Goal: Task Accomplishment & Management: Manage account settings

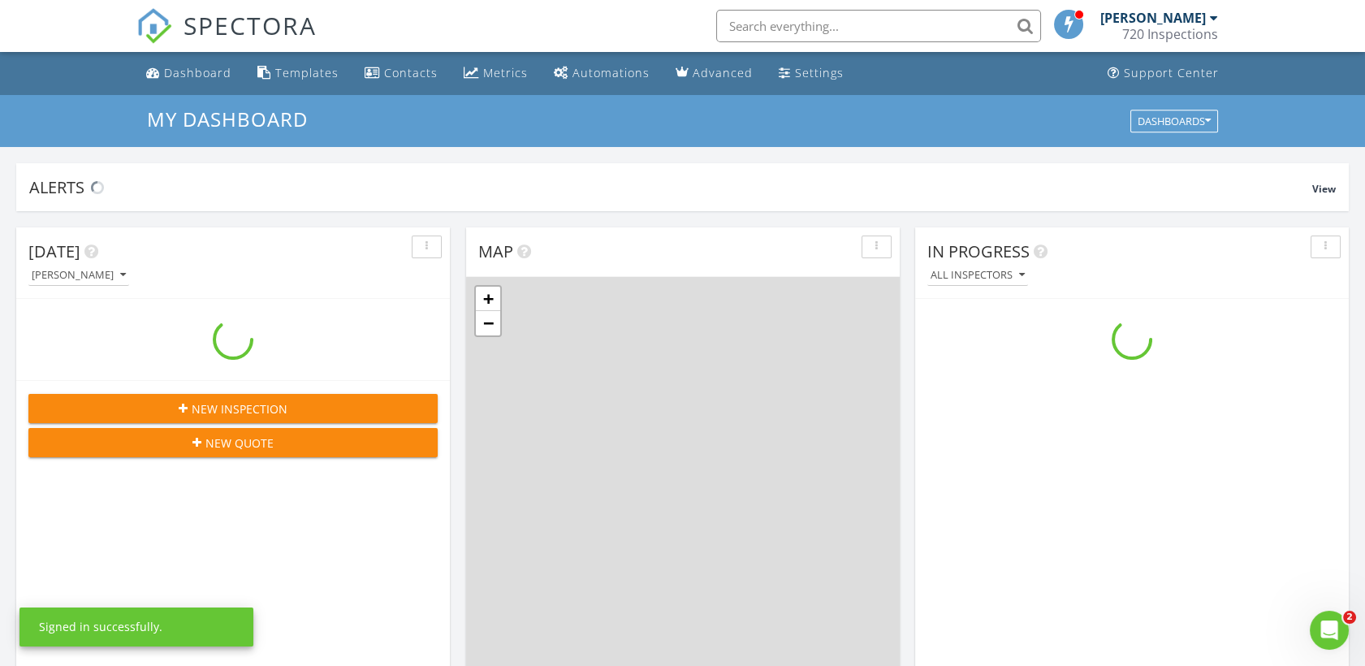
scroll to position [1506, 1393]
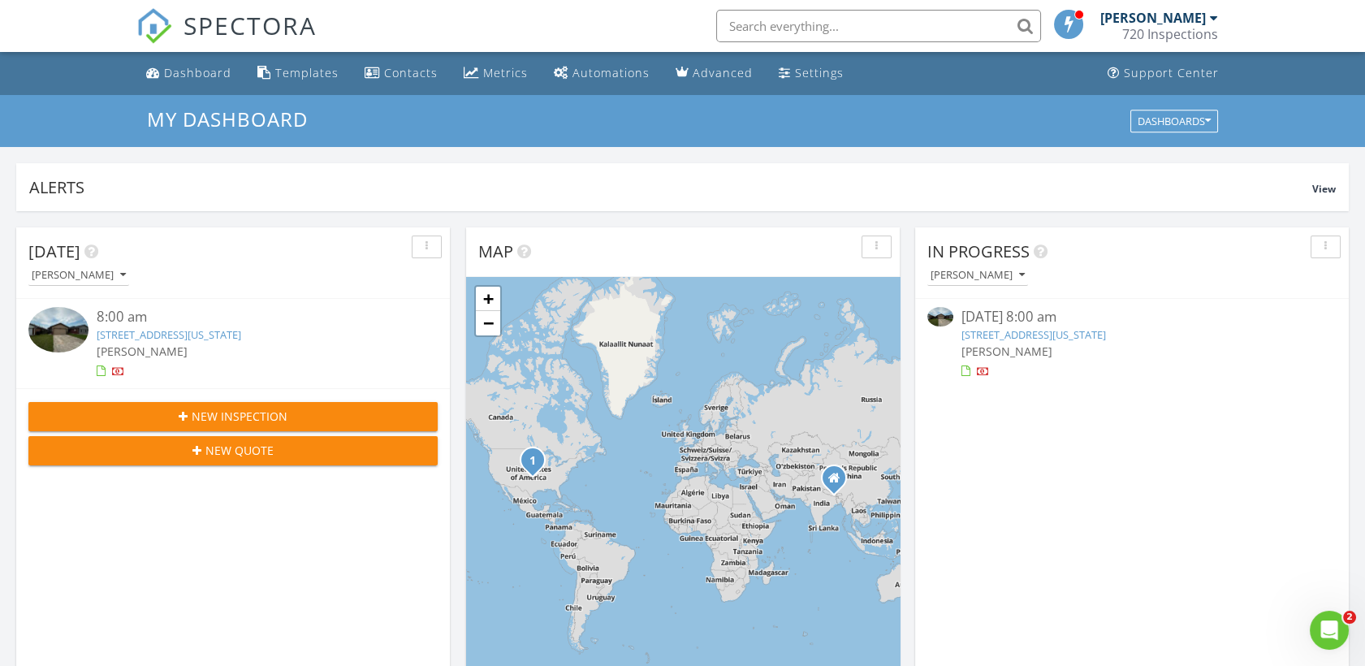
click at [241, 328] on link "[STREET_ADDRESS][US_STATE]" at bounding box center [169, 334] width 144 height 15
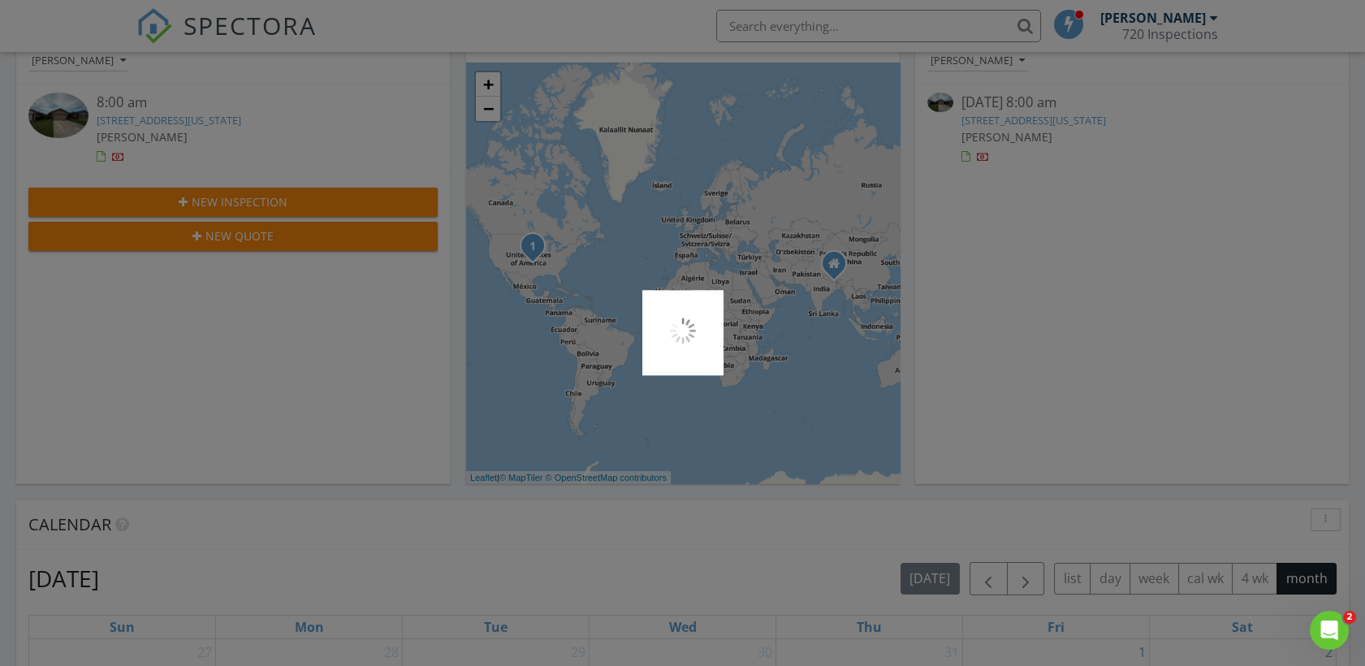
scroll to position [231, 0]
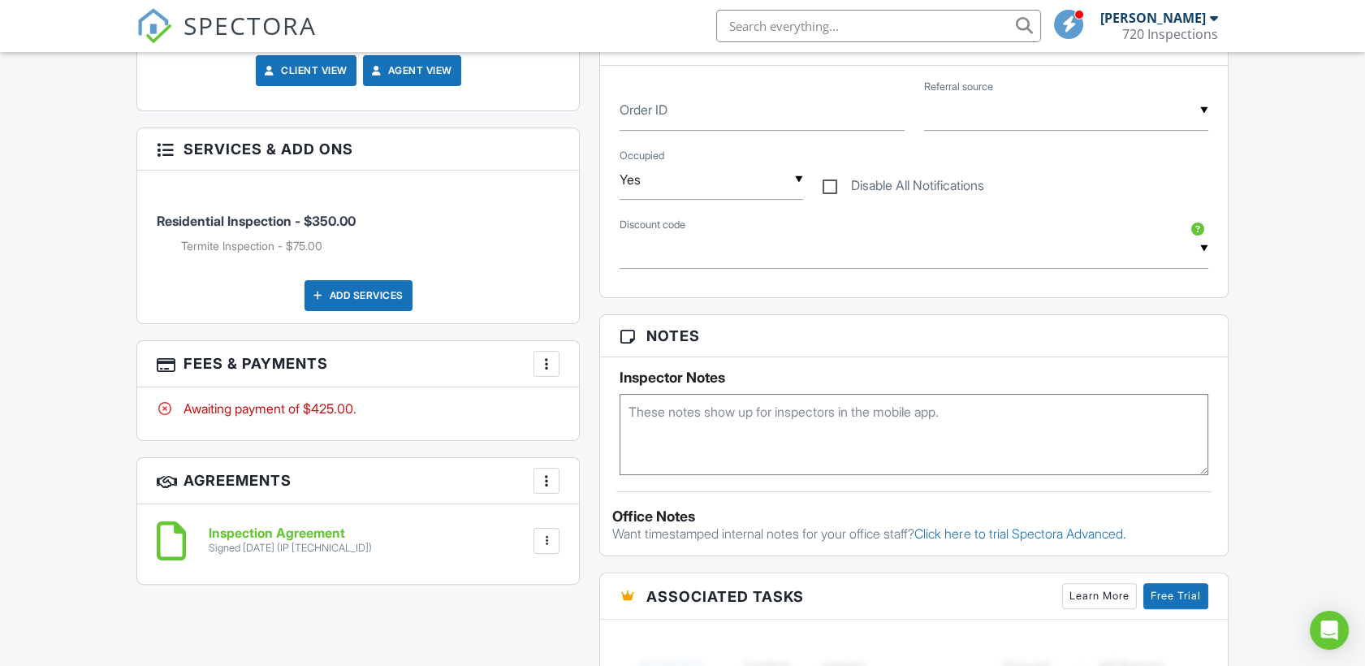
click at [547, 360] on div at bounding box center [546, 364] width 16 height 16
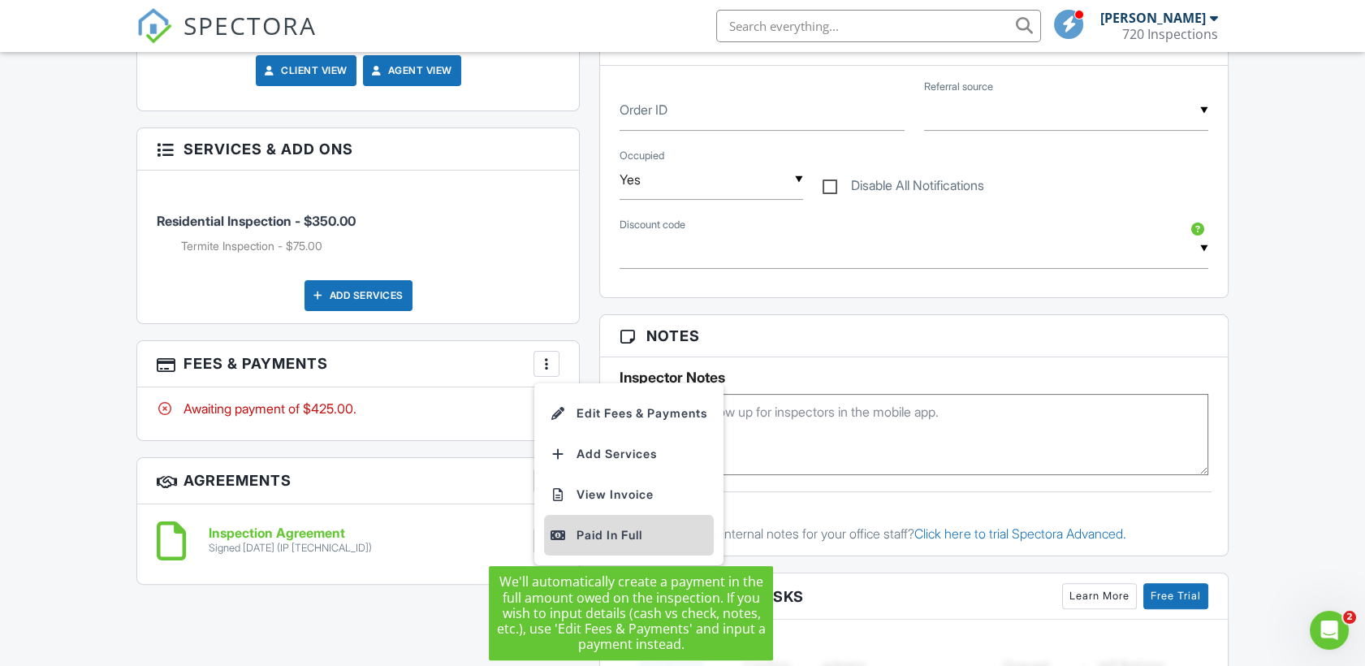
click at [642, 532] on div "Paid In Full" at bounding box center [628, 534] width 157 height 19
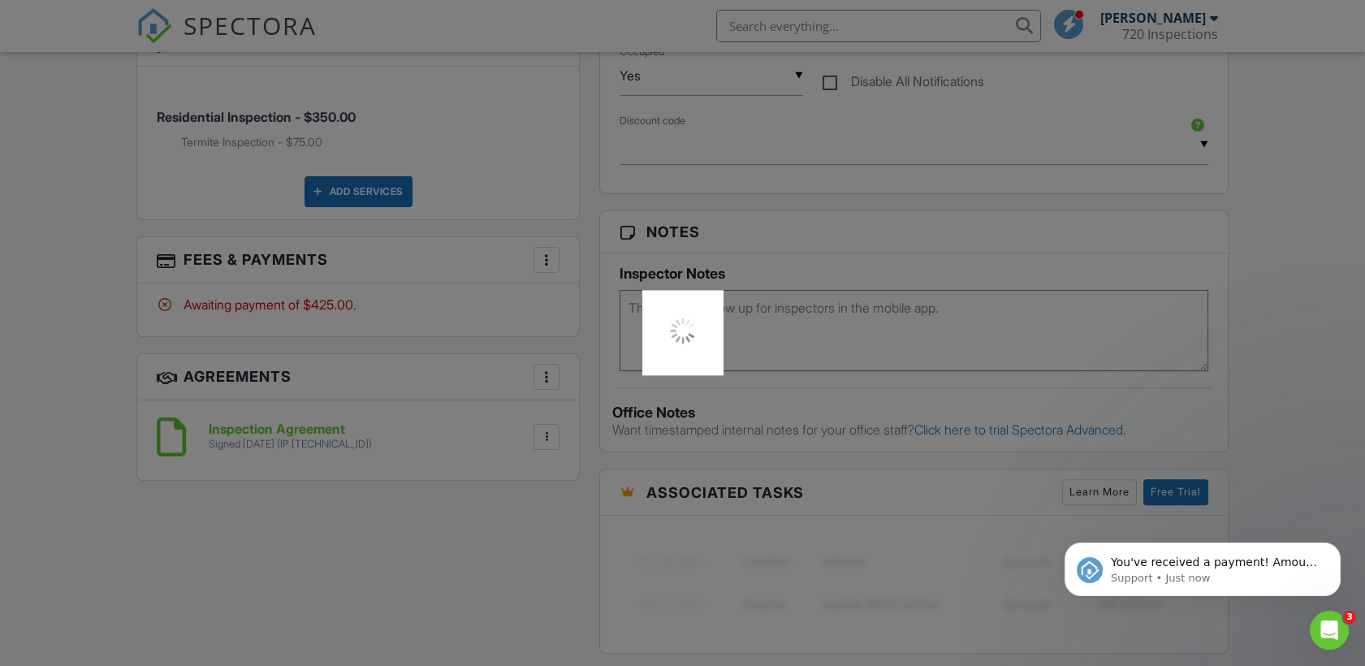
scroll to position [1076, 0]
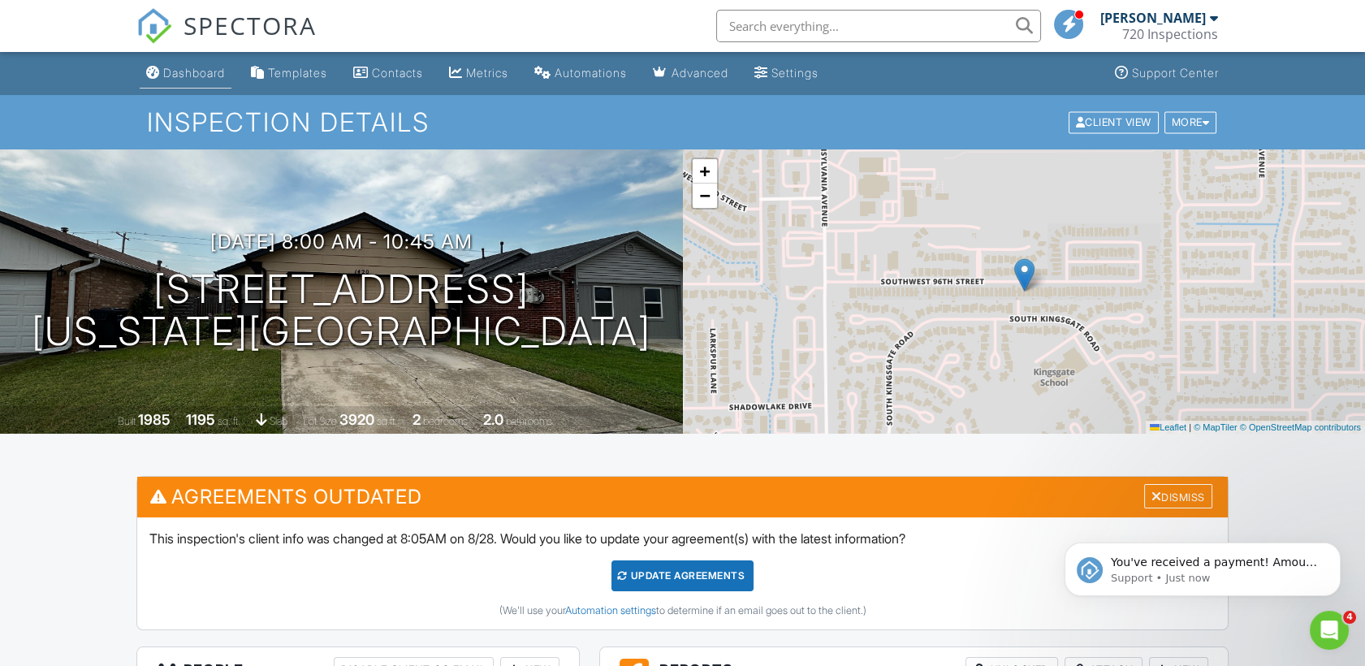
click at [152, 84] on link "Dashboard" at bounding box center [186, 73] width 92 height 30
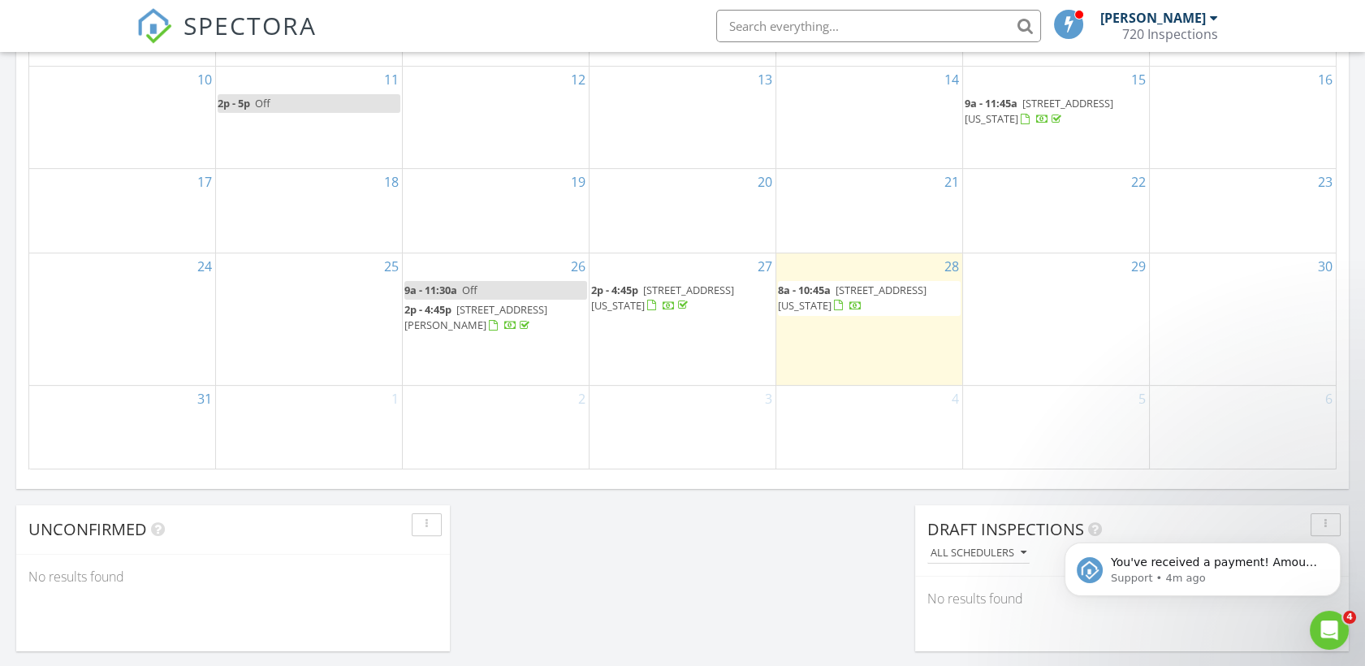
scroll to position [1020, 0]
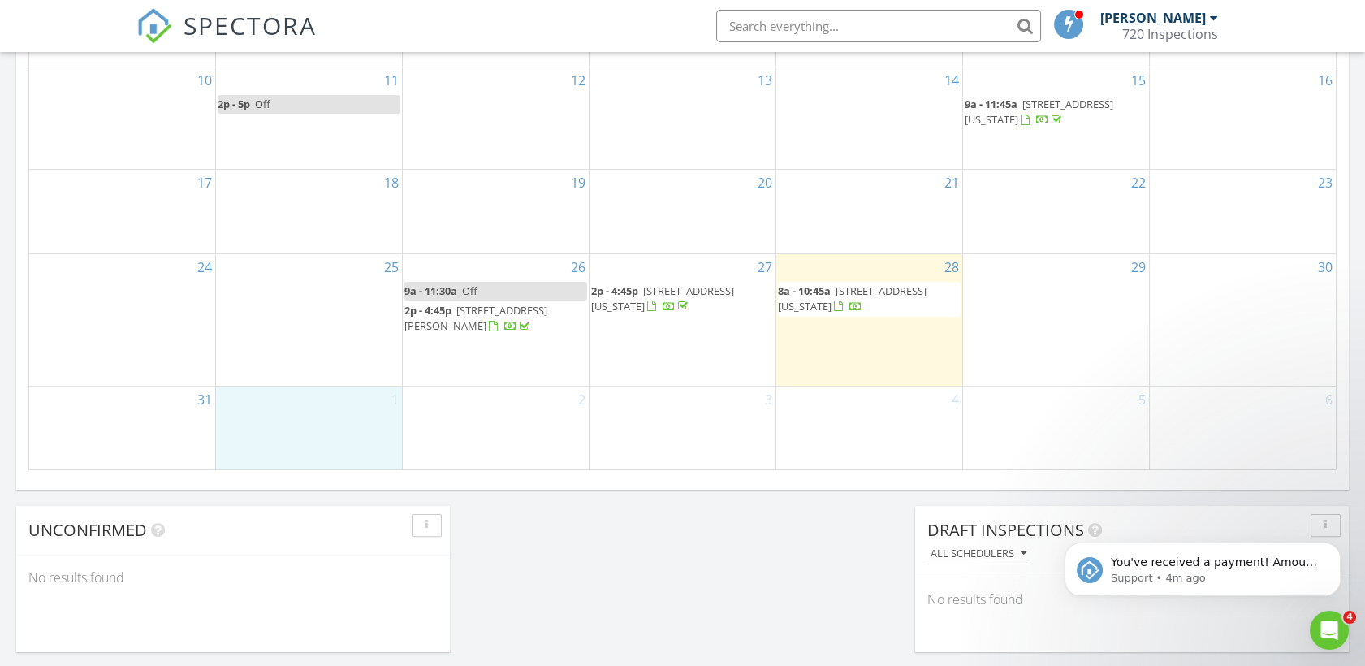
click at [364, 425] on div "1" at bounding box center [309, 427] width 186 height 83
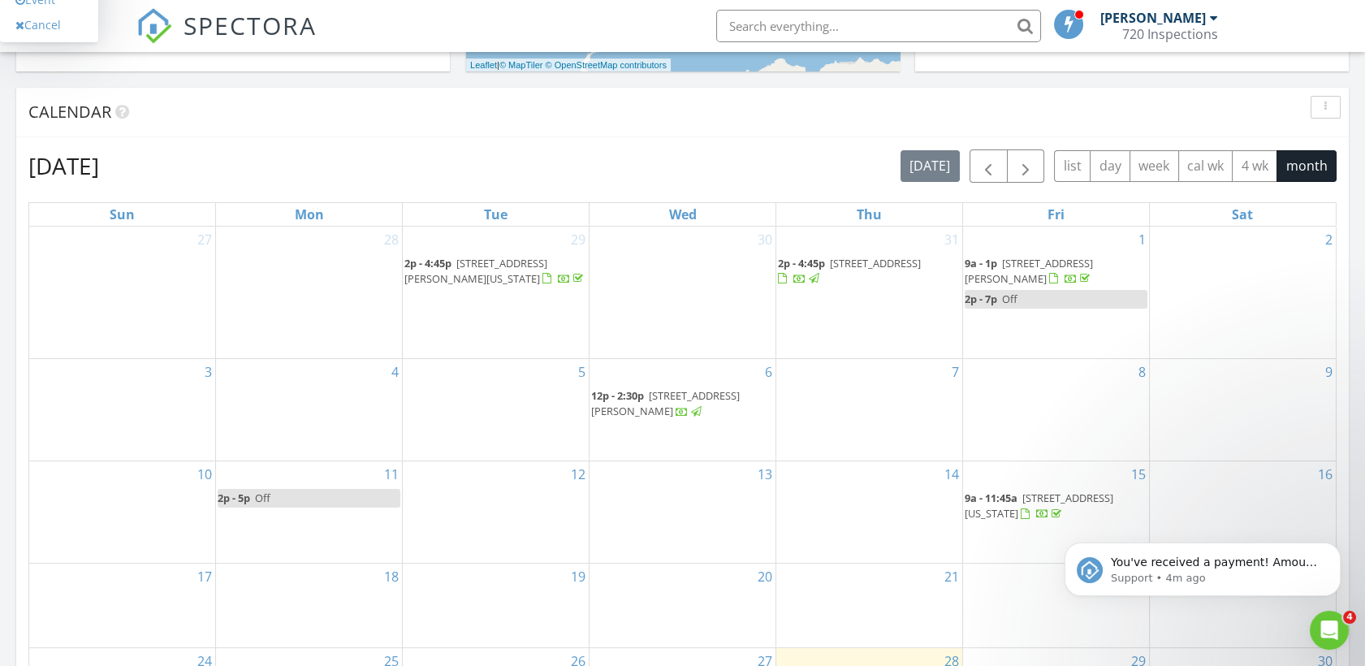
scroll to position [623, 0]
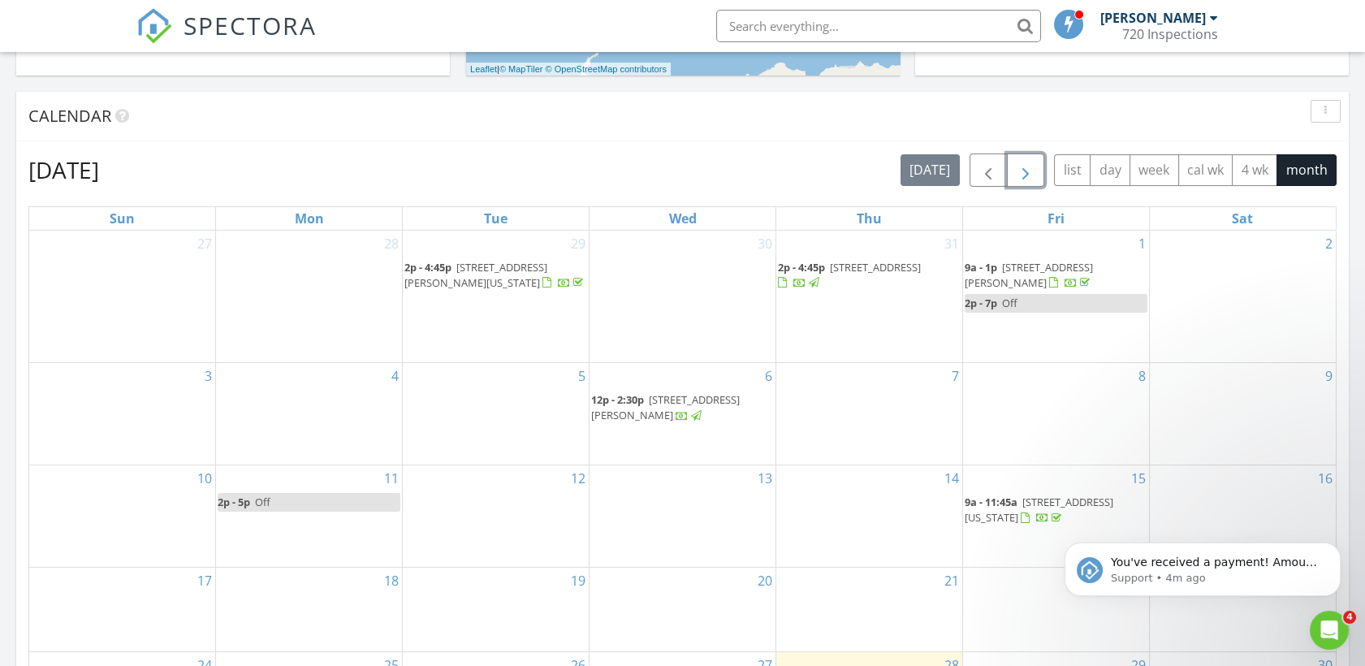
click at [1033, 176] on span "button" at bounding box center [1025, 170] width 19 height 19
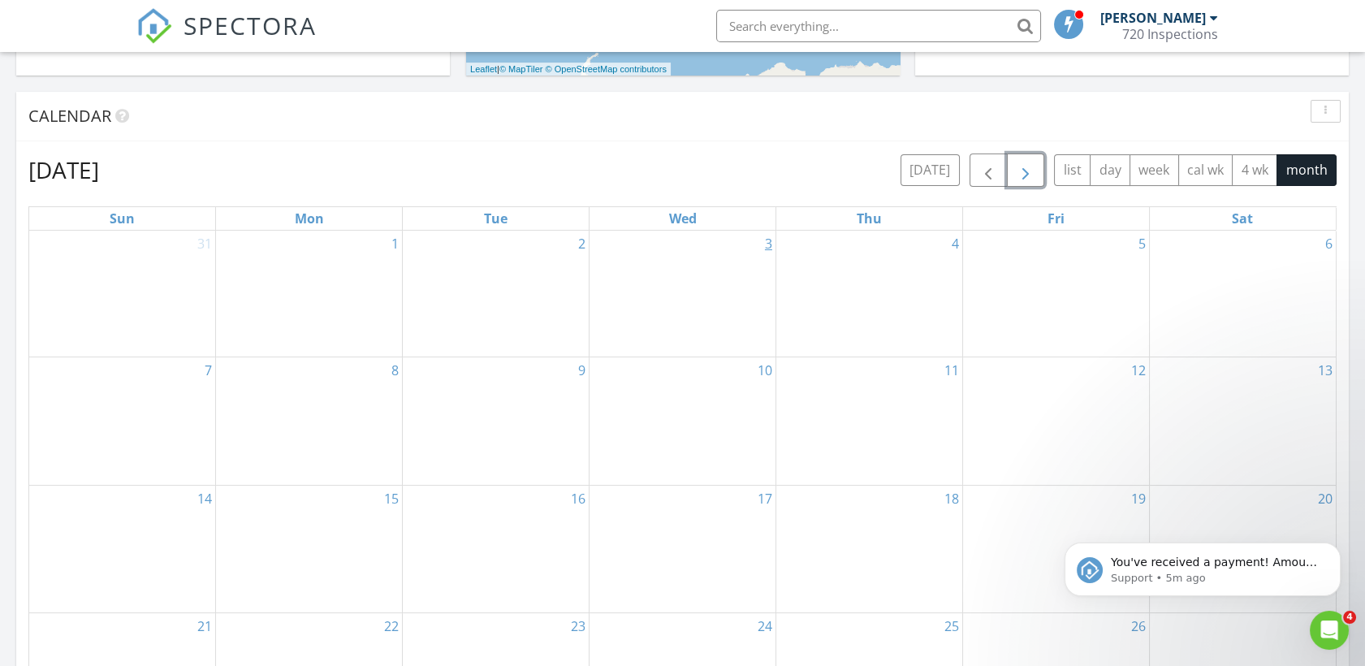
click at [765, 248] on link "3" at bounding box center [768, 244] width 14 height 26
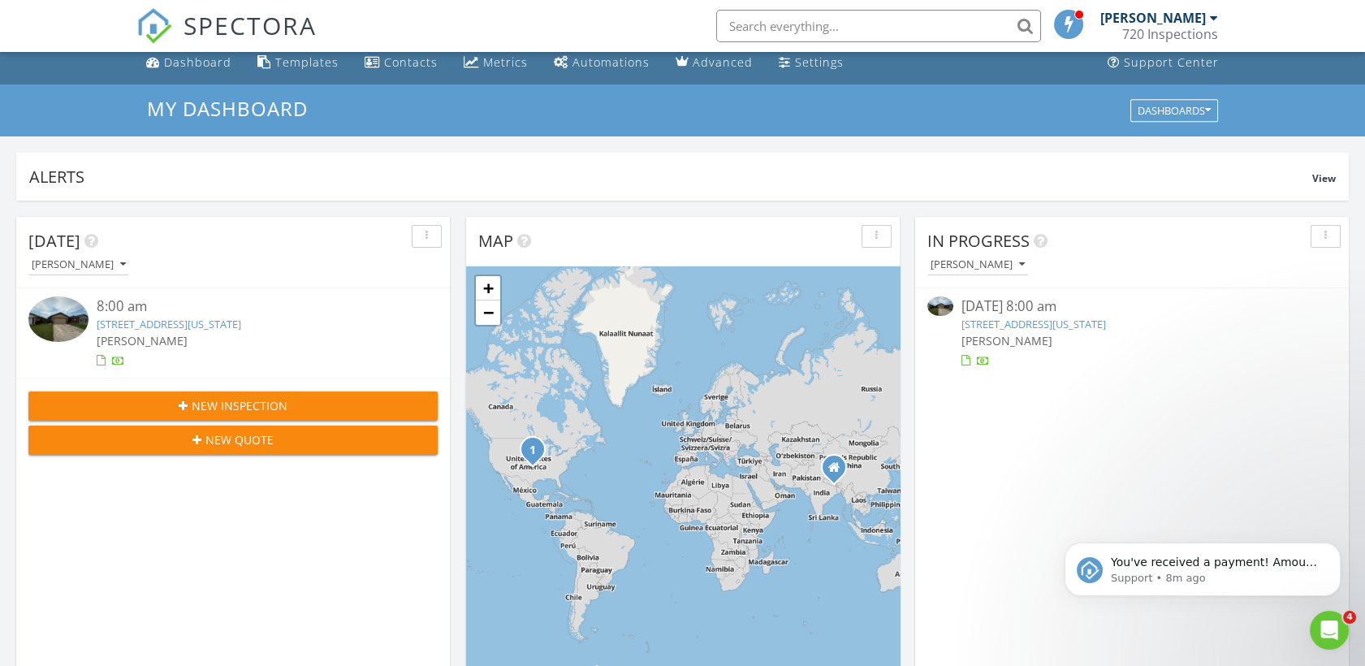
scroll to position [0, 0]
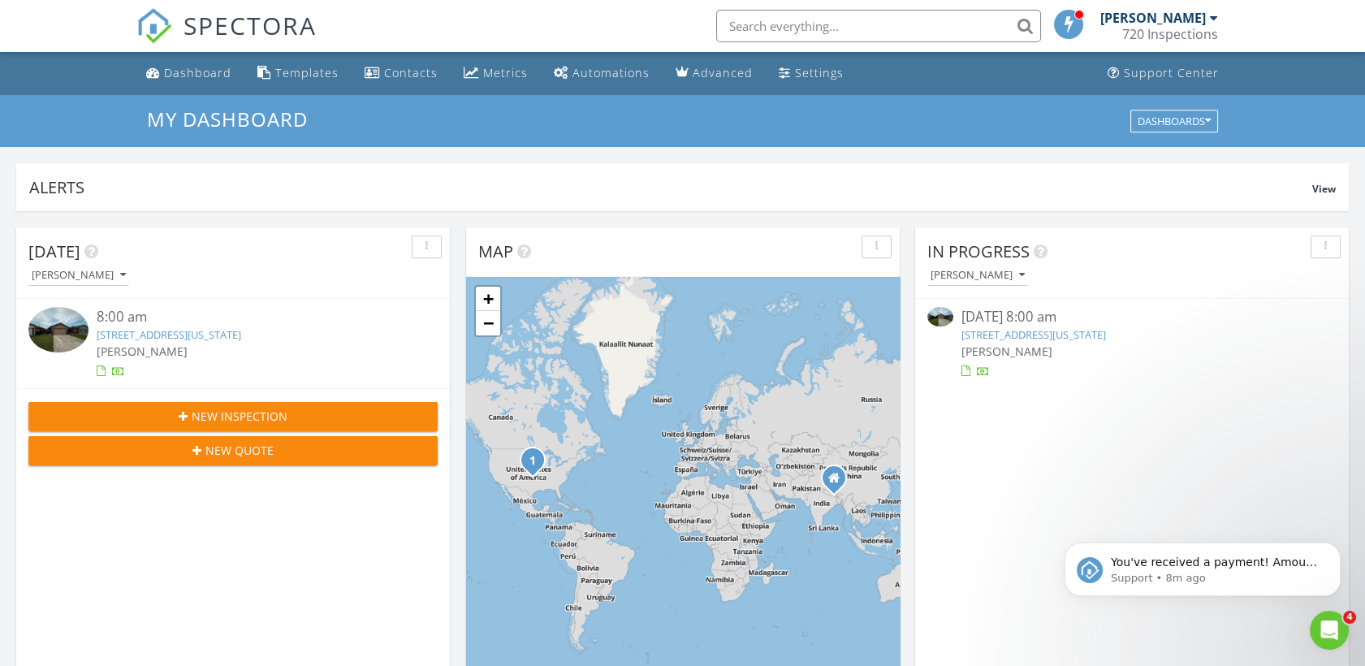
click at [215, 52] on div "SPECTORA" at bounding box center [226, 26] width 180 height 52
click at [188, 84] on link "Dashboard" at bounding box center [189, 73] width 98 height 30
click at [180, 75] on div "Dashboard" at bounding box center [197, 72] width 67 height 15
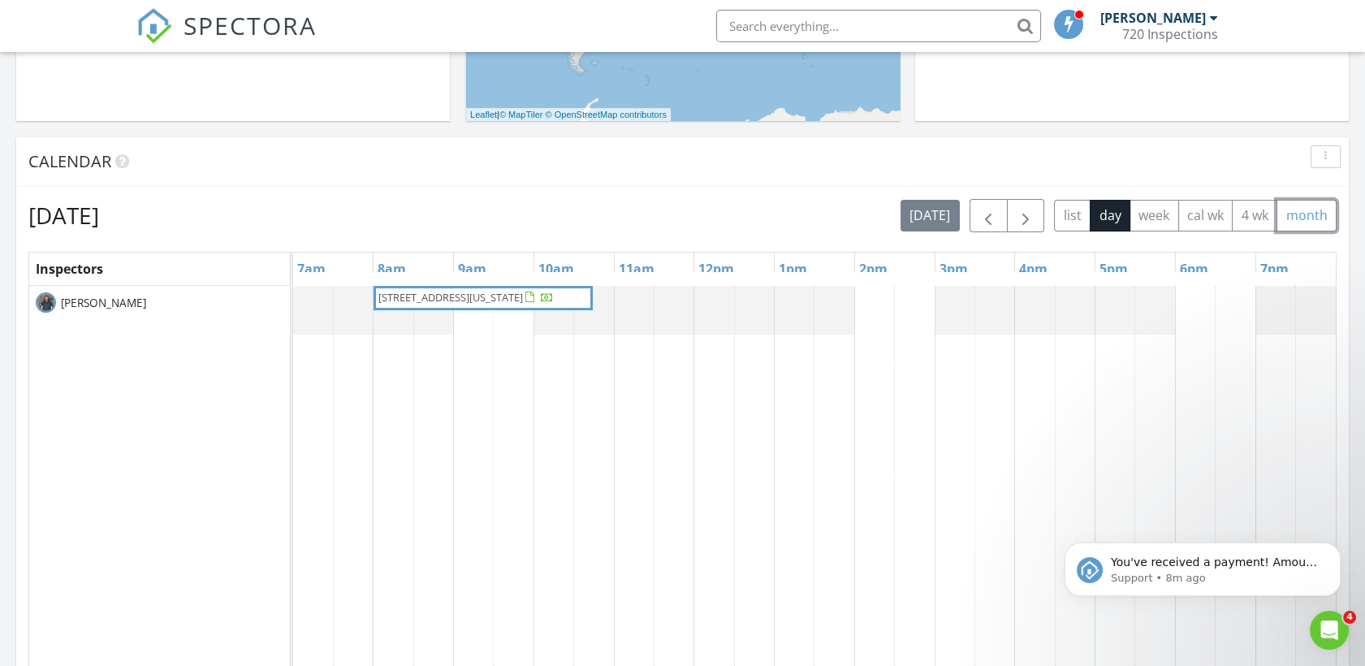
click at [1321, 225] on button "month" at bounding box center [1306, 216] width 60 height 32
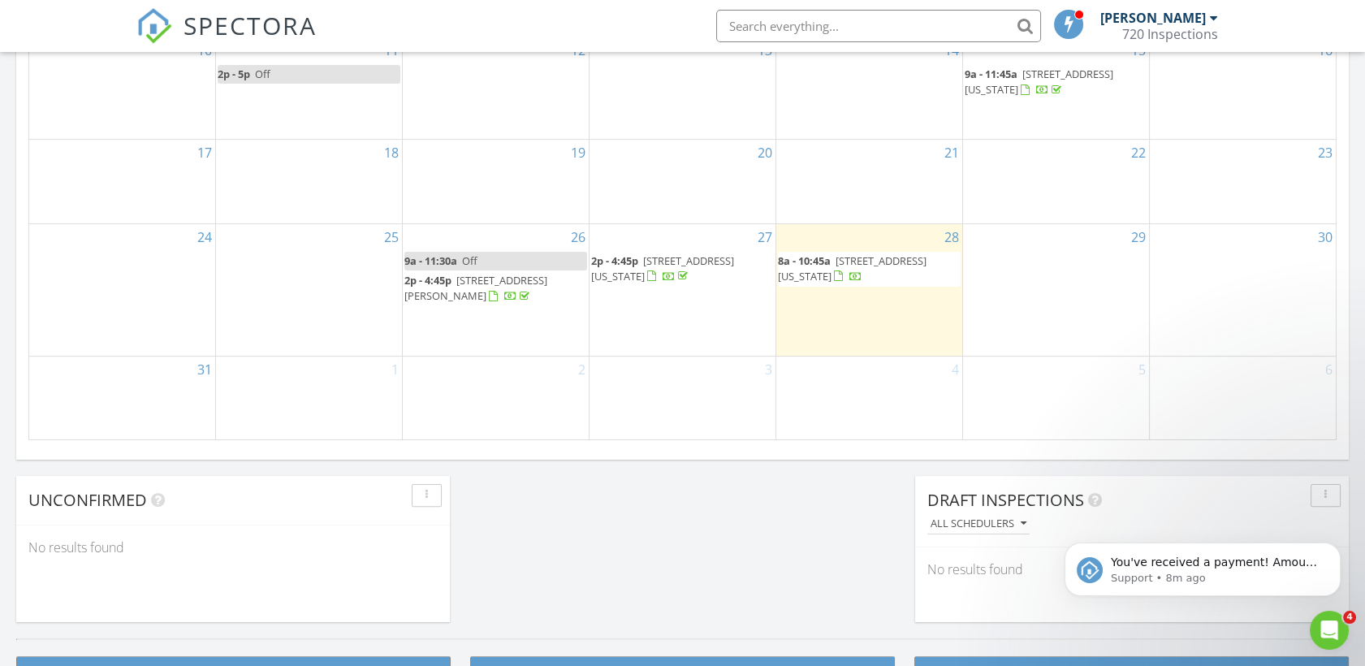
scroll to position [1055, 0]
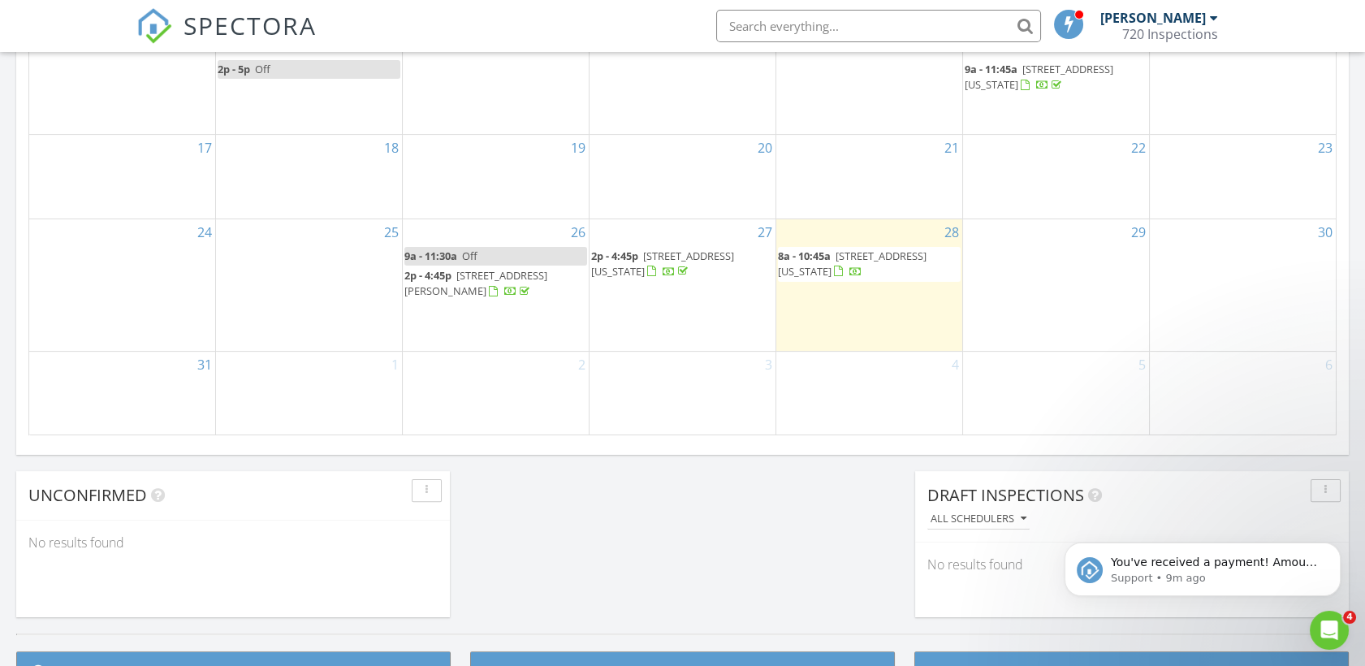
click at [821, 275] on span "1420 SW 96th St , Oklahoma City 73159" at bounding box center [852, 263] width 149 height 30
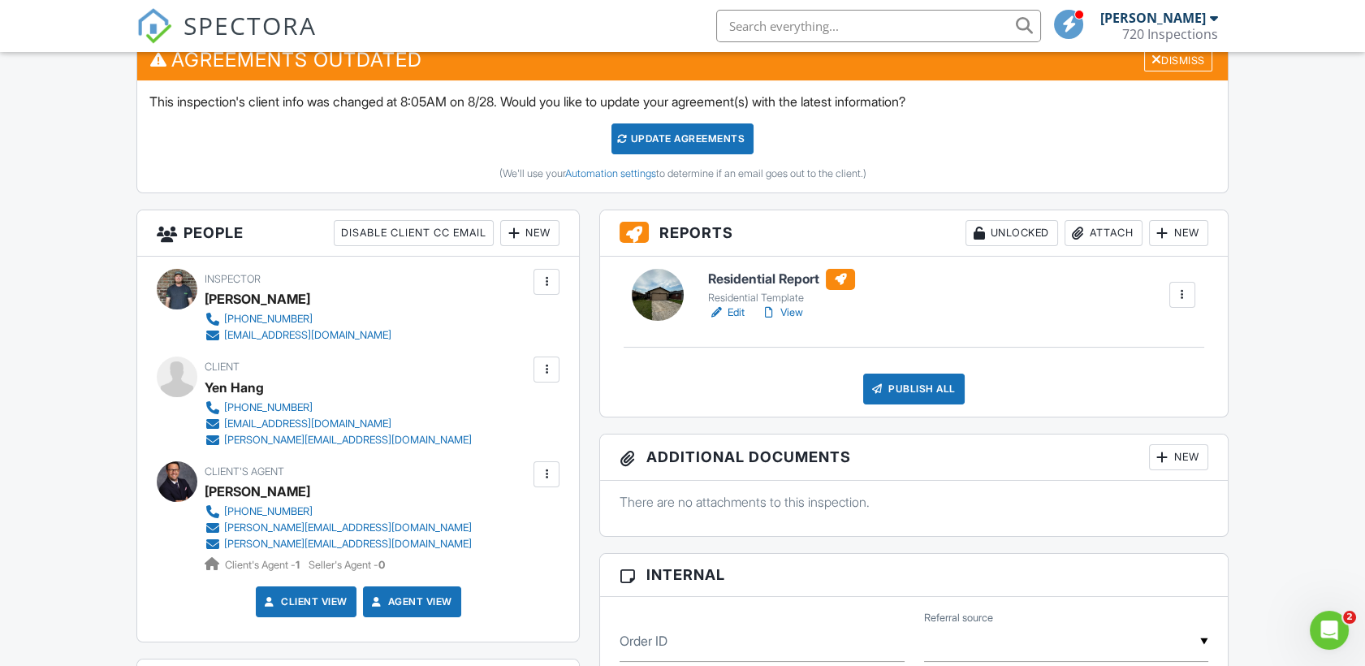
click at [776, 341] on div "Residential Report Residential Template Edit View Quick Publish Copy [GEOGRAPHI…" at bounding box center [913, 337] width 627 height 160
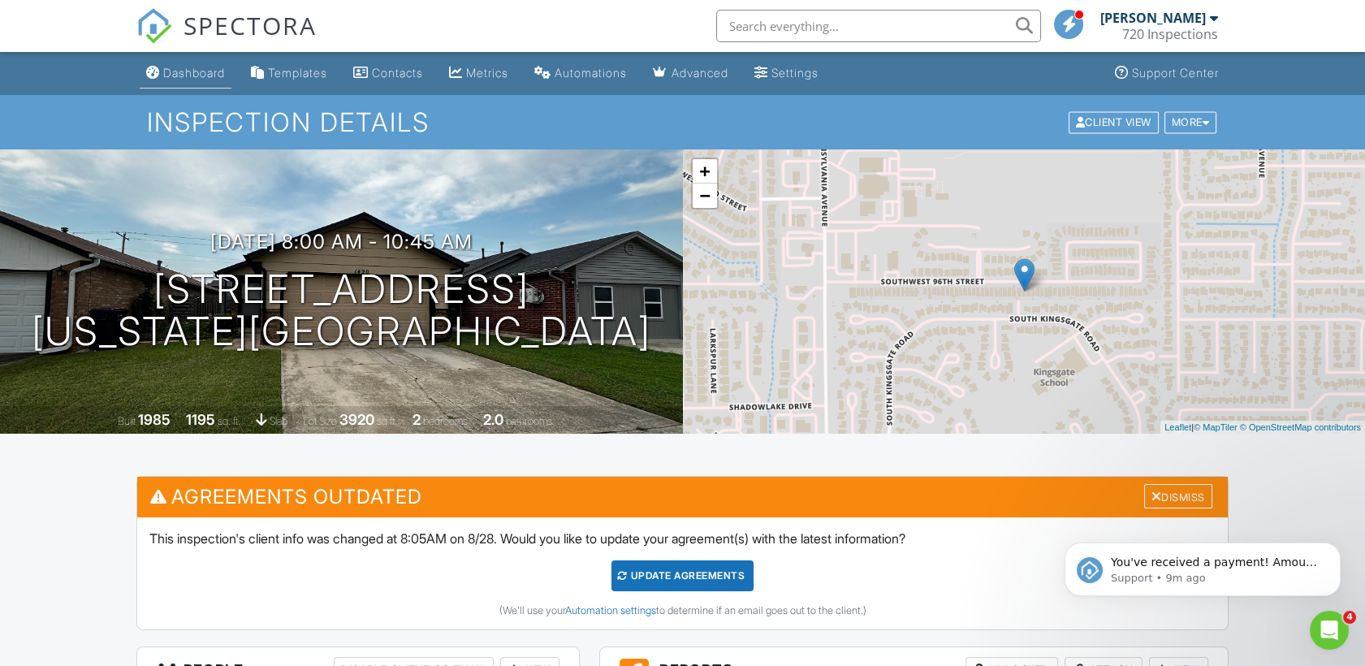
click at [202, 68] on div "Dashboard" at bounding box center [194, 73] width 62 height 14
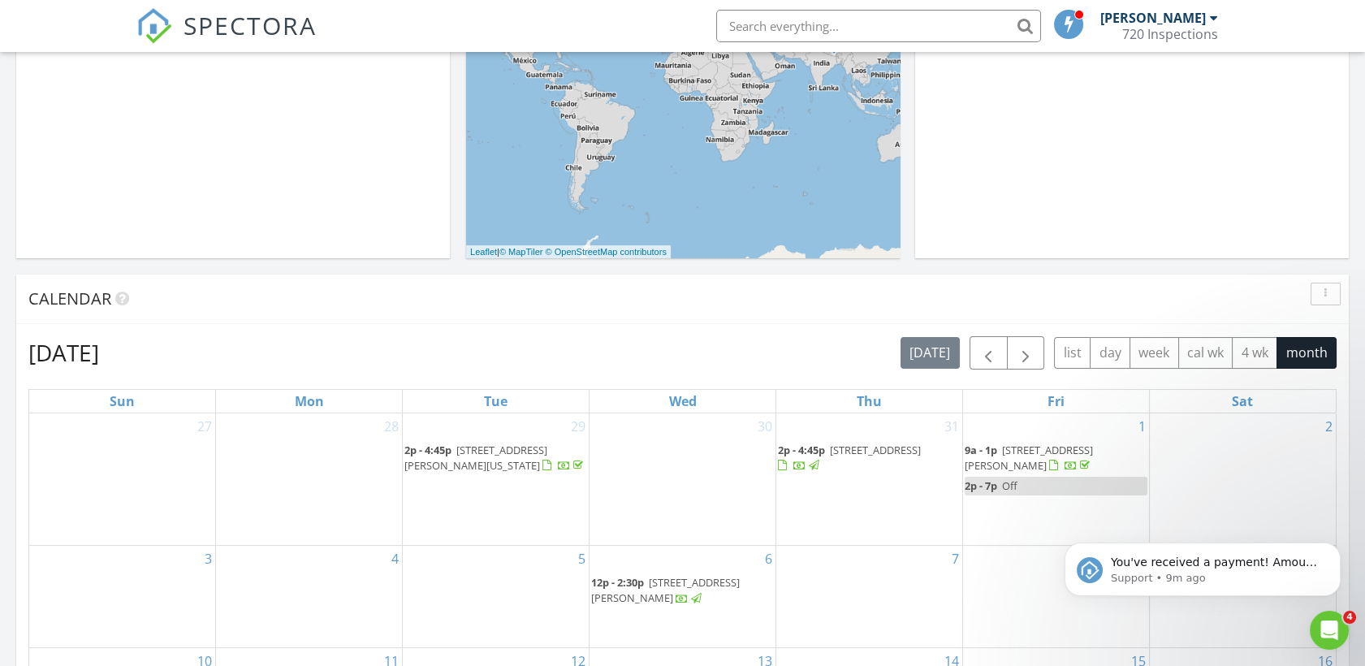
scroll to position [414, 0]
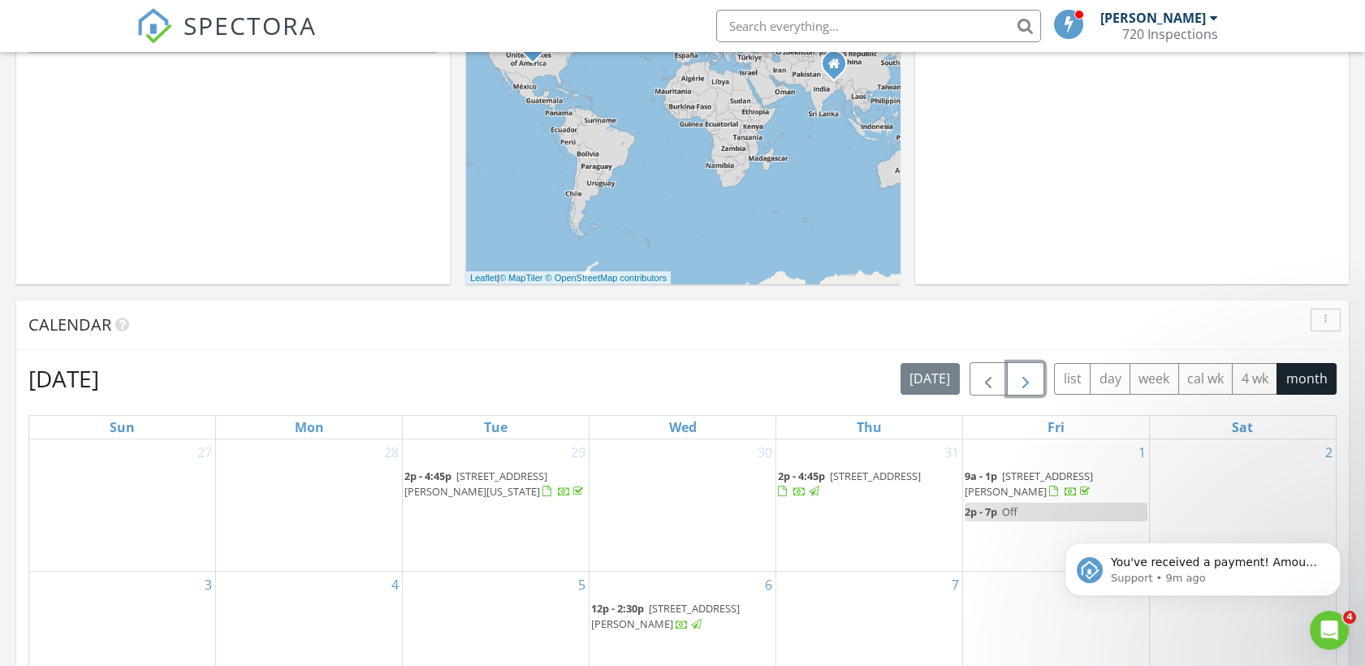
click at [1022, 381] on span "button" at bounding box center [1025, 378] width 19 height 19
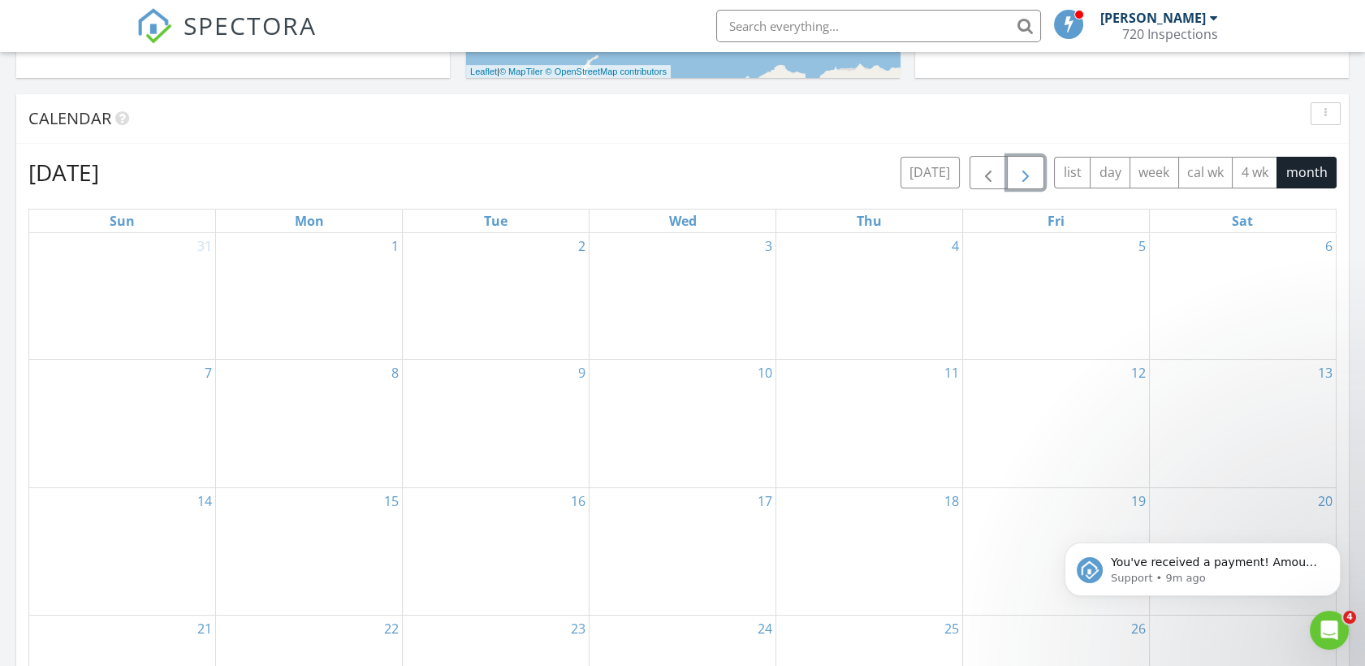
scroll to position [659, 0]
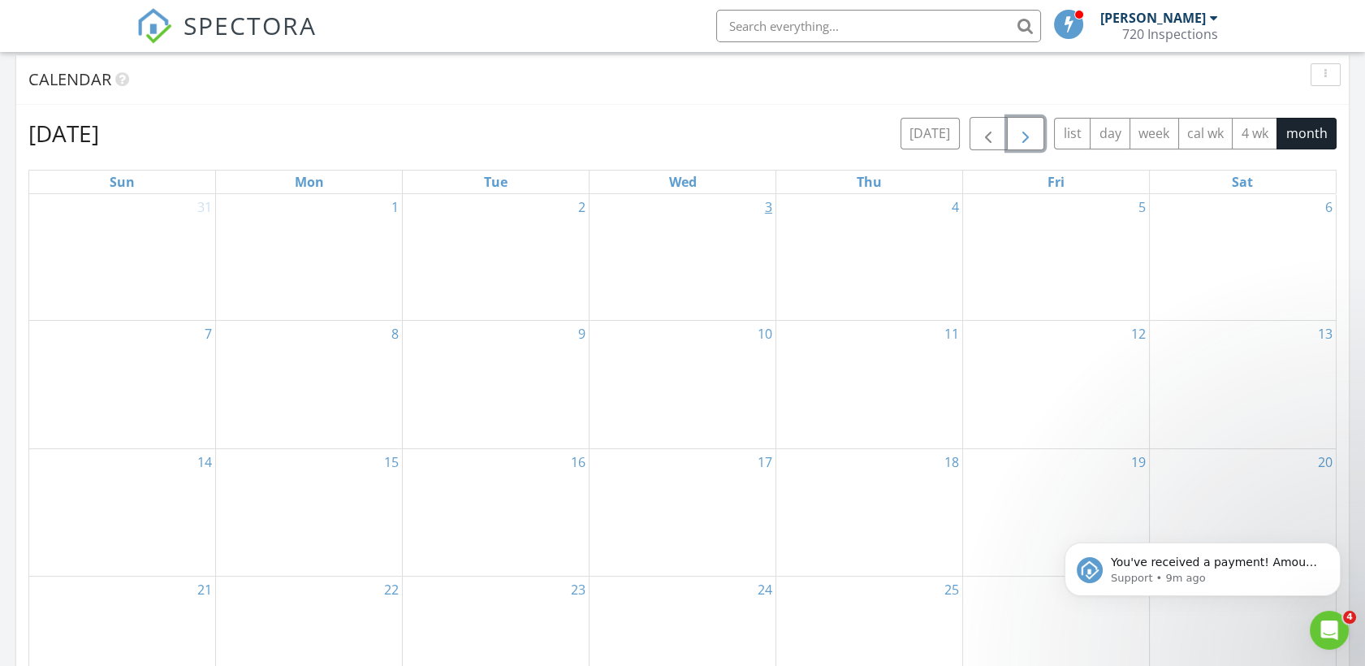
click at [767, 205] on link "3" at bounding box center [768, 207] width 14 height 26
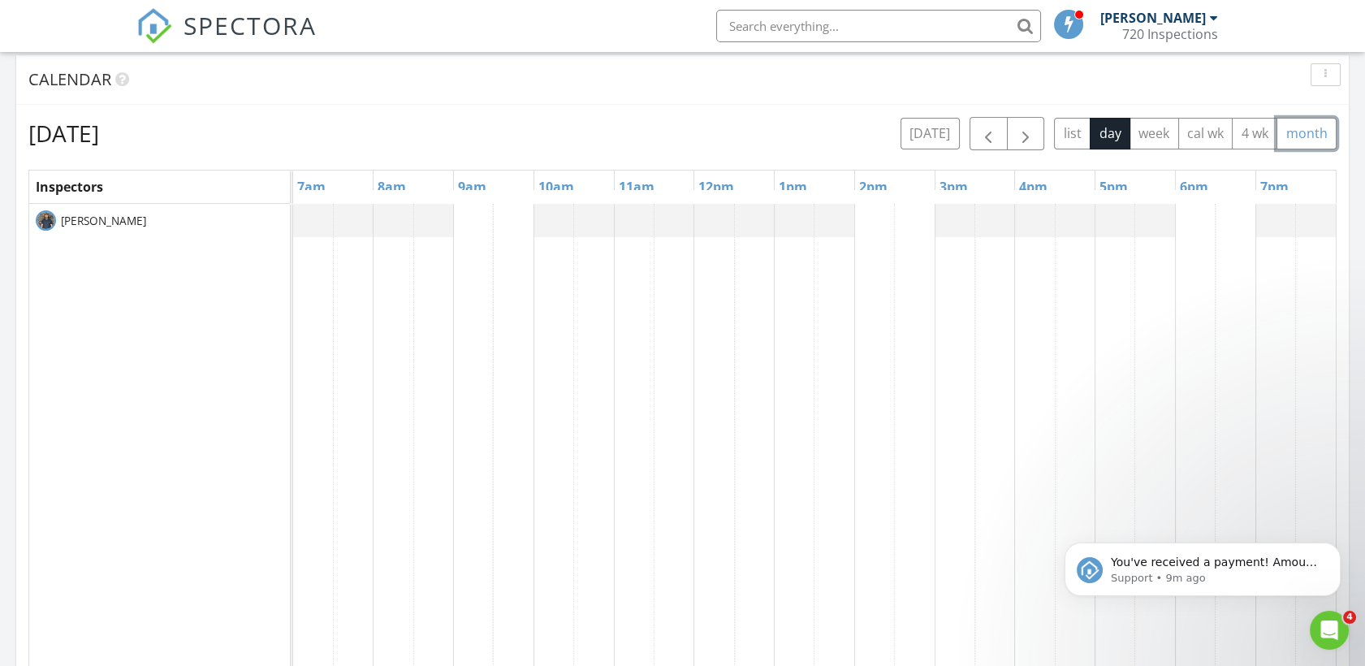
click at [1313, 136] on button "month" at bounding box center [1306, 134] width 60 height 32
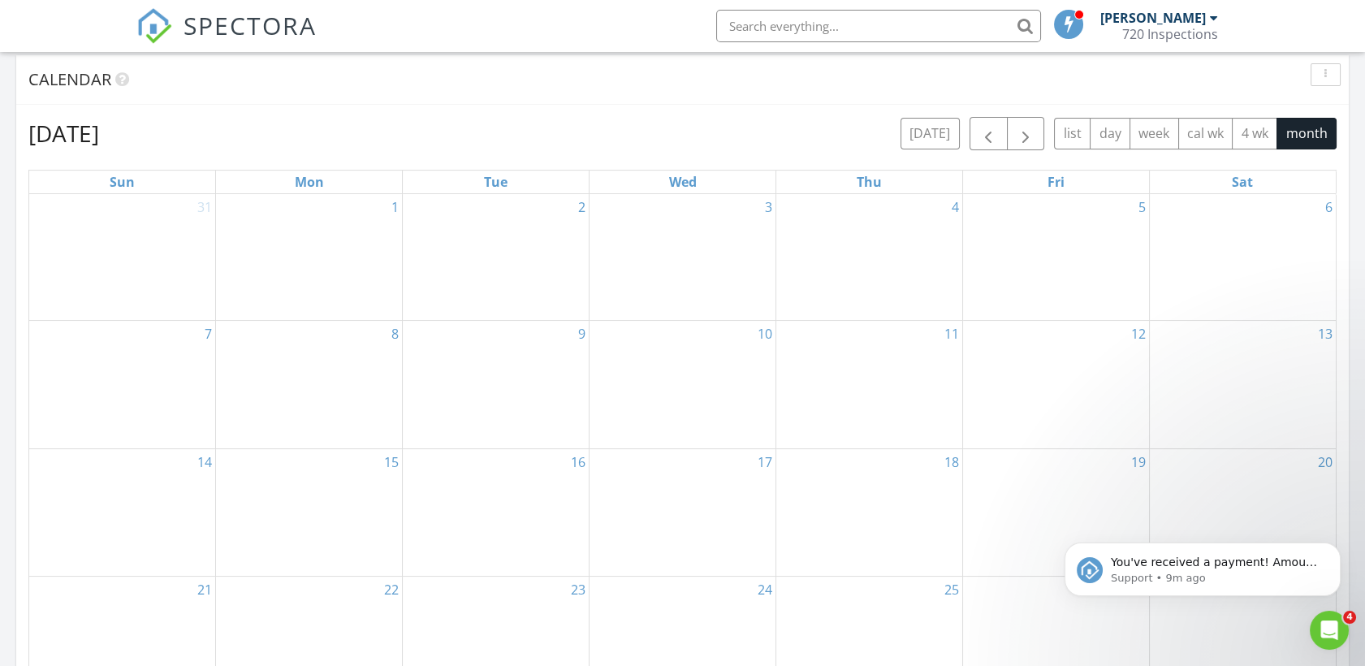
click at [679, 188] on link "Wed" at bounding box center [682, 181] width 34 height 23
click at [769, 205] on link "3" at bounding box center [768, 207] width 14 height 26
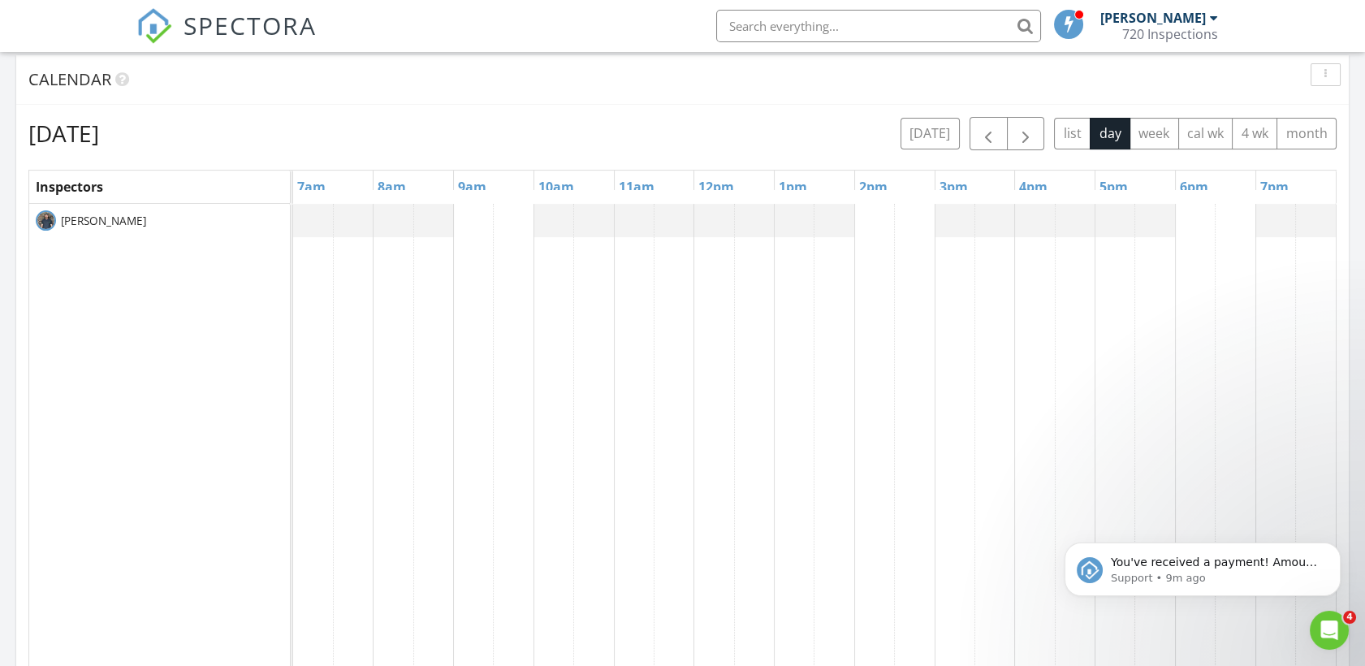
click at [472, 191] on link "9am" at bounding box center [472, 187] width 37 height 26
click at [476, 179] on link "9am" at bounding box center [472, 187] width 37 height 26
click at [480, 211] on div at bounding box center [814, 517] width 1042 height 627
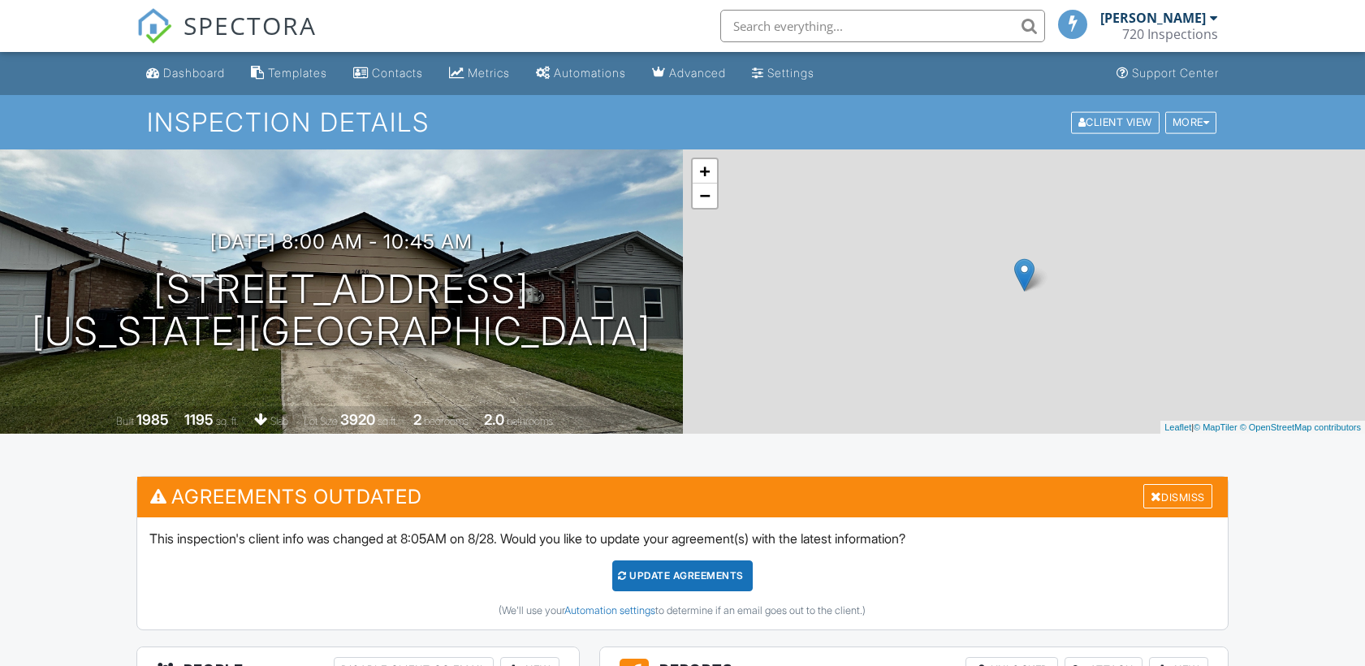
scroll to position [612, 0]
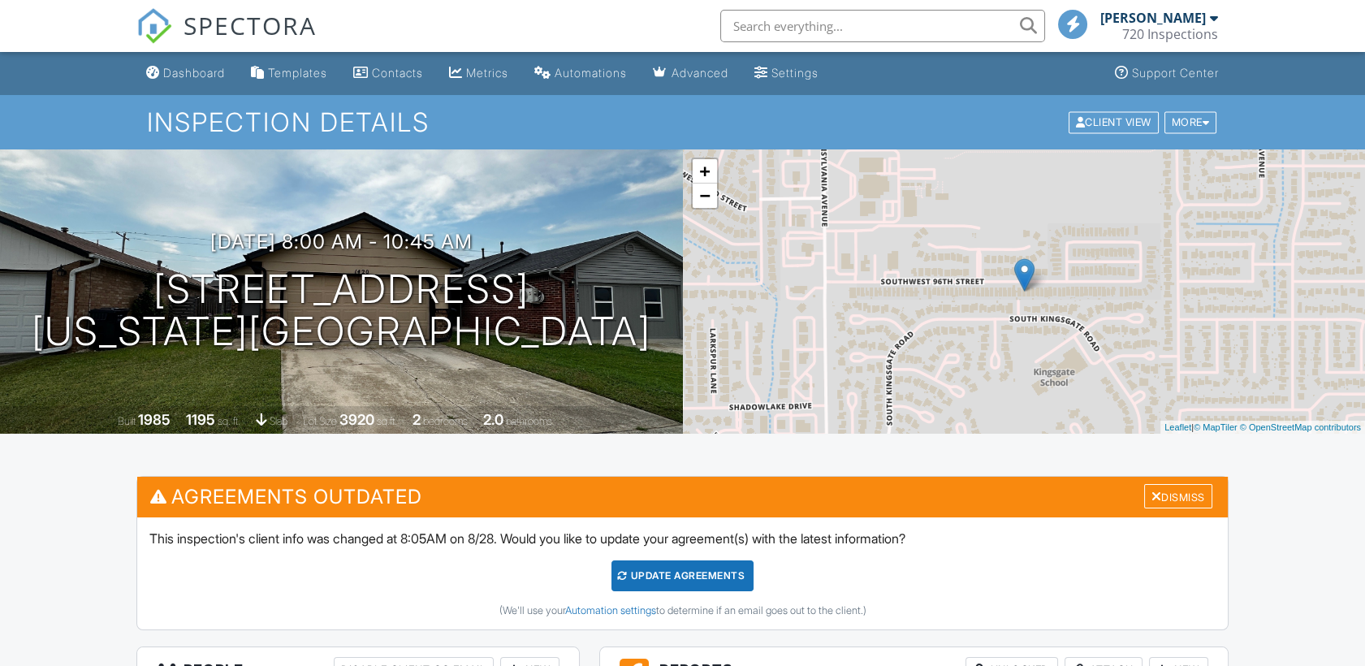
scroll to position [0, 0]
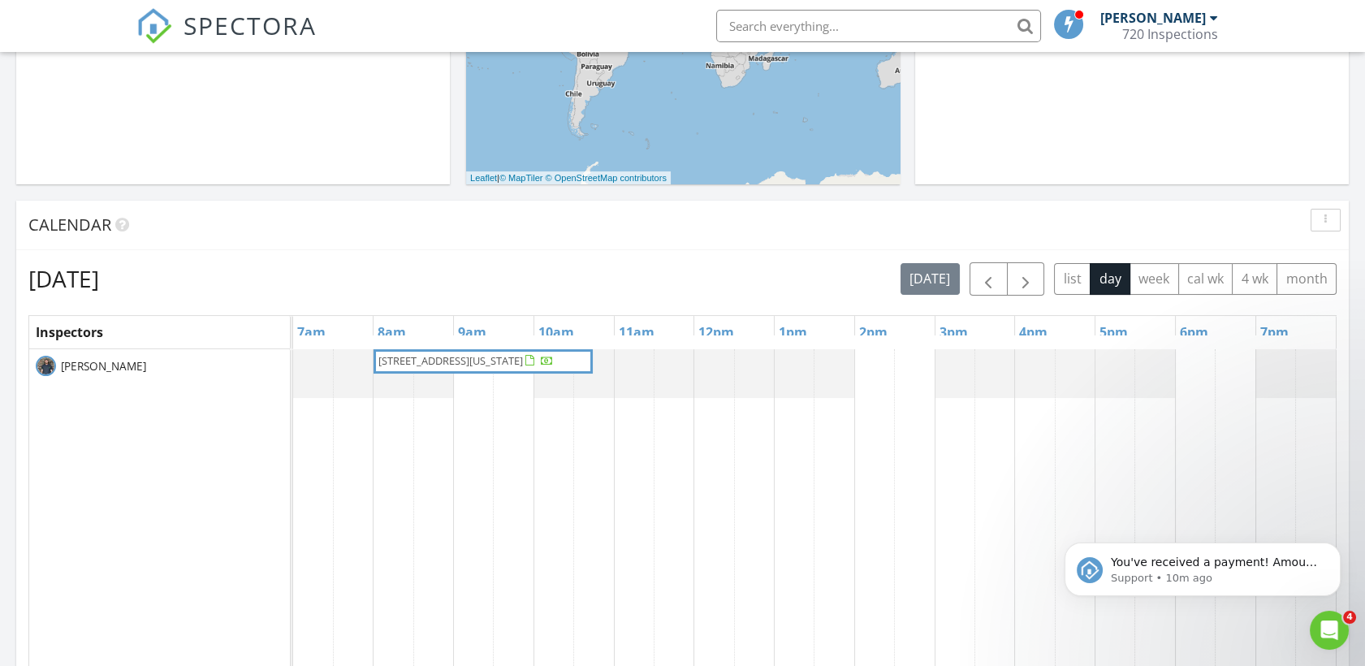
scroll to position [513, 0]
click at [1319, 273] on button "month" at bounding box center [1306, 280] width 60 height 32
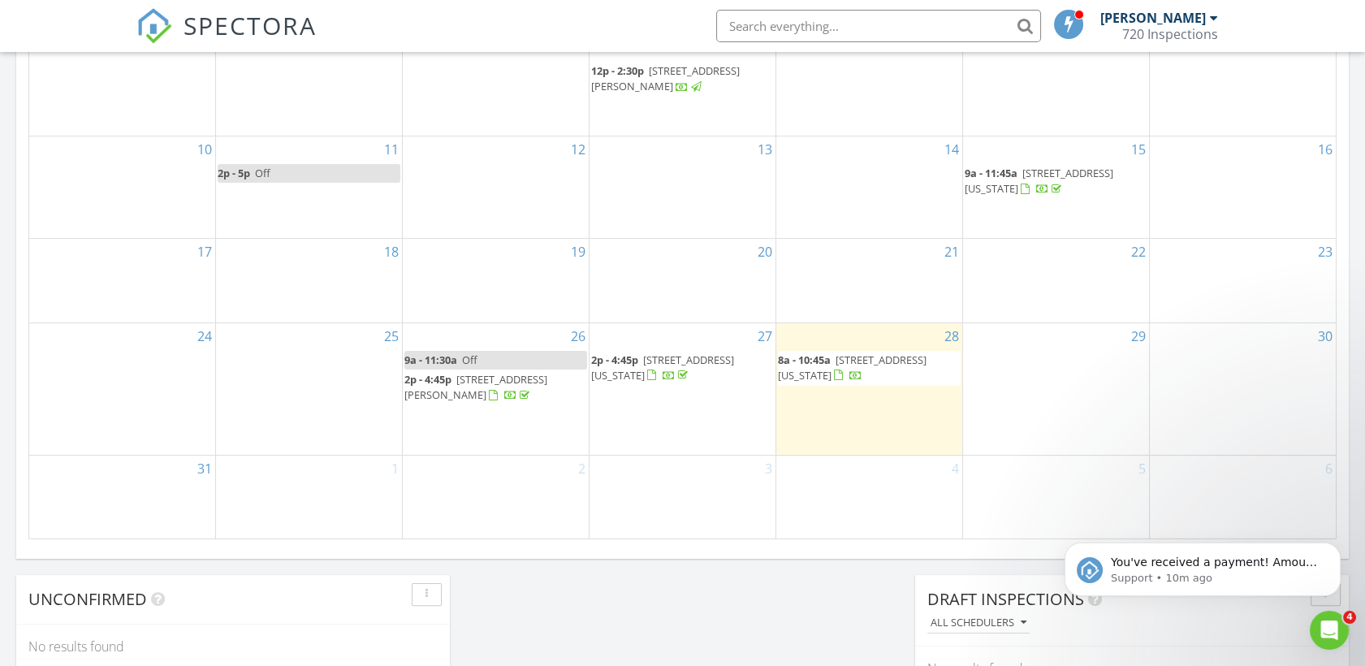
scroll to position [951, 0]
click at [748, 477] on div "3" at bounding box center [682, 497] width 186 height 83
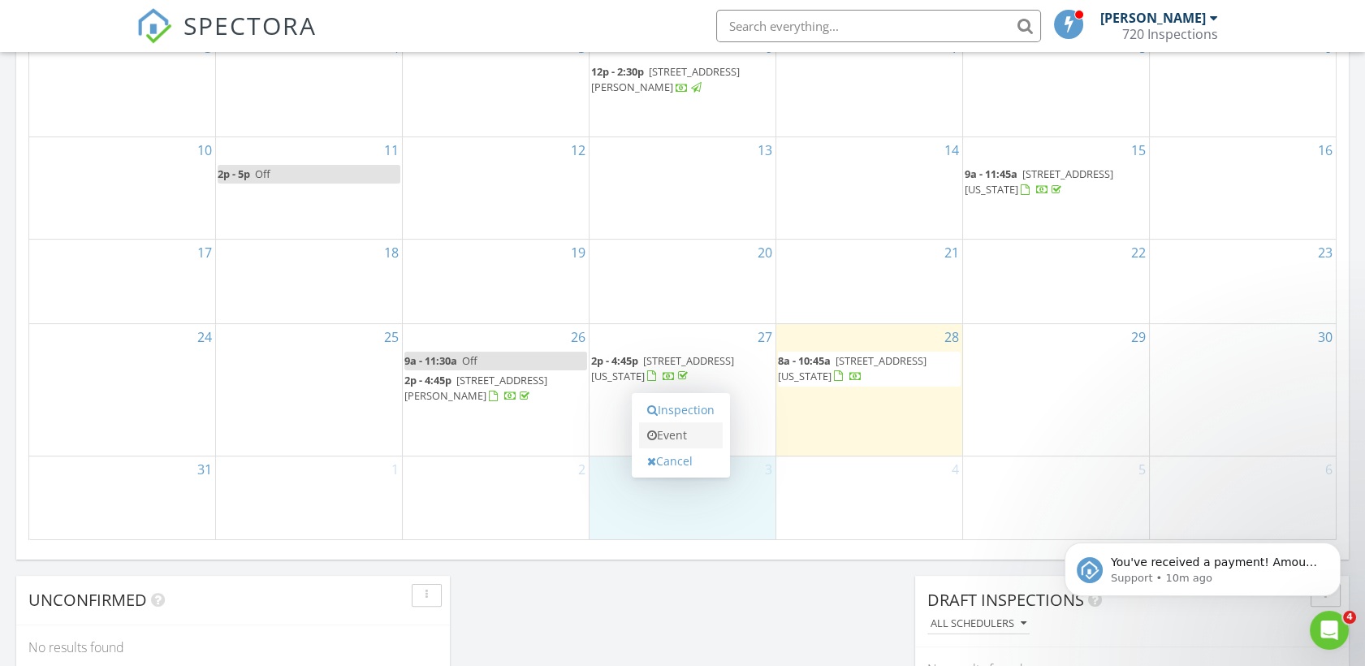
click at [675, 434] on link "Event" at bounding box center [681, 435] width 84 height 26
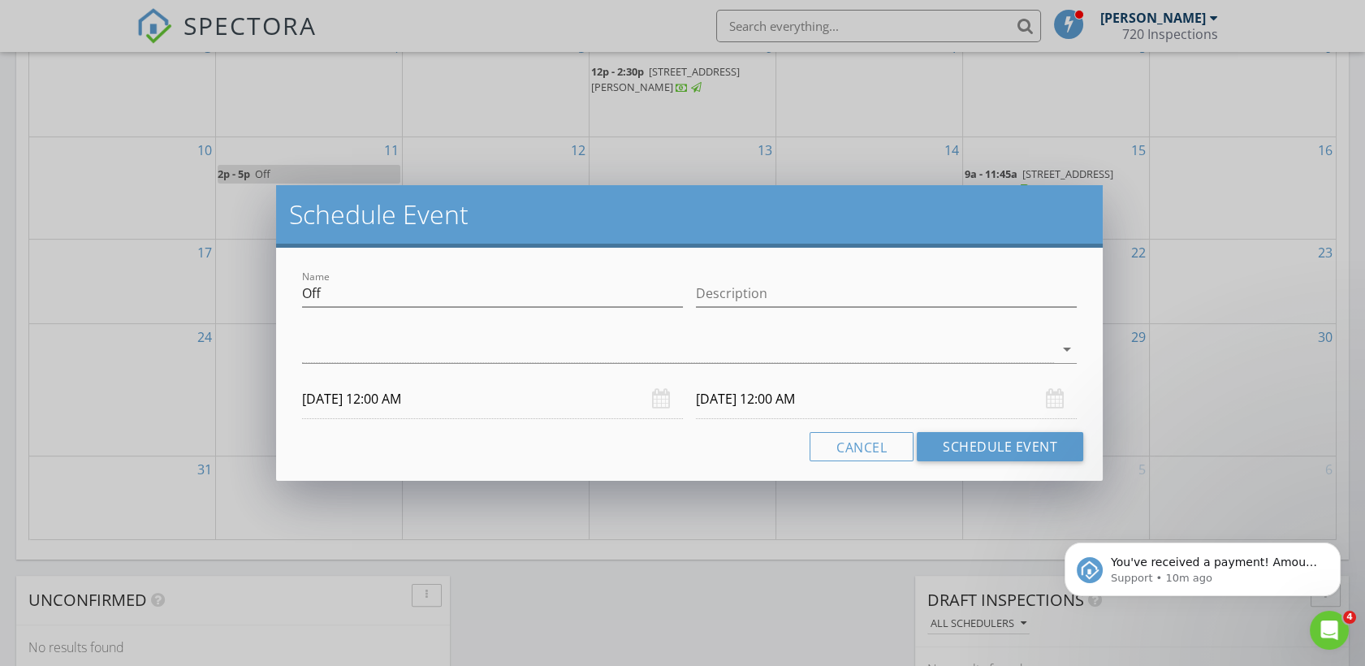
click at [658, 398] on div "[DATE] 12:00 AM" at bounding box center [492, 399] width 381 height 40
click at [593, 402] on input "09/03/2025 12:00 AM" at bounding box center [492, 399] width 381 height 40
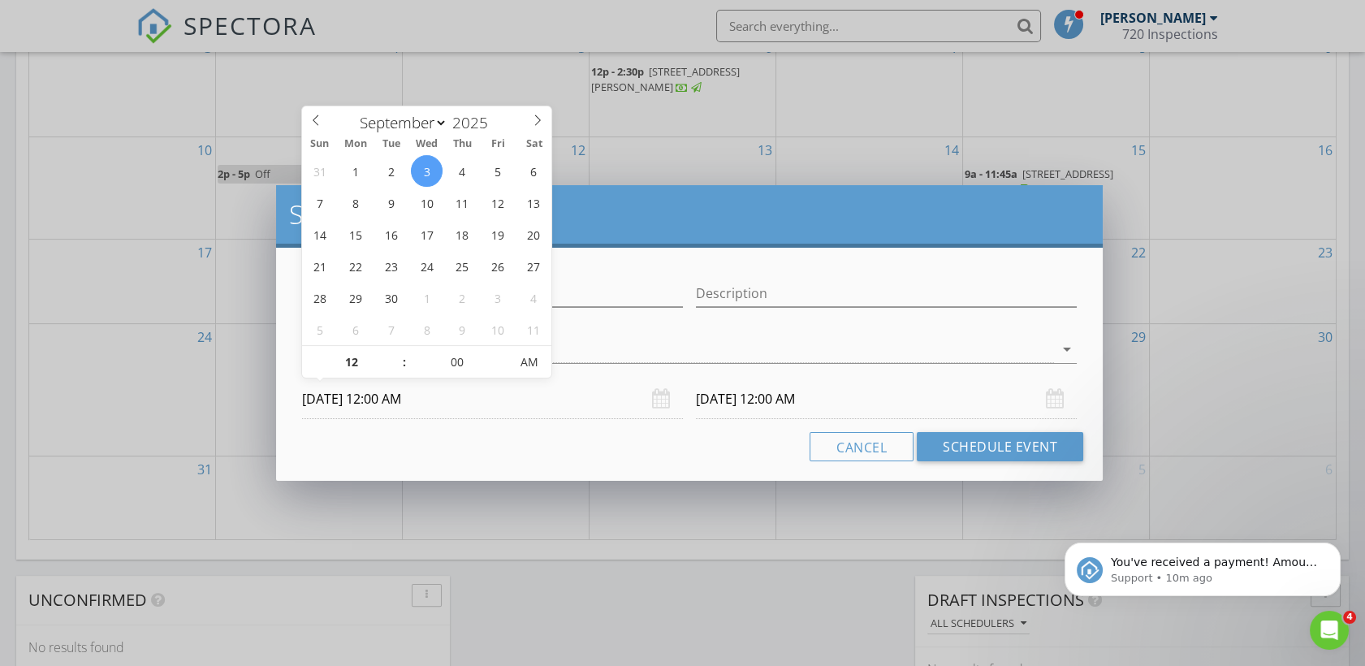
click at [403, 364] on span ":" at bounding box center [404, 362] width 5 height 32
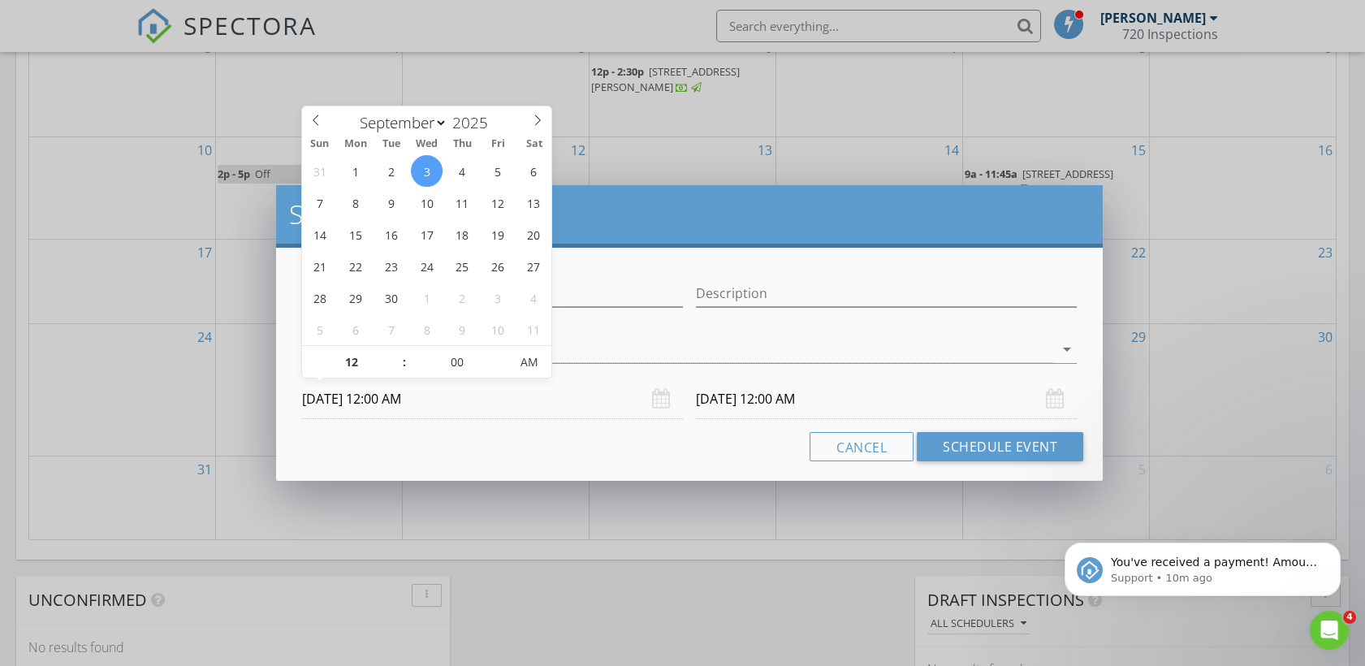
click at [403, 364] on span ":" at bounding box center [404, 362] width 5 height 32
click at [370, 362] on input "12" at bounding box center [352, 363] width 100 height 32
type input "09"
type input "09/03/2025 9:00 AM"
click at [566, 416] on input "09/03/2025 9:00 AM" at bounding box center [492, 399] width 381 height 40
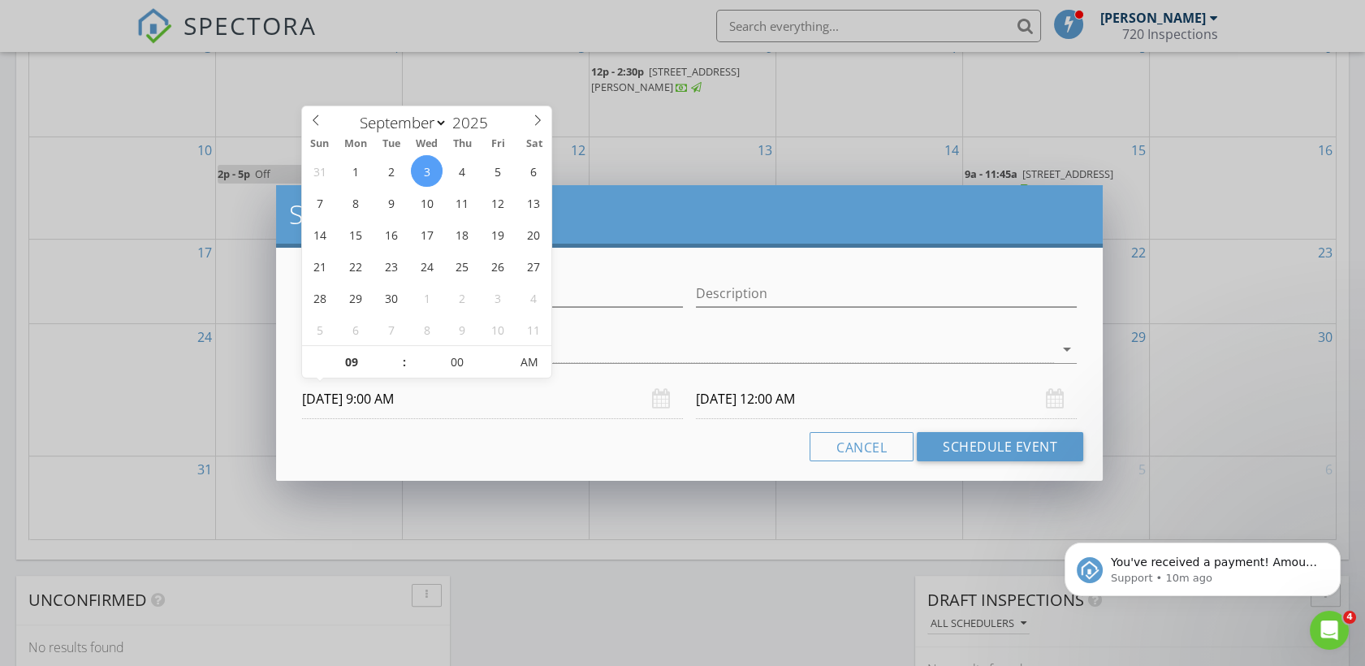
type input "09"
type input "09/04/2025 9:00 AM"
click at [692, 464] on div "Name Off Description check_box_outline_blank Justin Brown arrow_drop_down 09/03…" at bounding box center [689, 364] width 827 height 233
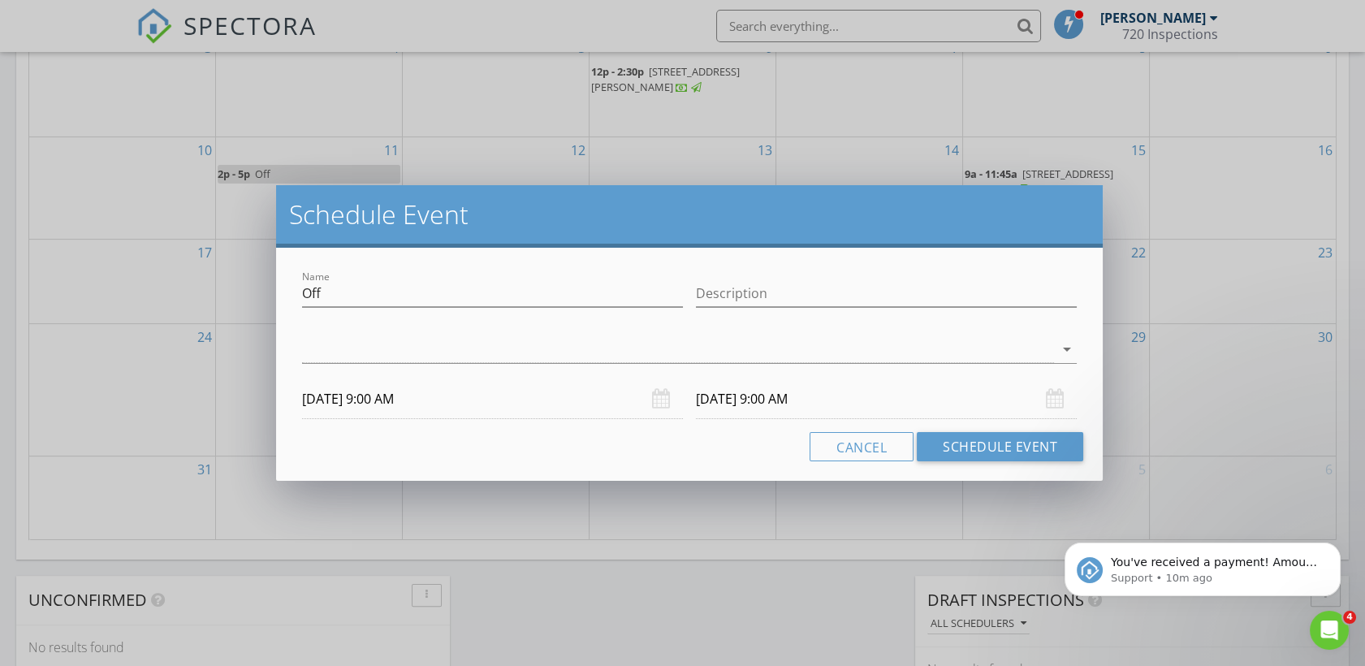
click at [791, 399] on input "09/04/2025 9:00 AM" at bounding box center [886, 399] width 381 height 40
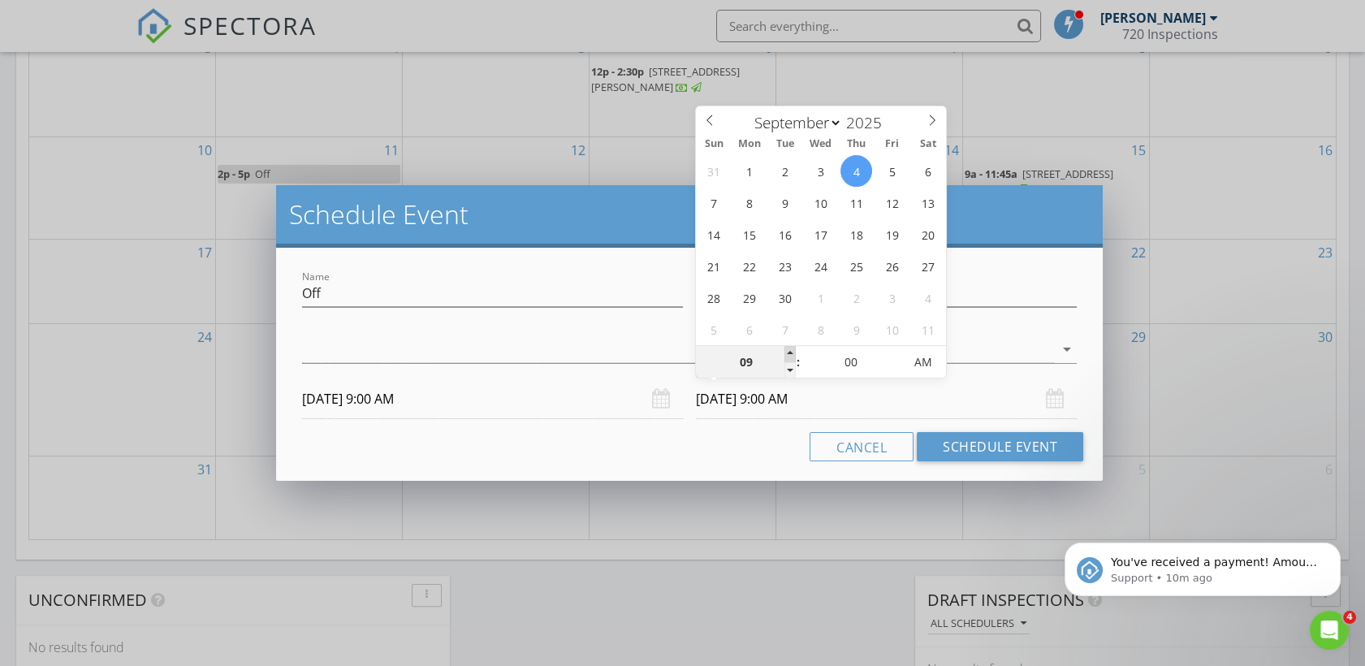
type input "10"
type input "09/04/2025 10:00 AM"
click at [786, 349] on span at bounding box center [789, 354] width 11 height 16
type input "11"
type input "09/04/2025 11:00 AM"
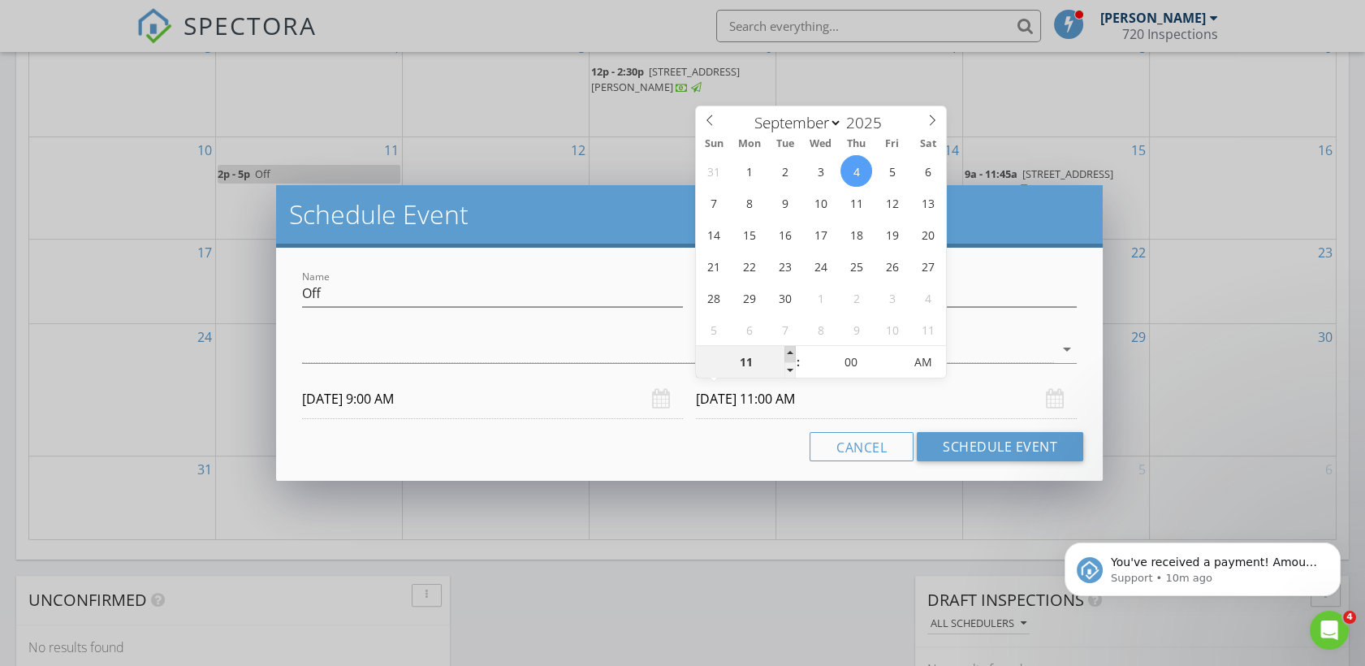
click at [786, 349] on span at bounding box center [789, 354] width 11 height 16
type input "12"
click at [786, 349] on span at bounding box center [789, 354] width 11 height 16
click at [729, 468] on div "Name Off Description check_box_outline_blank Justin Brown arrow_drop_down 09/03…" at bounding box center [689, 364] width 827 height 233
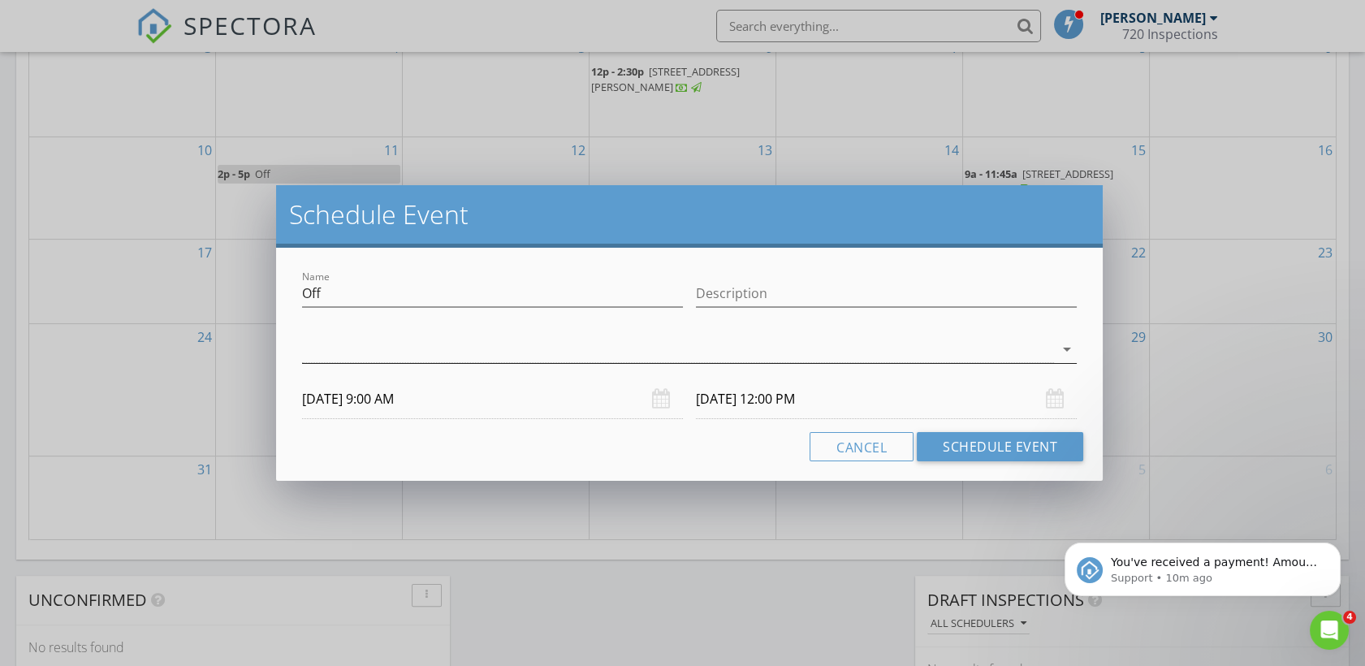
click at [808, 343] on div at bounding box center [678, 349] width 752 height 27
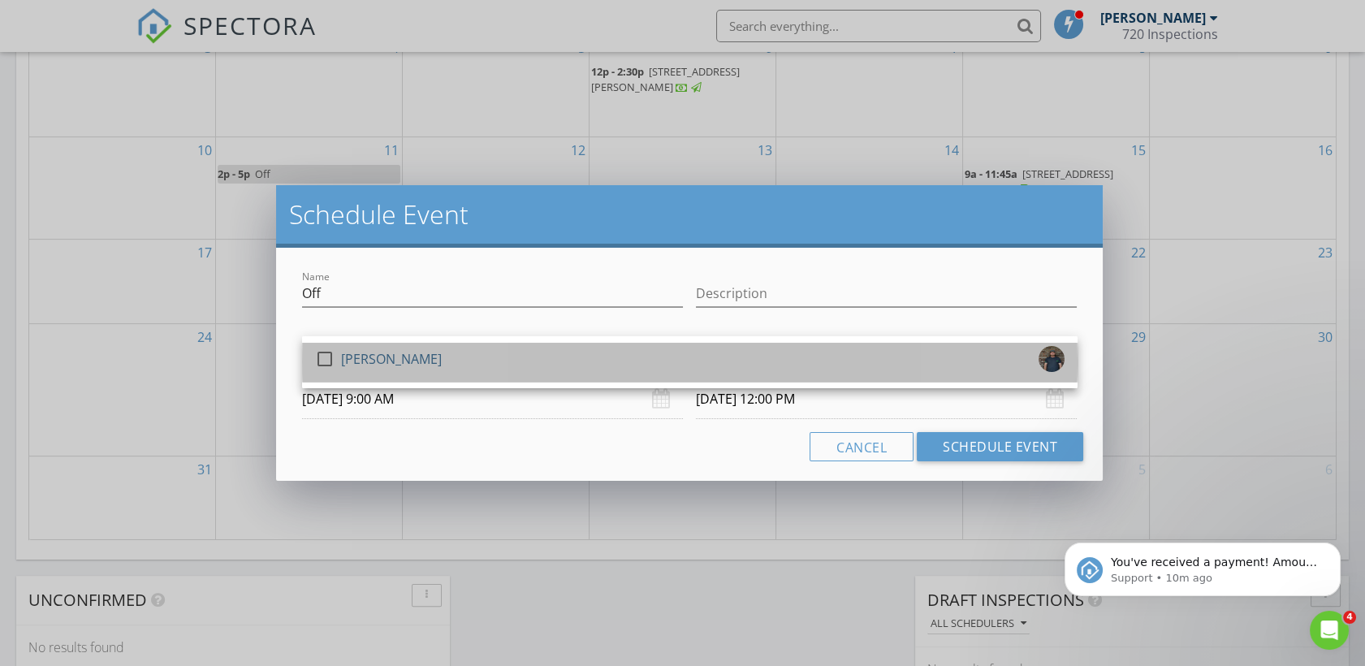
click at [624, 347] on div "check_box_outline_blank Justin Brown" at bounding box center [689, 362] width 749 height 32
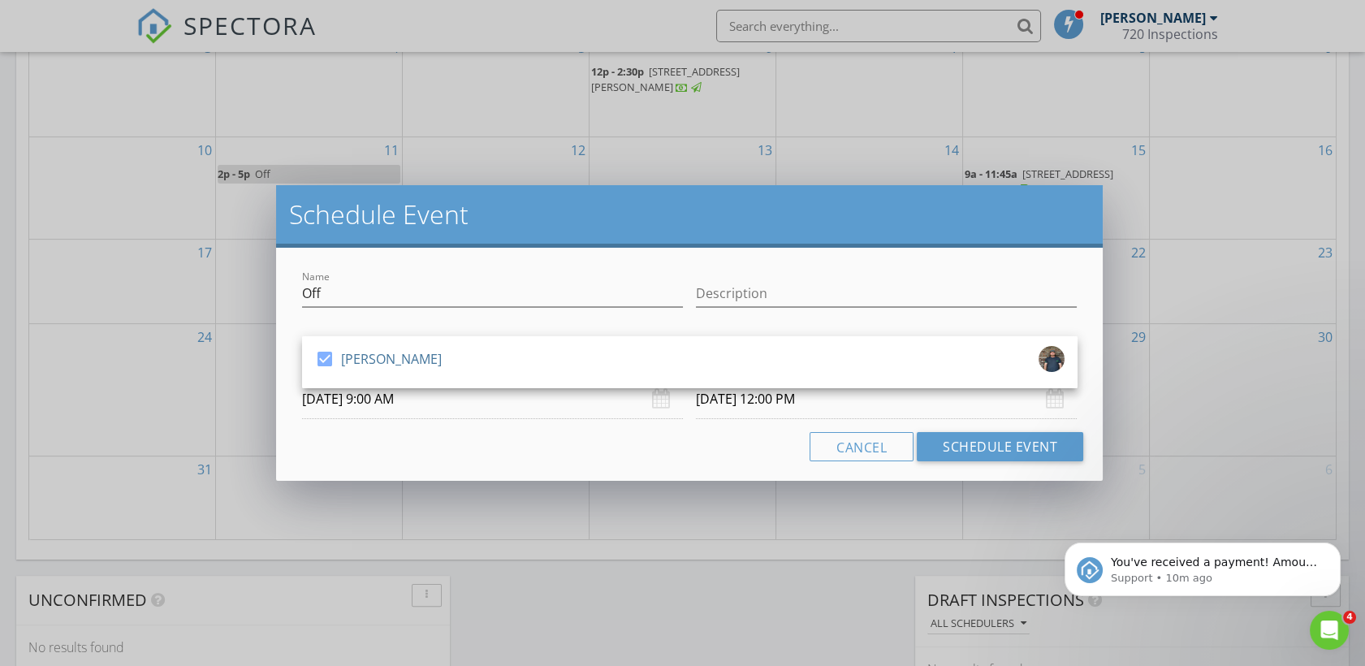
click at [591, 446] on div "Cancel Schedule Event" at bounding box center [689, 446] width 788 height 29
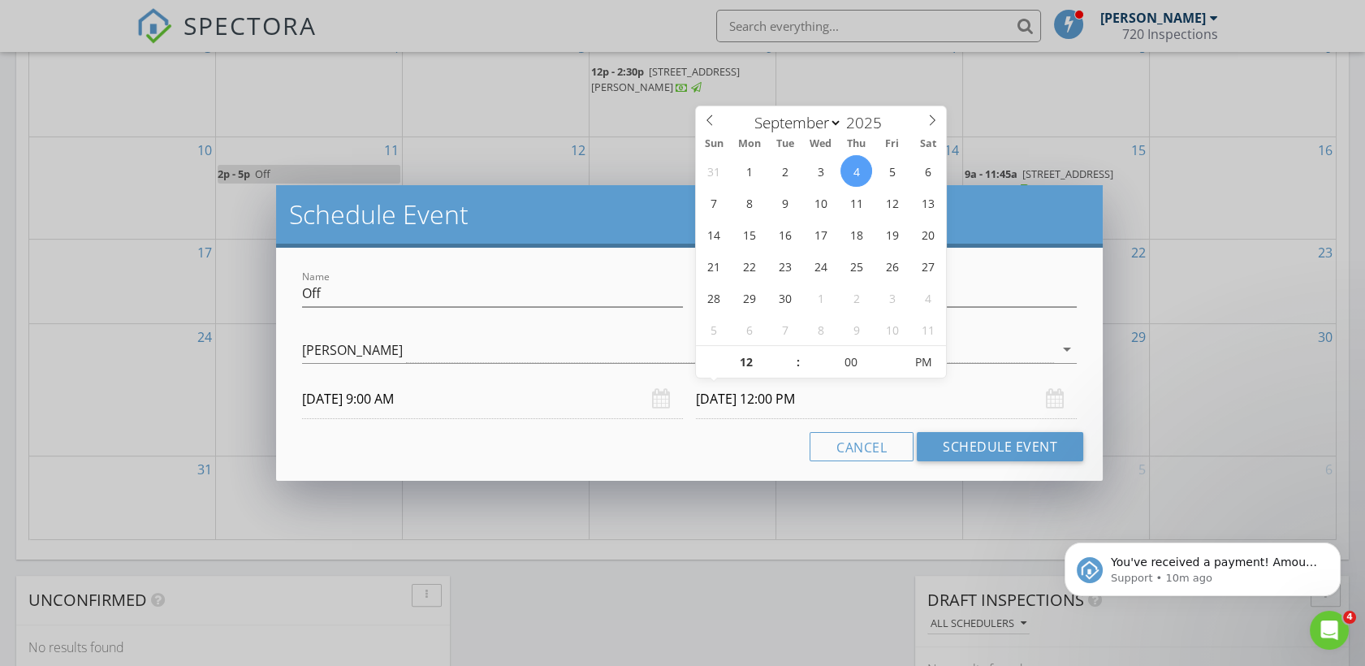
click at [714, 395] on input "09/04/2025 12:00 PM" at bounding box center [886, 399] width 381 height 40
type input "09/03/2025 12:00 AM"
click at [920, 360] on span "PM" at bounding box center [922, 362] width 45 height 32
type input "11"
click at [793, 366] on span at bounding box center [789, 370] width 11 height 16
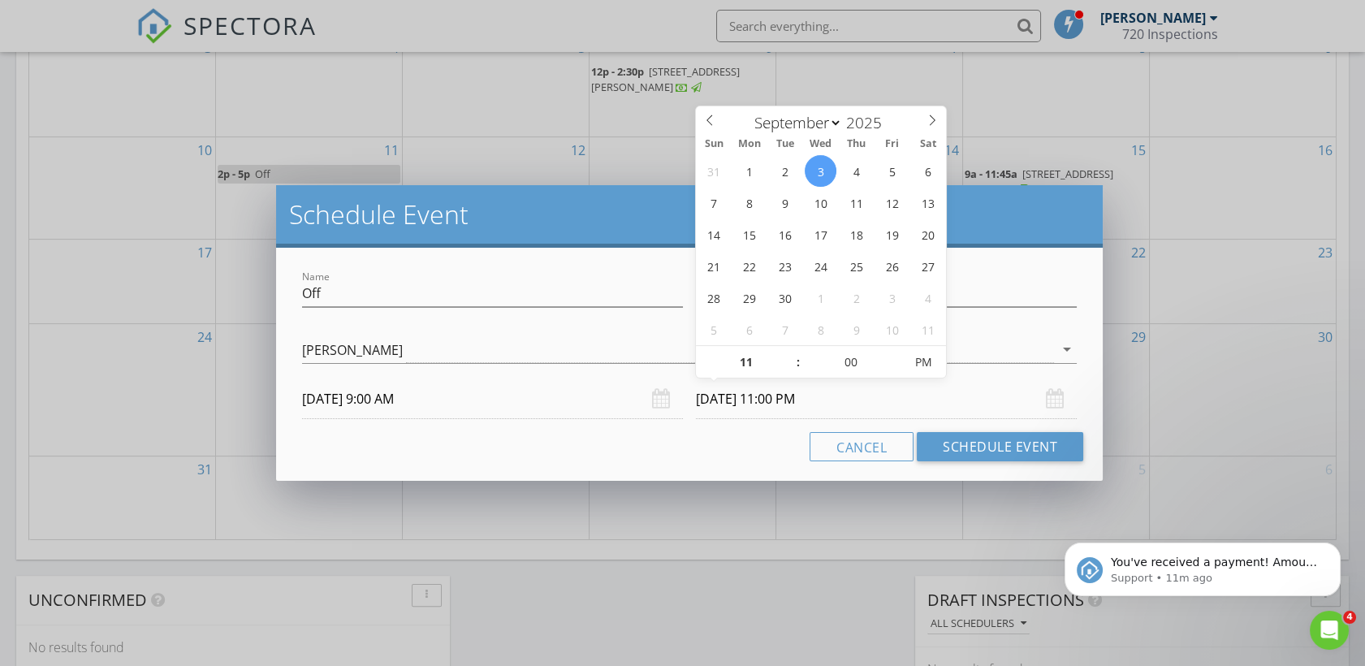
click at [732, 439] on div "Cancel Schedule Event" at bounding box center [689, 446] width 788 height 29
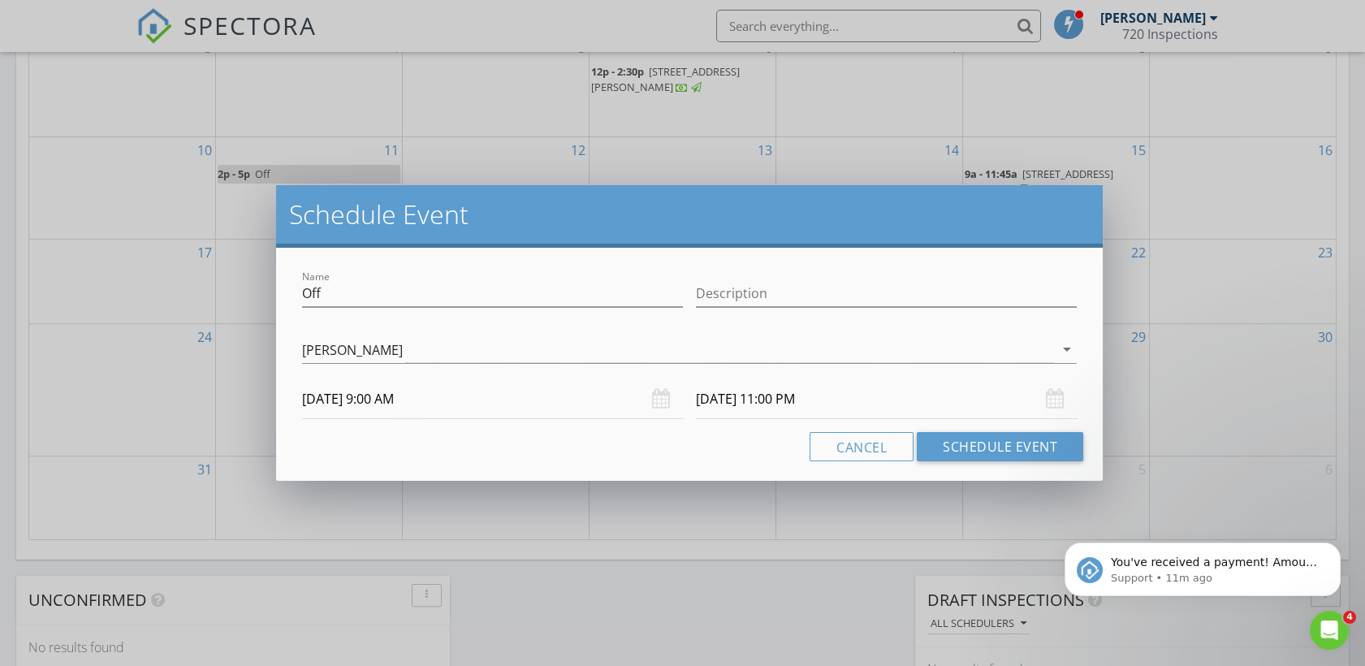
click at [809, 404] on input "09/03/2025 11:00 PM" at bounding box center [886, 399] width 381 height 40
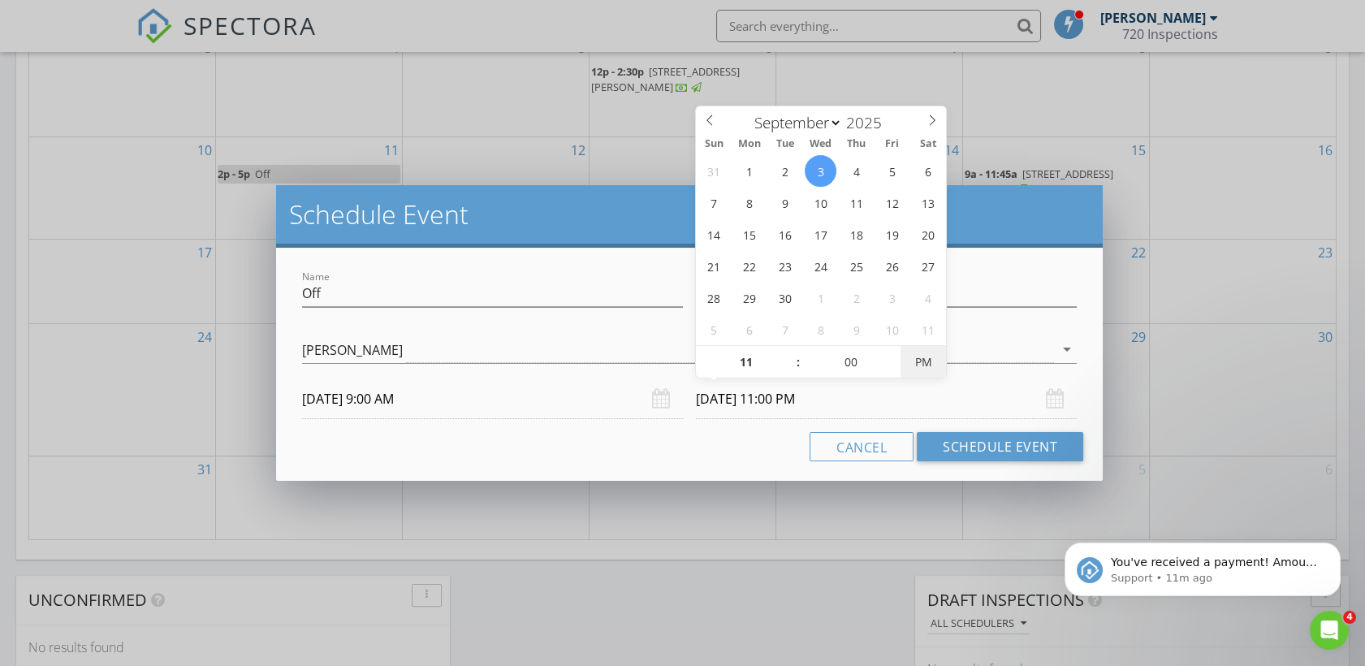
type input "09/03/2025 11:00 AM"
click at [922, 364] on span "PM" at bounding box center [922, 362] width 45 height 32
click at [720, 426] on div "Name Off Description check_box Justin Brown Justin Brown arrow_drop_down 09/03/…" at bounding box center [689, 364] width 827 height 233
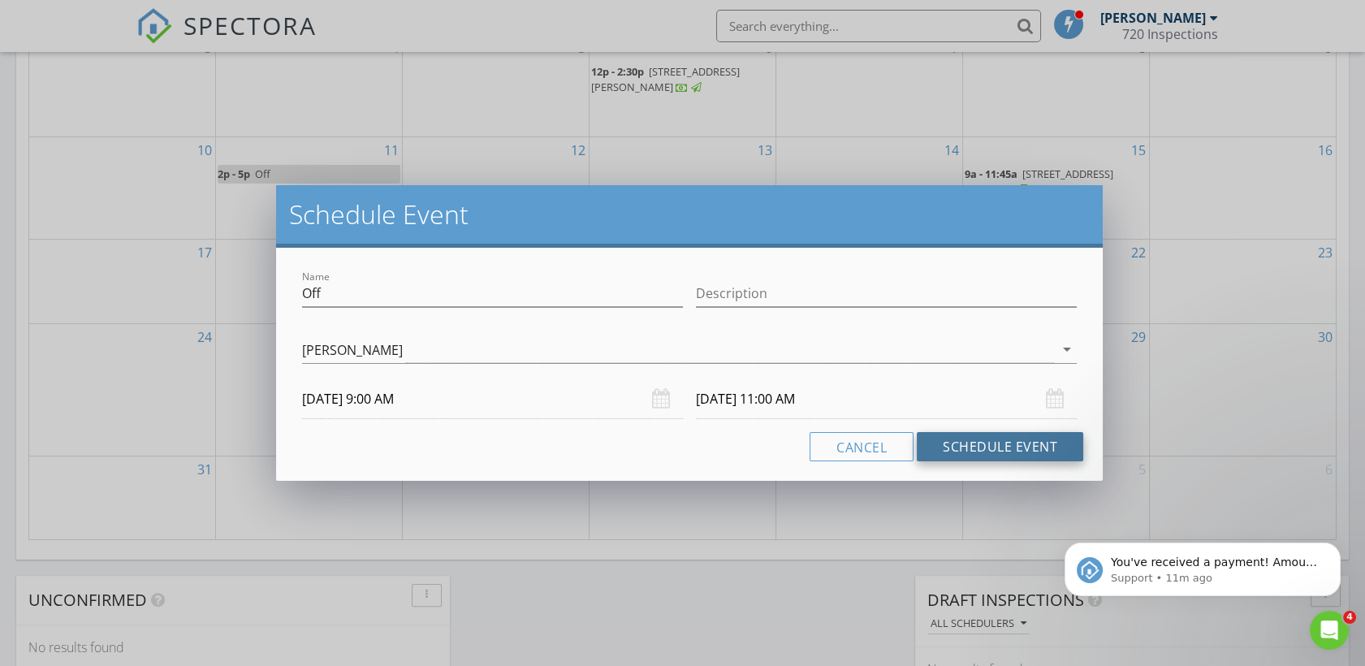
click at [974, 457] on button "Schedule Event" at bounding box center [999, 446] width 166 height 29
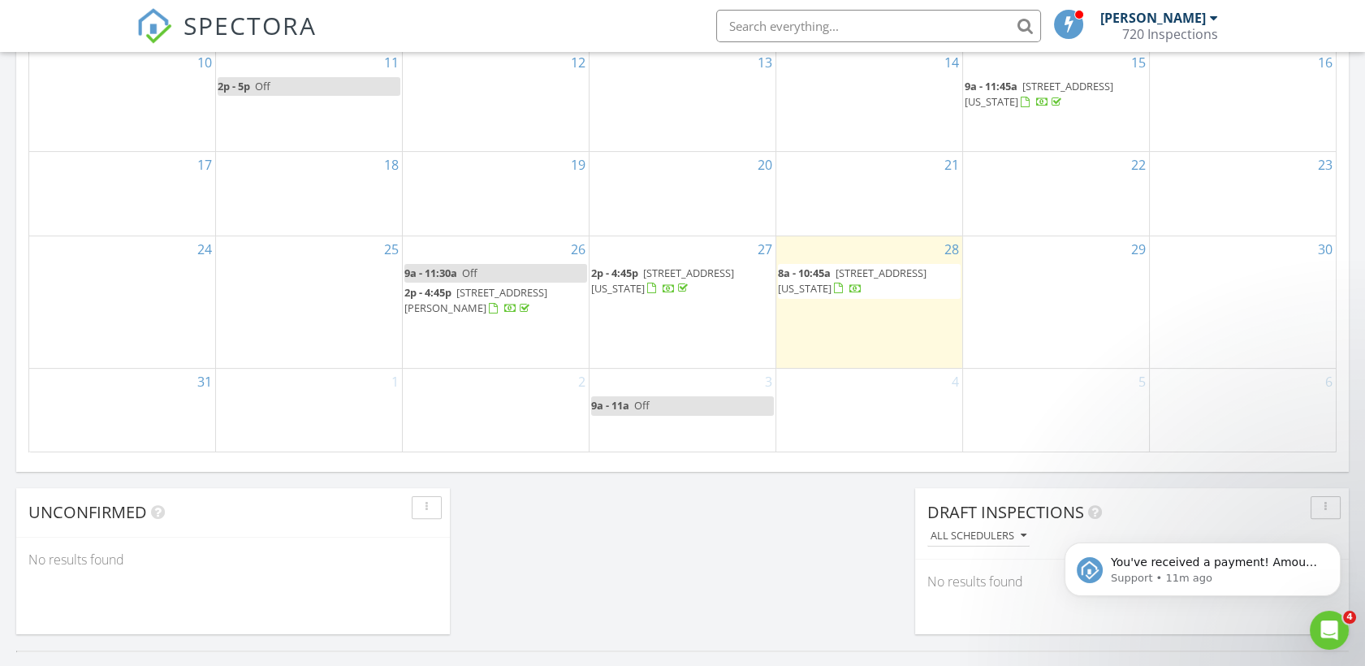
scroll to position [1073, 0]
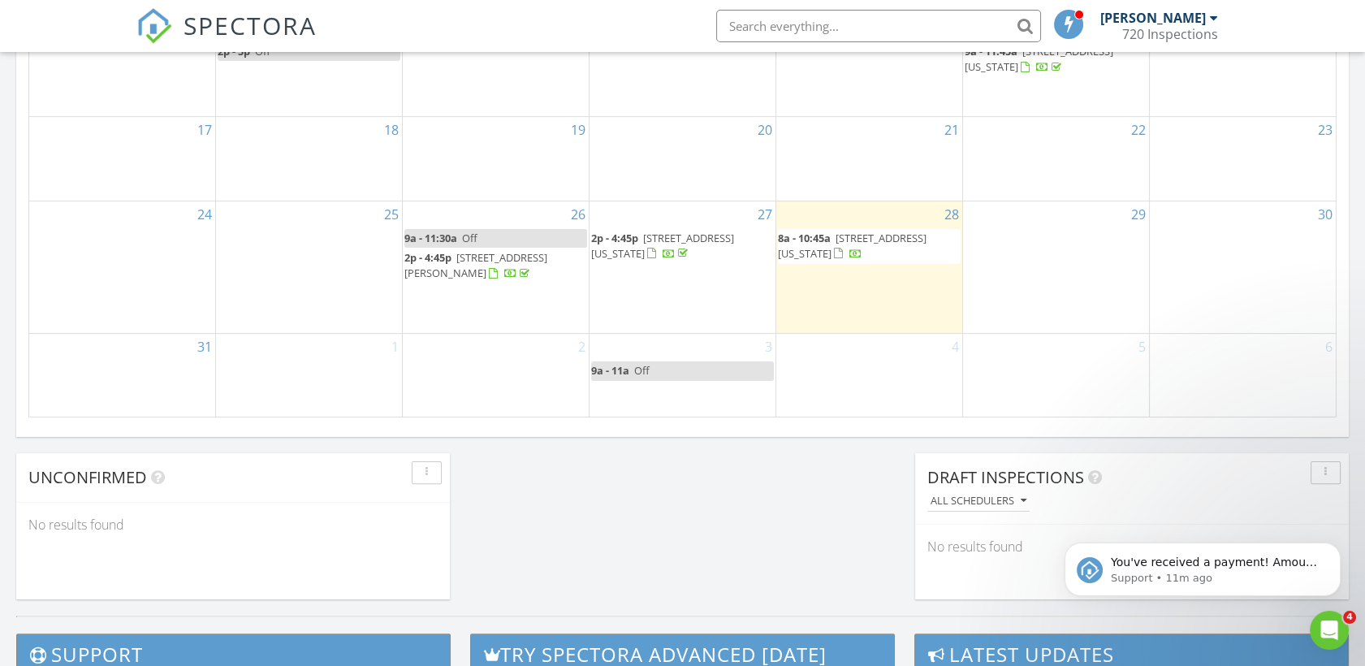
click at [731, 420] on div "August 2025 today list day week cal wk 4 wk month Sun Mon Tue Wed Thu Fri Sat 2…" at bounding box center [682, 60] width 1332 height 739
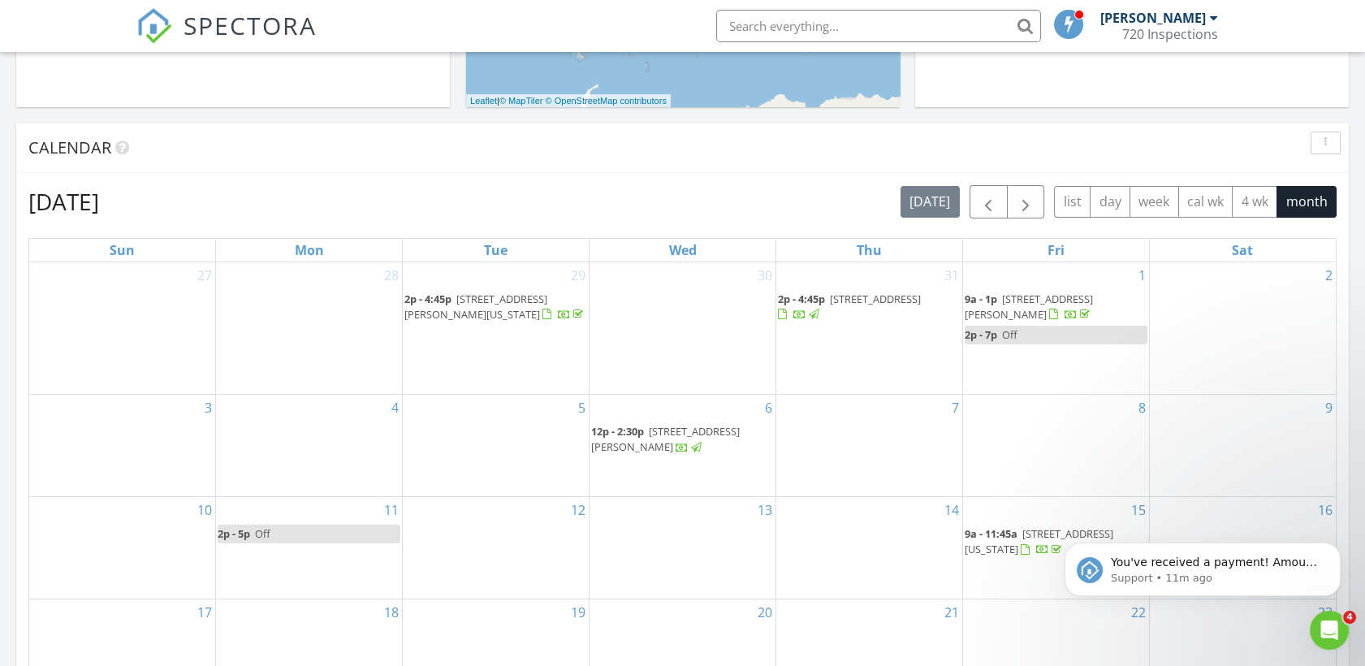
scroll to position [586, 0]
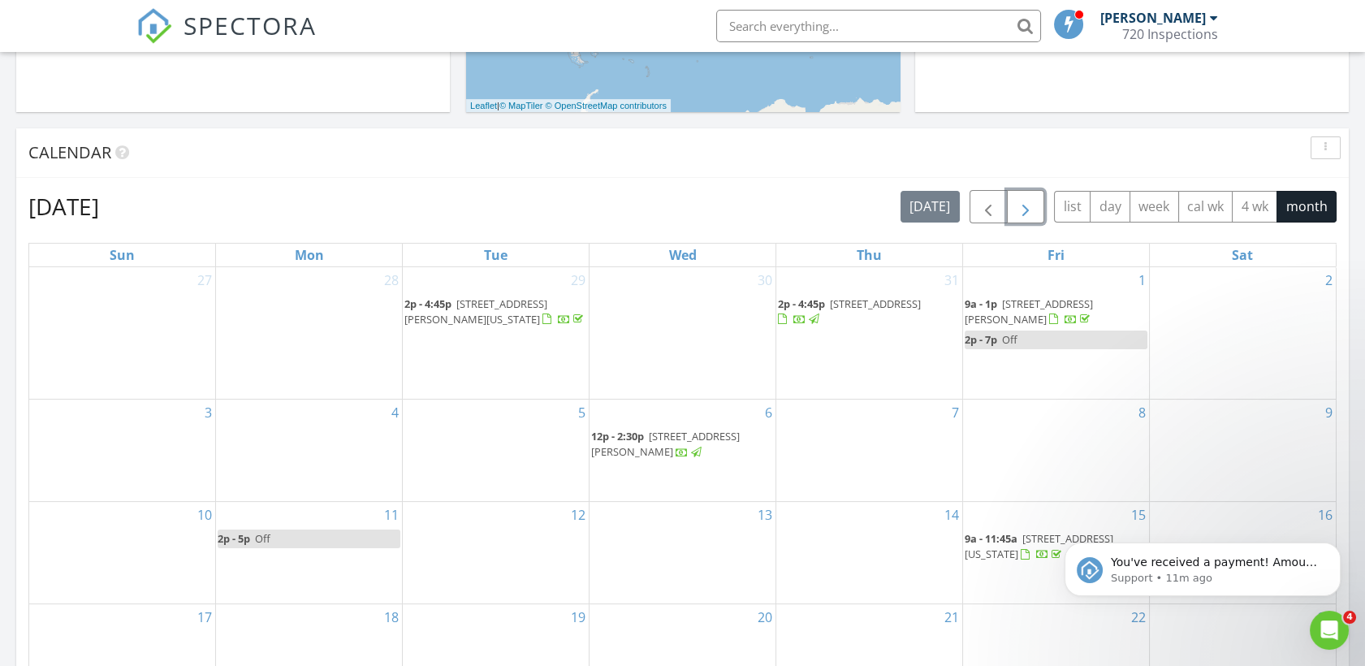
click at [1013, 218] on button "button" at bounding box center [1026, 206] width 38 height 33
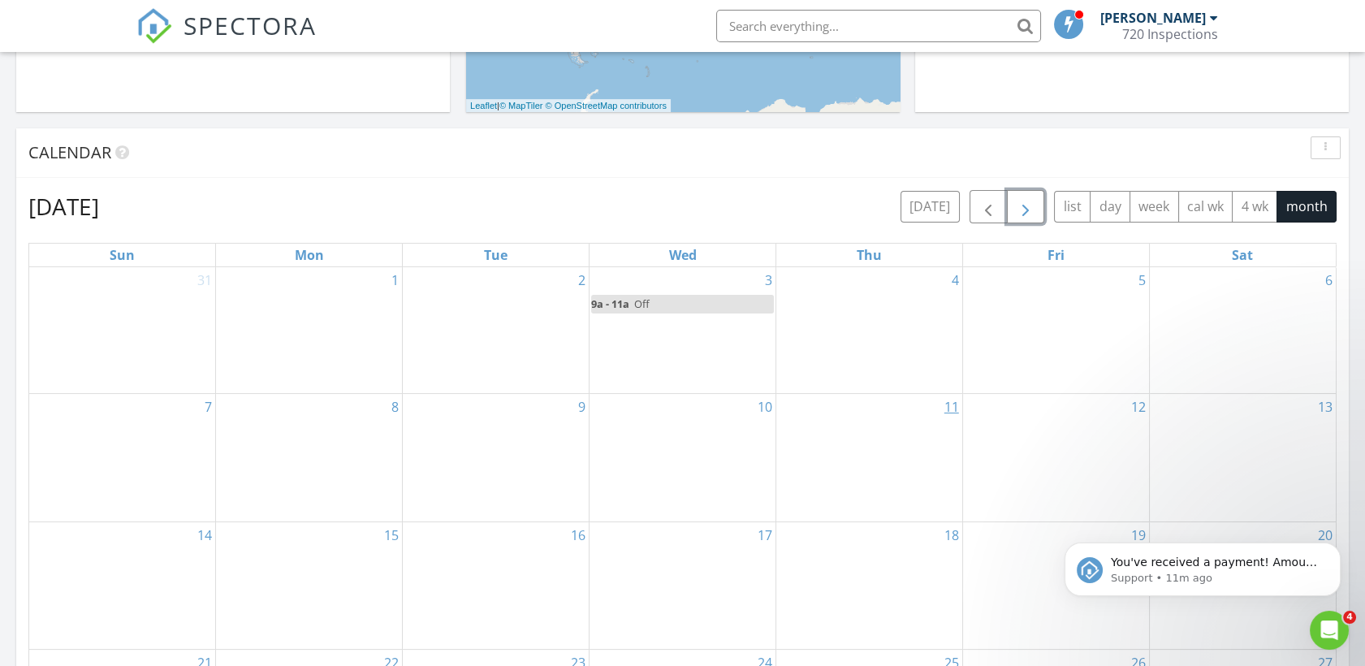
click at [948, 404] on link "11" at bounding box center [951, 407] width 21 height 26
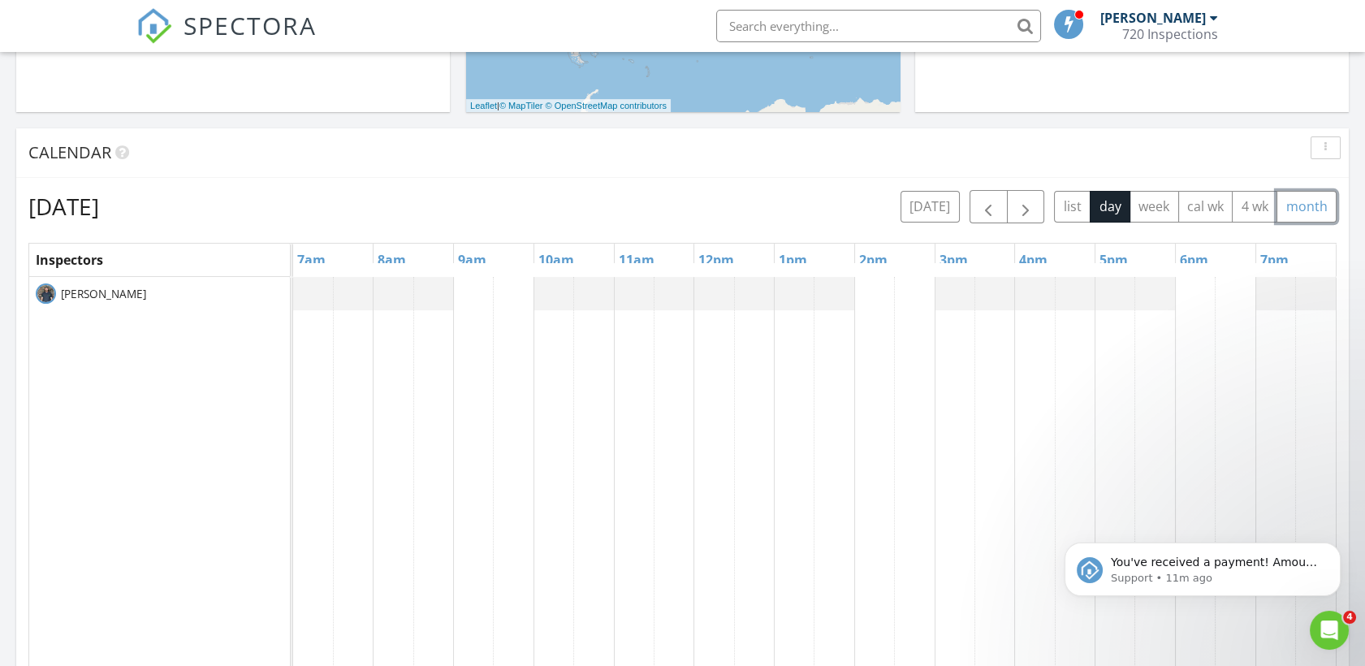
click at [1311, 205] on button "month" at bounding box center [1306, 207] width 60 height 32
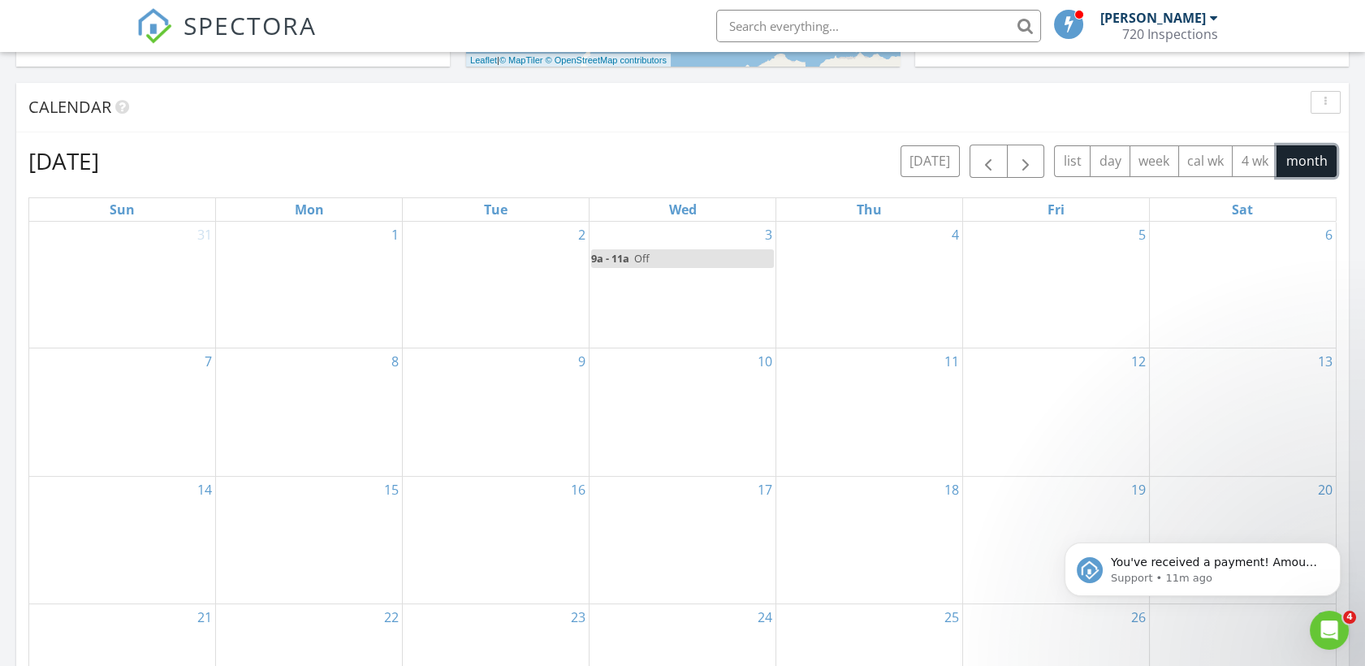
scroll to position [638, 0]
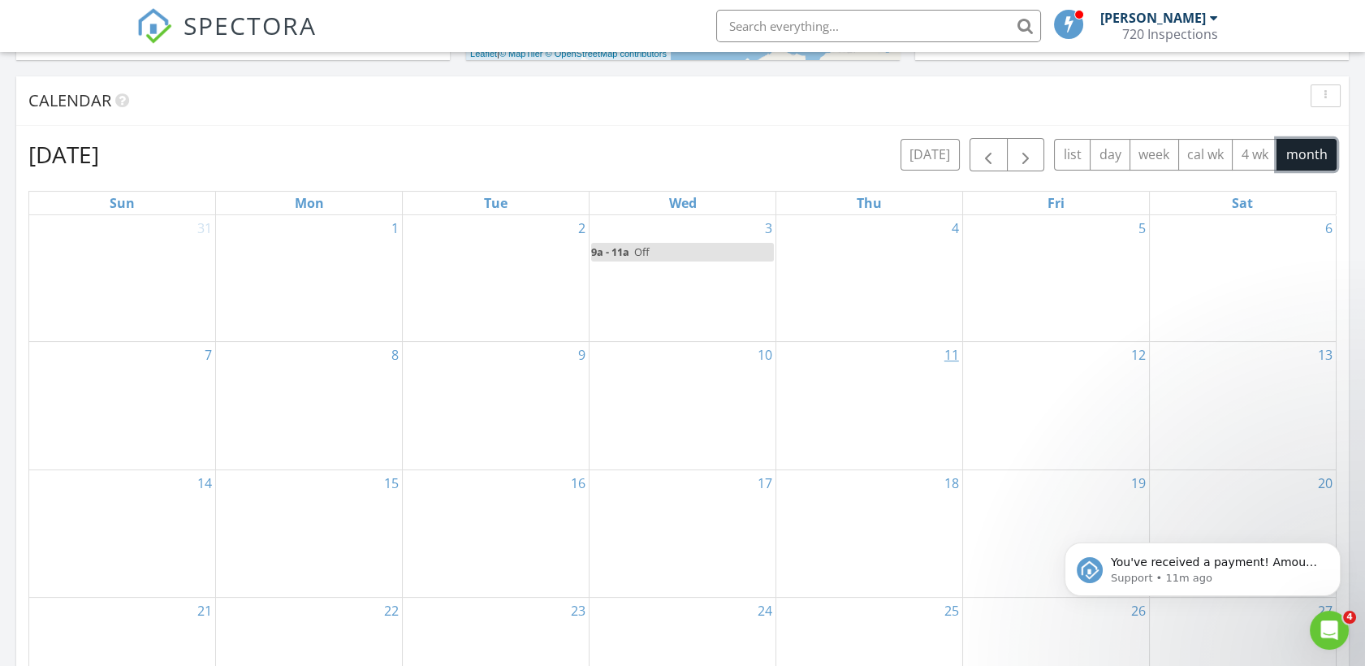
click at [952, 354] on link "11" at bounding box center [951, 355] width 21 height 26
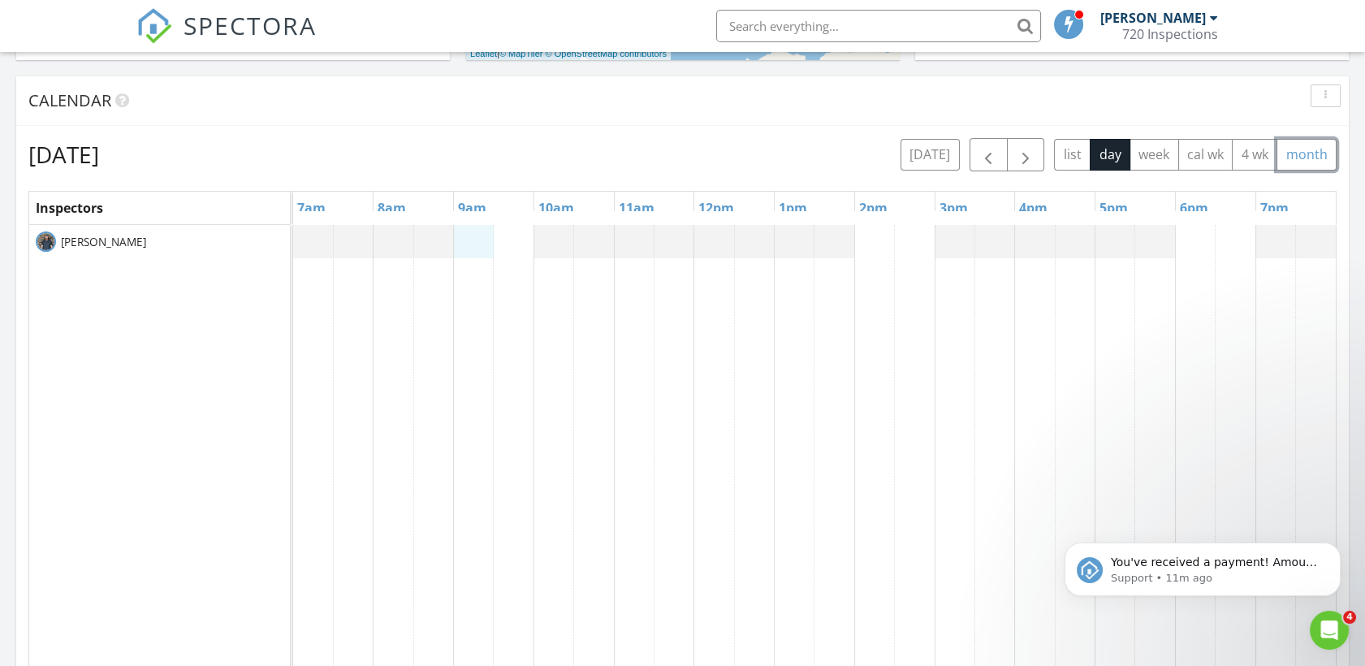
click at [487, 238] on div at bounding box center [814, 538] width 1042 height 627
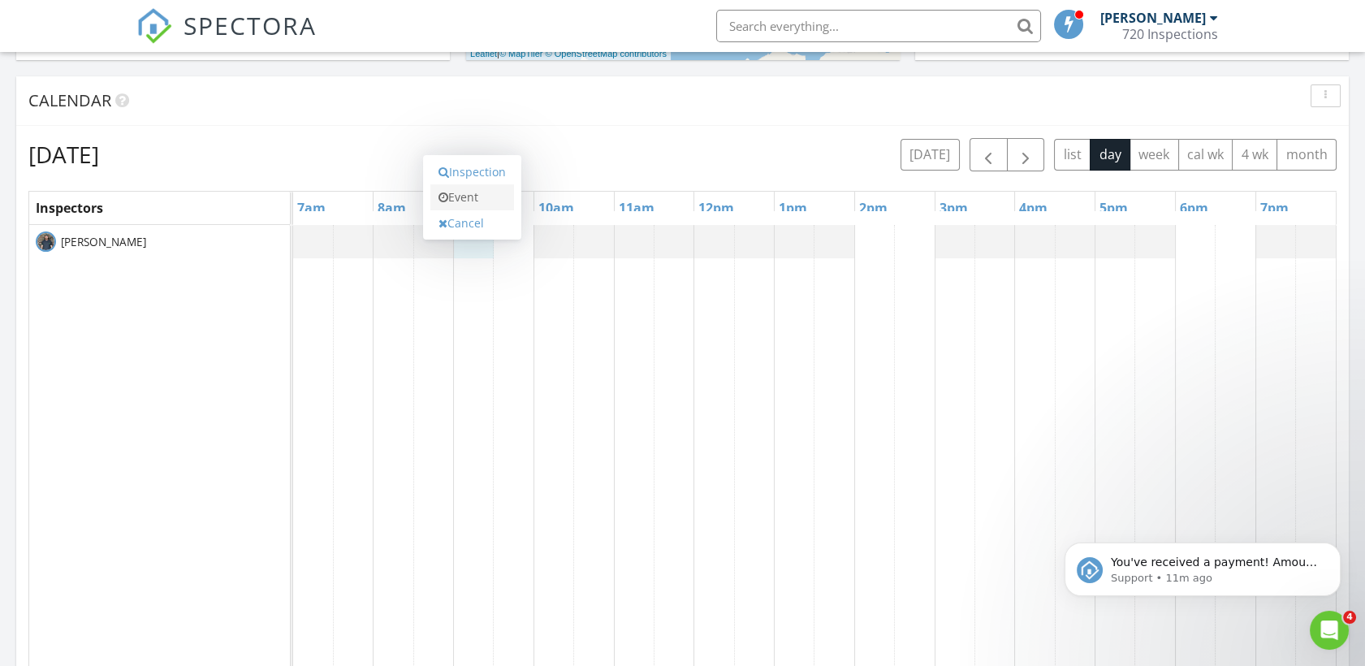
click at [472, 201] on link "Event" at bounding box center [472, 197] width 84 height 26
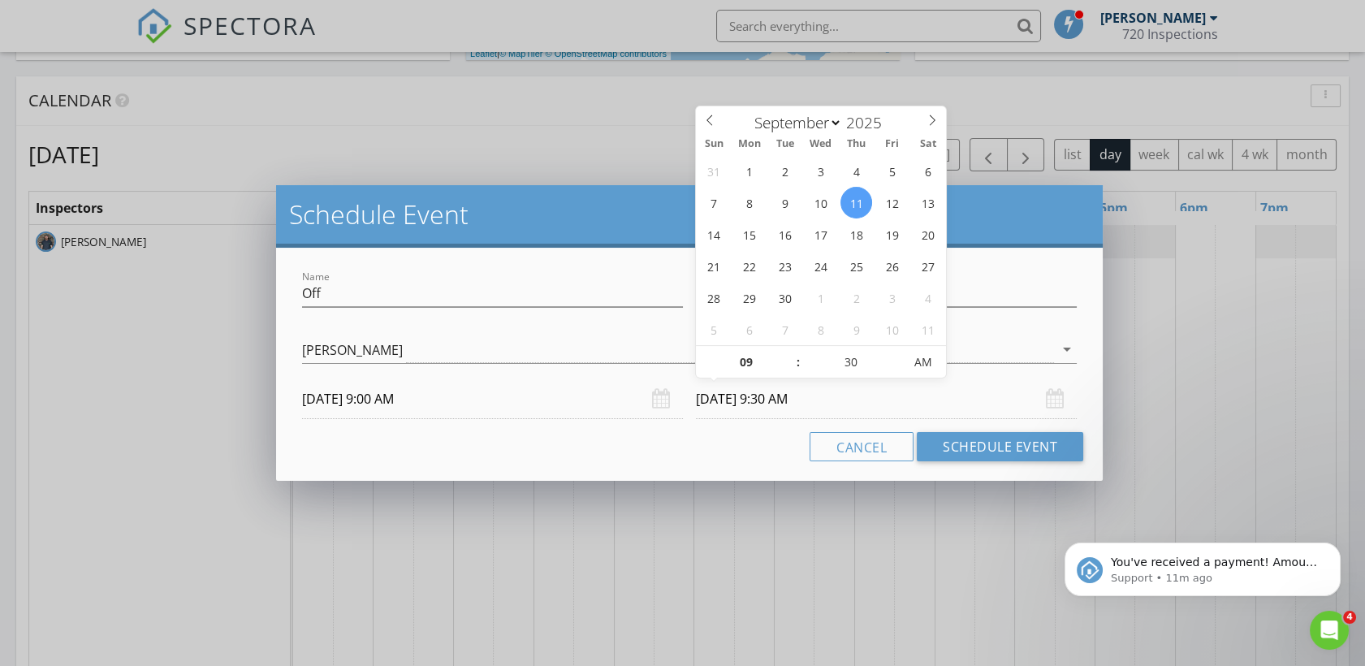
click at [799, 401] on input "09/11/2025 9:30 AM" at bounding box center [886, 399] width 381 height 40
type input "10"
type input "09/11/2025 10:30 AM"
click at [795, 351] on span at bounding box center [789, 354] width 11 height 16
type input "11"
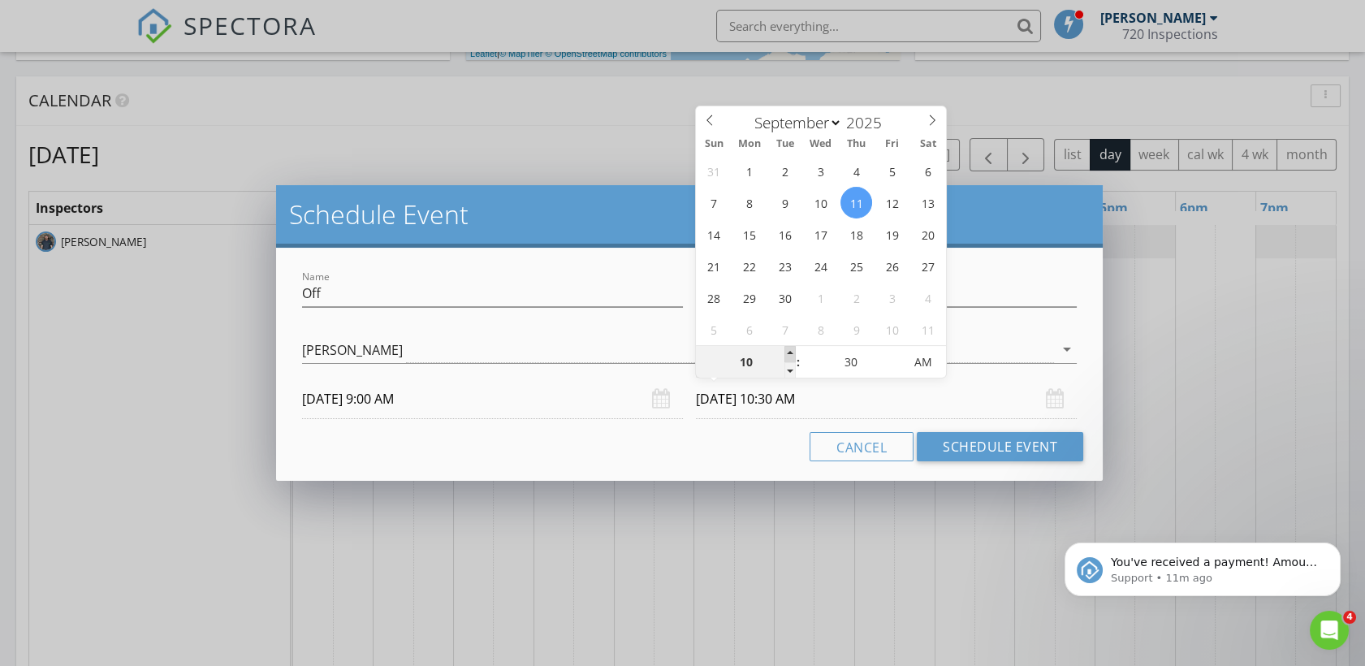
type input "09/11/2025 11:30 AM"
click at [795, 351] on span at bounding box center [789, 354] width 11 height 16
click at [692, 476] on div "Name Off Description check_box Justin Brown Justin Brown arrow_drop_down 09/11/…" at bounding box center [689, 364] width 827 height 233
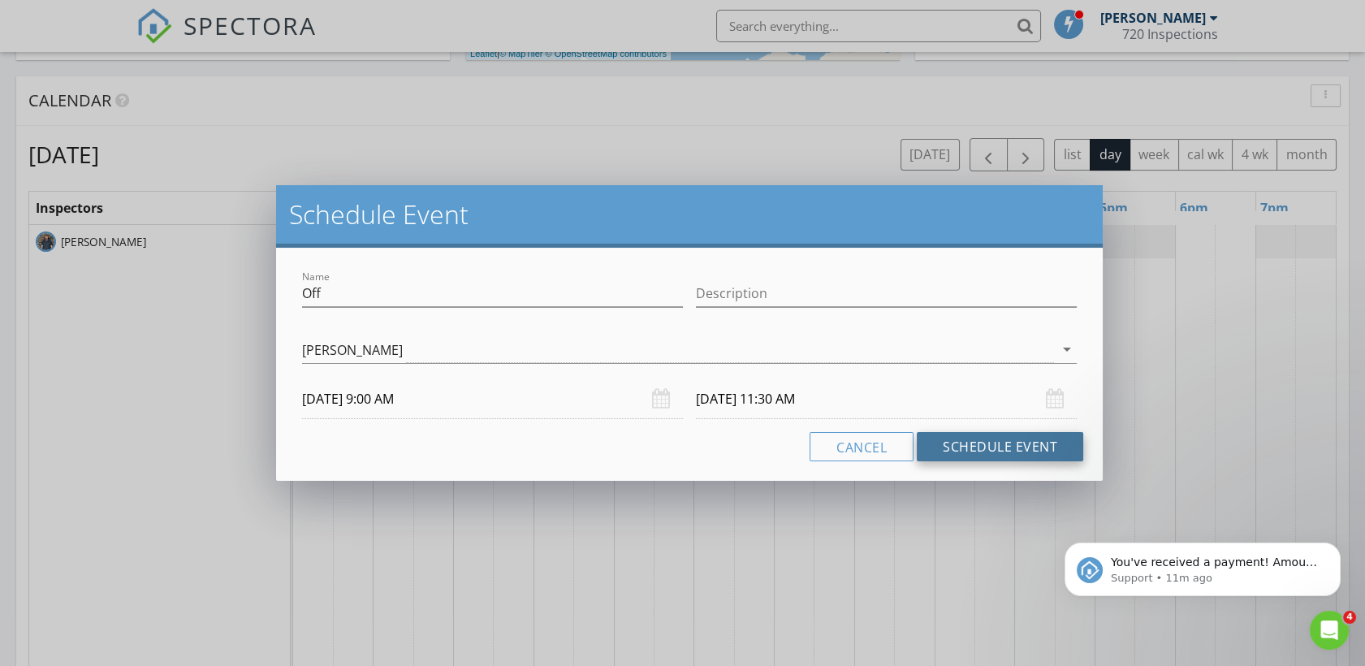
click at [965, 453] on button "Schedule Event" at bounding box center [999, 446] width 166 height 29
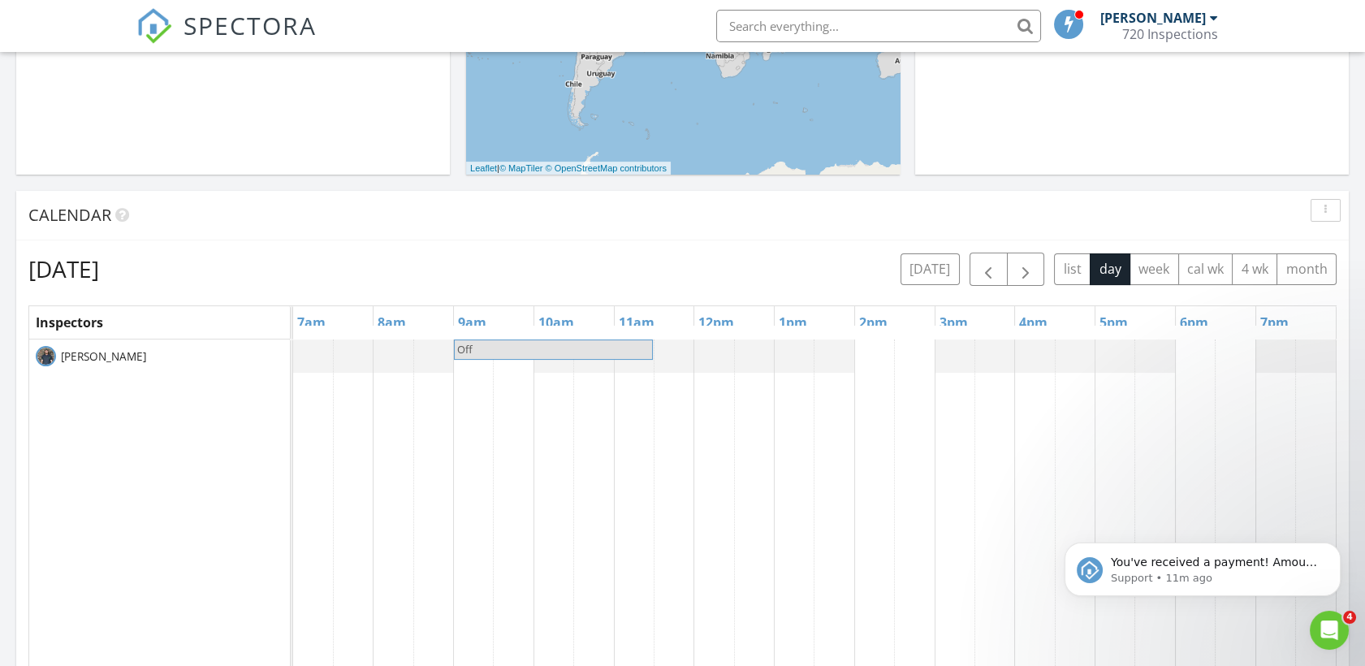
scroll to position [550, 0]
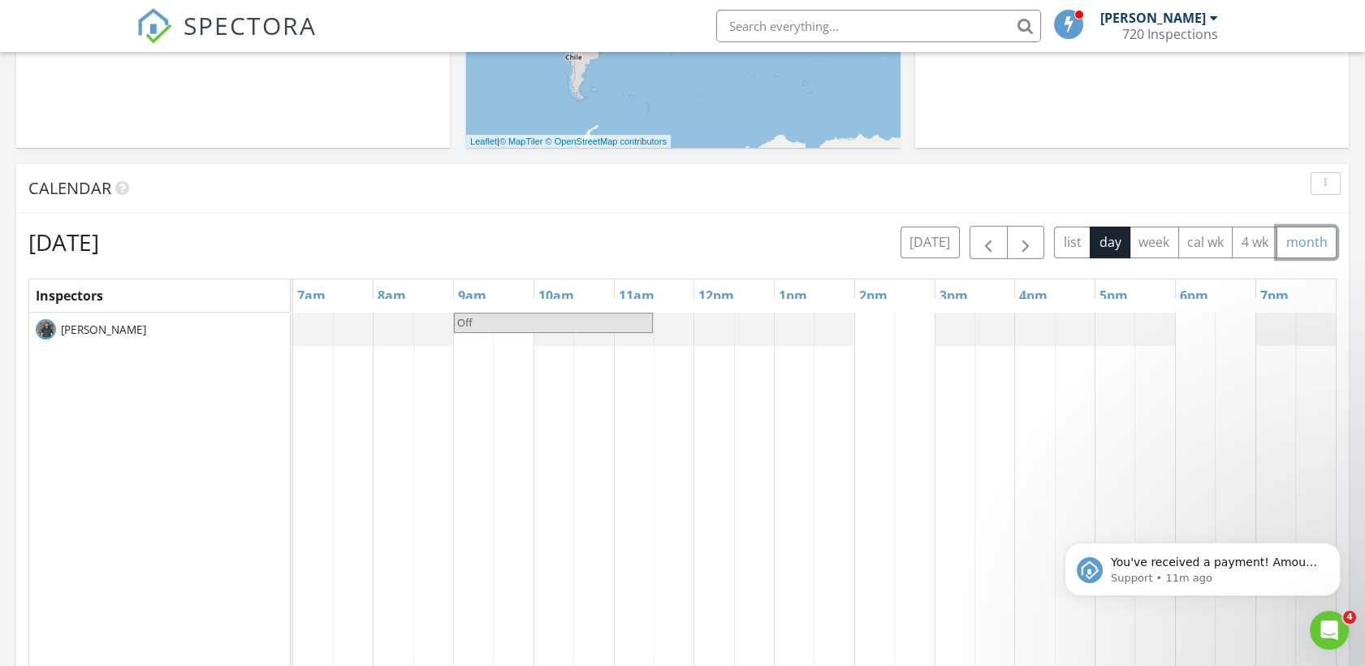
click at [1302, 237] on button "month" at bounding box center [1306, 242] width 60 height 32
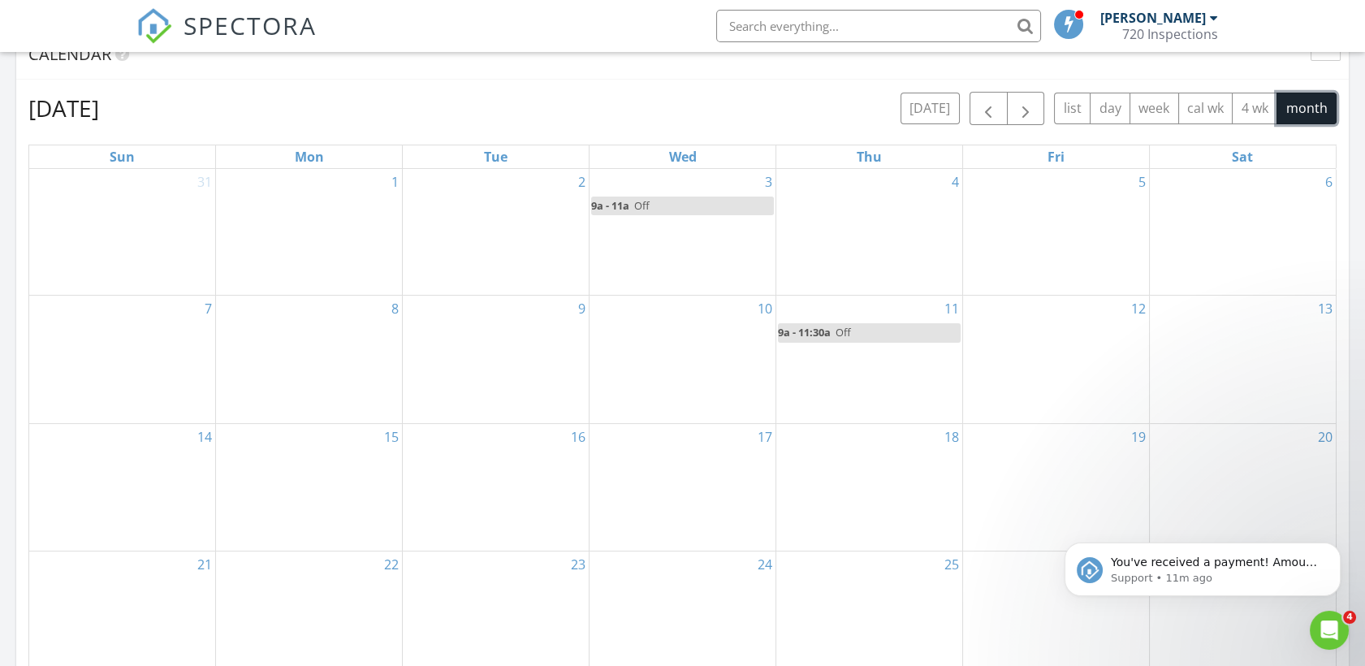
scroll to position [680, 0]
click at [837, 338] on span "Off" at bounding box center [842, 336] width 15 height 15
select select "8"
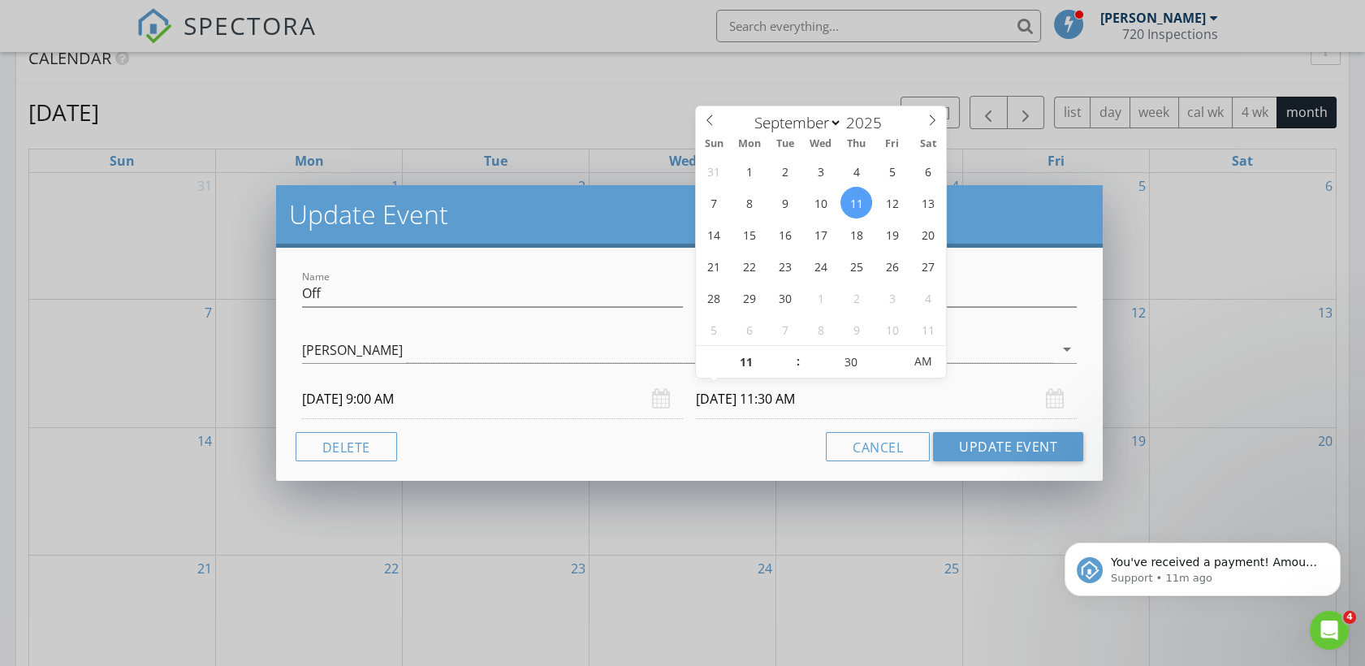
click at [795, 410] on input "09/11/2025 11:30 AM" at bounding box center [886, 399] width 381 height 40
type input "12"
type input "09/11/2025 12:30 PM"
click at [790, 356] on span at bounding box center [789, 354] width 11 height 16
type input "01"
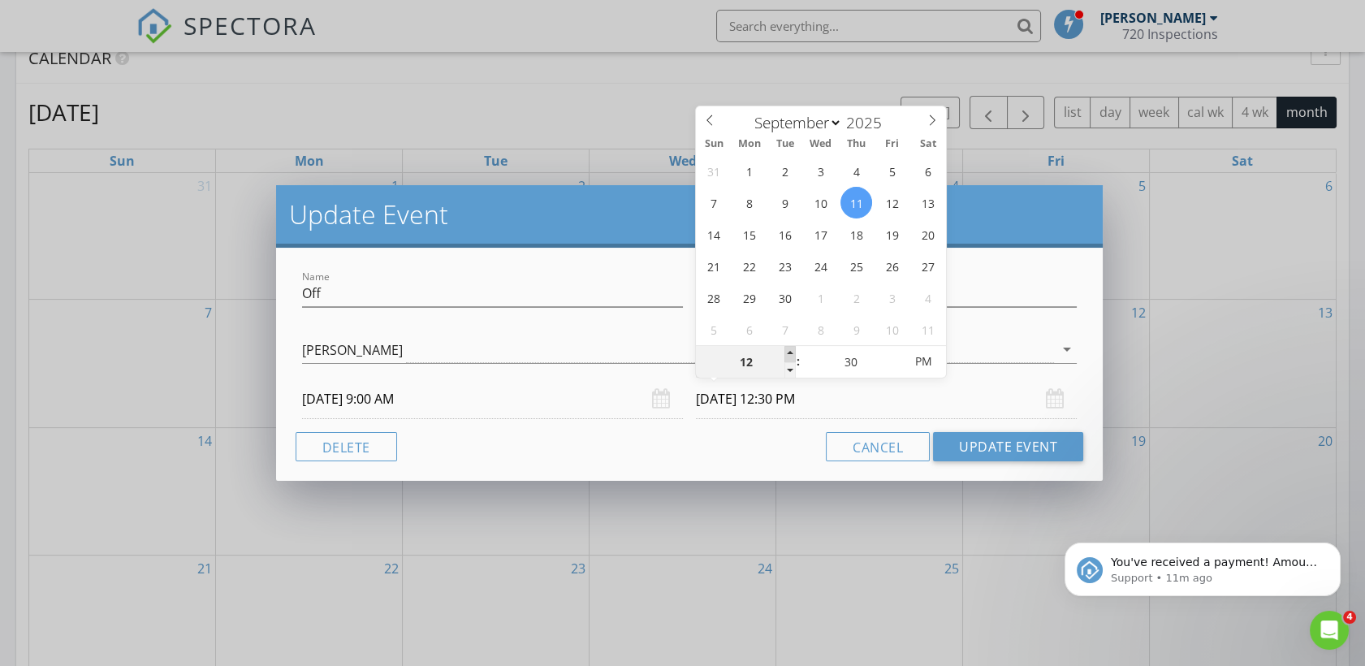
type input "09/11/2025 1:30 PM"
click at [790, 356] on span at bounding box center [789, 354] width 11 height 16
type input "02"
type input "09/11/2025 2:30 PM"
click at [790, 356] on span at bounding box center [789, 354] width 11 height 16
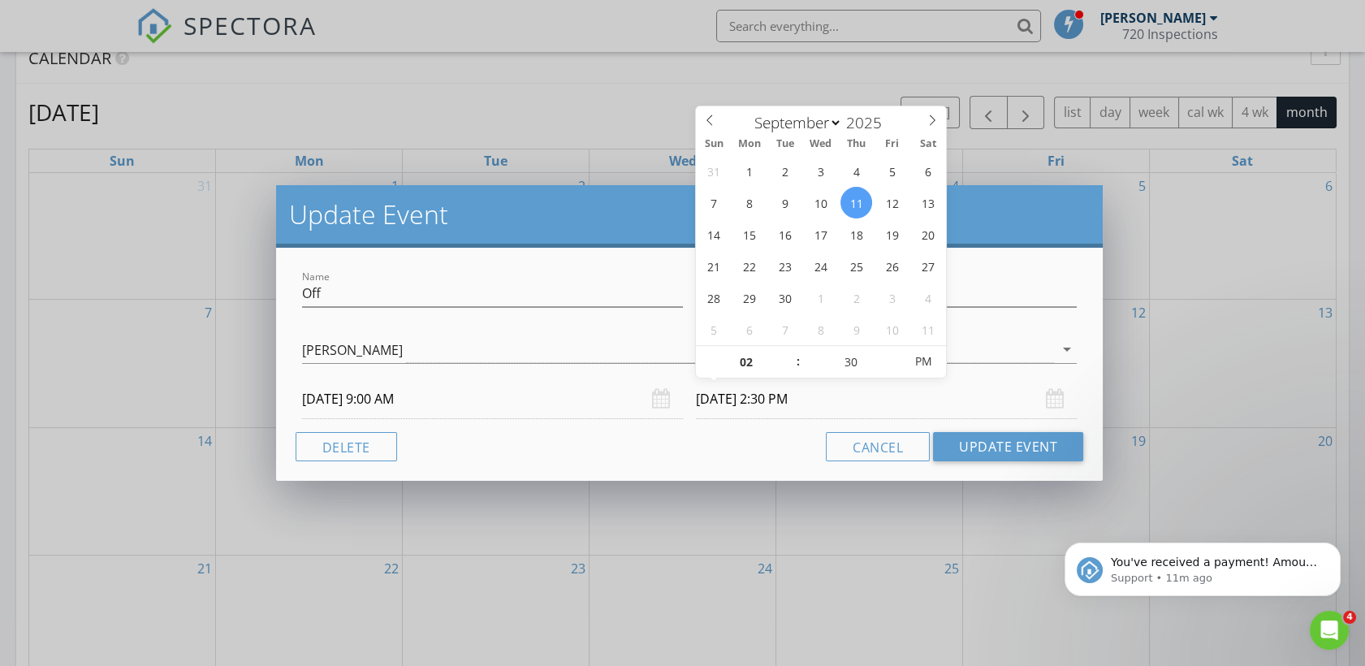
click at [761, 439] on div "Cancel Update Event" at bounding box center [689, 446] width 788 height 29
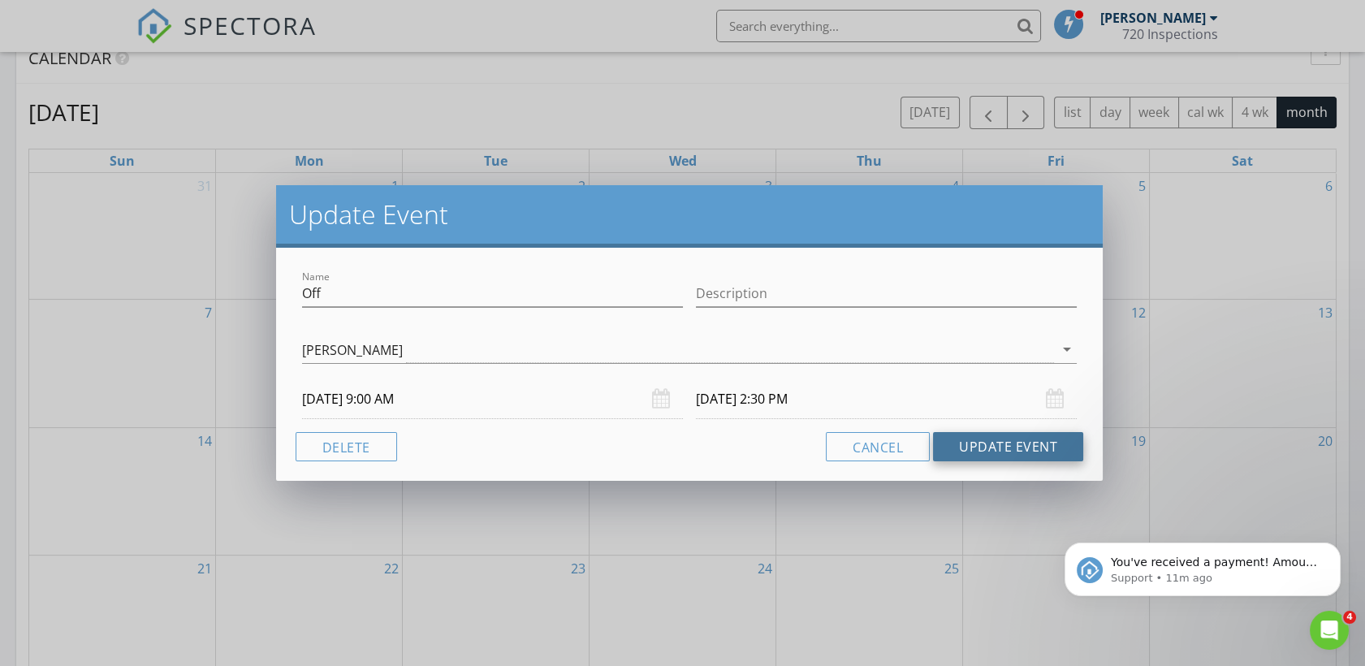
click at [983, 445] on button "Update Event" at bounding box center [1008, 446] width 150 height 29
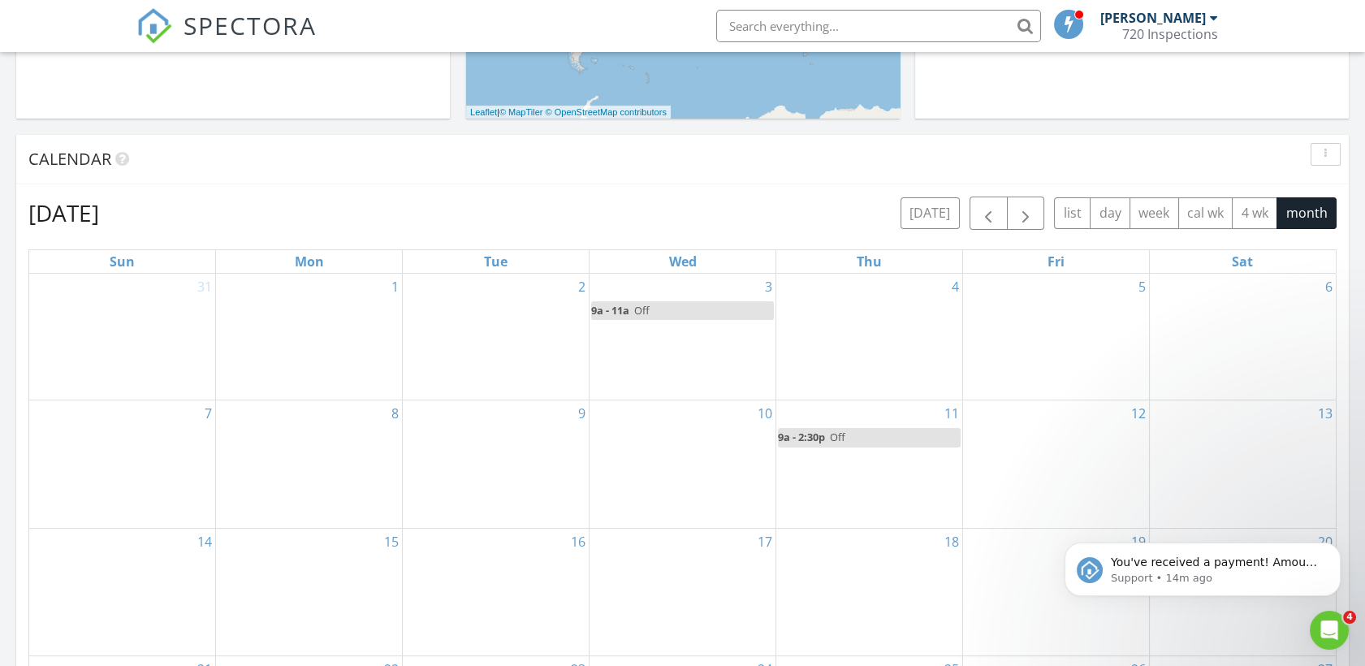
scroll to position [580, 0]
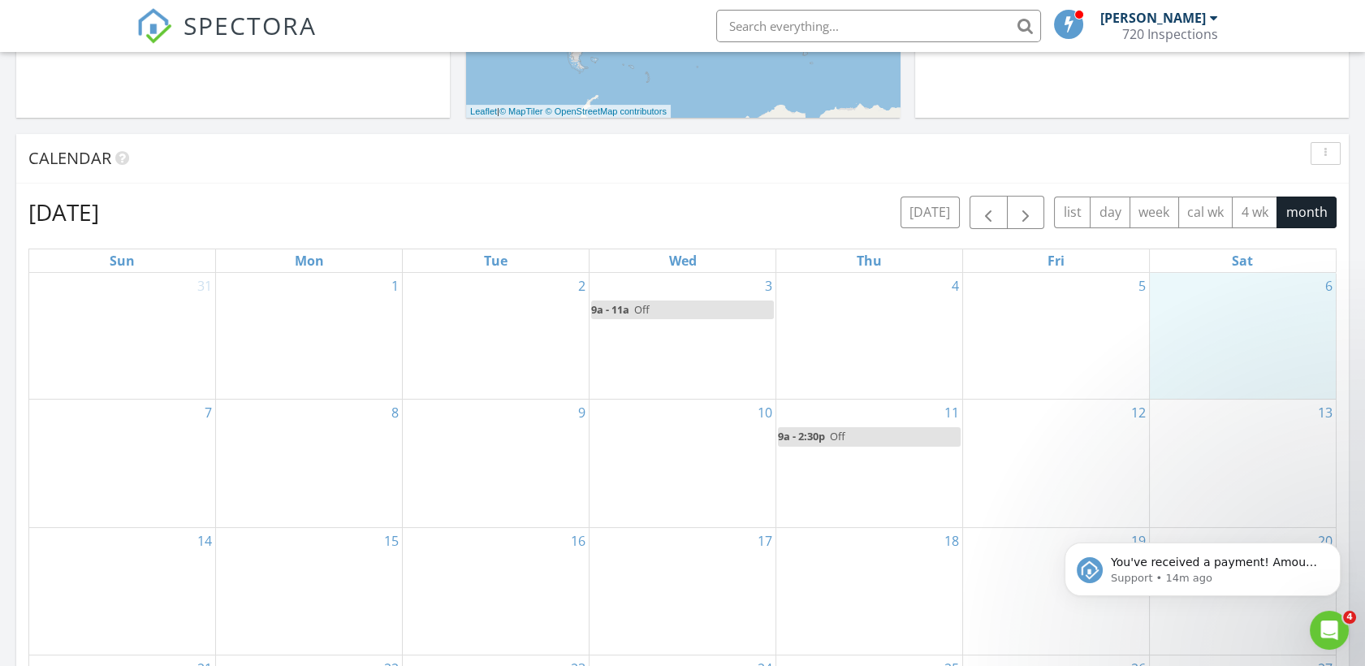
click at [1279, 296] on div "6" at bounding box center [1242, 336] width 186 height 127
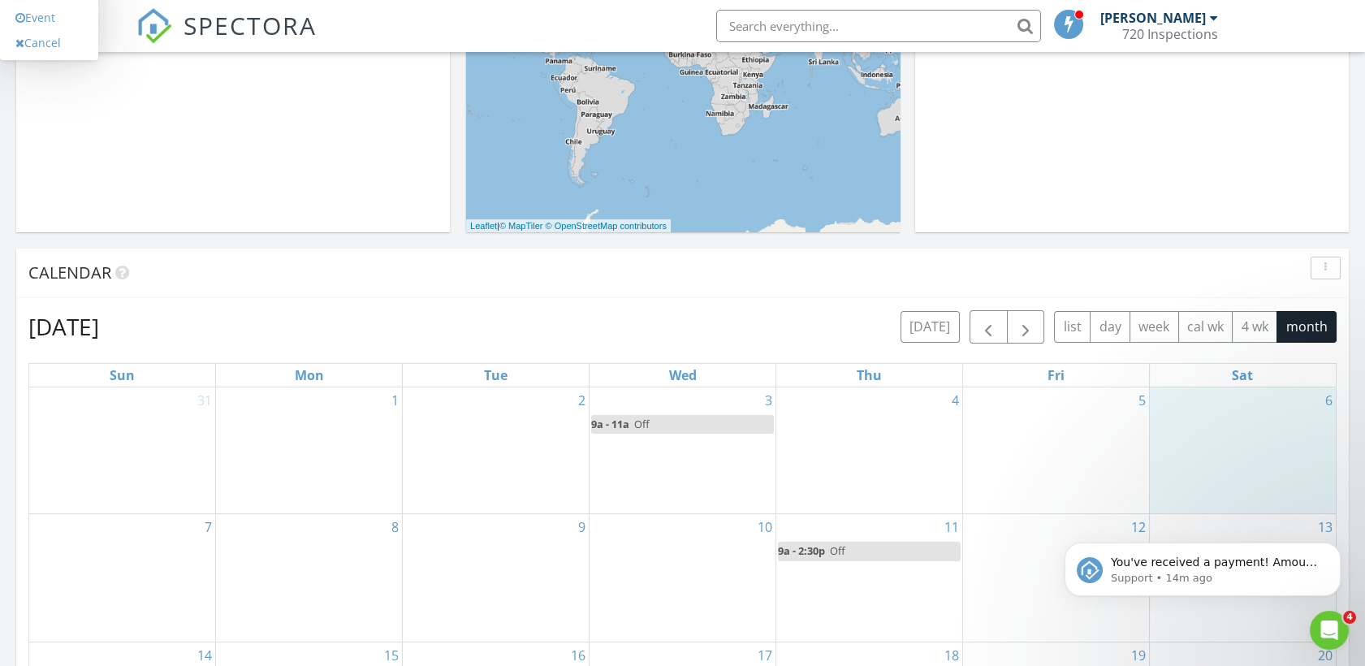
scroll to position [464, 0]
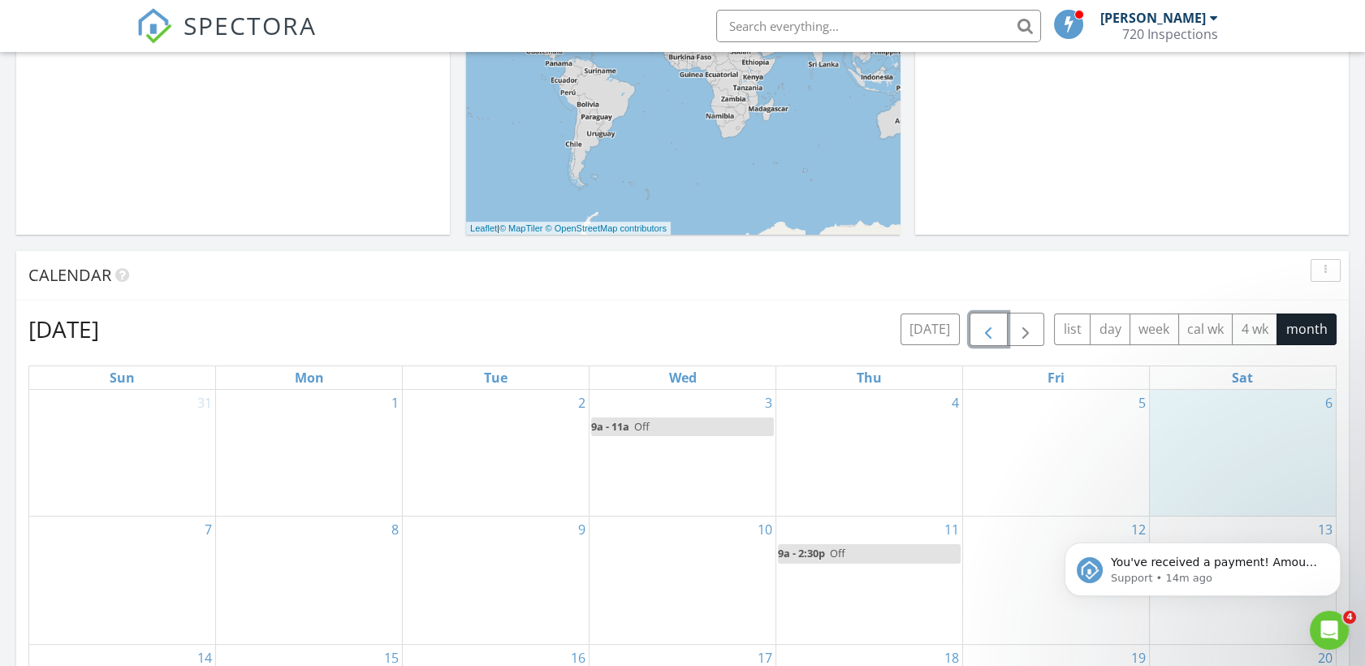
click at [992, 328] on span "button" at bounding box center [987, 329] width 19 height 19
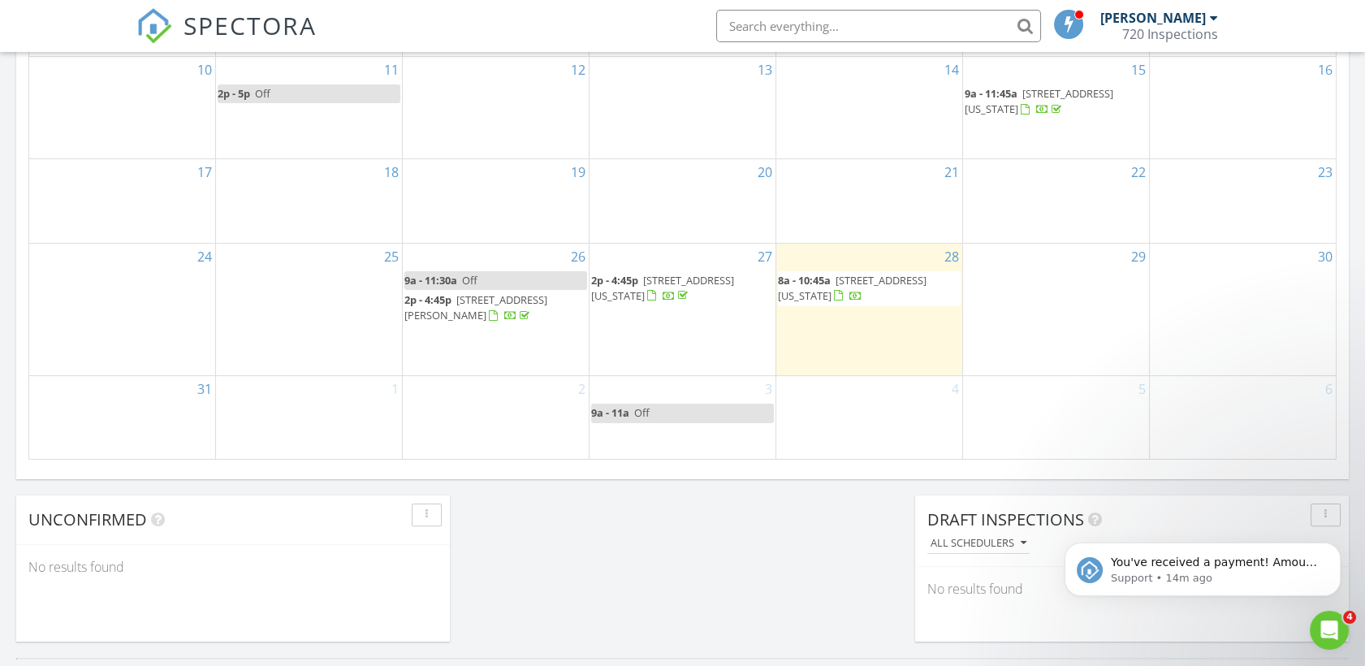
scroll to position [1035, 0]
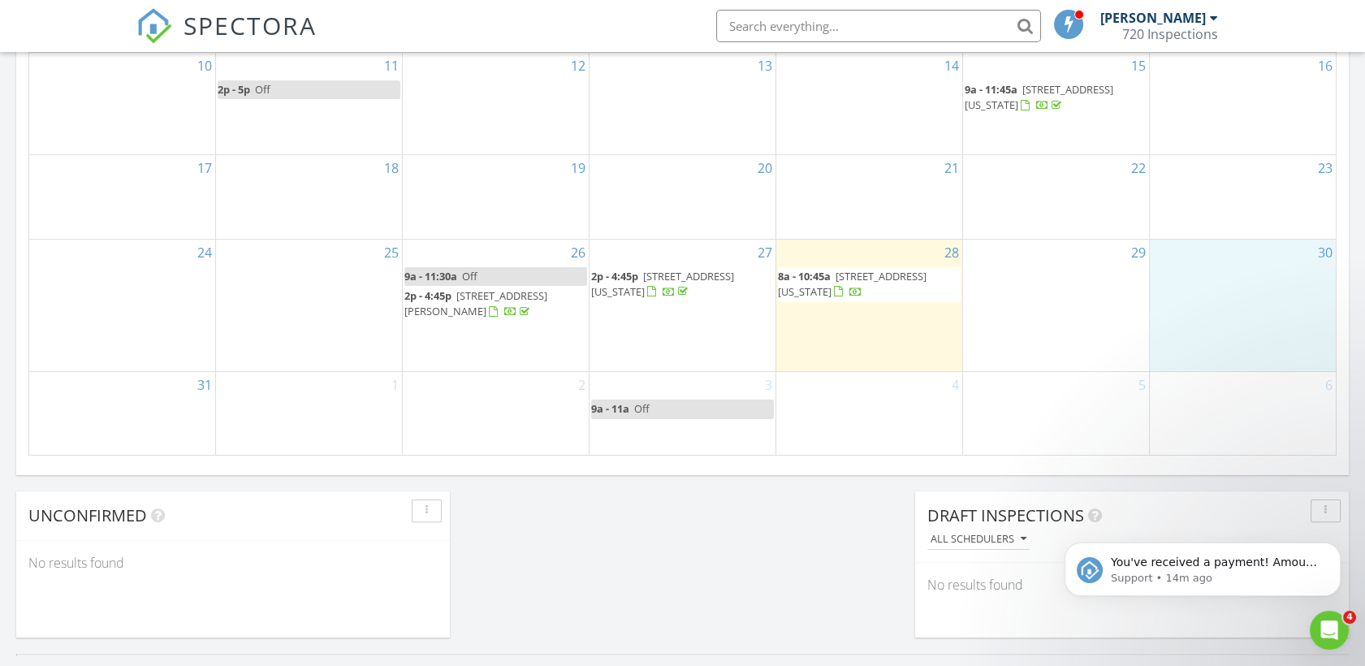
click at [1255, 289] on div "30" at bounding box center [1242, 305] width 186 height 132
click at [1257, 221] on link "Inspection" at bounding box center [1239, 222] width 84 height 26
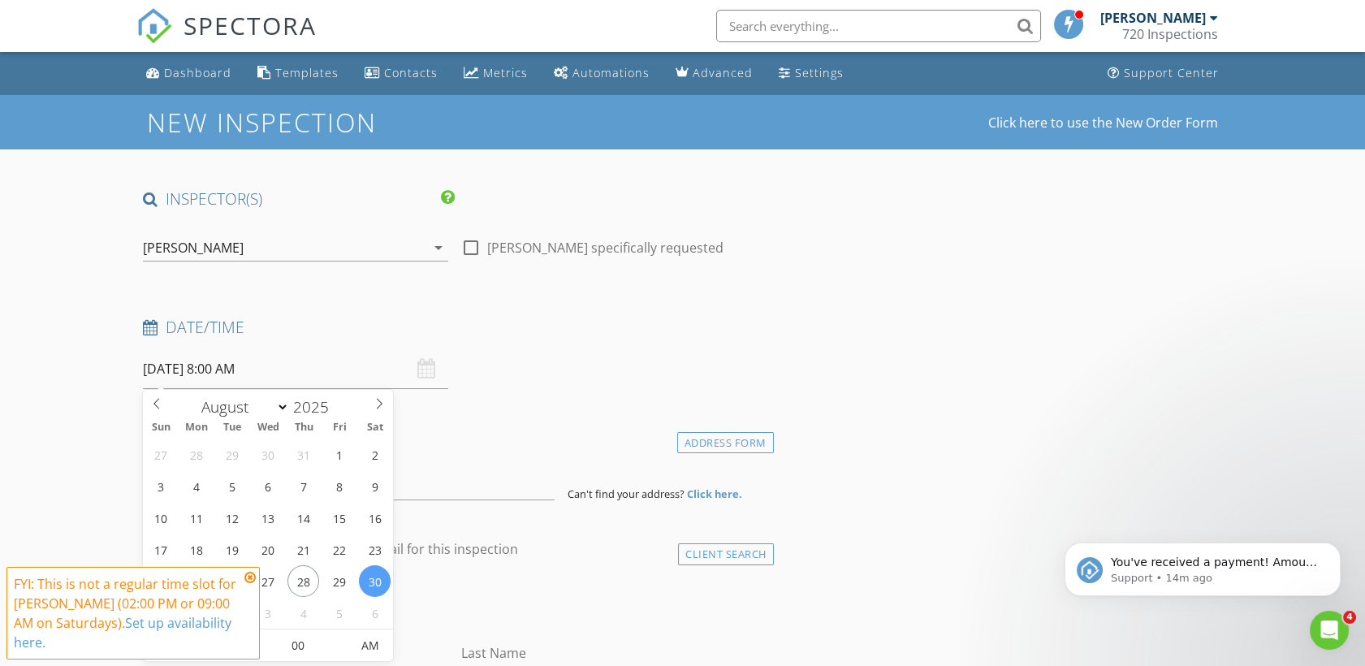
click at [221, 364] on input "08/30/2025 8:00 AM" at bounding box center [295, 369] width 305 height 40
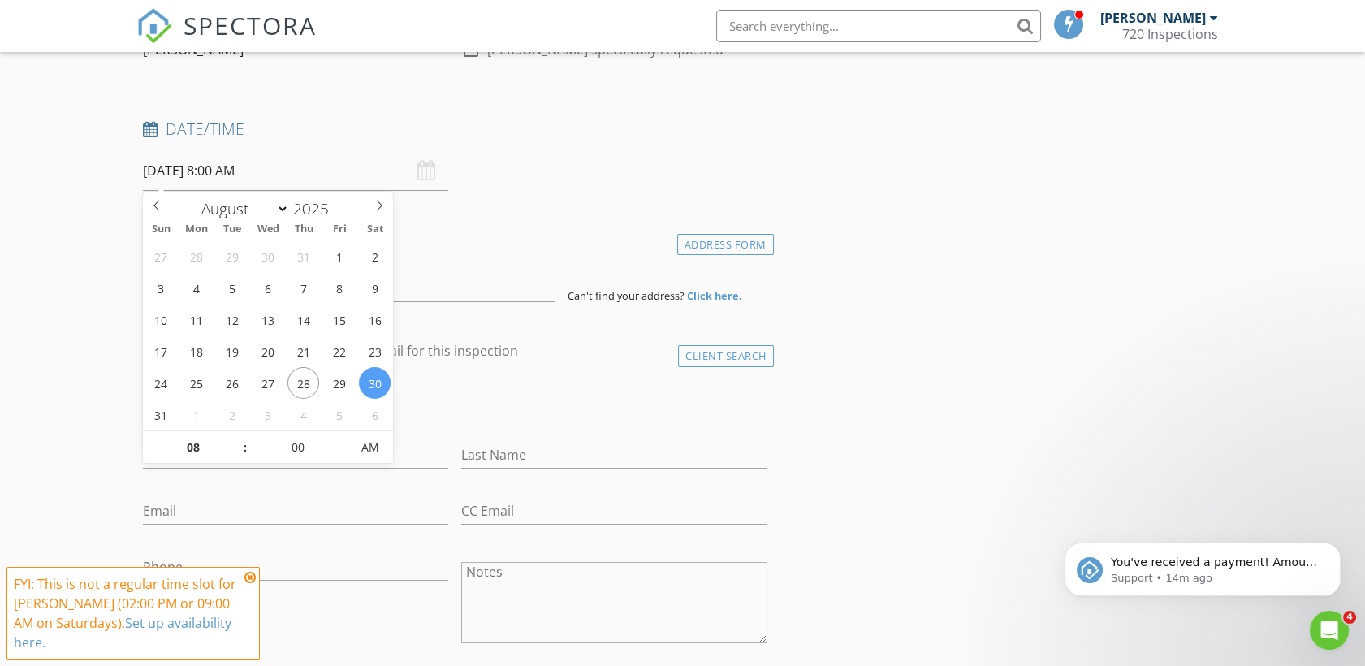
scroll to position [199, 0]
type input "09"
type input "08/30/2025 9:00 AM"
click at [241, 444] on span at bounding box center [236, 438] width 11 height 16
type input "10"
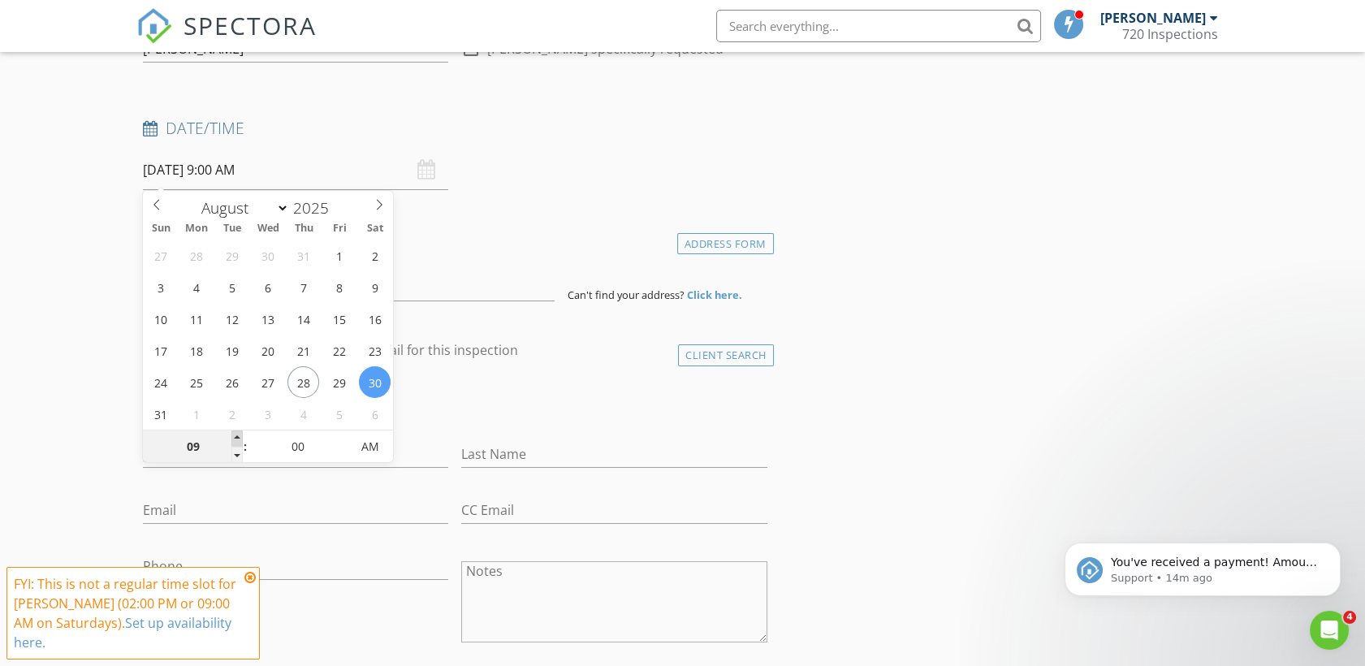
type input "08/30/2025 10:00 AM"
click at [241, 444] on span at bounding box center [236, 438] width 11 height 16
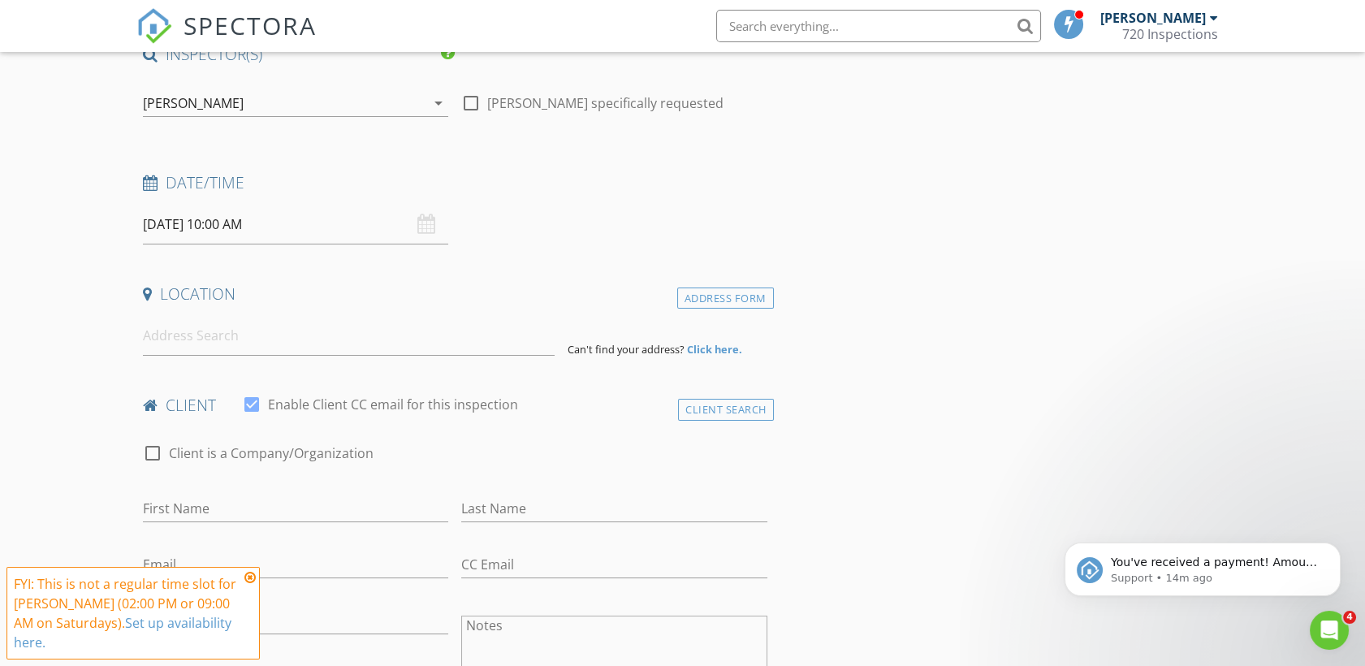
scroll to position [146, 0]
click at [275, 324] on input at bounding box center [349, 334] width 412 height 40
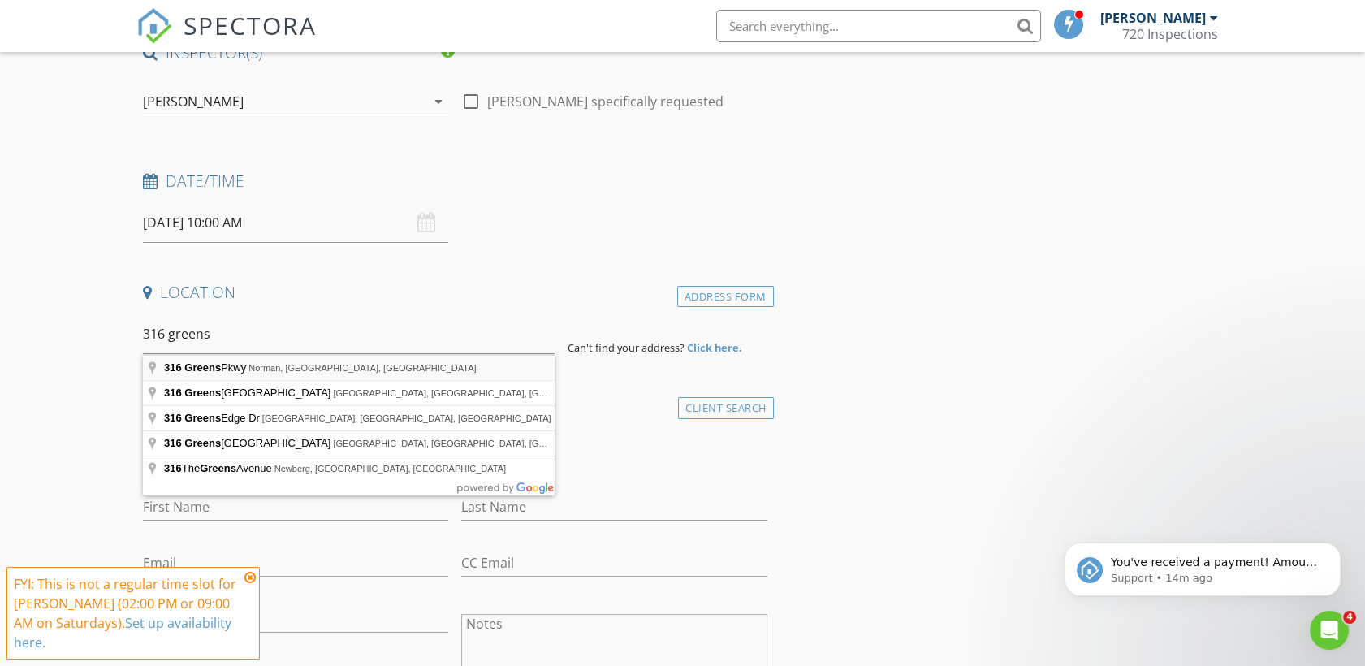
type input "316 Greens Pkwy, Norman, OK, USA"
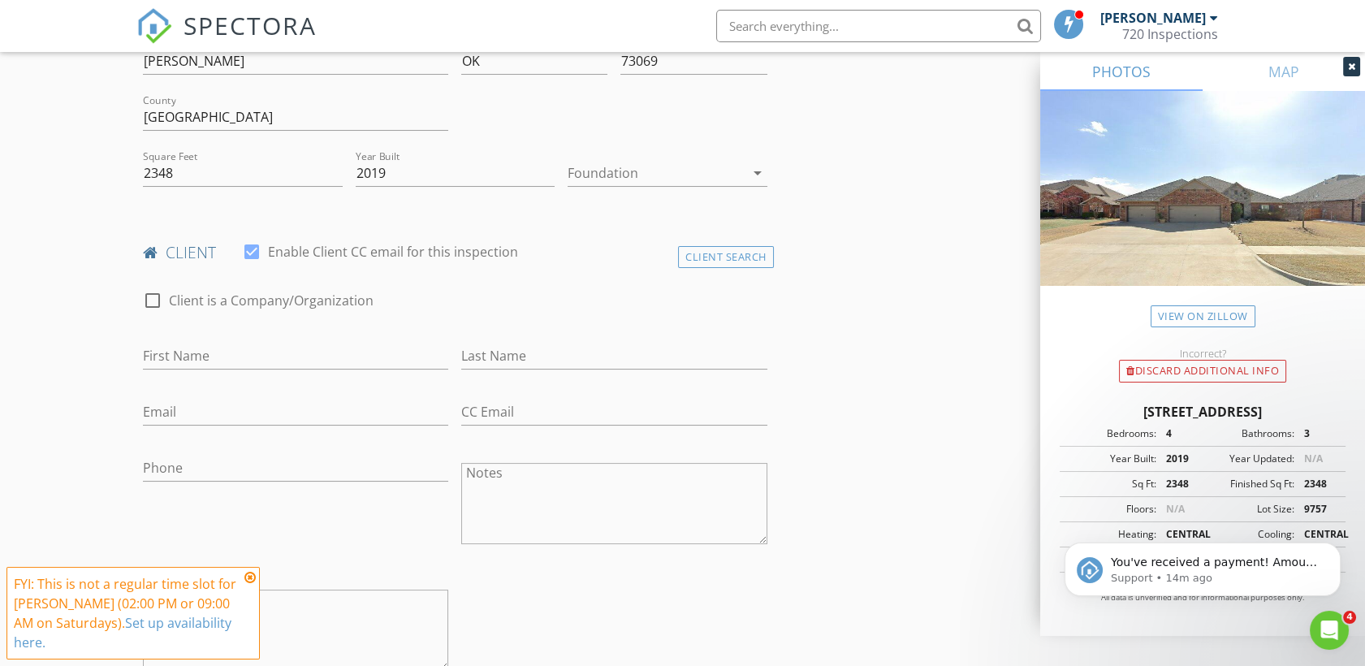
scroll to position [502, 0]
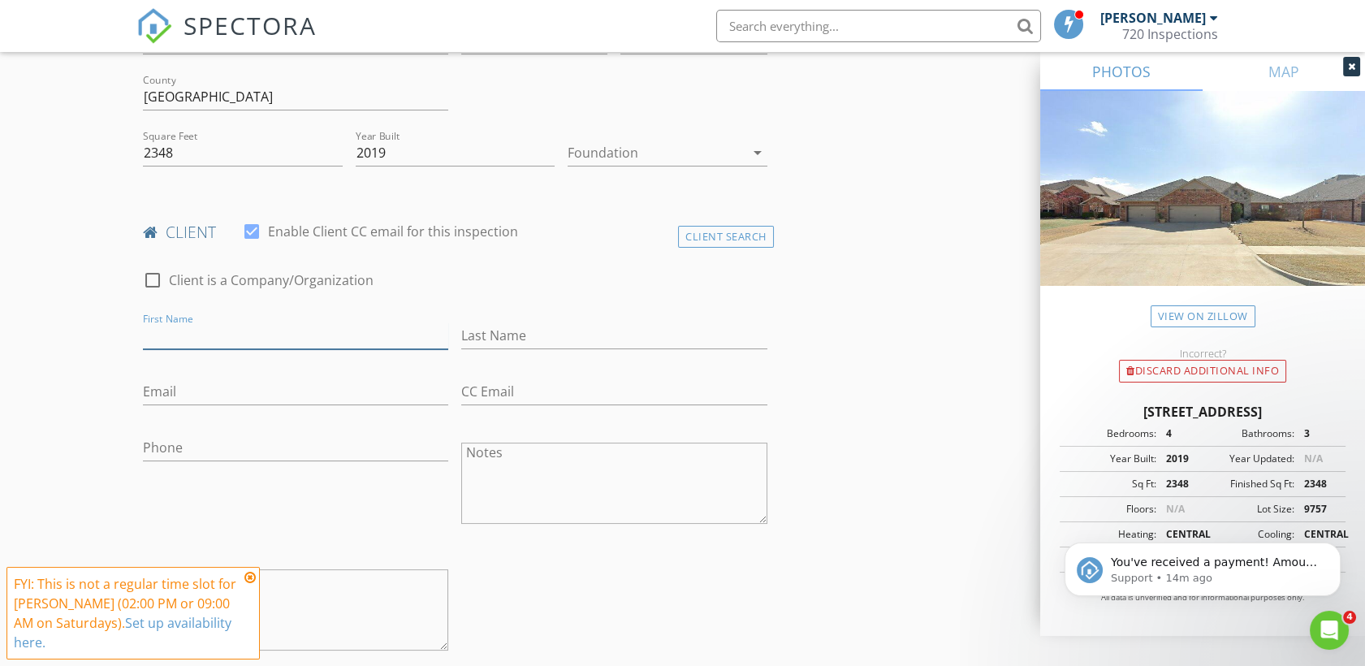
click at [277, 339] on input "First Name" at bounding box center [295, 335] width 305 height 27
type input "Cathy"
click at [474, 328] on input "Last Name" at bounding box center [613, 335] width 305 height 27
type input "Barnum"
click at [340, 390] on input "Email" at bounding box center [295, 391] width 305 height 27
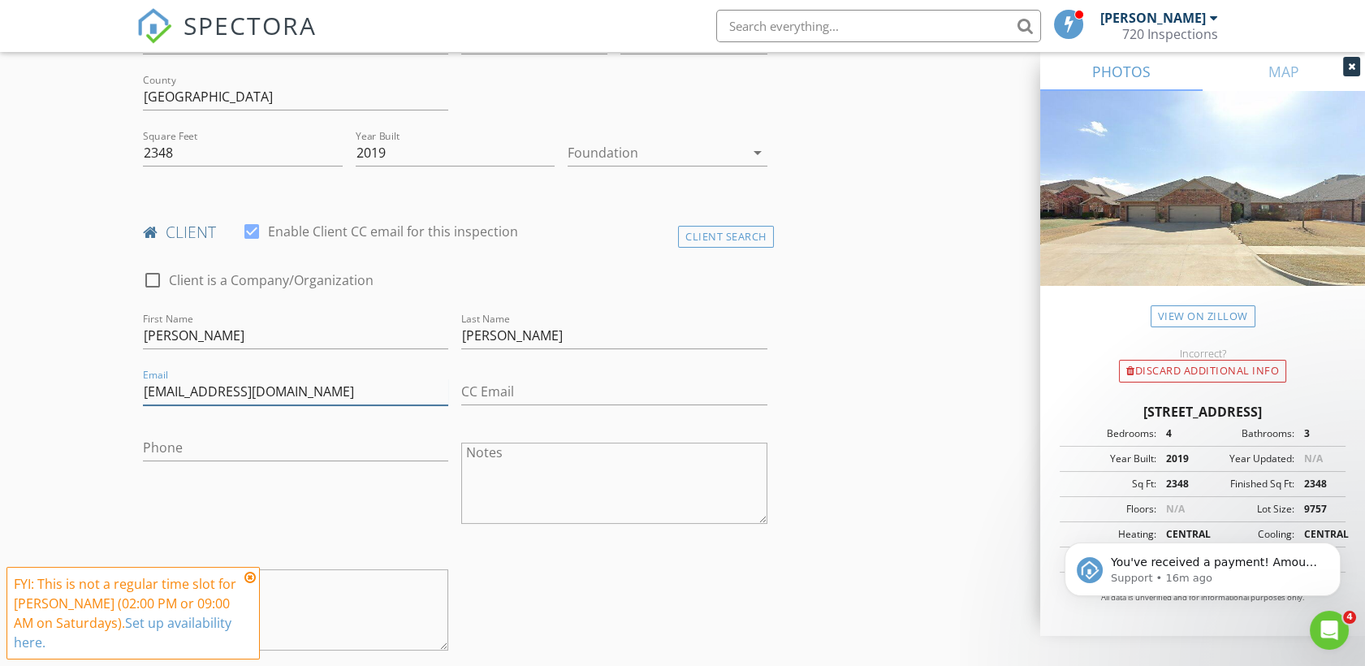
type input "cbarnum@coxinet.net"
click at [251, 581] on icon at bounding box center [249, 577] width 11 height 13
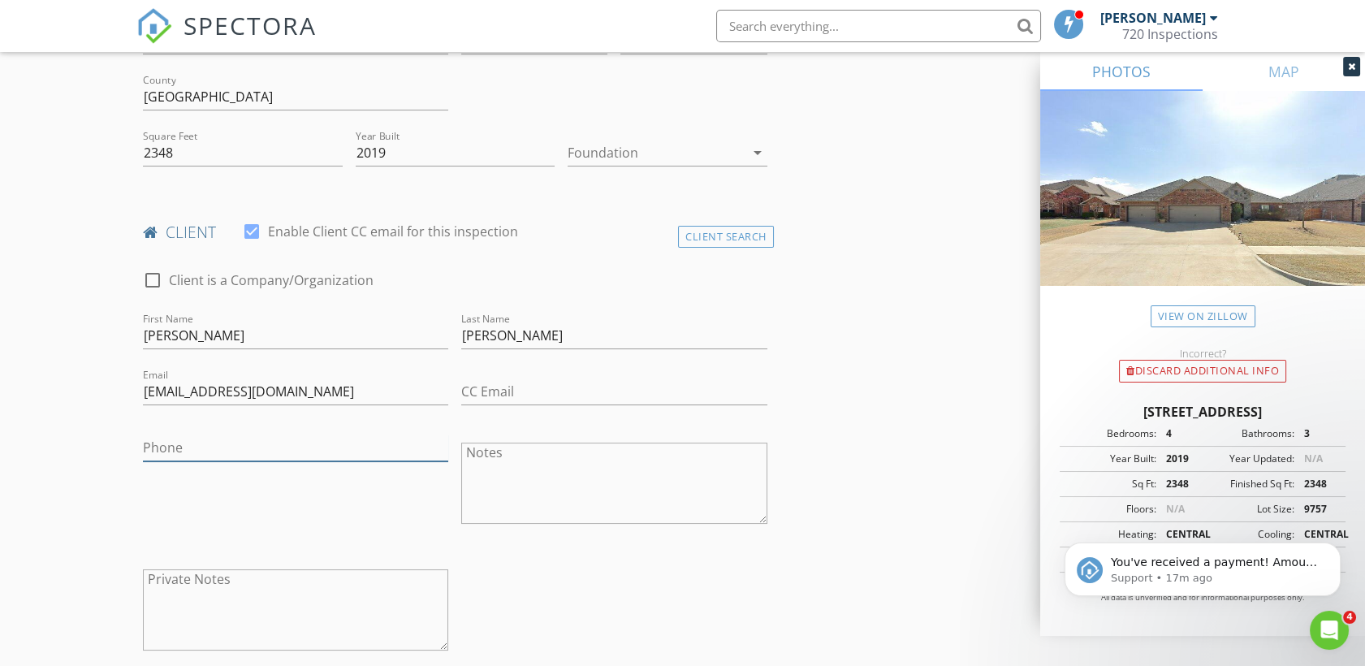
click at [257, 445] on input "Phone" at bounding box center [295, 447] width 305 height 27
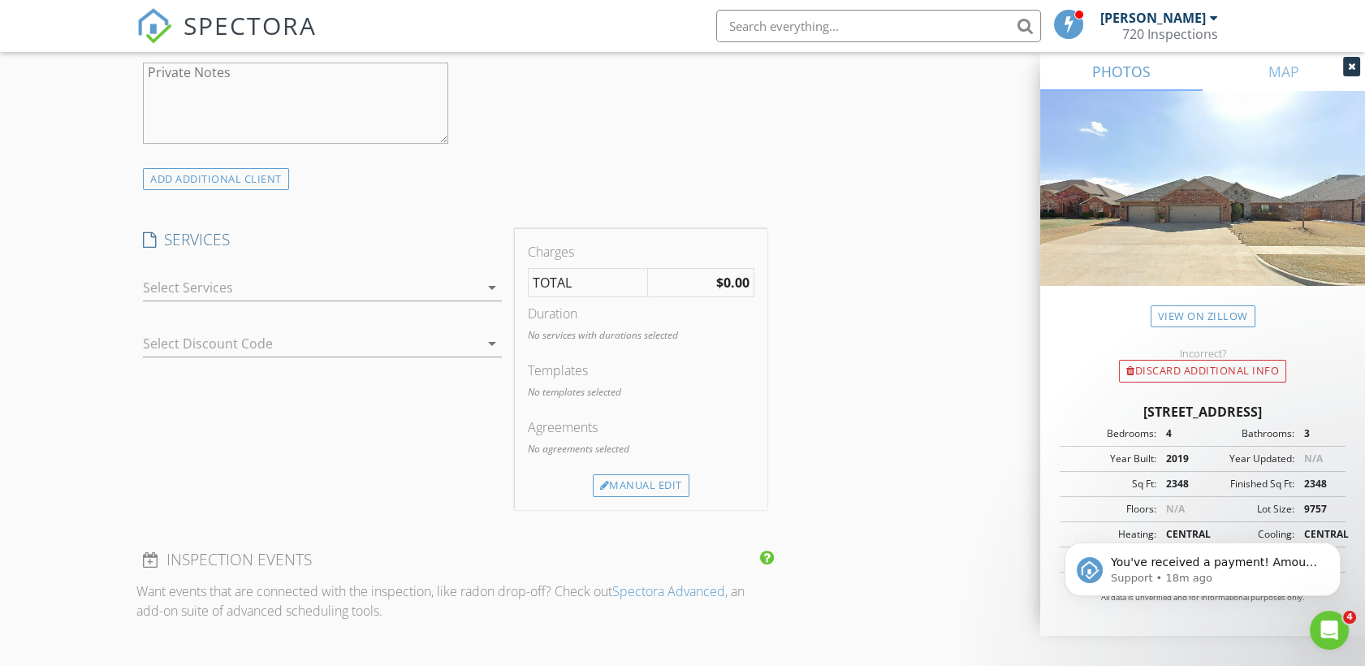
scroll to position [1013, 0]
type input "405-210-1616"
click at [388, 274] on div at bounding box center [311, 283] width 336 height 26
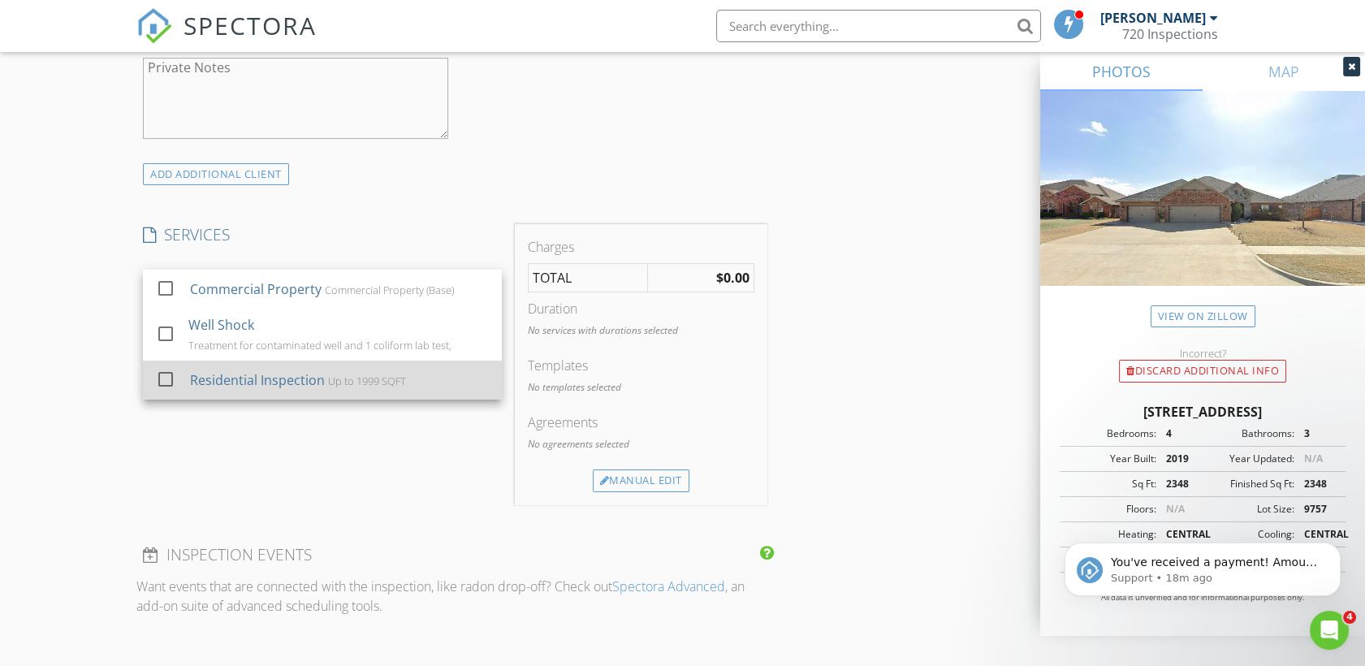
click at [282, 370] on div "Residential Inspection" at bounding box center [257, 379] width 135 height 19
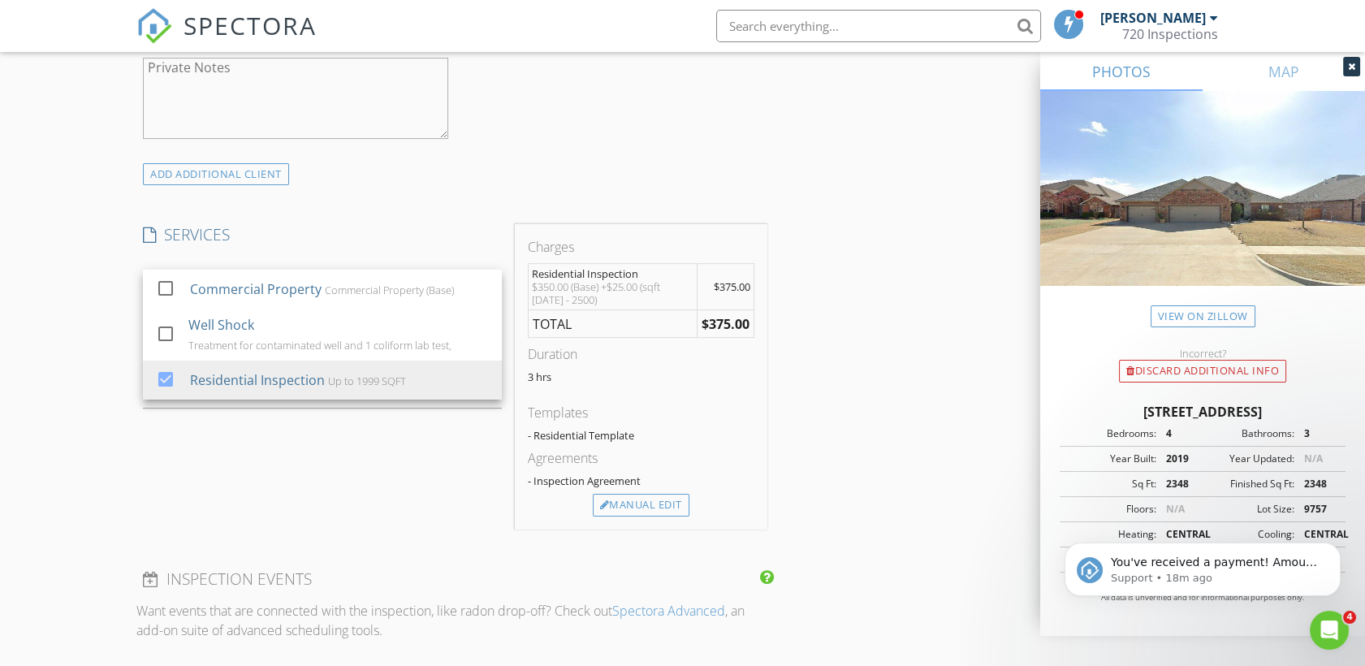
click at [825, 413] on div "INSPECTOR(S) check_box Justin Brown PRIMARY Justin Brown arrow_drop_down check_…" at bounding box center [682, 472] width 1092 height 2594
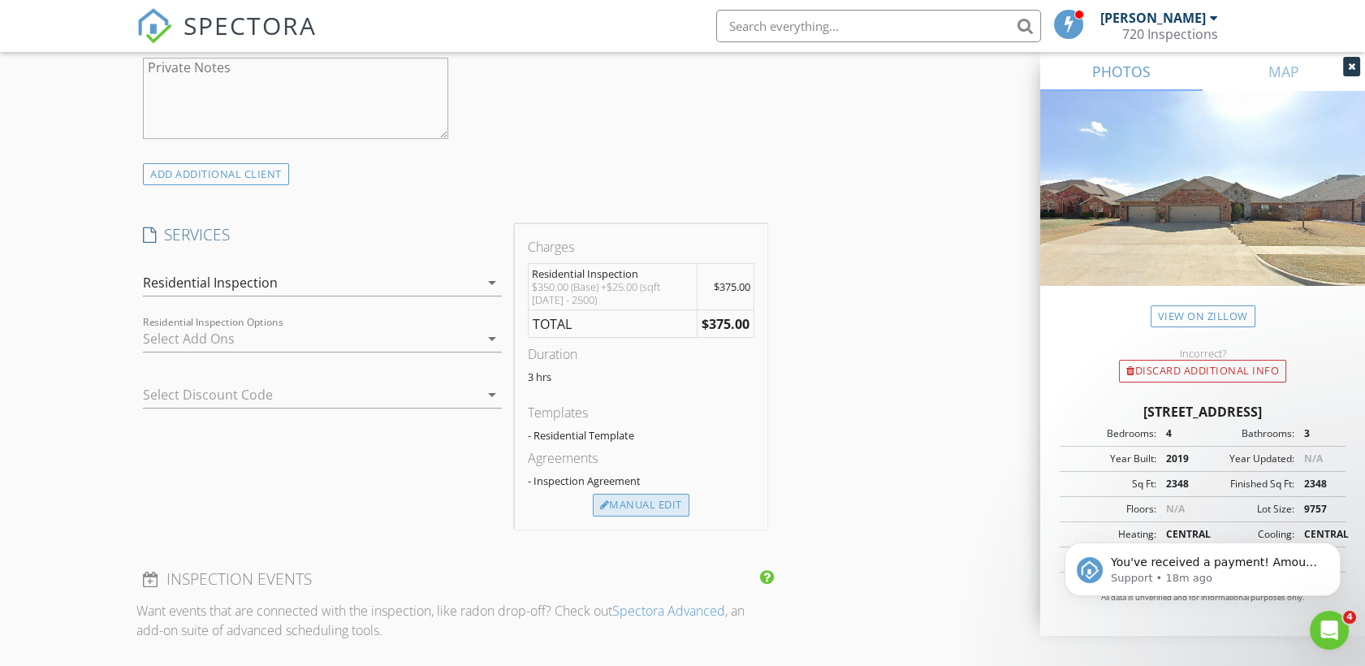
click at [658, 500] on div "Manual Edit" at bounding box center [641, 505] width 97 height 23
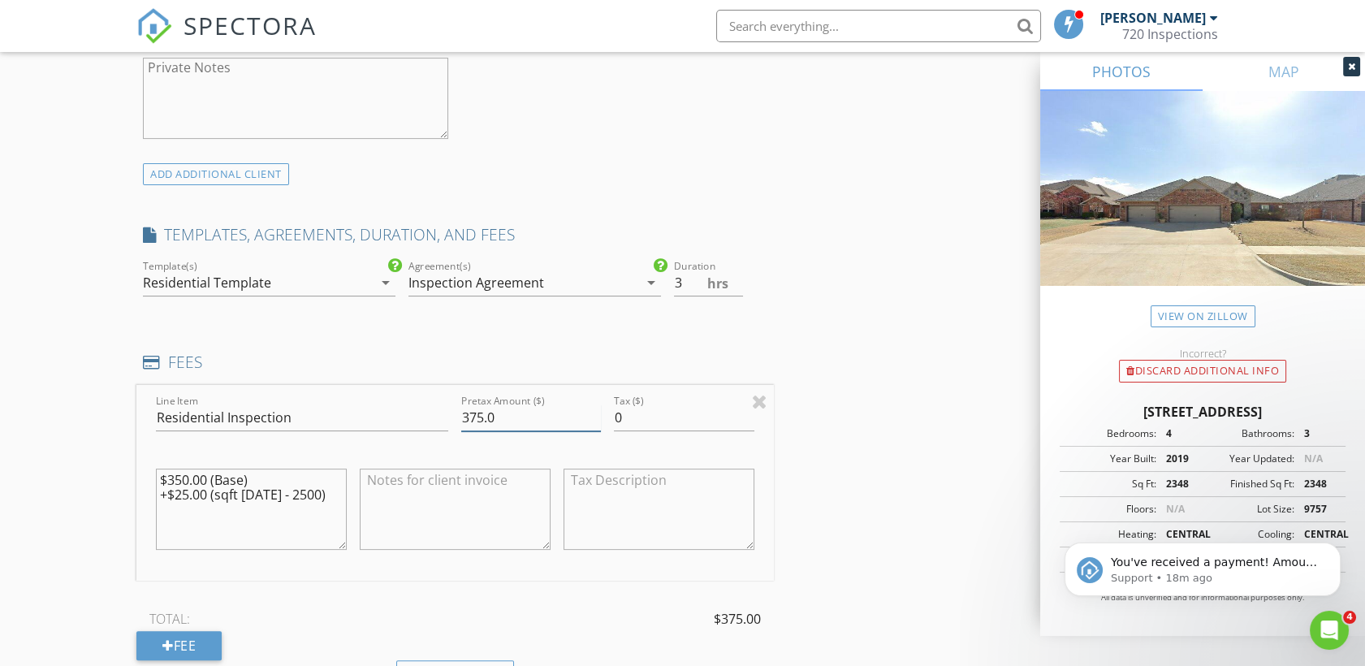
click at [481, 410] on input "375.0" at bounding box center [531, 417] width 140 height 27
type input "350.0"
drag, startPoint x: 317, startPoint y: 486, endPoint x: 162, endPoint y: 484, distance: 155.1
click at [162, 484] on textarea "$350.00 (Base) +$25.00 (sqft 2000 - 2500)" at bounding box center [251, 508] width 191 height 81
type textarea "$350.00 (Base)"
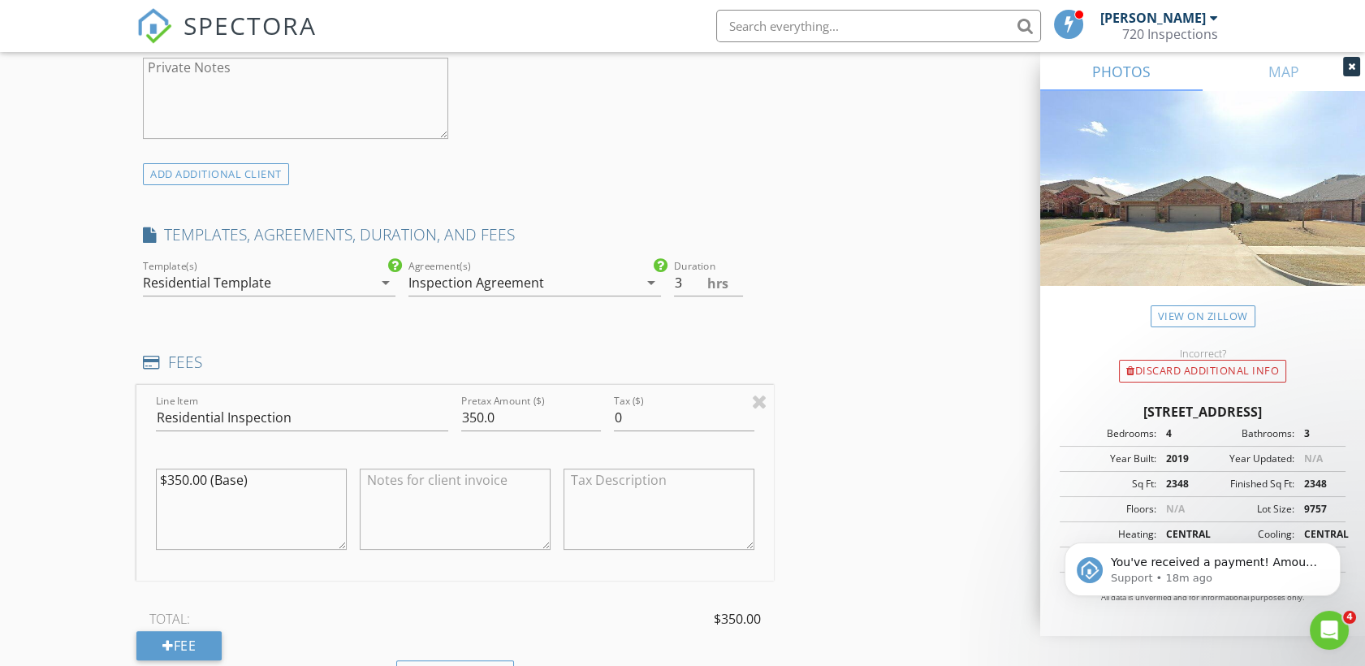
click at [913, 304] on div "INSPECTOR(S) check_box Justin Brown PRIMARY Justin Brown arrow_drop_down check_…" at bounding box center [682, 548] width 1092 height 2747
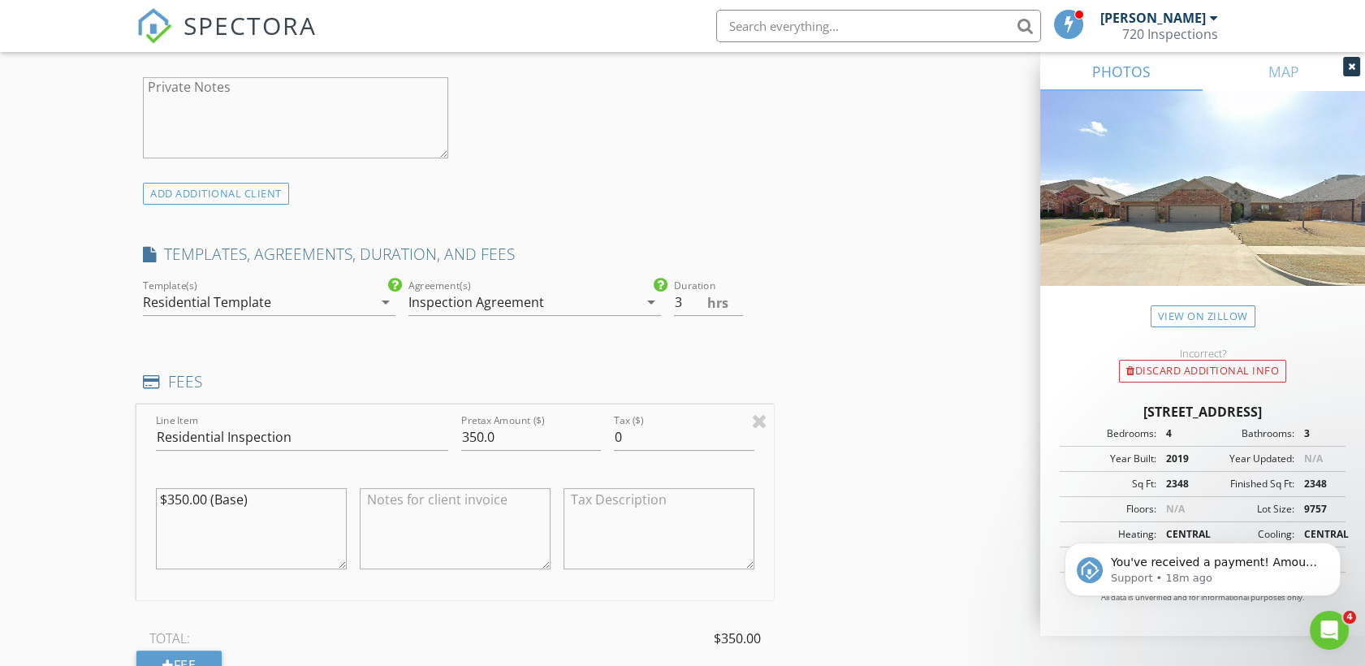
scroll to position [999, 0]
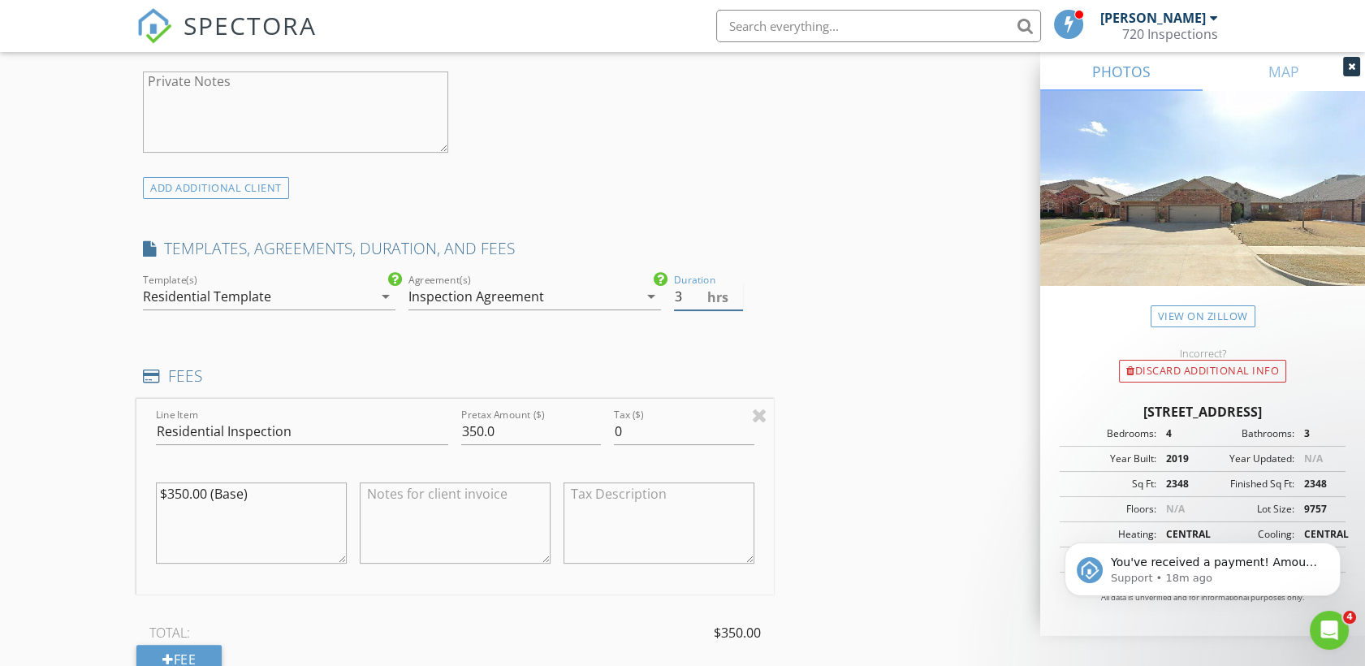
click at [730, 304] on input "3" at bounding box center [708, 296] width 69 height 27
click at [733, 300] on input "2.5" at bounding box center [708, 296] width 69 height 27
click at [733, 300] on input "2" at bounding box center [708, 296] width 69 height 27
click at [734, 285] on input "2" at bounding box center [708, 296] width 69 height 27
type input "2.5"
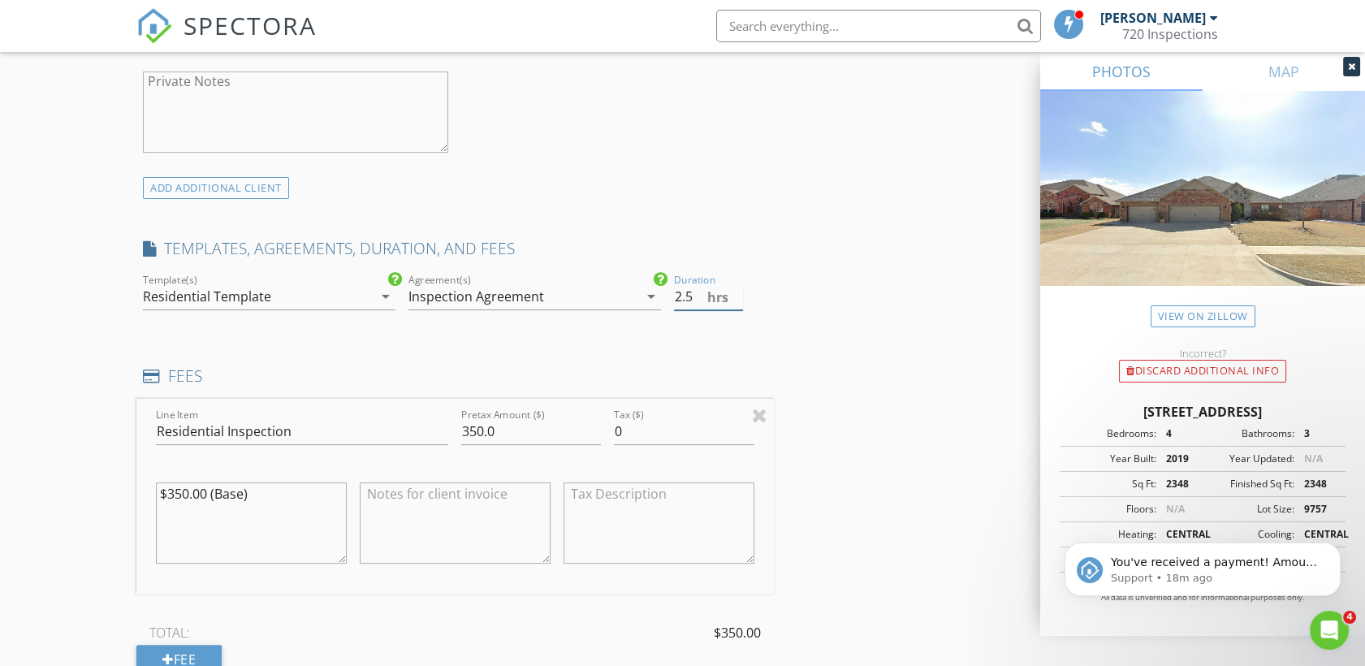
click at [734, 291] on input "2.5" at bounding box center [708, 296] width 69 height 27
click at [860, 285] on div "INSPECTOR(S) check_box Justin Brown PRIMARY Justin Brown arrow_drop_down check_…" at bounding box center [682, 562] width 1092 height 2747
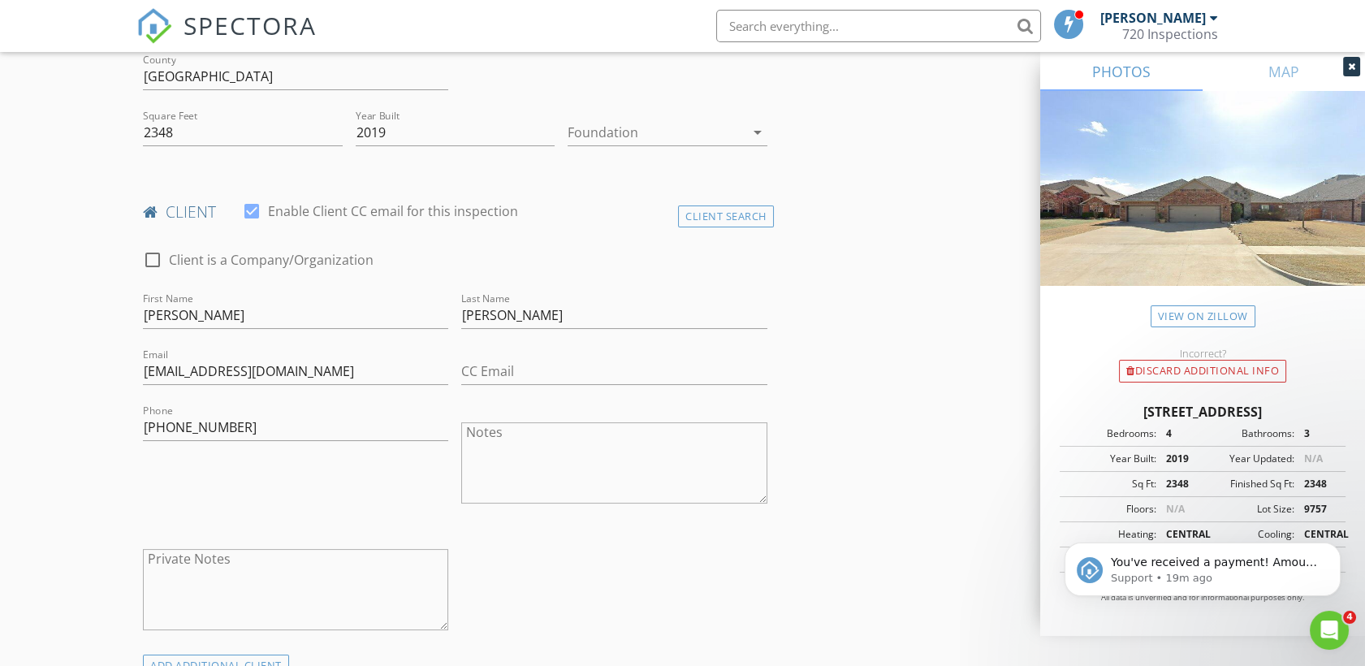
scroll to position [523, 0]
click at [649, 134] on div at bounding box center [655, 132] width 176 height 26
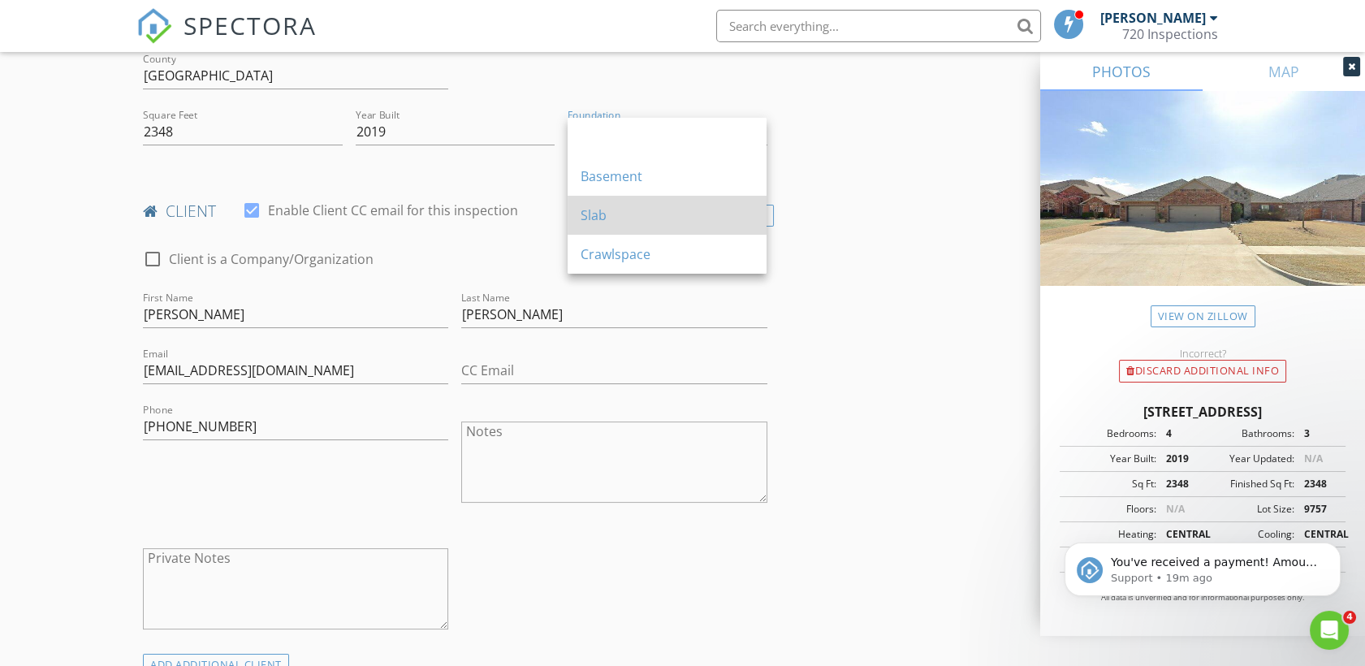
click at [615, 213] on div "Slab" at bounding box center [666, 214] width 173 height 19
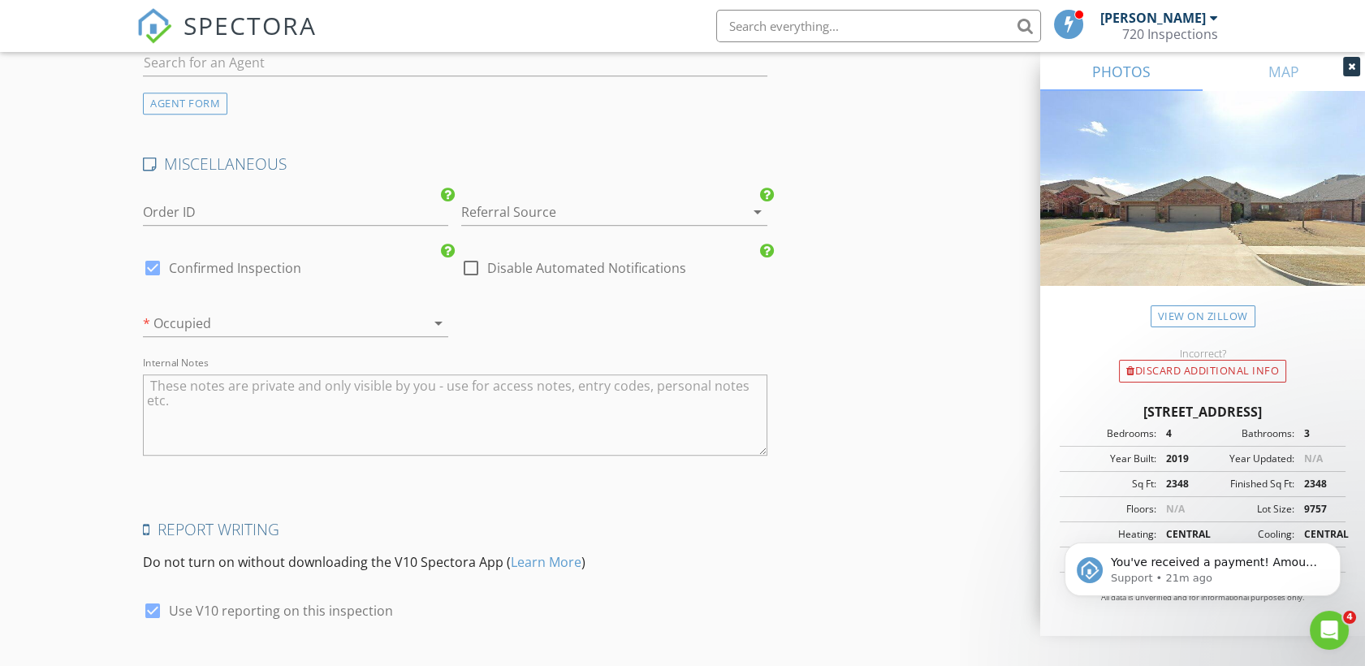
scroll to position [2209, 0]
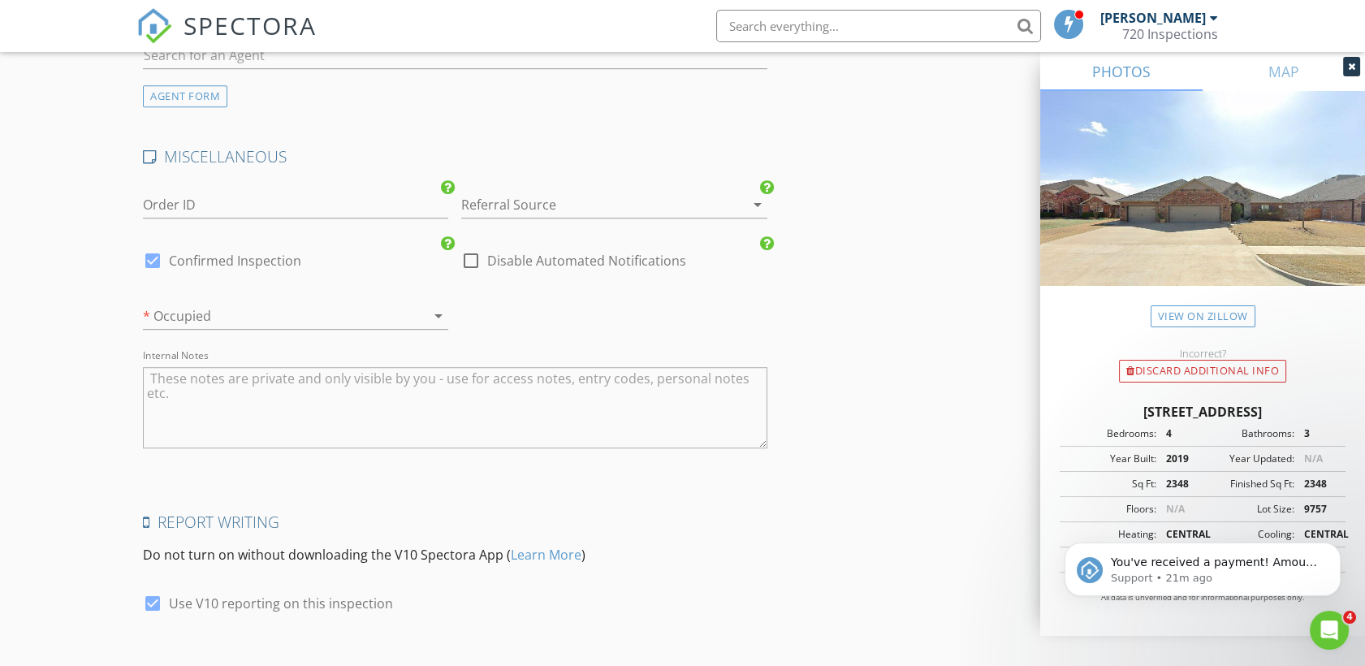
click at [410, 321] on div at bounding box center [415, 315] width 19 height 19
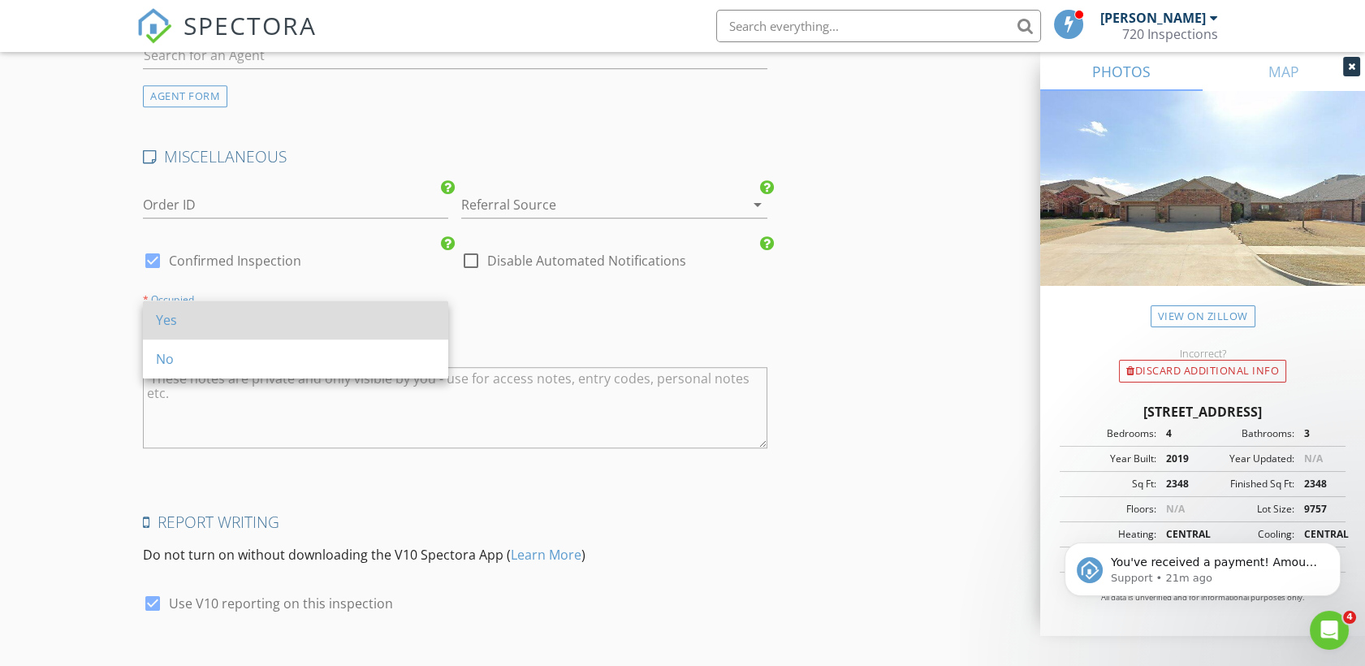
click at [299, 329] on div "Yes" at bounding box center [295, 319] width 279 height 39
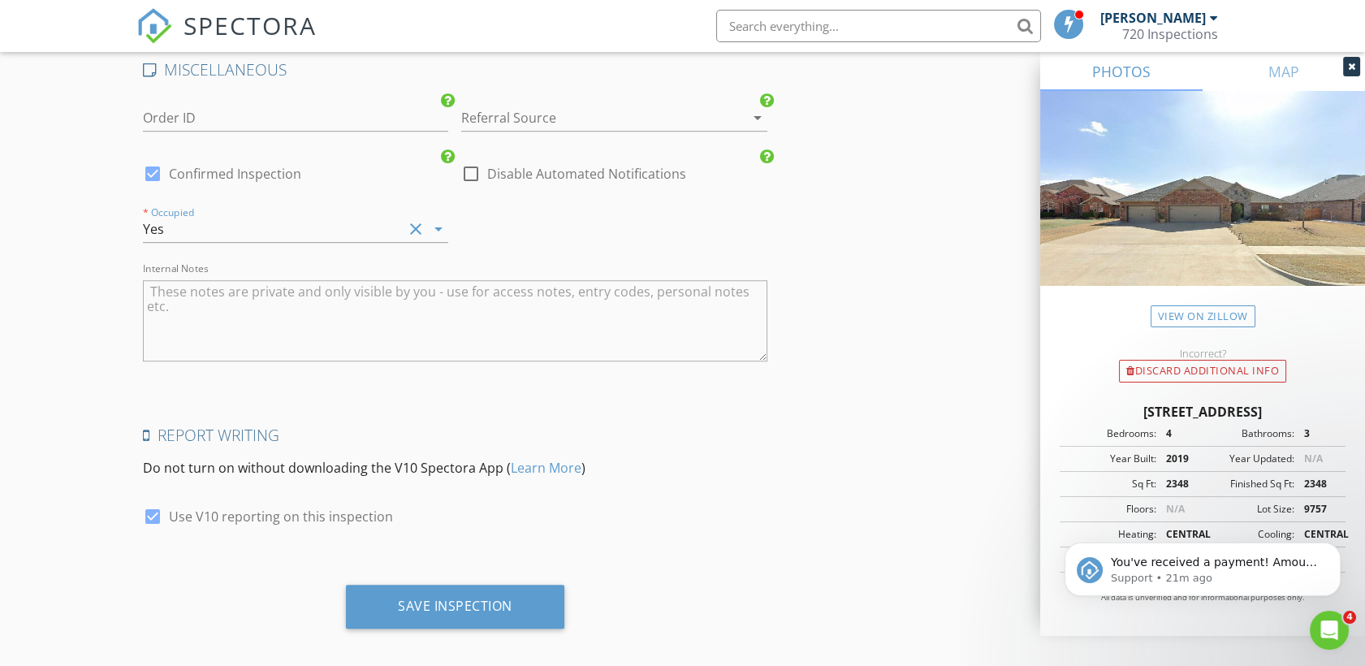
scroll to position [2305, 0]
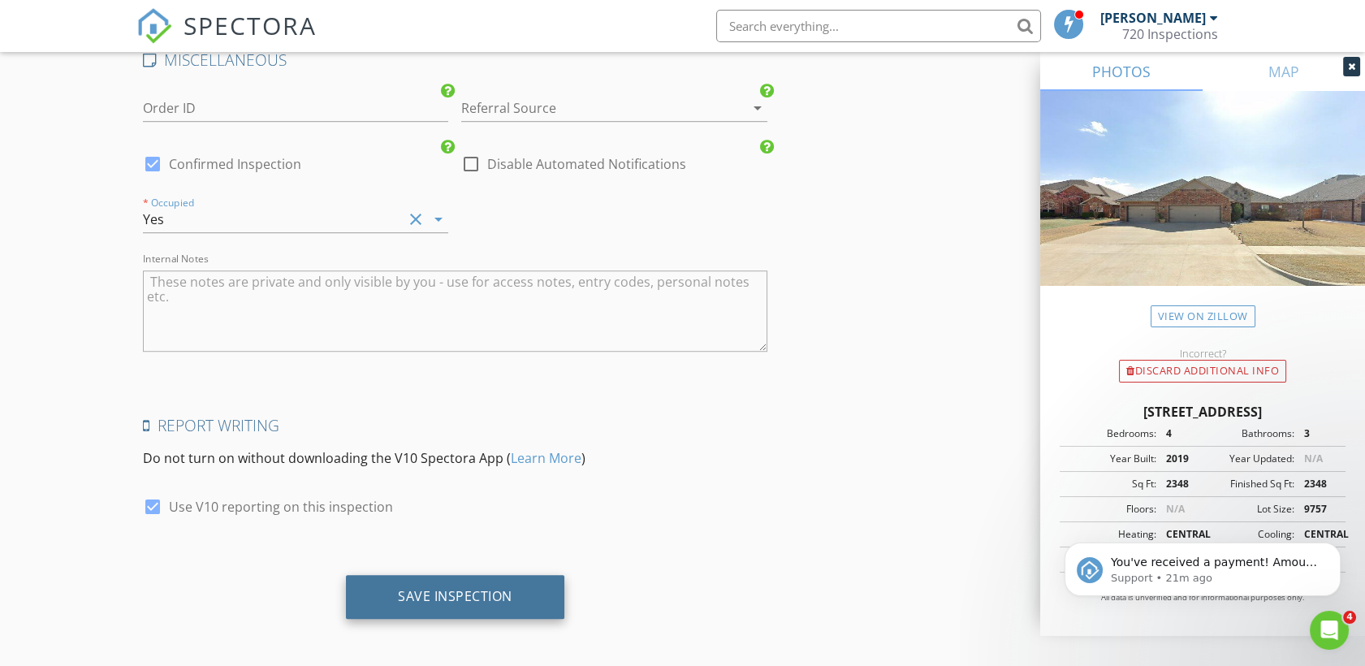
click at [516, 613] on div "Save Inspection" at bounding box center [455, 597] width 218 height 44
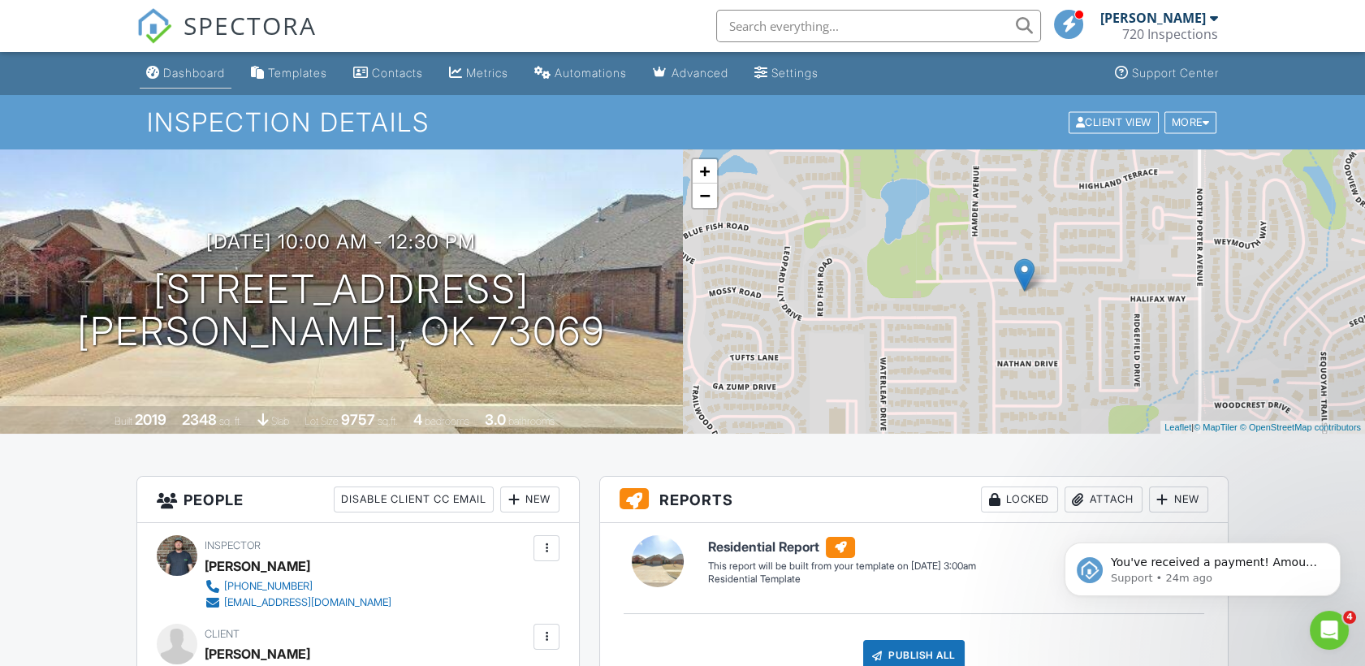
click at [216, 71] on div "Dashboard" at bounding box center [194, 73] width 62 height 14
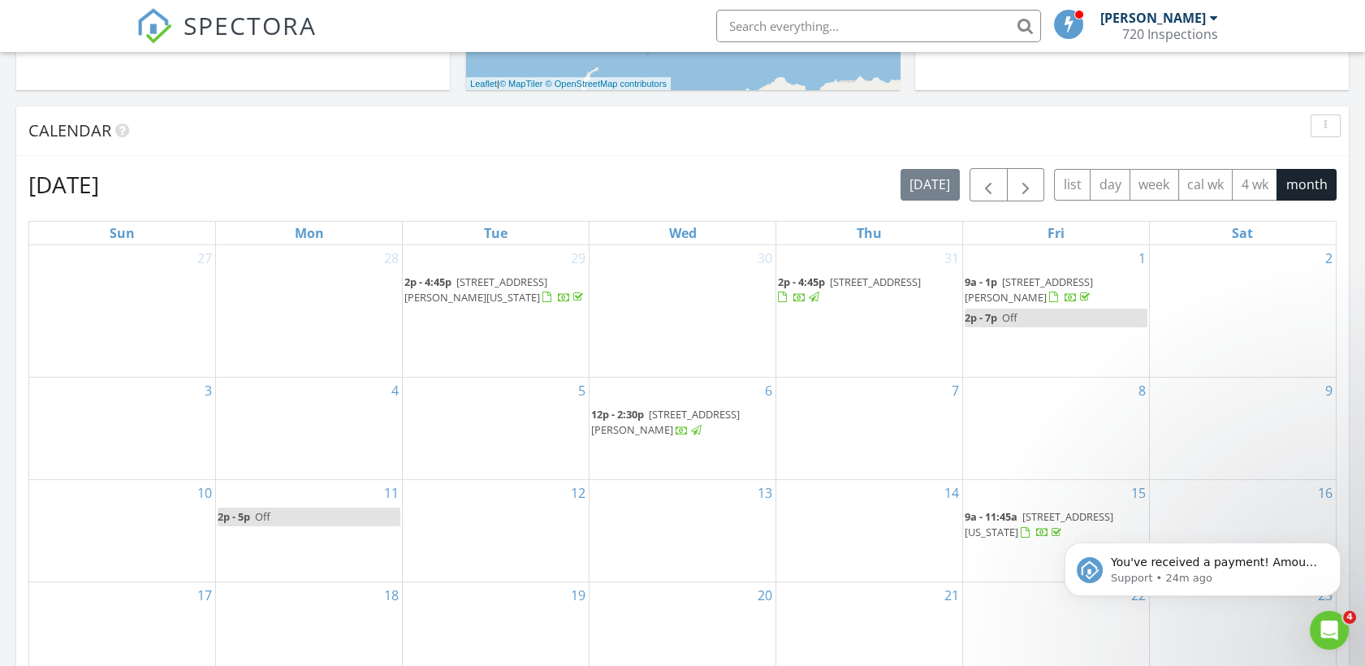
scroll to position [584, 0]
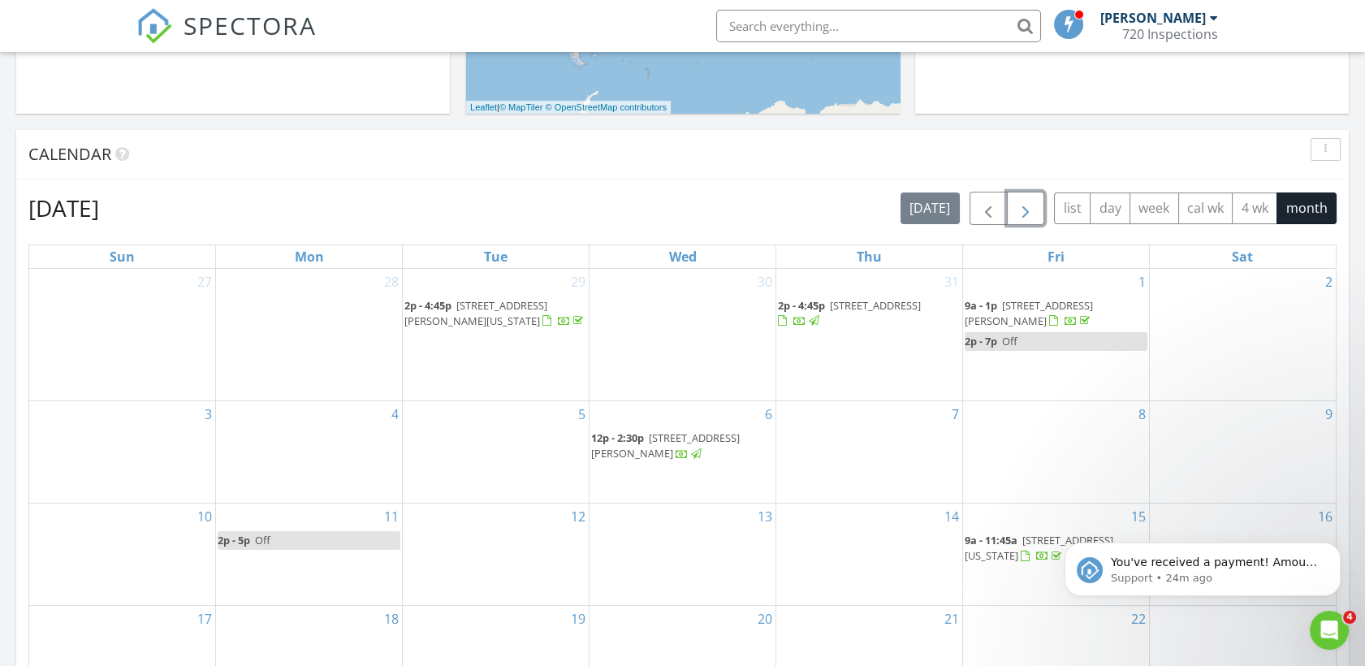
click at [1038, 217] on button "button" at bounding box center [1026, 208] width 38 height 33
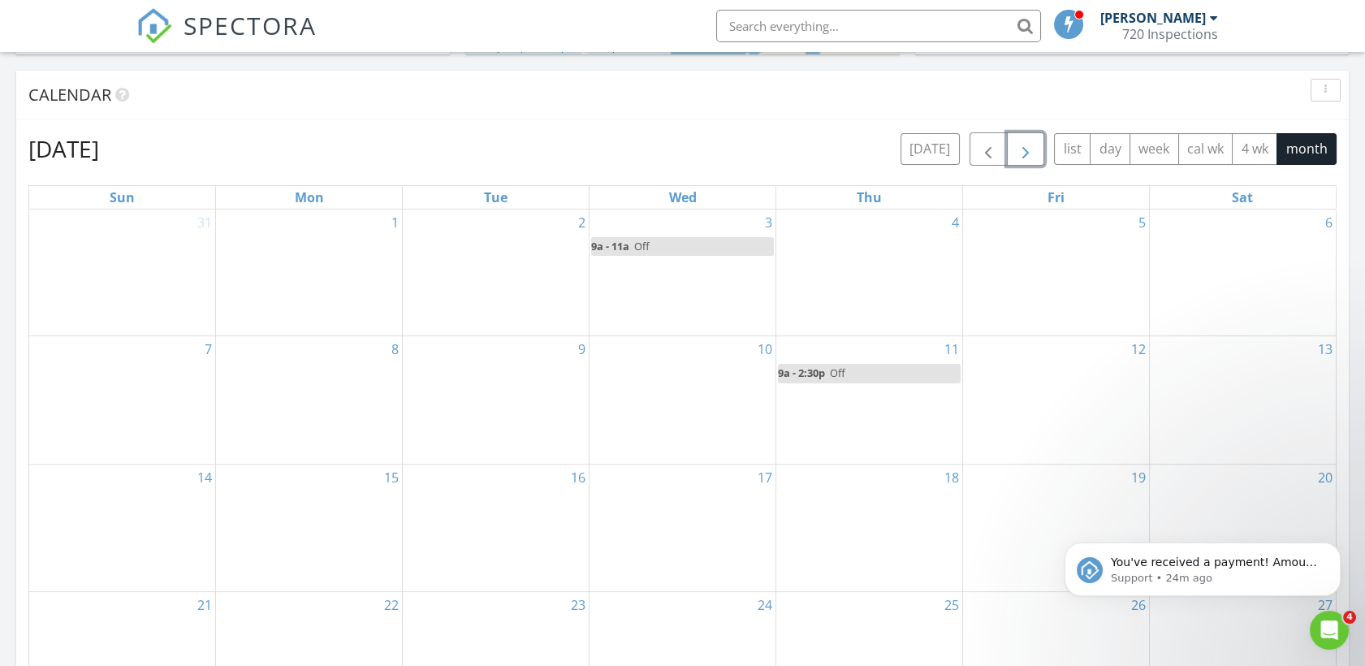
scroll to position [645, 0]
click at [872, 371] on link "9a - 2:30p Off" at bounding box center [869, 372] width 183 height 19
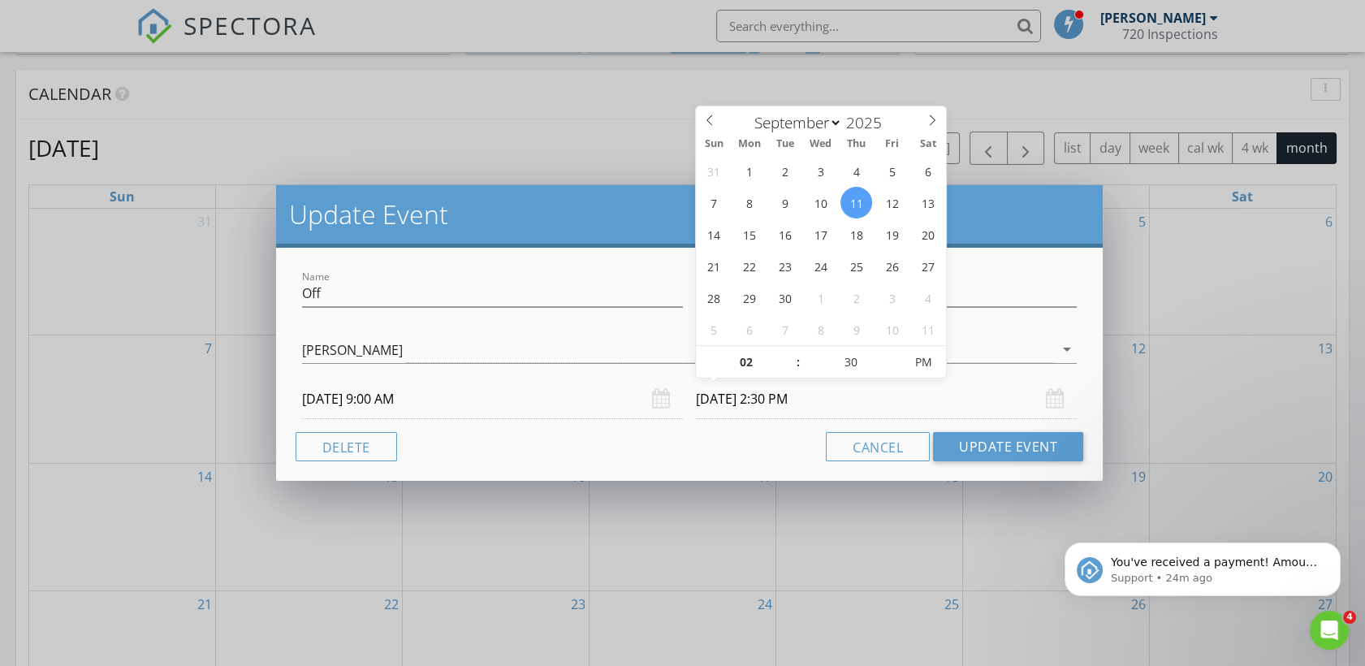
click at [775, 406] on input "[DATE] 2:30 PM" at bounding box center [886, 399] width 381 height 40
type input "01"
type input "09/11/2025 1:30 PM"
click at [795, 368] on span at bounding box center [789, 370] width 11 height 16
type input "12"
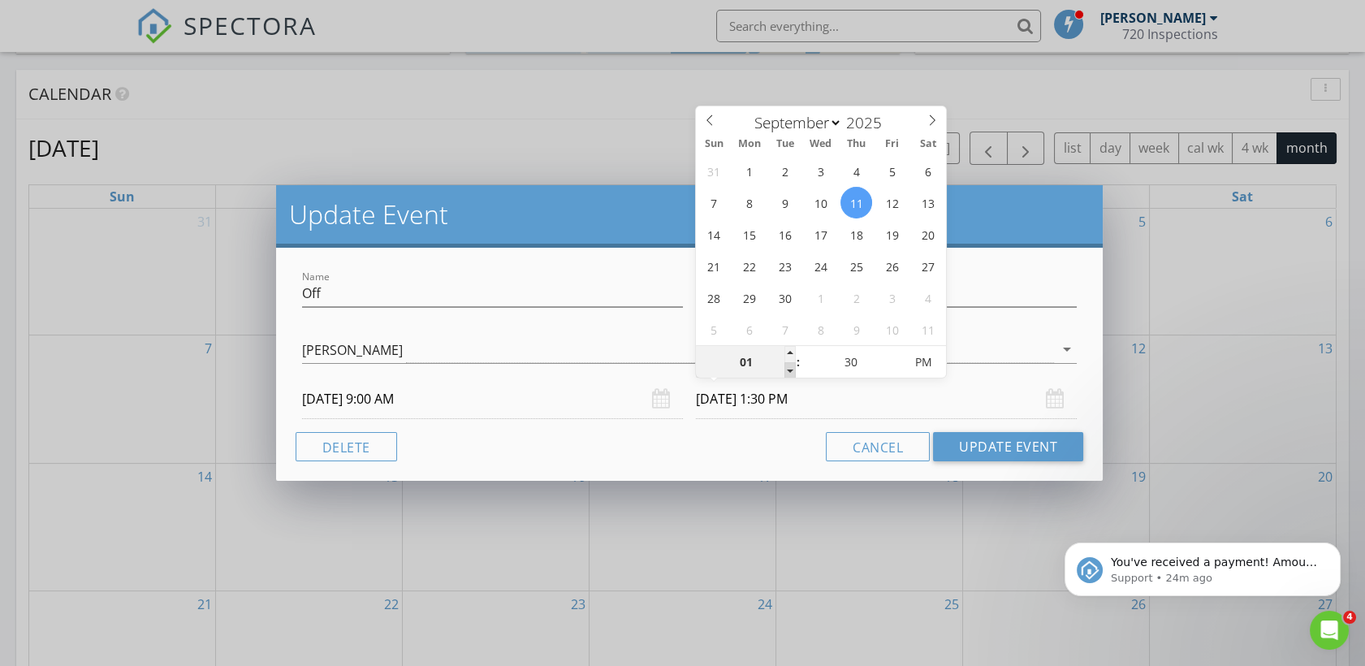
type input "09/11/2025 12:30 PM"
click at [795, 368] on span at bounding box center [789, 370] width 11 height 16
click at [741, 435] on div "Cancel Update Event" at bounding box center [689, 446] width 788 height 29
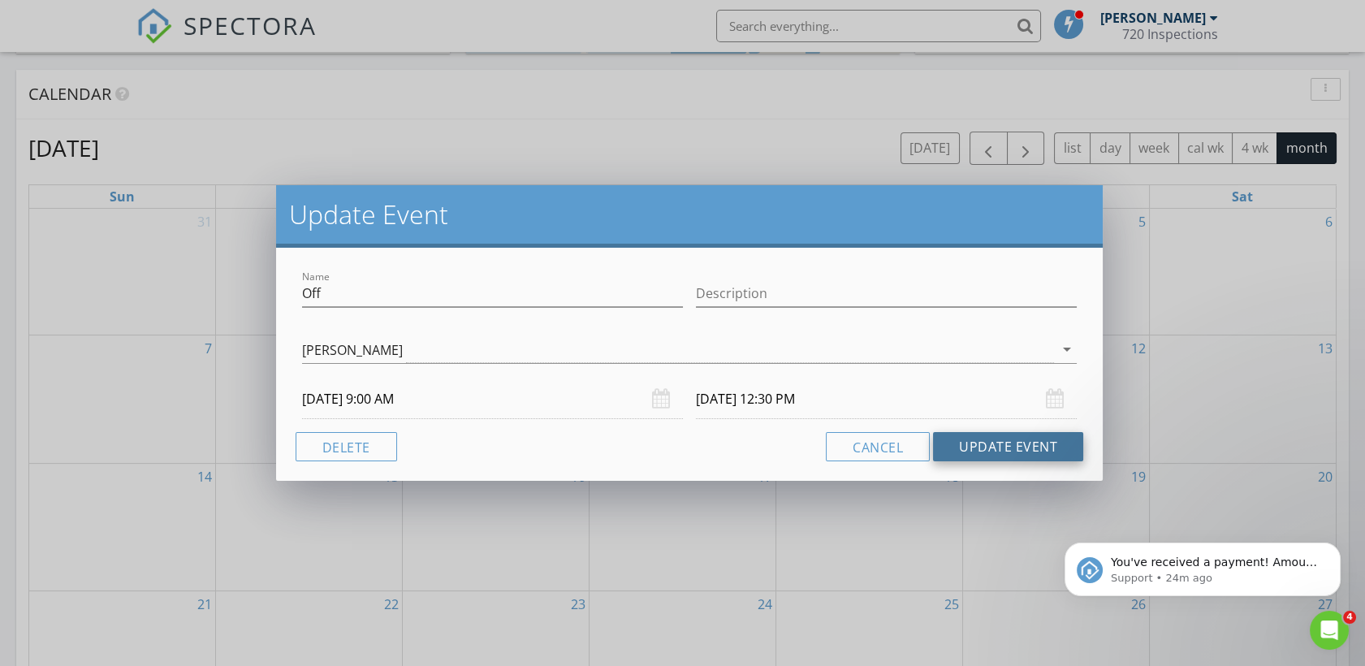
click at [1033, 438] on button "Update Event" at bounding box center [1008, 446] width 150 height 29
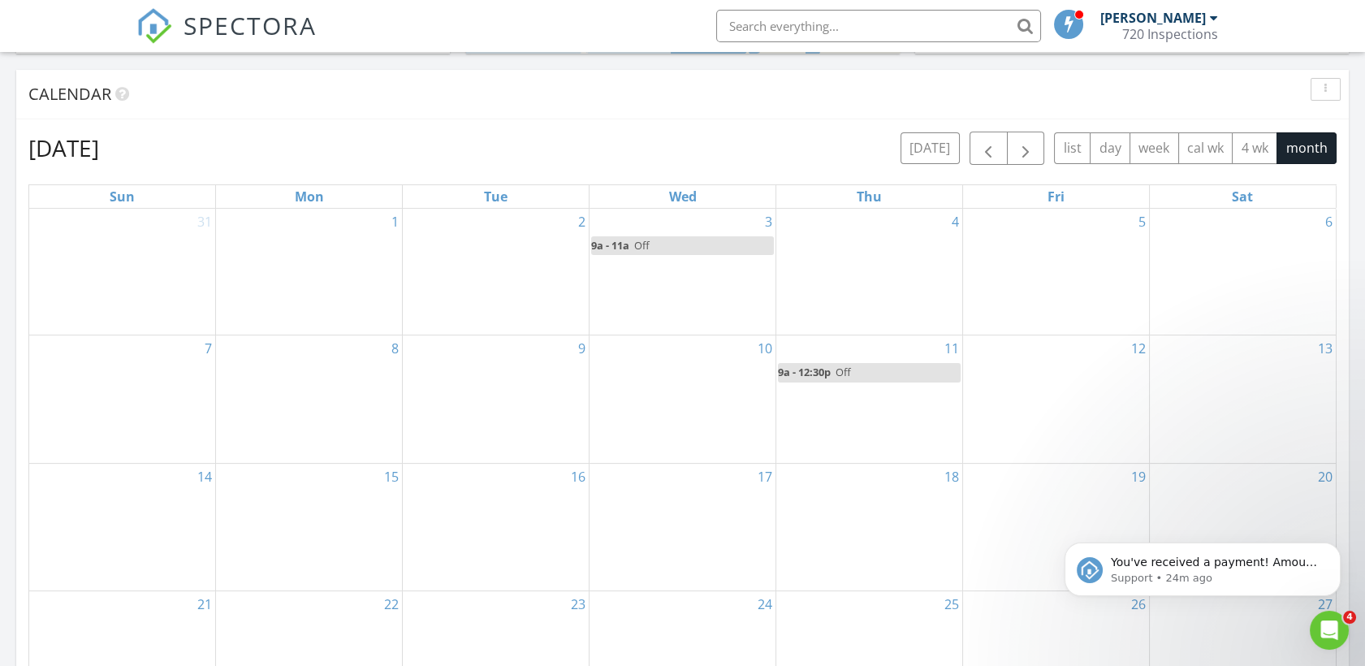
click at [692, 248] on link "9a - 11a Off" at bounding box center [682, 245] width 183 height 19
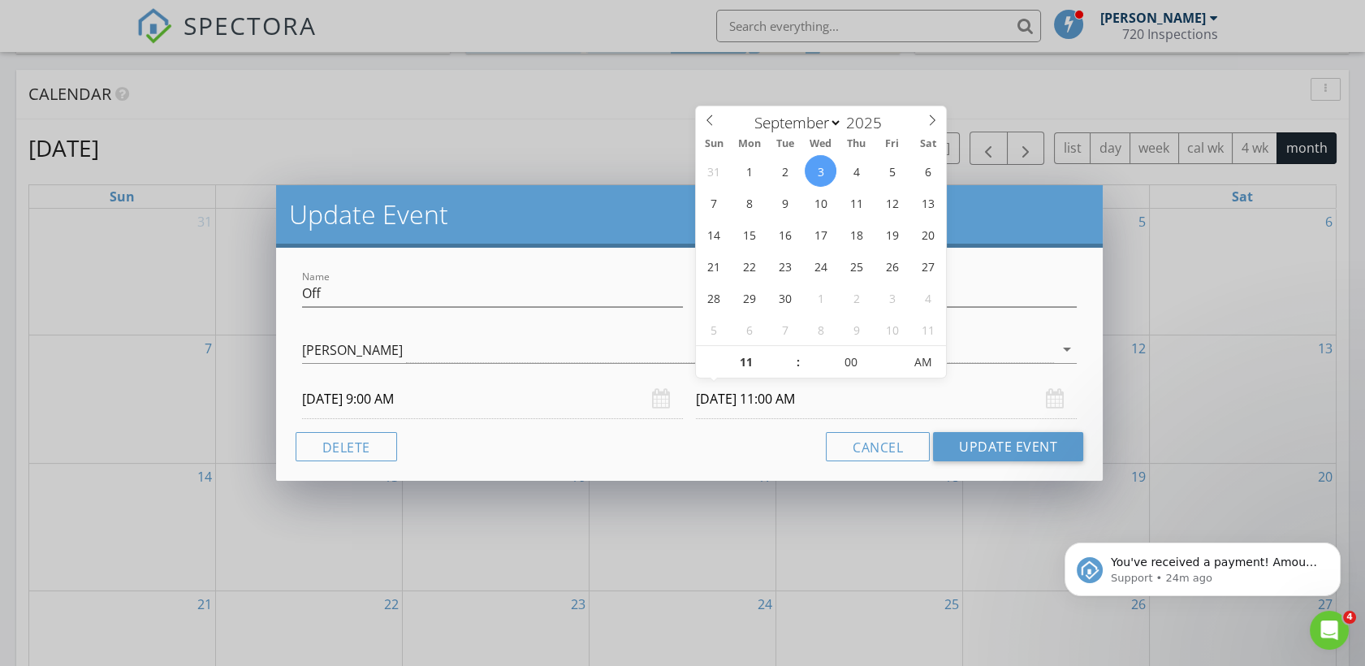
click at [781, 399] on input "09/03/2025 11:00 AM" at bounding box center [886, 399] width 381 height 40
type input "05"
type input "09/03/2025 11:05 AM"
click at [899, 346] on span at bounding box center [894, 354] width 11 height 16
type input "10"
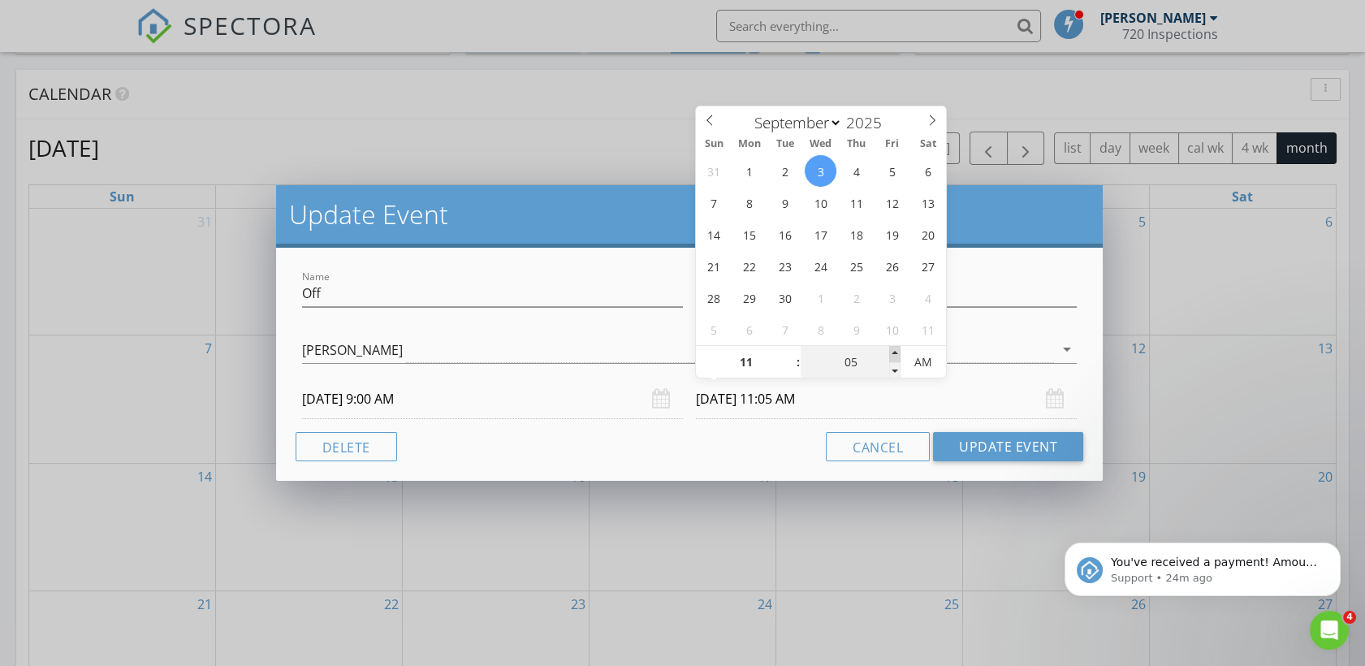
type input "09/03/2025 11:10 AM"
click at [899, 346] on span at bounding box center [894, 354] width 11 height 16
type input "12"
type input "09/03/2025 12:10 PM"
click at [795, 360] on span at bounding box center [789, 354] width 11 height 16
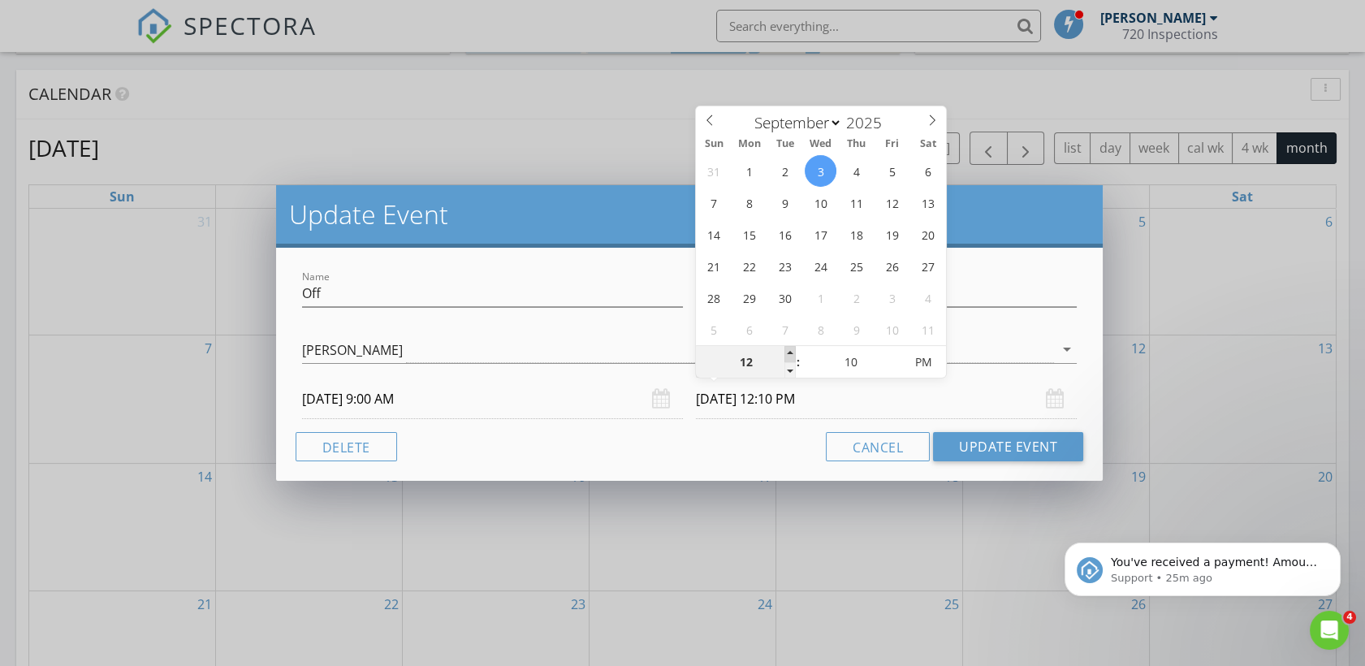
type input "01"
type input "09/03/2025 1:10 PM"
click at [795, 360] on span at bounding box center [789, 354] width 11 height 16
type input "02"
type input "09/03/2025 2:10 PM"
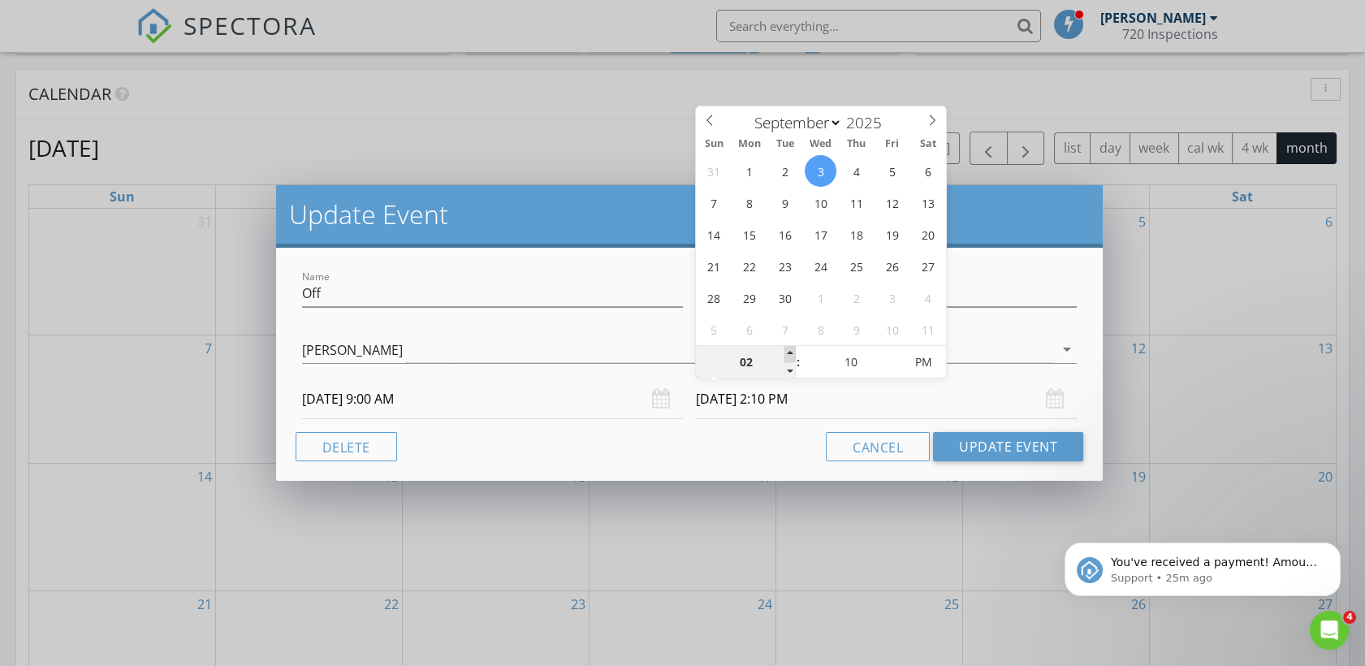
click at [795, 360] on span at bounding box center [789, 354] width 11 height 16
type input "03"
type input "09/03/2025 3:10 PM"
click at [786, 356] on span at bounding box center [789, 354] width 11 height 16
click at [786, 425] on div "Name Off Description Justin Brown Justin Brown arrow_drop_down 09/03/2025 9:00 …" at bounding box center [689, 364] width 827 height 233
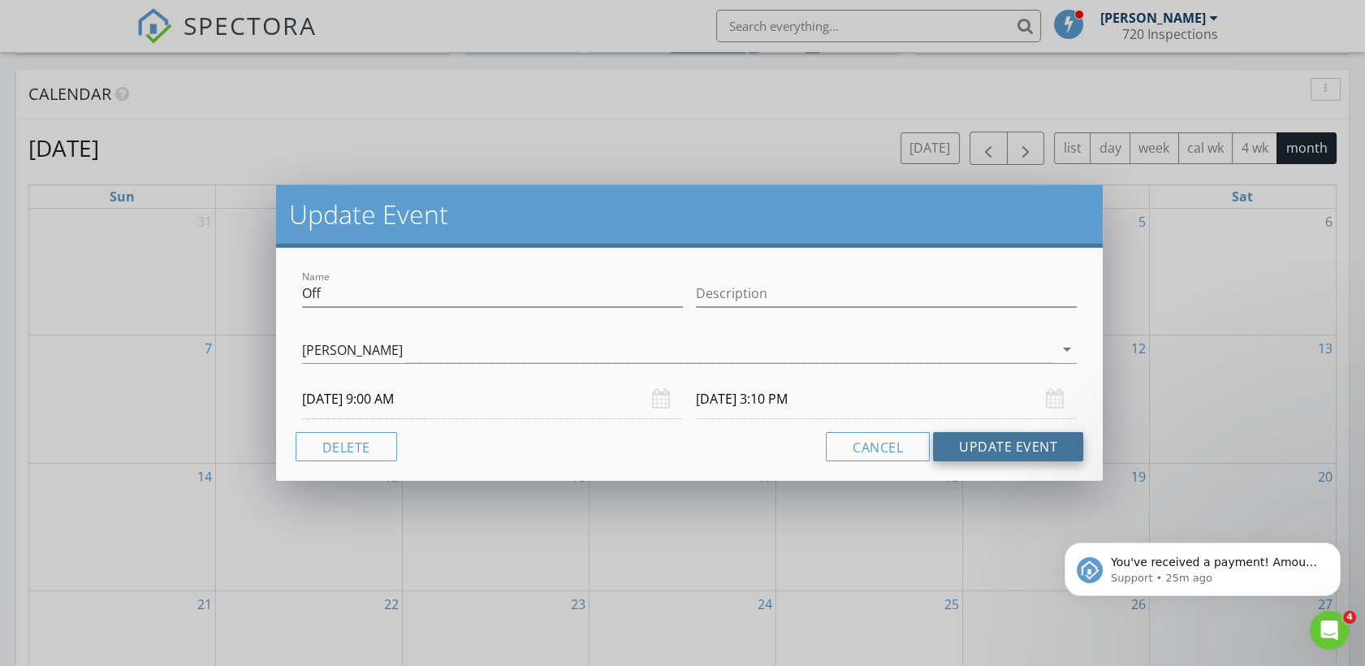
click at [989, 445] on button "Update Event" at bounding box center [1008, 446] width 150 height 29
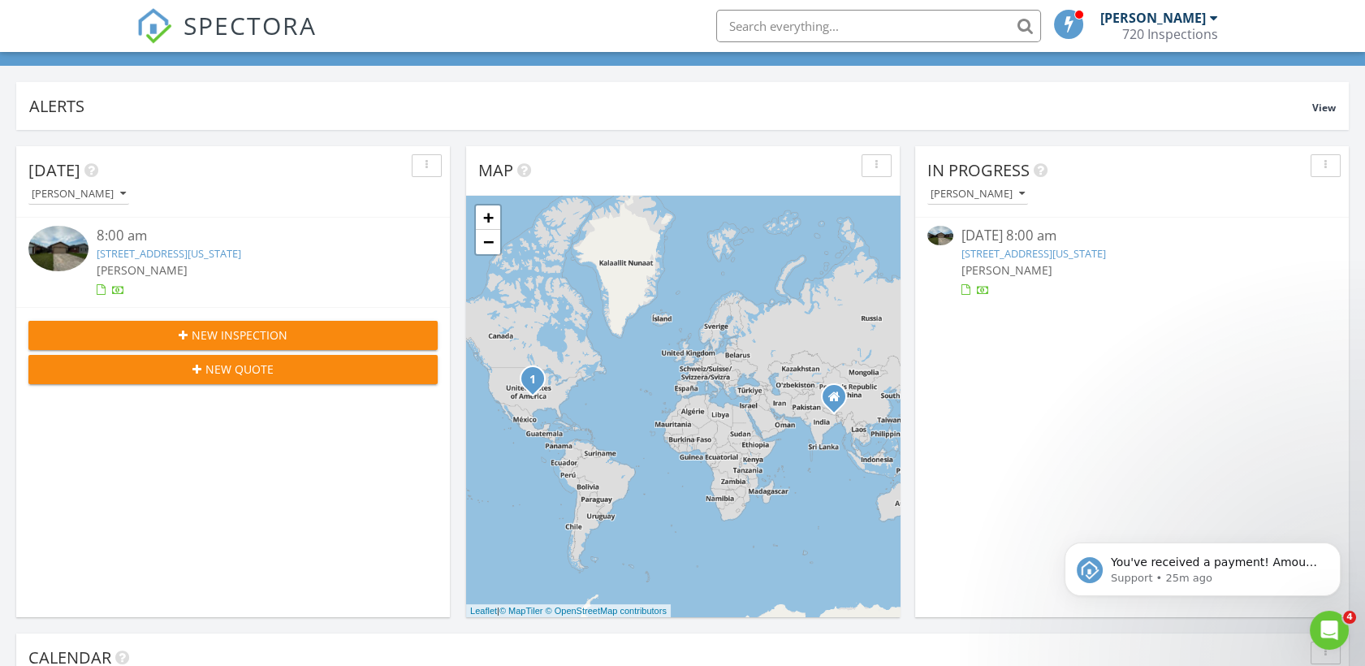
scroll to position [0, 0]
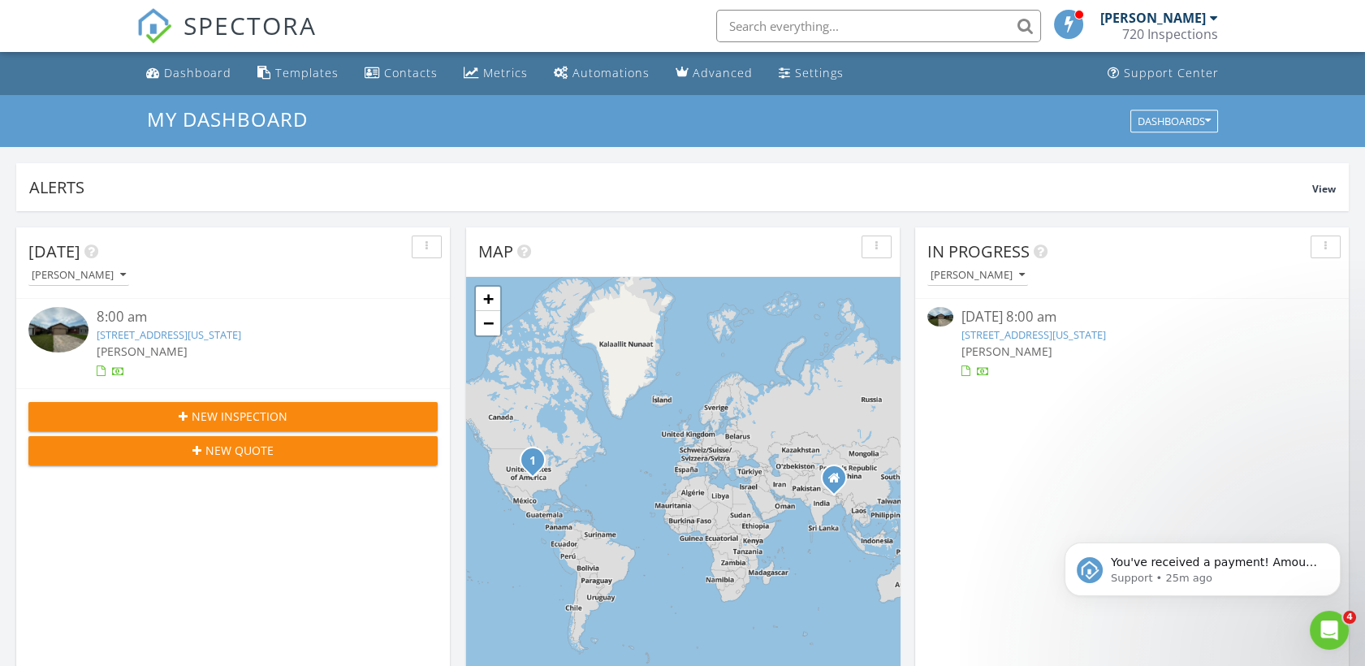
click at [241, 332] on link "[STREET_ADDRESS][US_STATE]" at bounding box center [169, 334] width 144 height 15
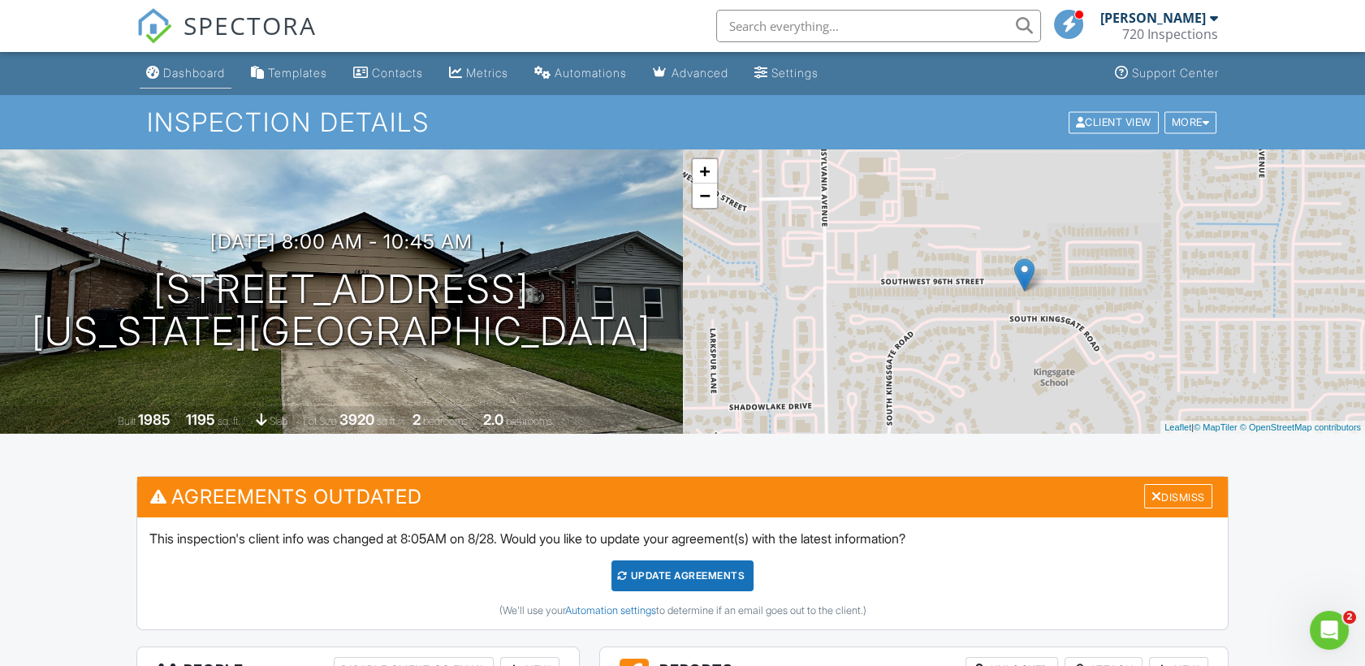
click at [202, 64] on link "Dashboard" at bounding box center [186, 73] width 92 height 30
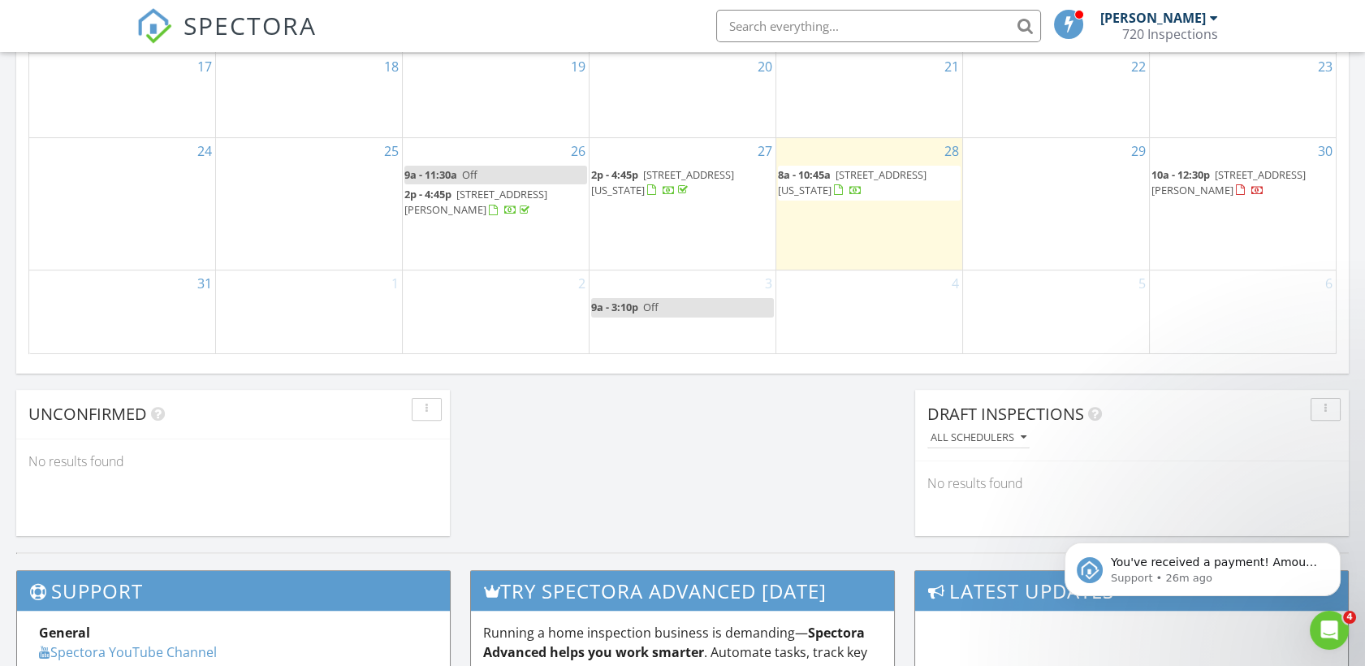
scroll to position [1196, 0]
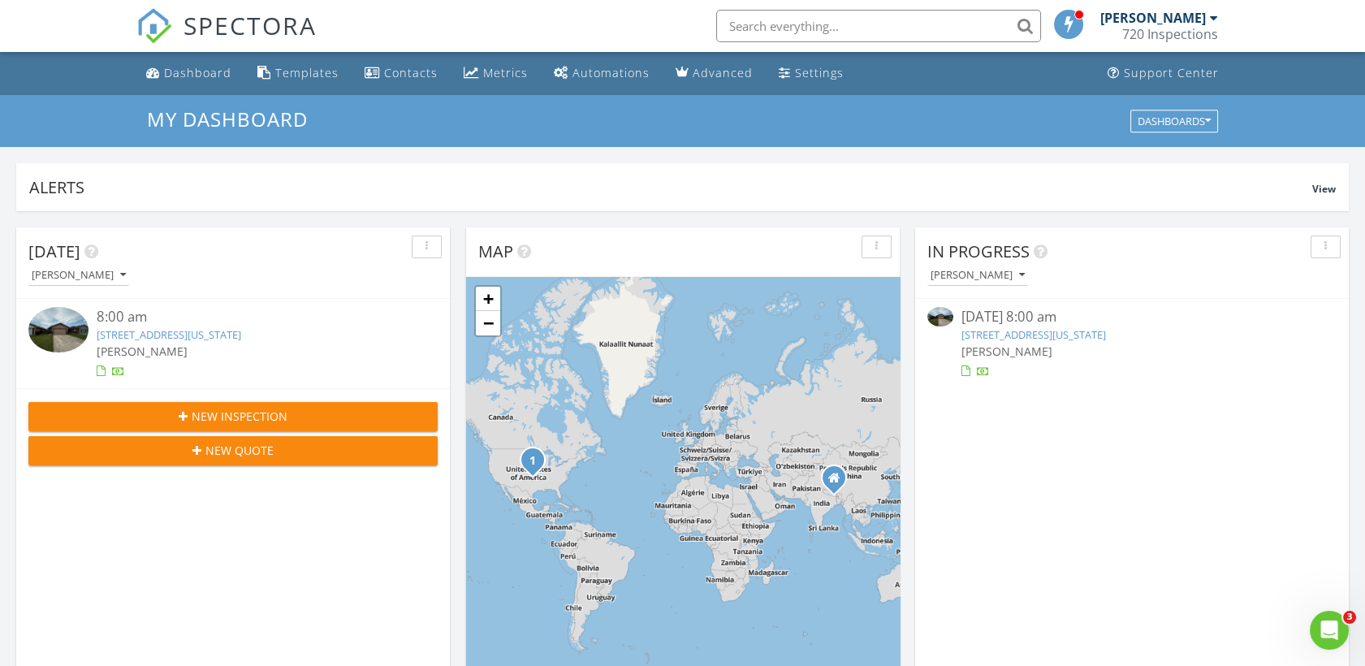
click at [179, 324] on div "8:00 am" at bounding box center [250, 317] width 307 height 20
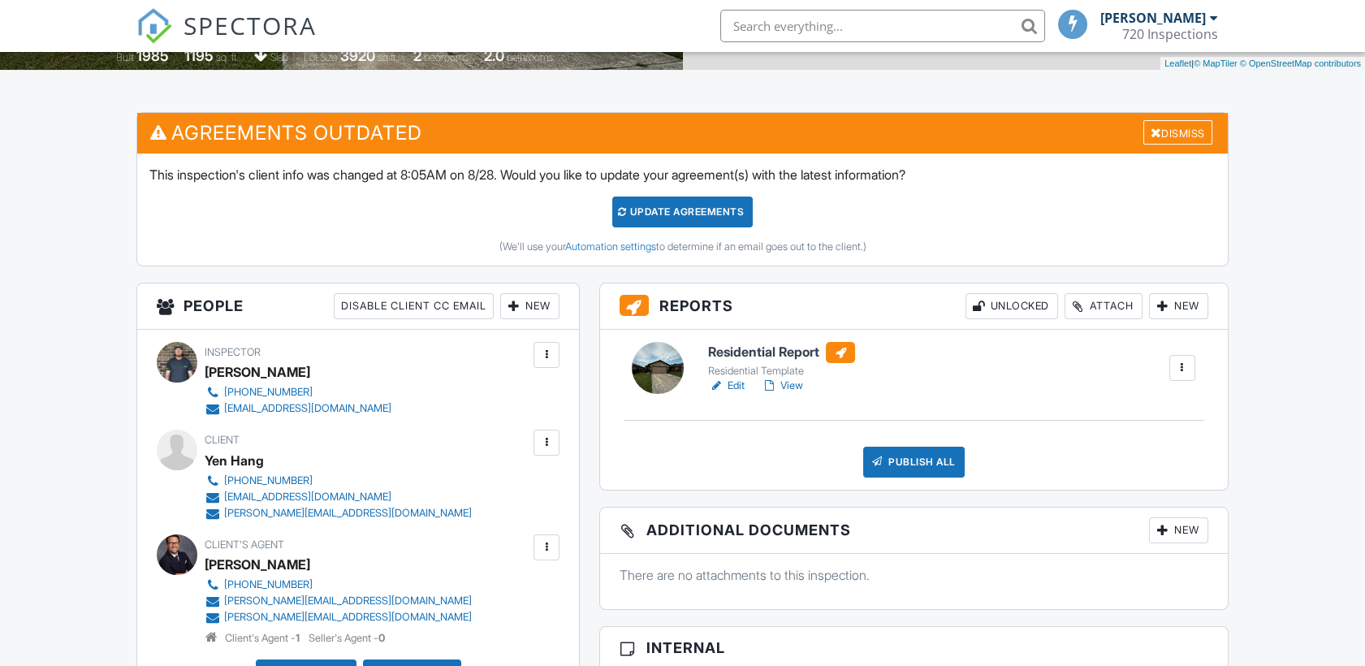
scroll to position [364, 0]
click at [792, 386] on link "View" at bounding box center [782, 385] width 42 height 16
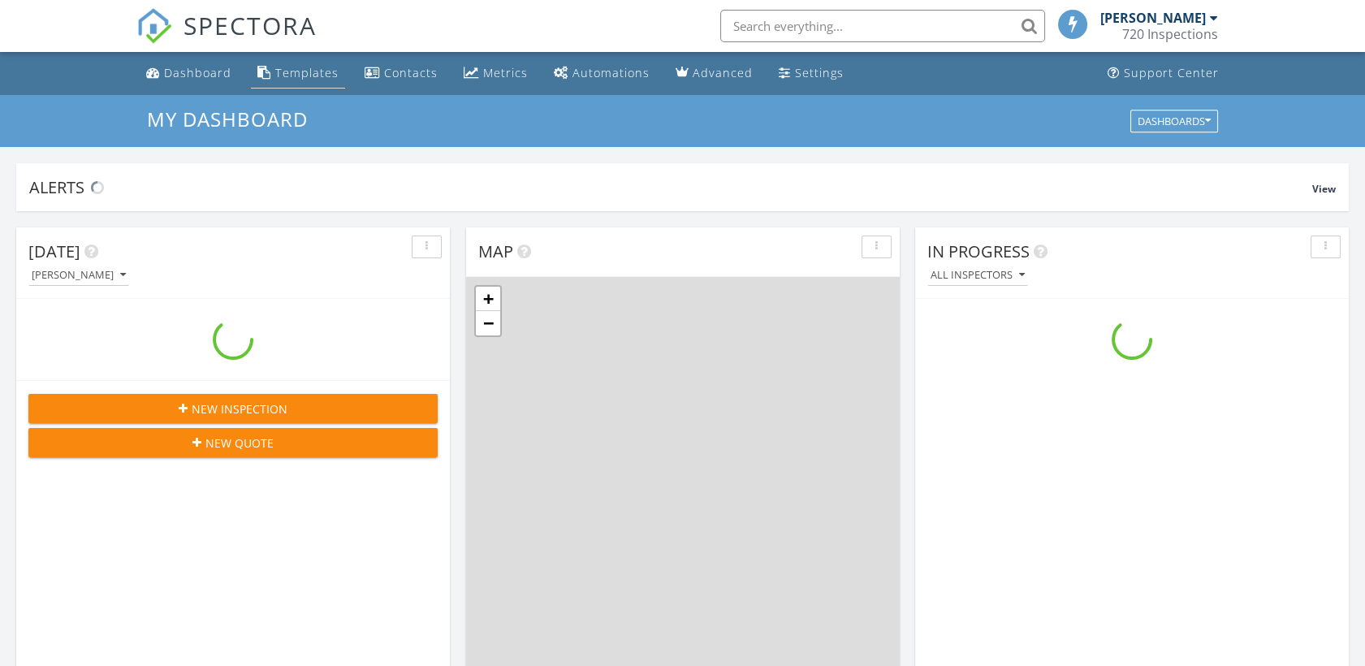
click at [317, 87] on link "Templates" at bounding box center [298, 73] width 94 height 30
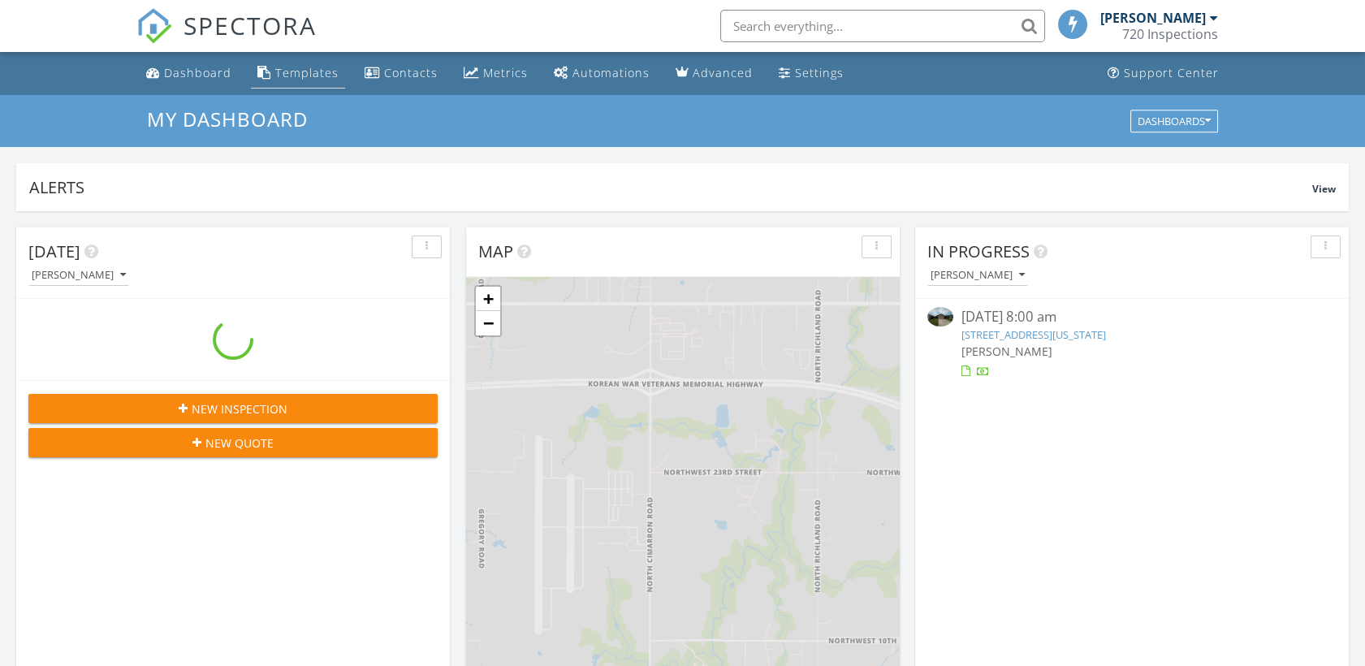
scroll to position [1506, 1393]
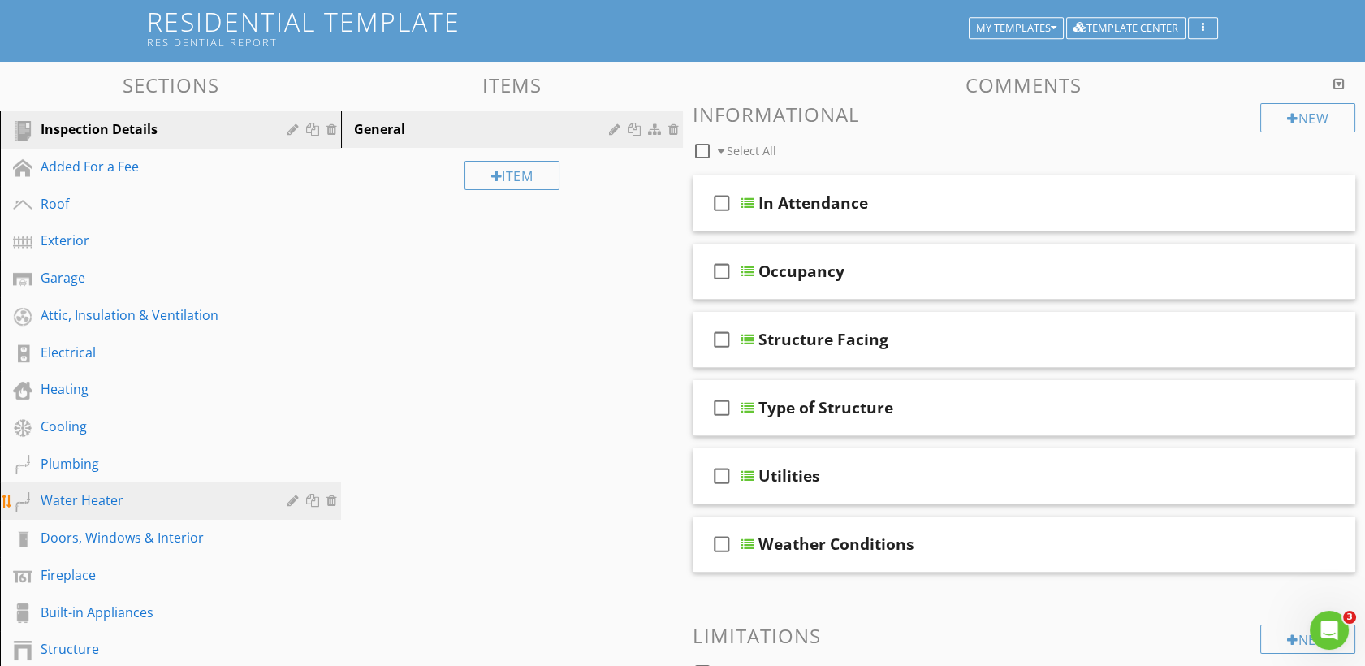
scroll to position [101, 0]
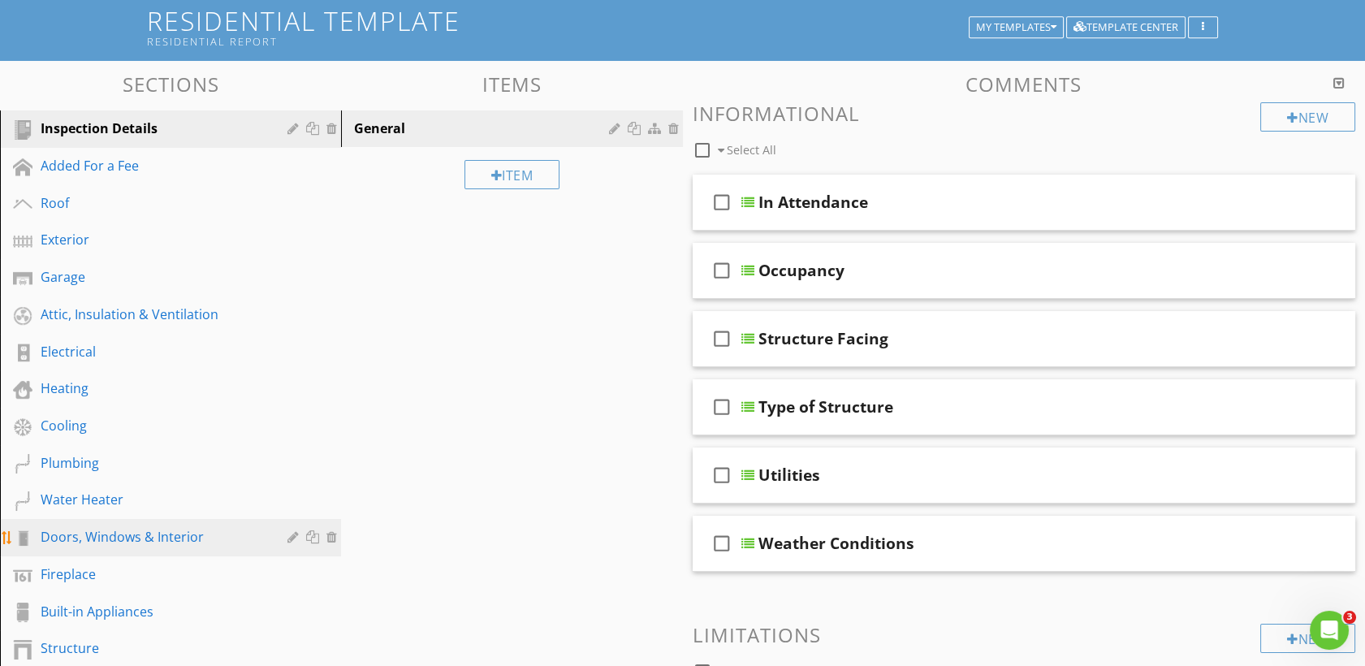
click at [123, 540] on div "Doors, Windows & Interior" at bounding box center [152, 536] width 223 height 19
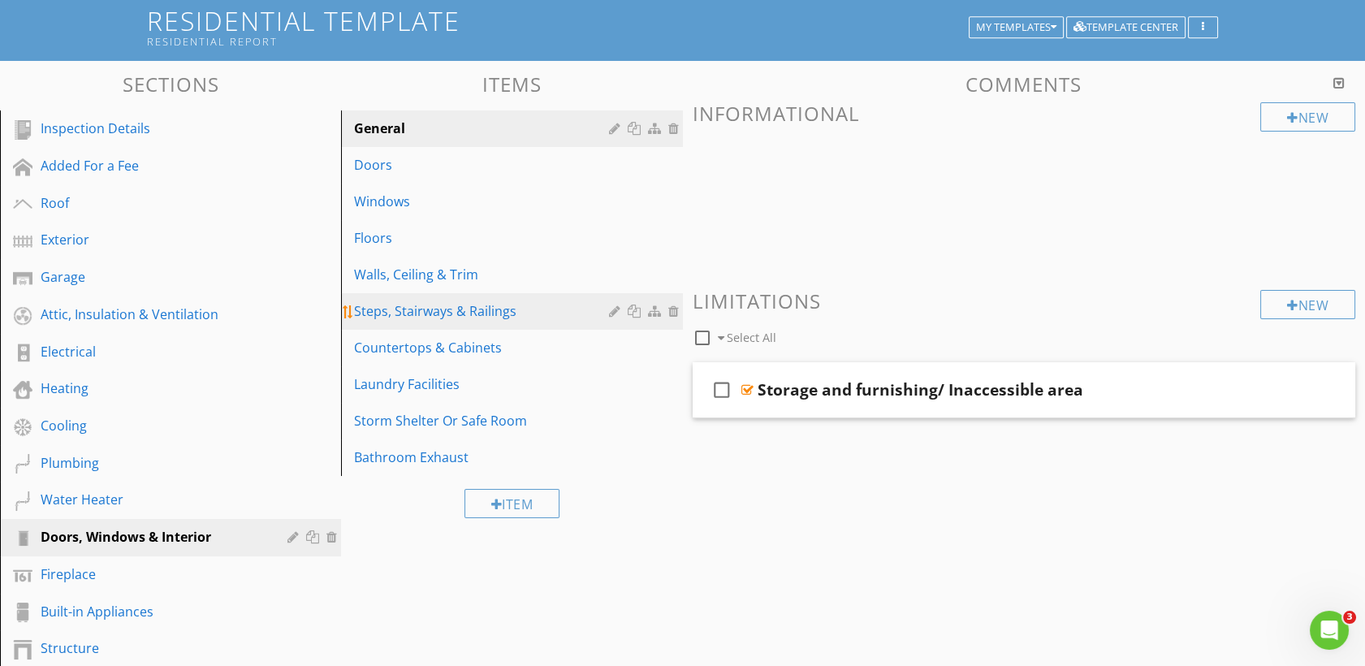
click at [490, 302] on div "Steps, Stairways & Railings" at bounding box center [483, 310] width 259 height 19
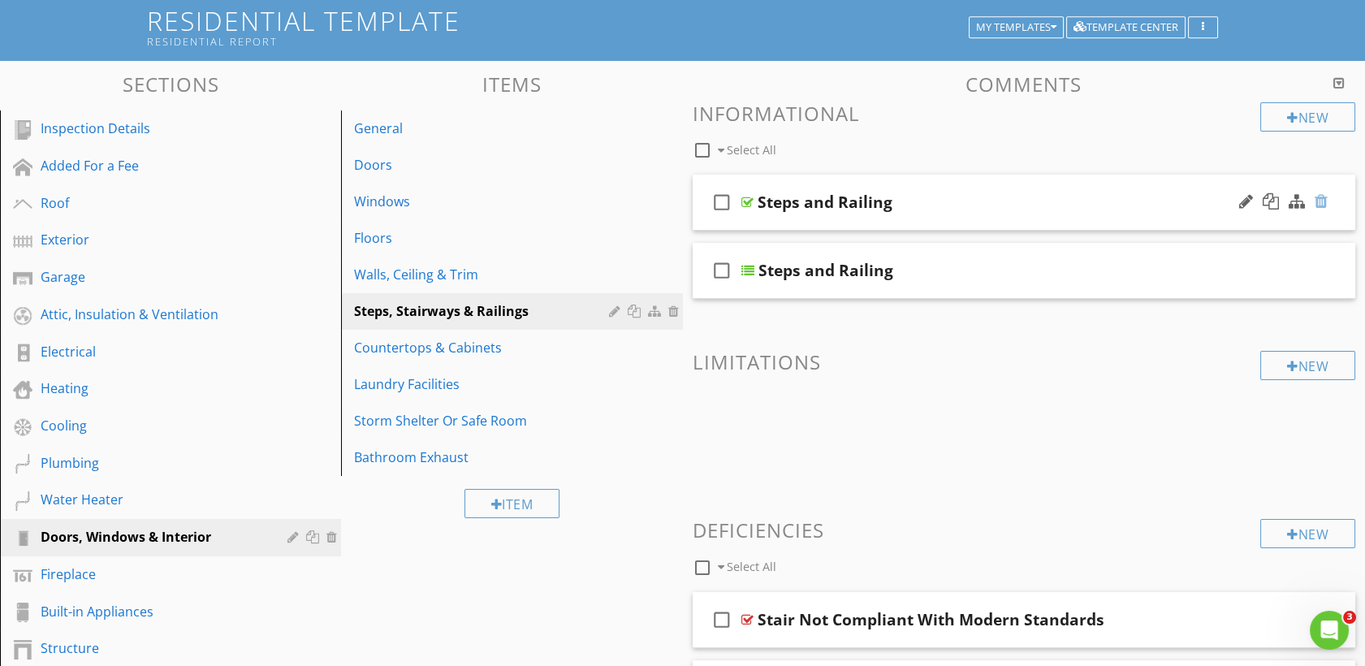
click at [1322, 197] on div at bounding box center [1320, 201] width 13 height 16
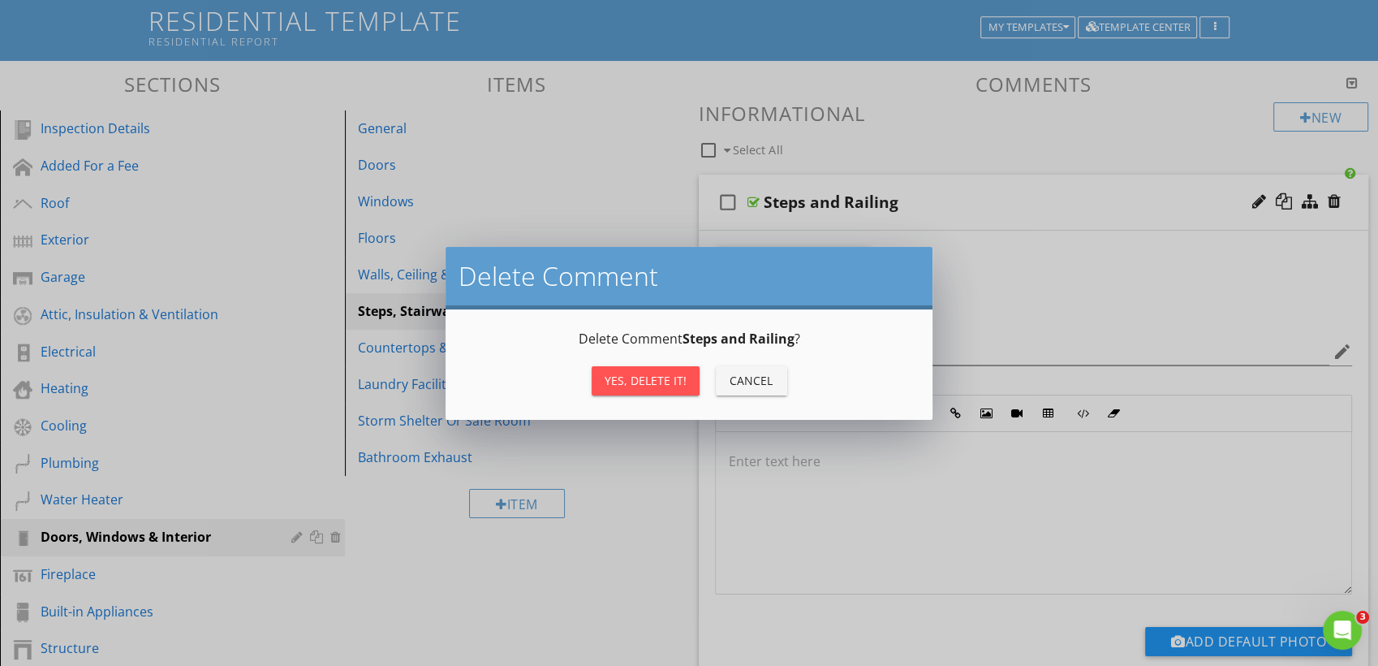
click at [635, 375] on div "Yes, Delete it!" at bounding box center [646, 380] width 82 height 17
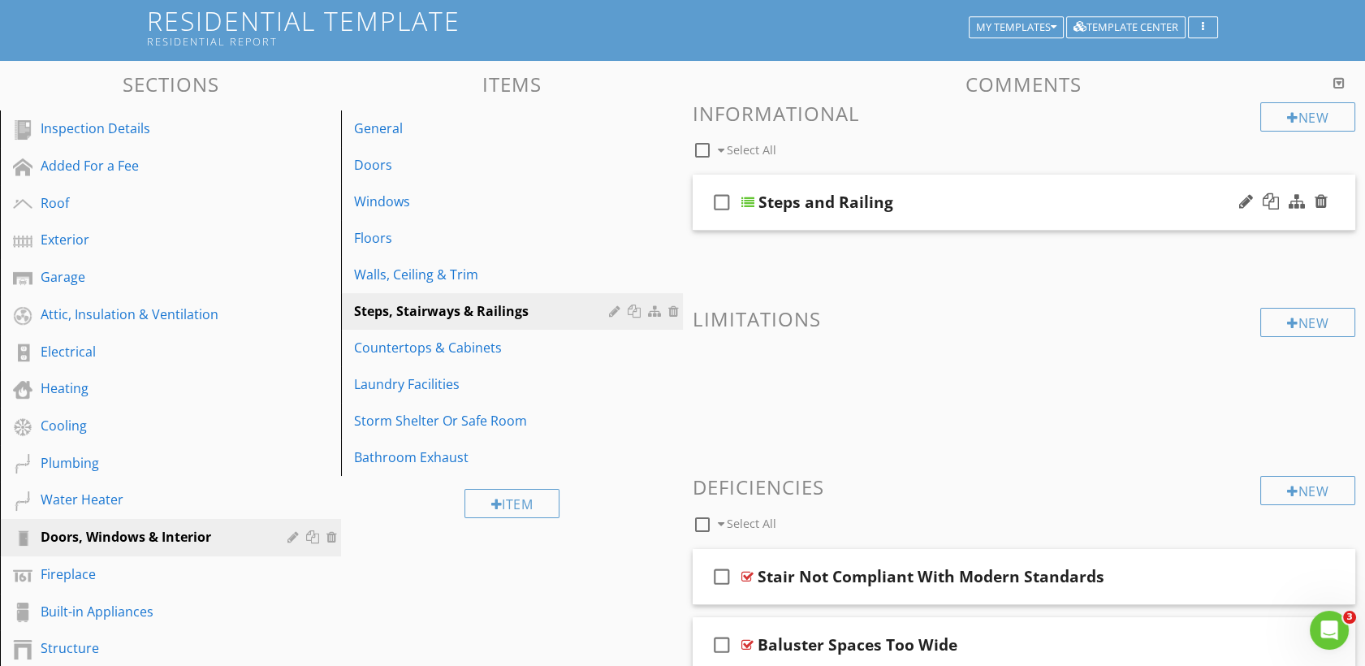
click at [901, 197] on div "Steps and Railing" at bounding box center [994, 201] width 472 height 19
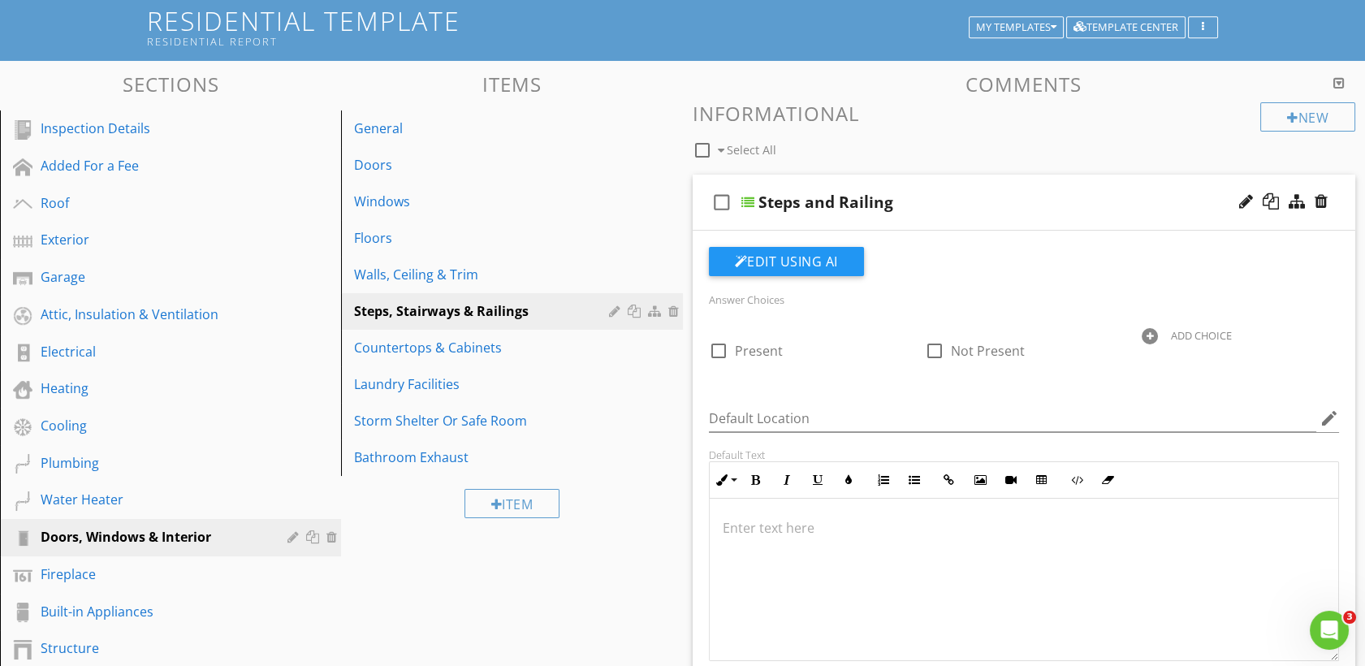
click at [892, 205] on div "Steps and Railing" at bounding box center [994, 201] width 472 height 19
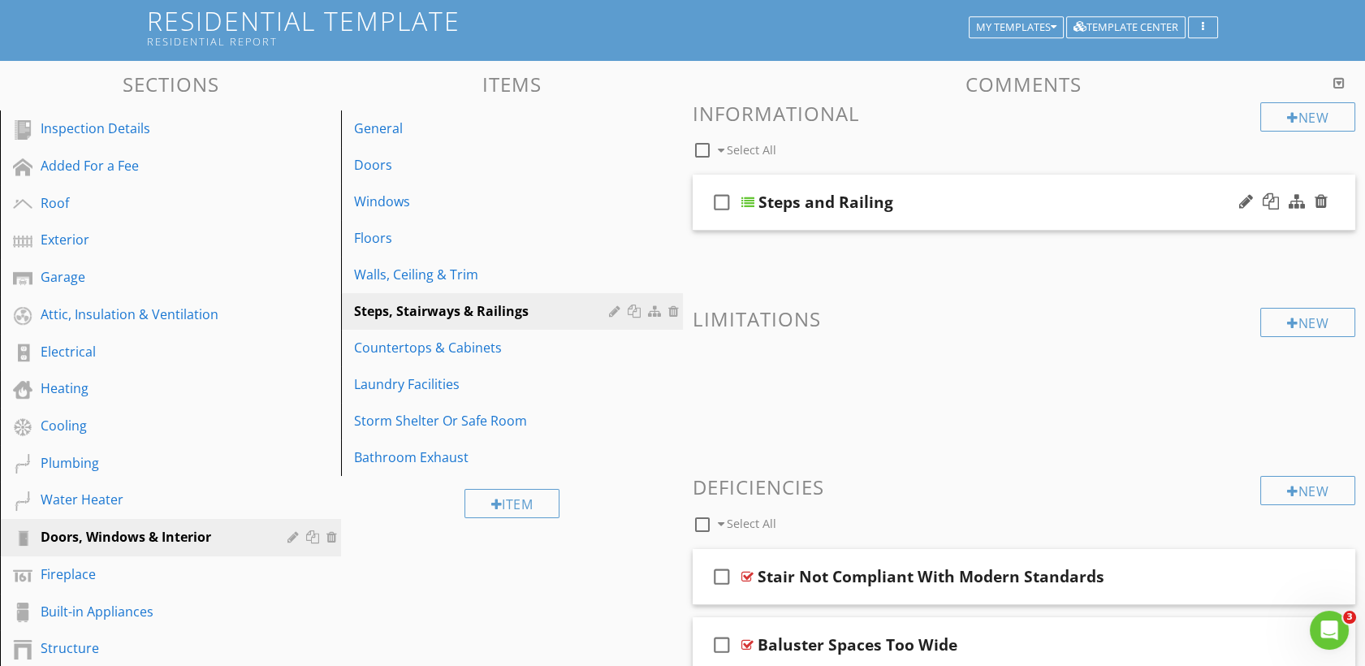
click at [892, 205] on div "Steps and Railing" at bounding box center [994, 201] width 472 height 19
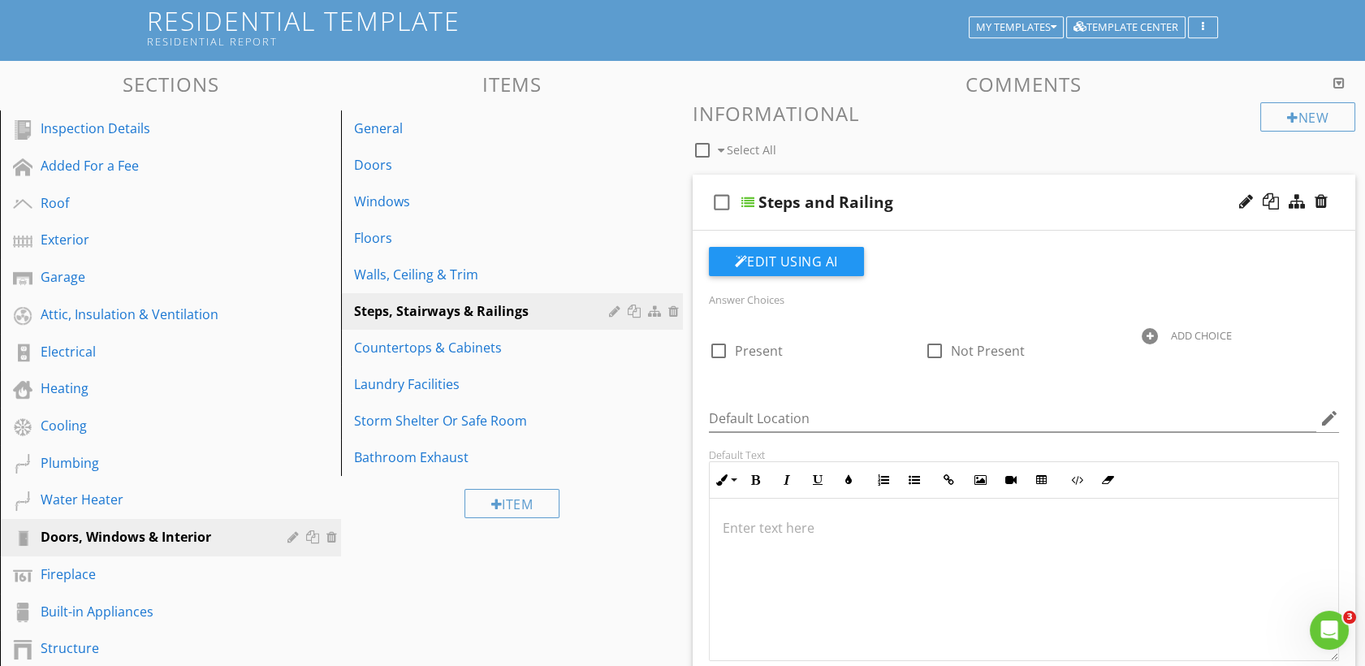
click at [865, 198] on div "Steps and Railing" at bounding box center [825, 201] width 135 height 19
type input "Steps and Railings"
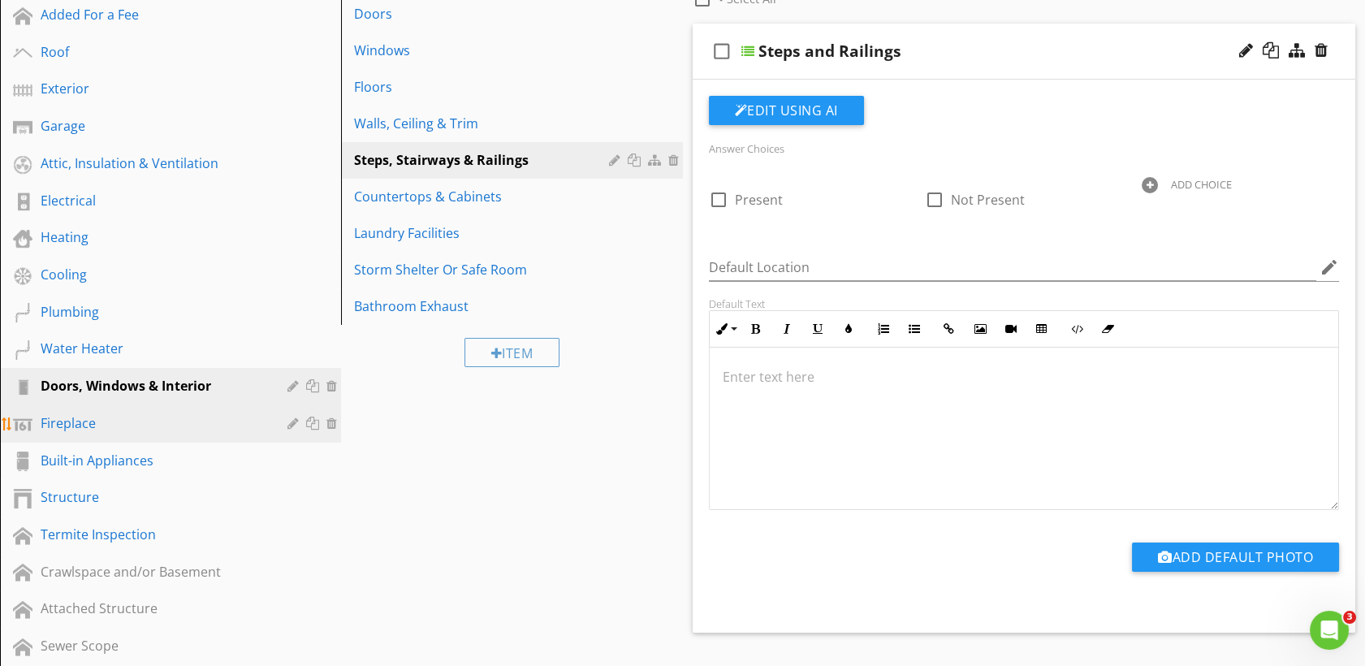
scroll to position [421, 0]
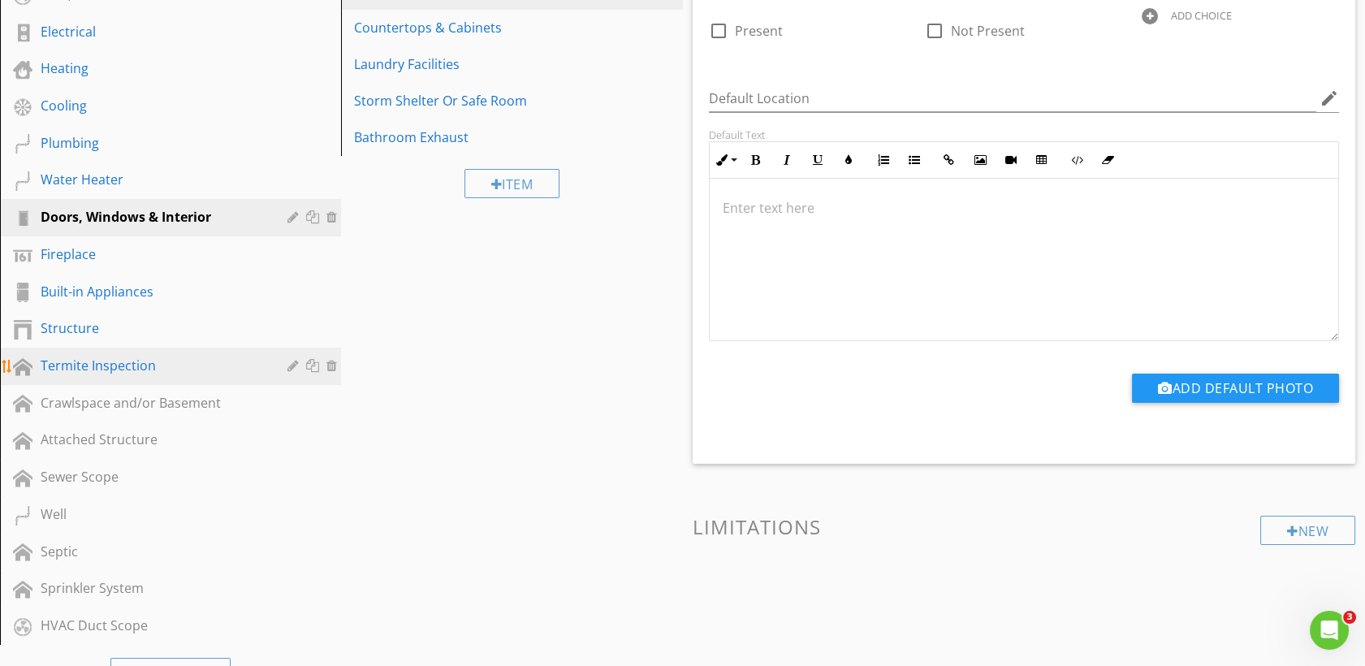
click at [96, 359] on div "Termite Inspection" at bounding box center [152, 365] width 223 height 19
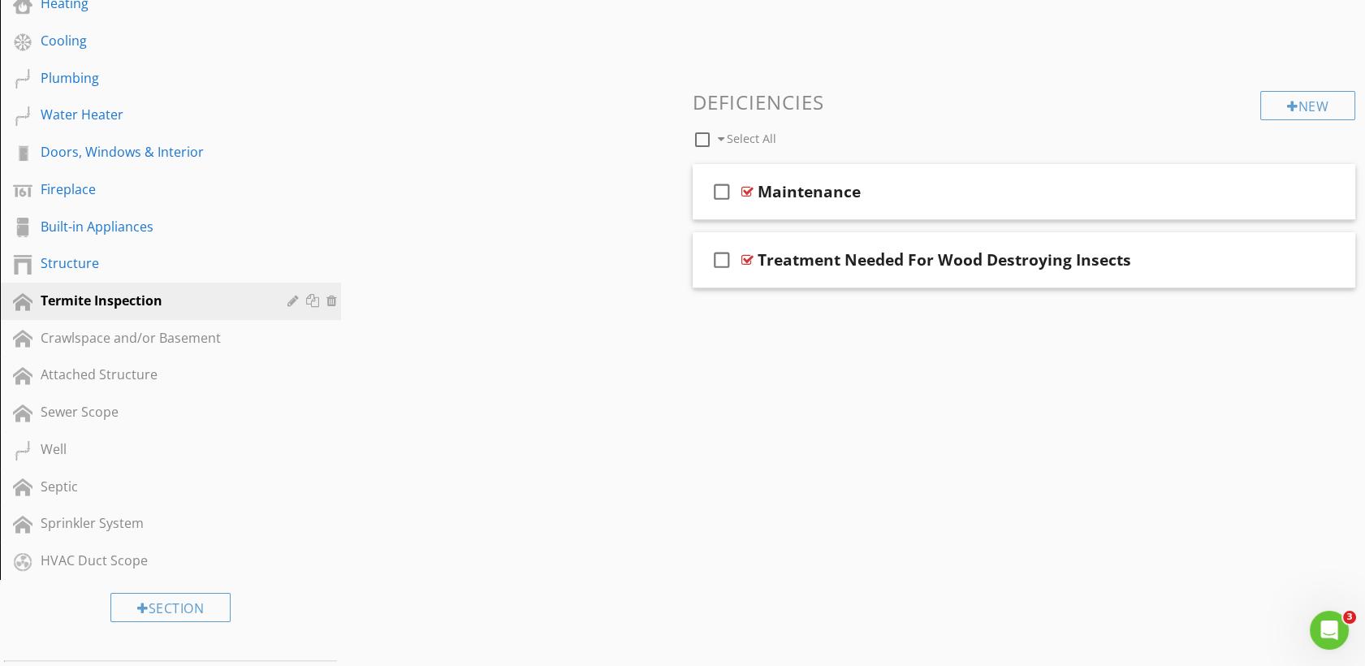
scroll to position [425, 0]
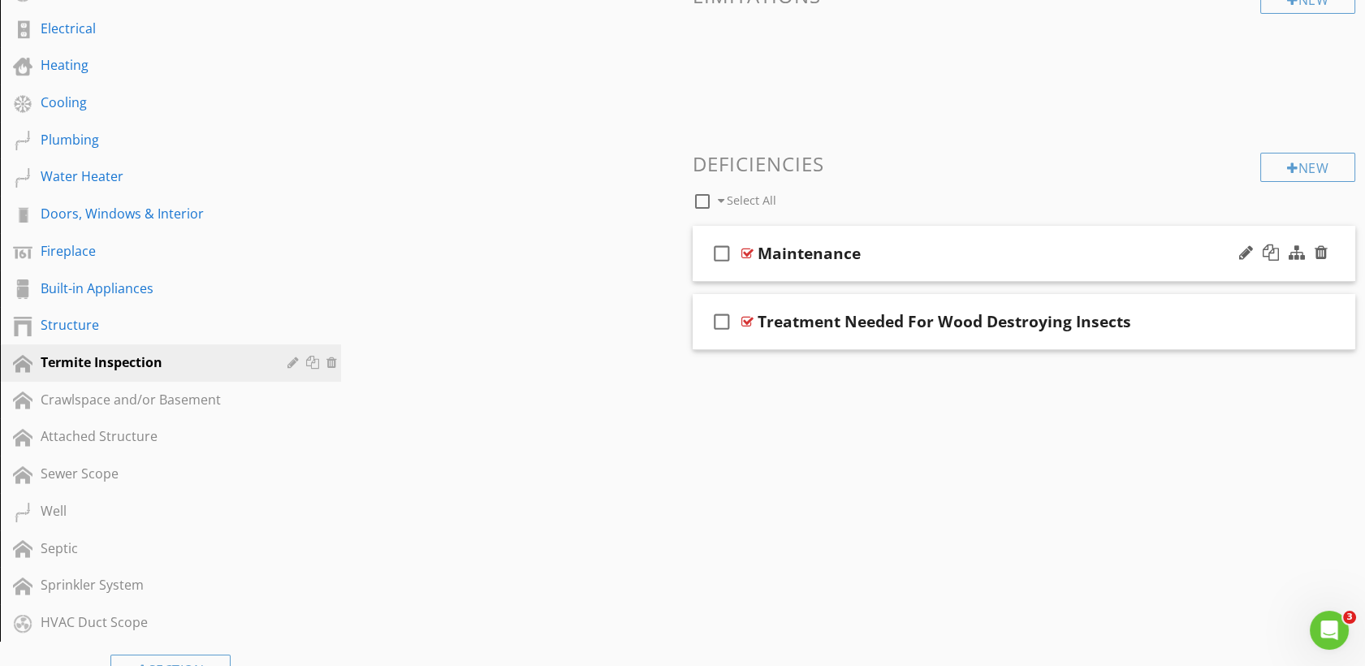
click at [781, 263] on div "Maintenance" at bounding box center [808, 253] width 103 height 19
click at [742, 257] on div at bounding box center [747, 253] width 12 height 13
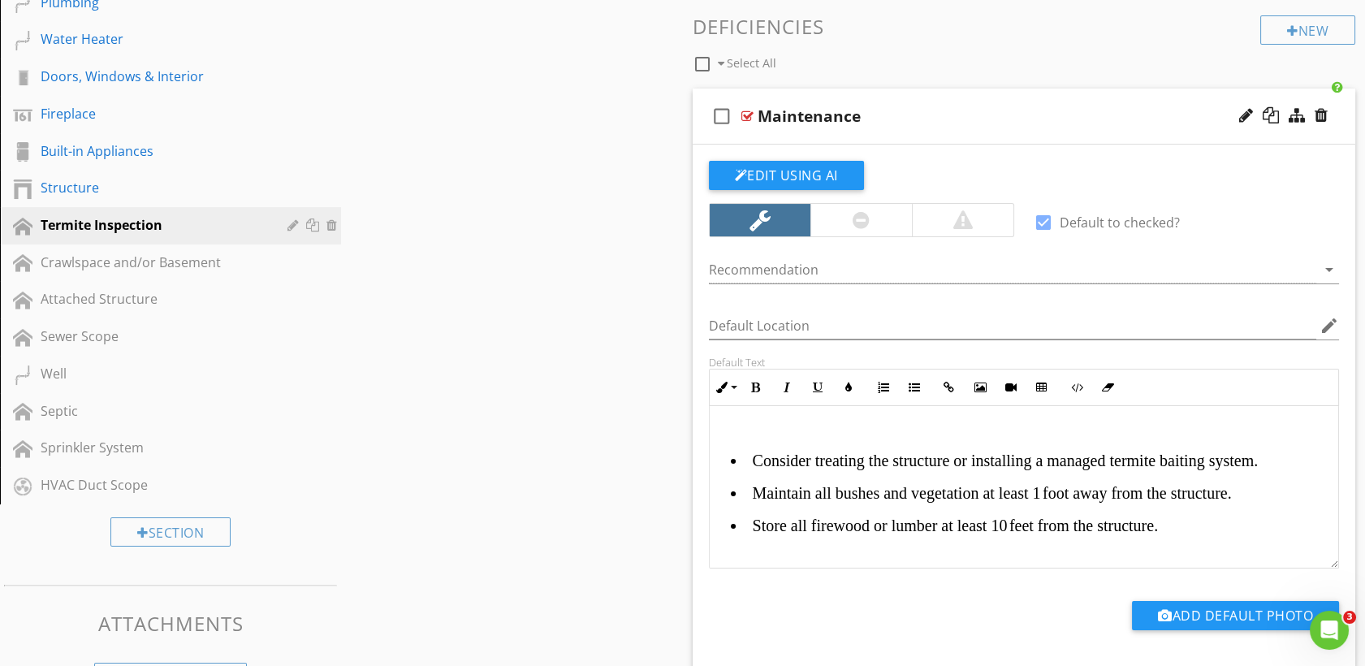
scroll to position [603, 0]
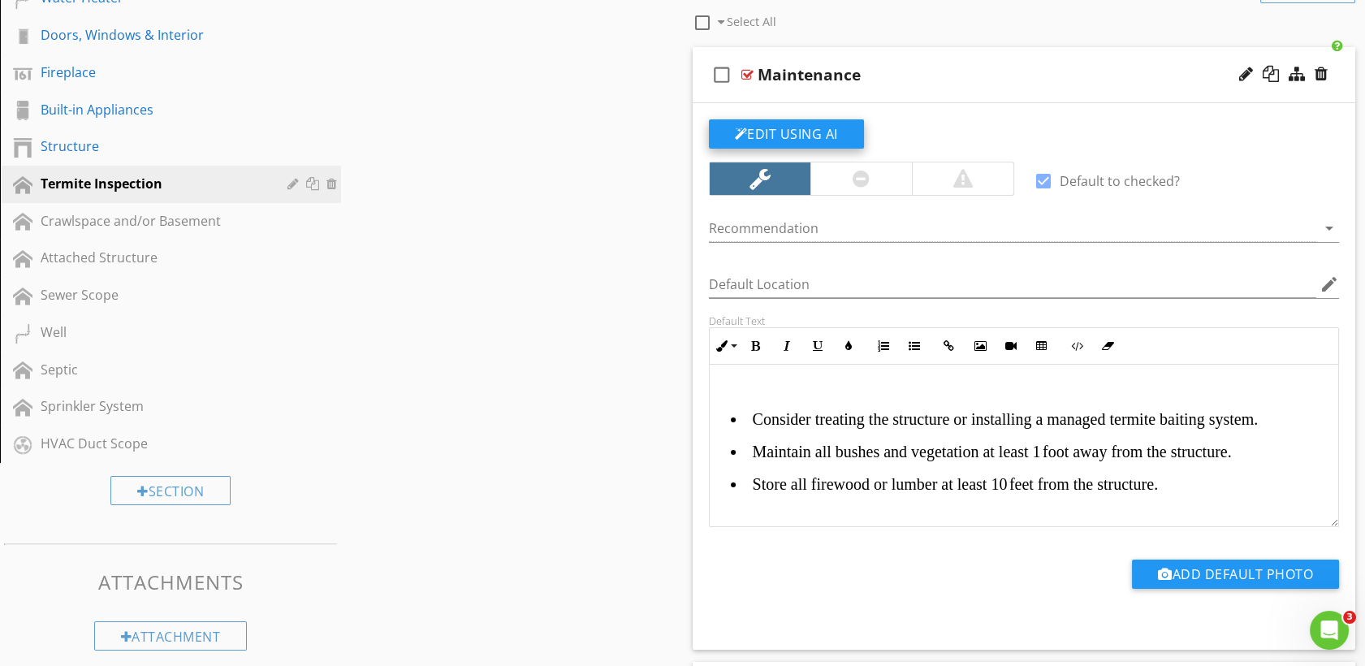
click at [821, 129] on button "Edit Using AI" at bounding box center [786, 133] width 155 height 29
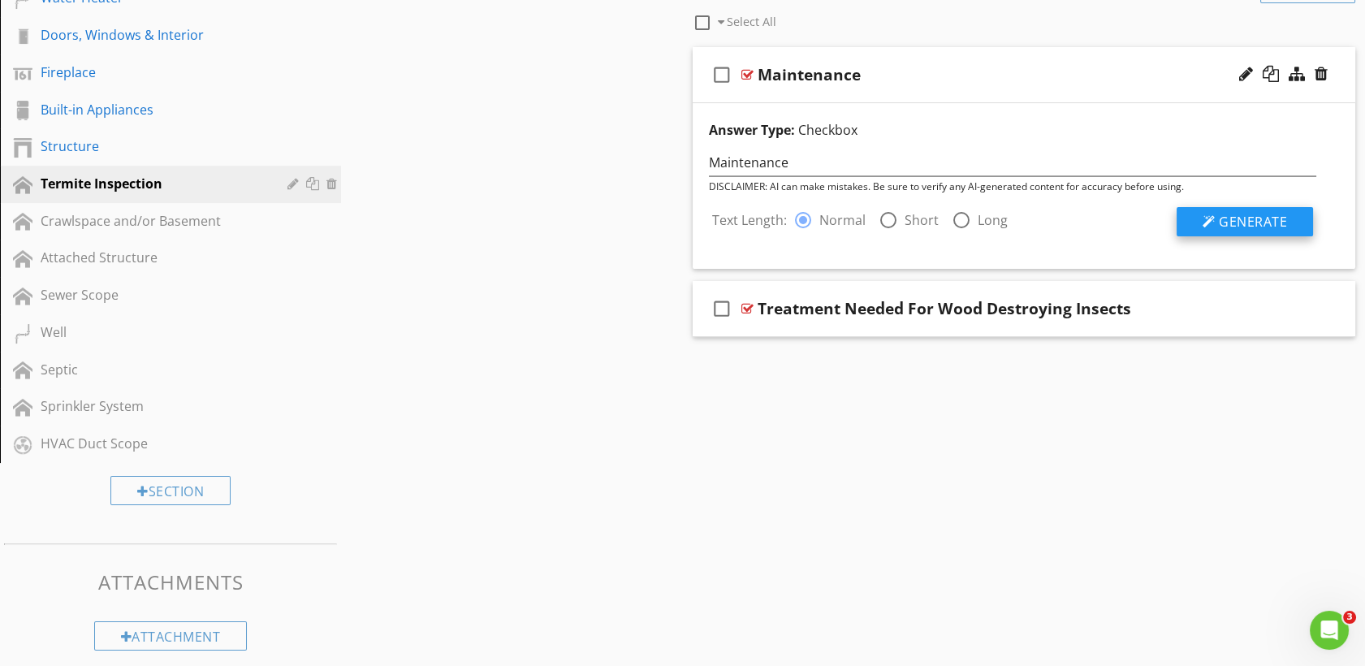
click at [1218, 214] on span "Generate" at bounding box center [1252, 222] width 68 height 18
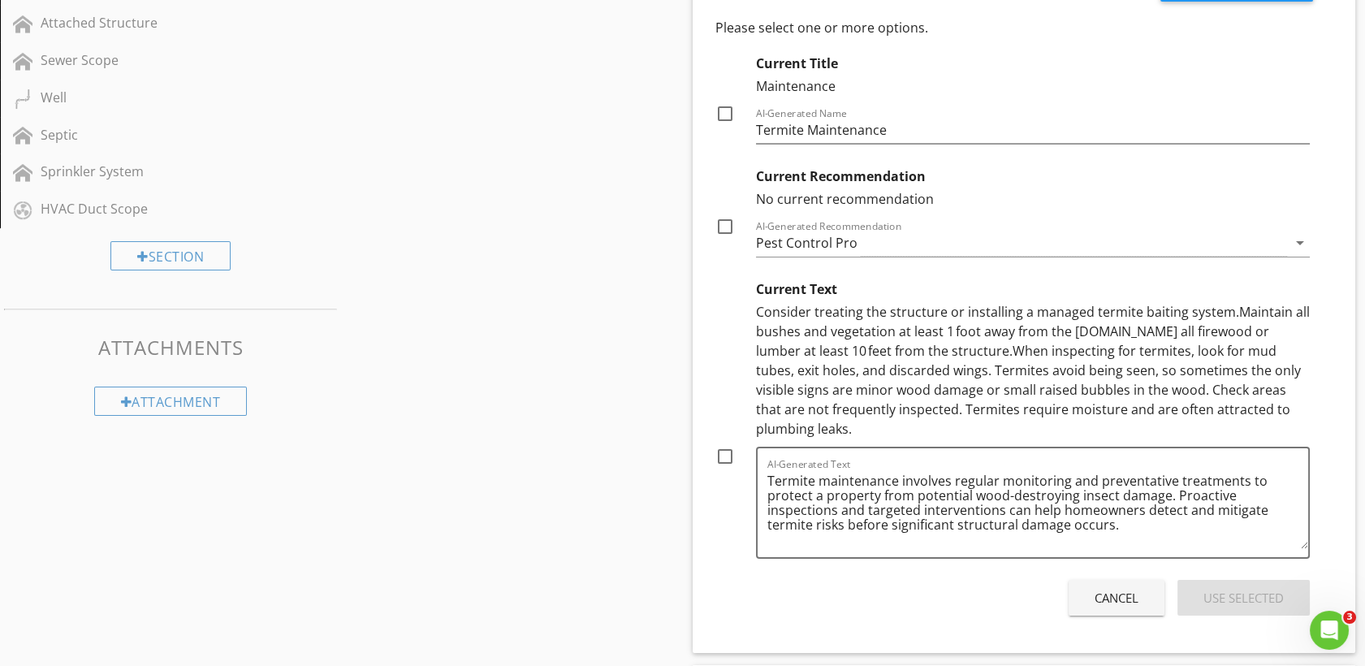
scroll to position [845, 0]
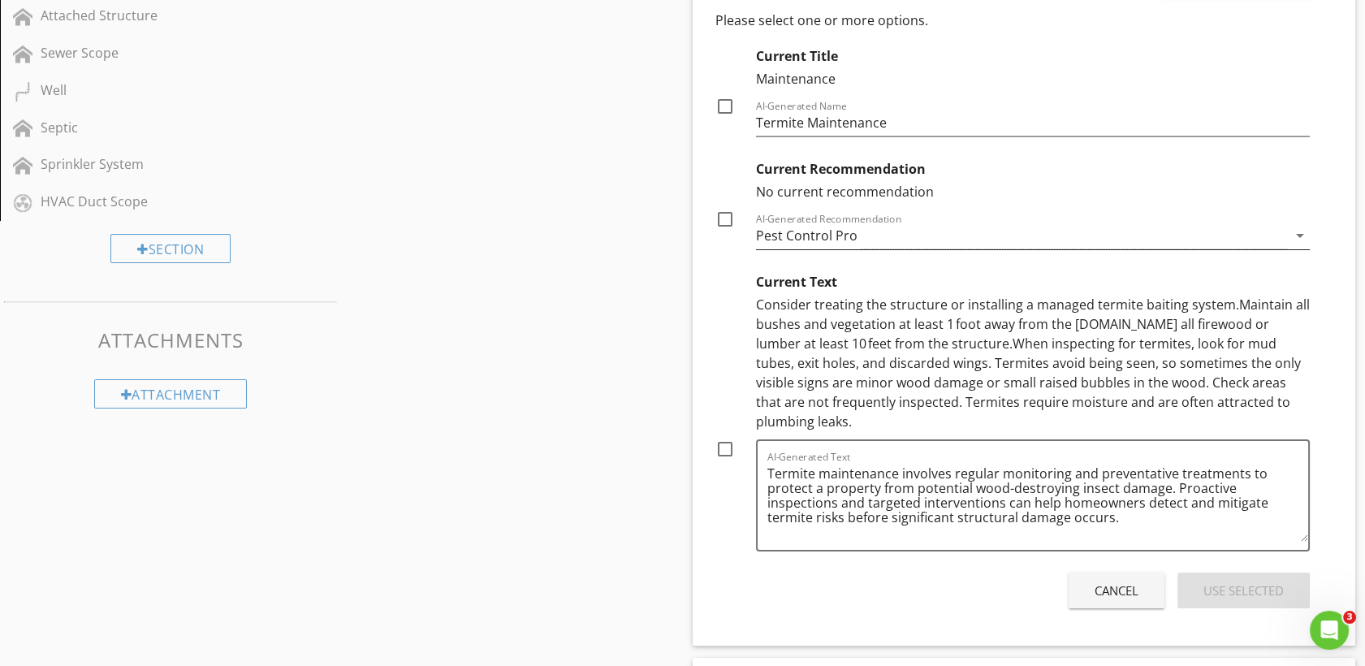
click at [865, 231] on div "Pest Control Pro" at bounding box center [1022, 235] width 532 height 27
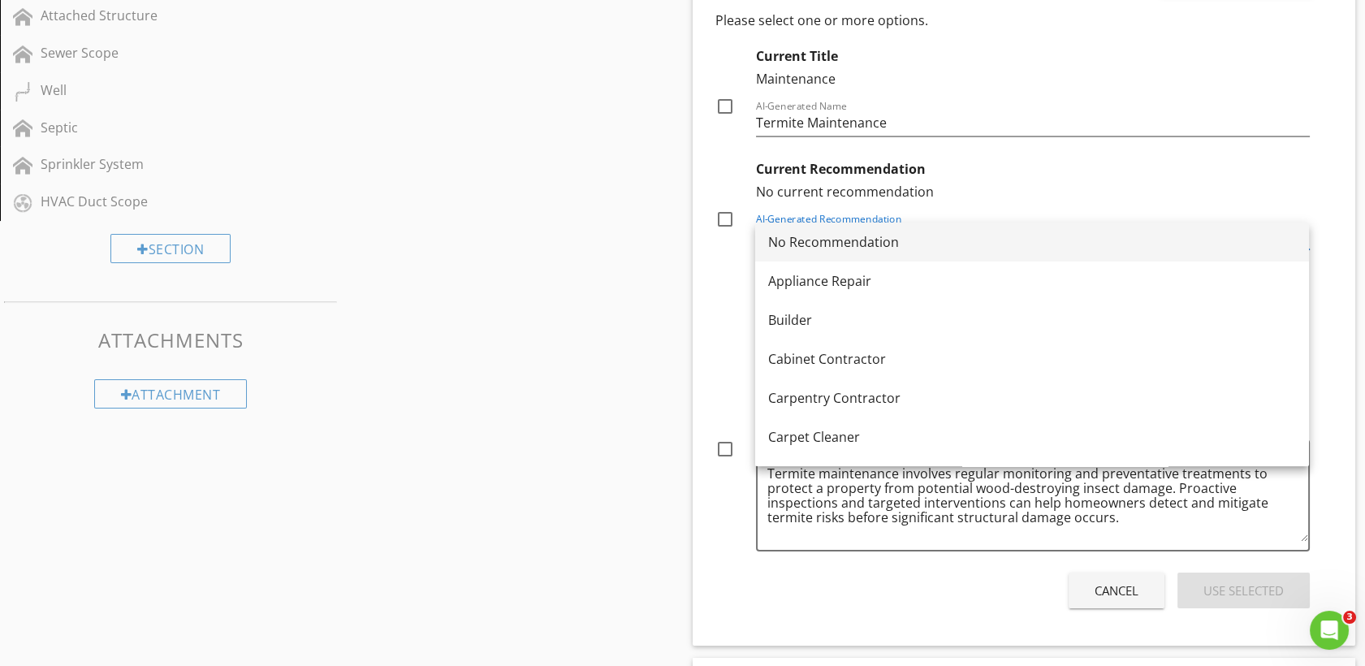
click at [812, 242] on div "No Recommendation" at bounding box center [1032, 241] width 528 height 19
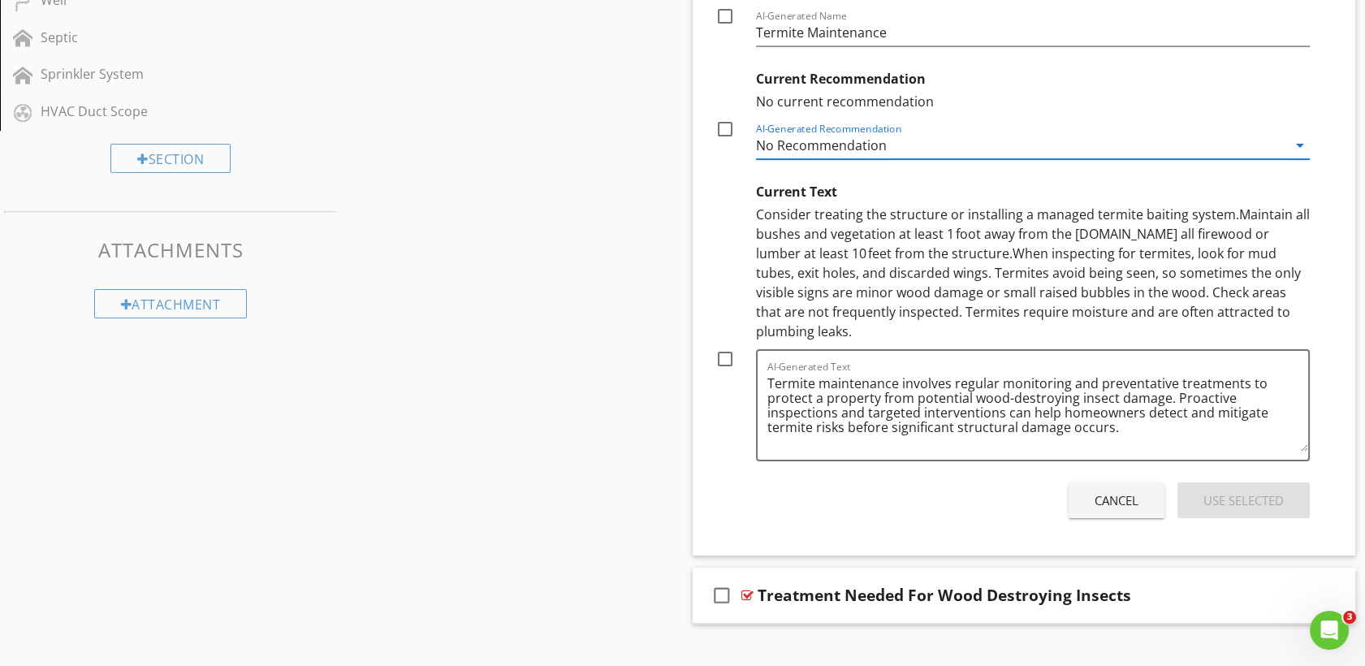
scroll to position [936, 0]
drag, startPoint x: 1224, startPoint y: 210, endPoint x: 1305, endPoint y: 318, distance: 135.1
click at [1305, 318] on div "Consider treating the structure or installing a managed termite baiting system.…" at bounding box center [1033, 272] width 554 height 136
copy div ".Maintain all bushes and vegetation at least 1 foot away from the structure.Sto…"
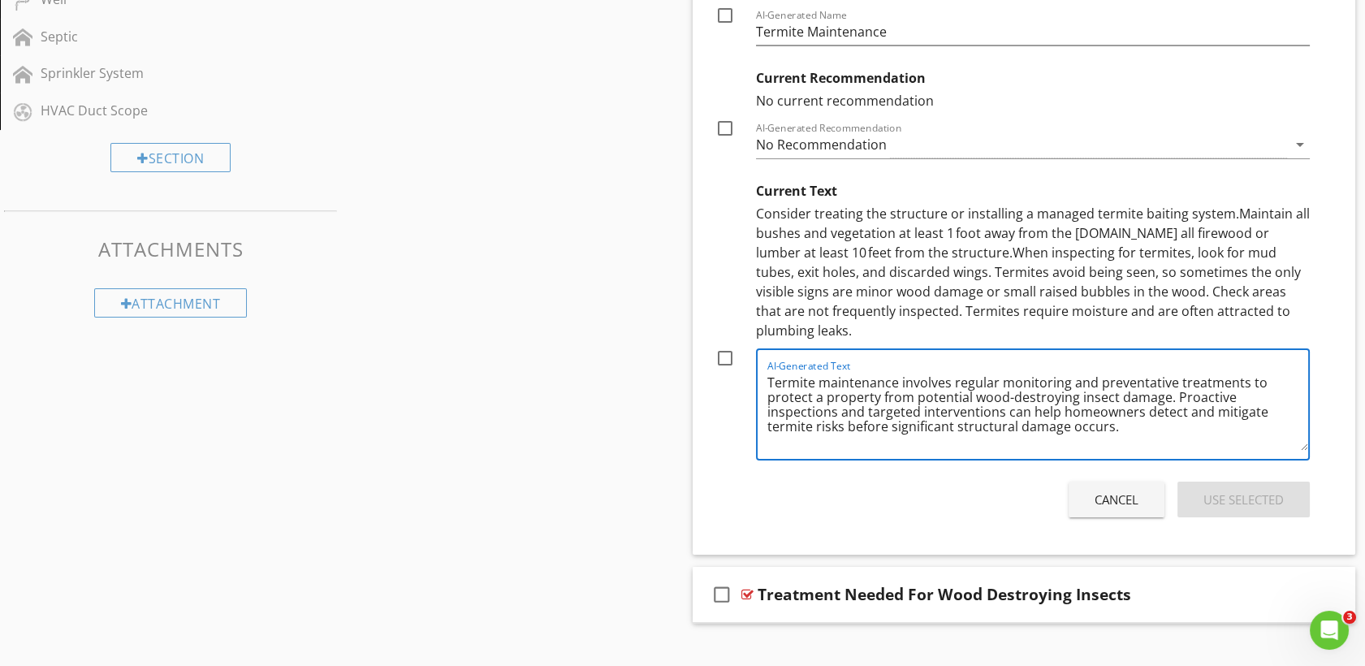
click at [1124, 412] on textarea "Termite maintenance involves regular monitoring and preventative treatments to …" at bounding box center [1037, 409] width 541 height 81
paste textarea ".Maintain all bushes and vegetation at least 1 foot away from the structure.Sto…"
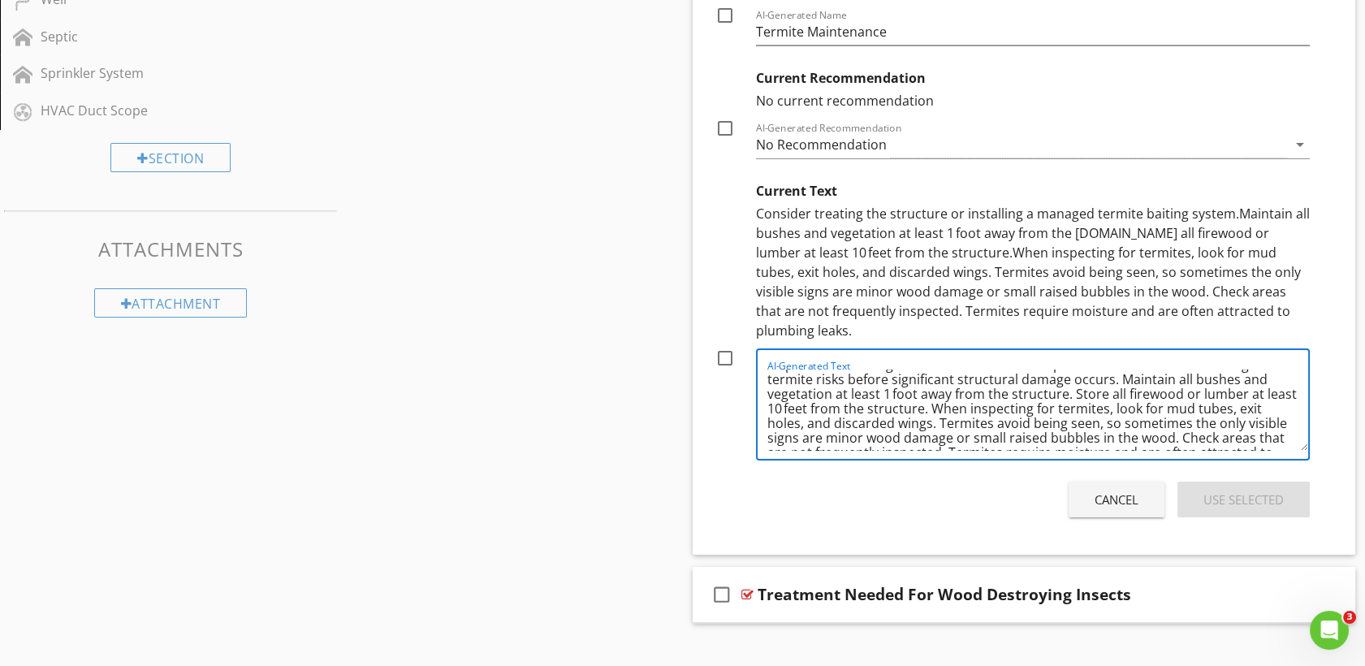
scroll to position [76, 0]
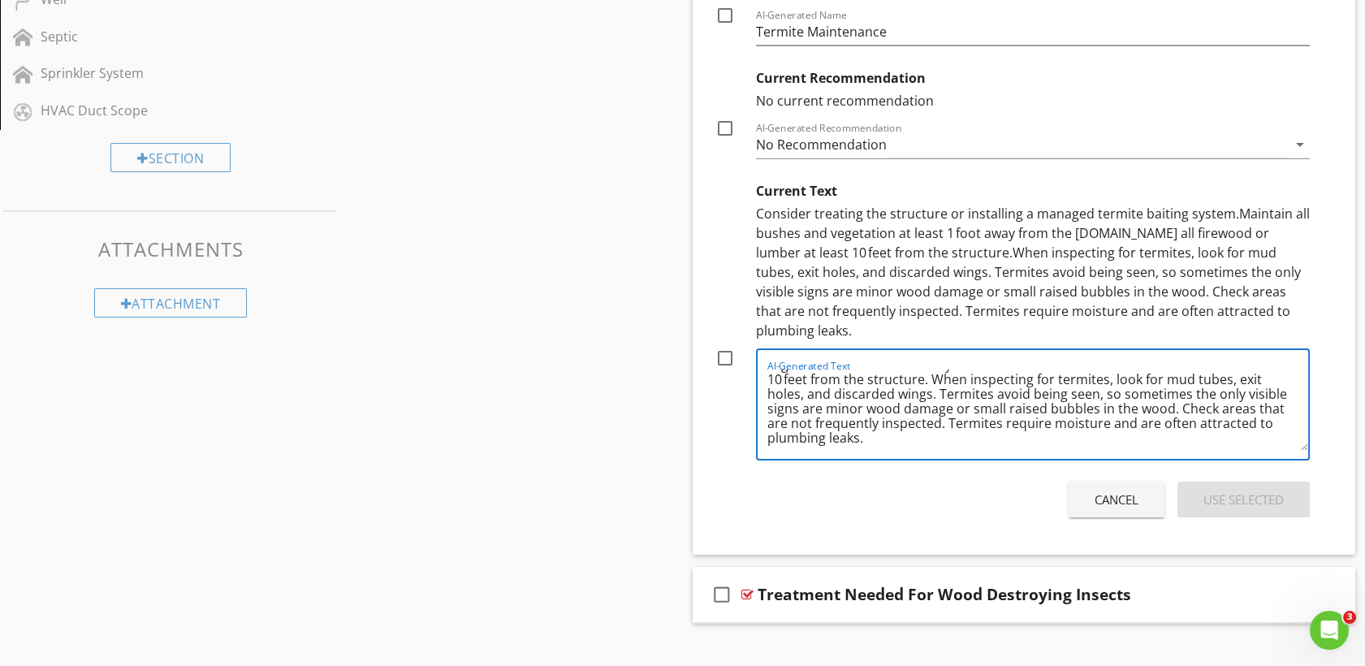
type textarea "Termite maintenance involves regular monitoring and preventative treatments to …"
click at [722, 344] on div at bounding box center [725, 358] width 28 height 28
checkbox input "true"
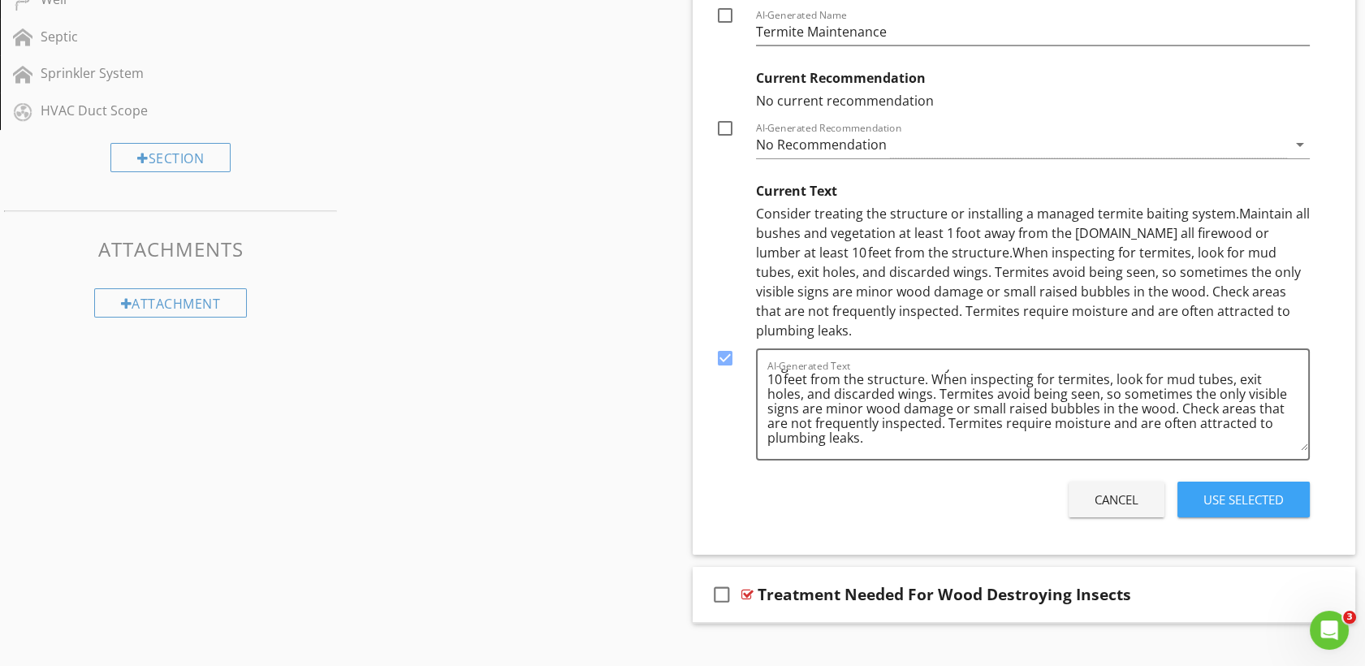
drag, startPoint x: 1239, startPoint y: 486, endPoint x: 834, endPoint y: 541, distance: 408.7
click at [834, 541] on span "check_box_outline_blank Maintenance Answer Type: Checkbox Maintenance DISCLAIME…" at bounding box center [1023, 168] width 663 height 908
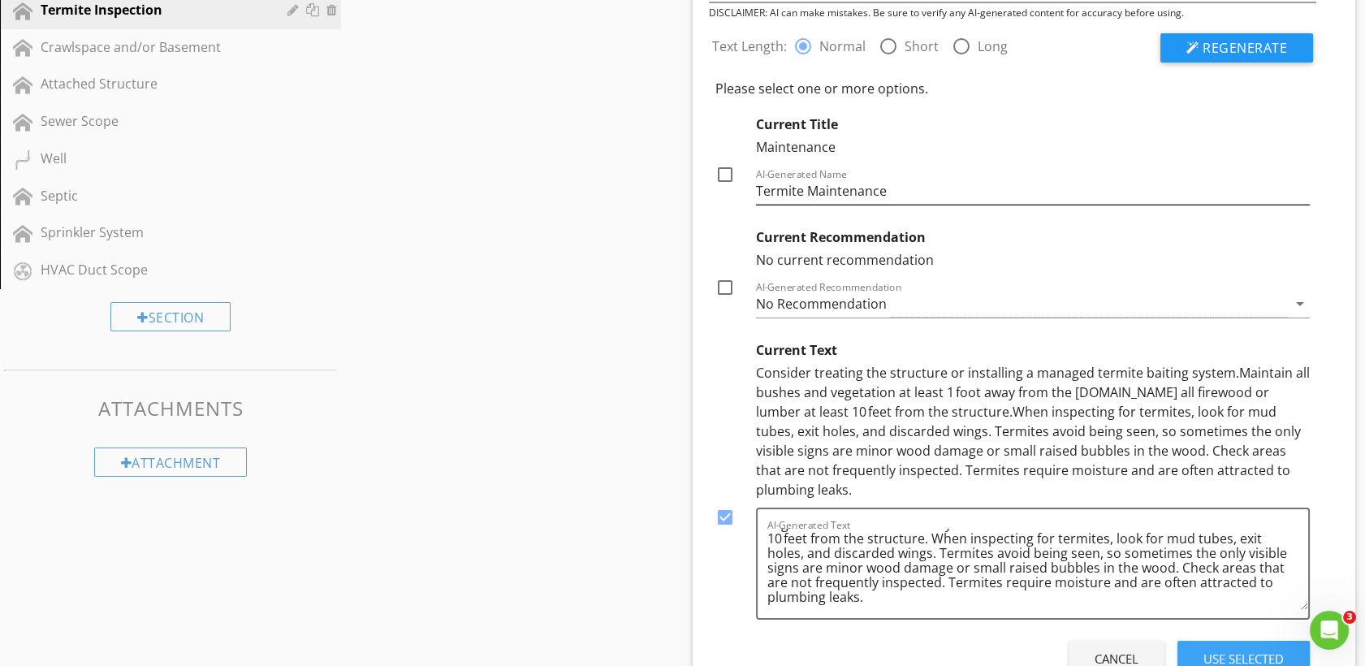
scroll to position [771, 0]
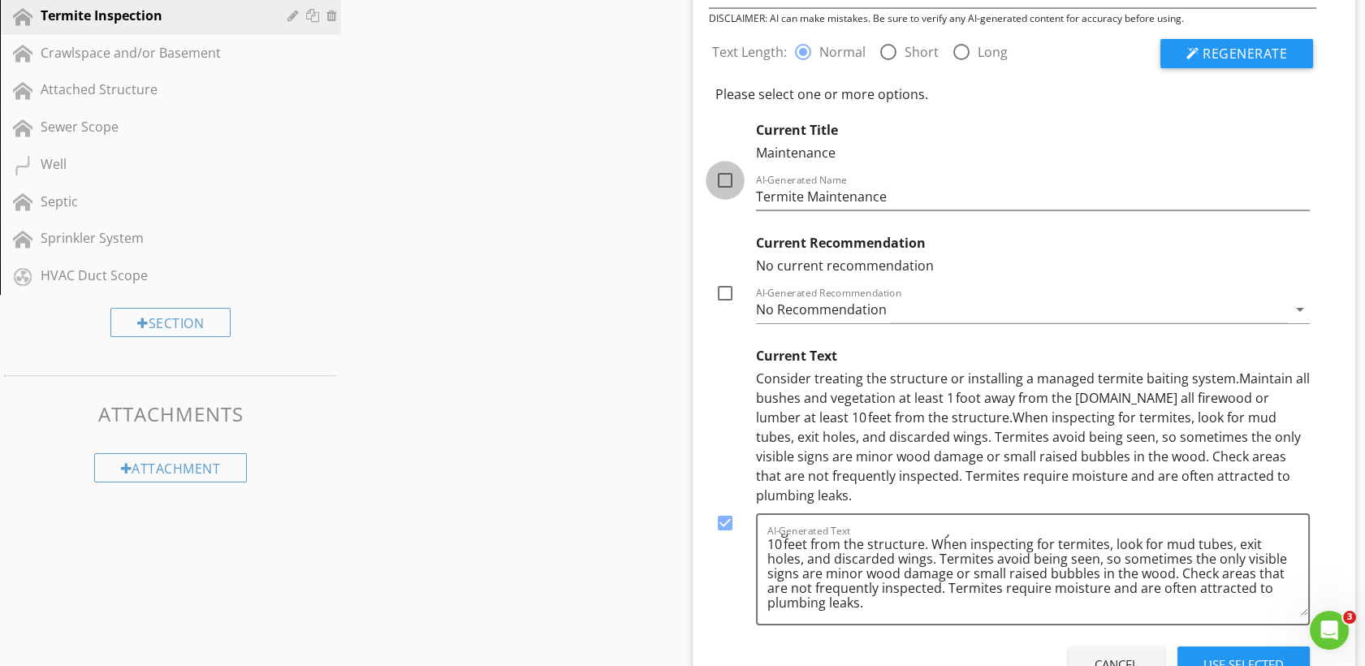
click at [730, 175] on div at bounding box center [725, 180] width 28 height 28
checkbox input "true"
click at [1210, 655] on div "Use Selected" at bounding box center [1243, 664] width 80 height 19
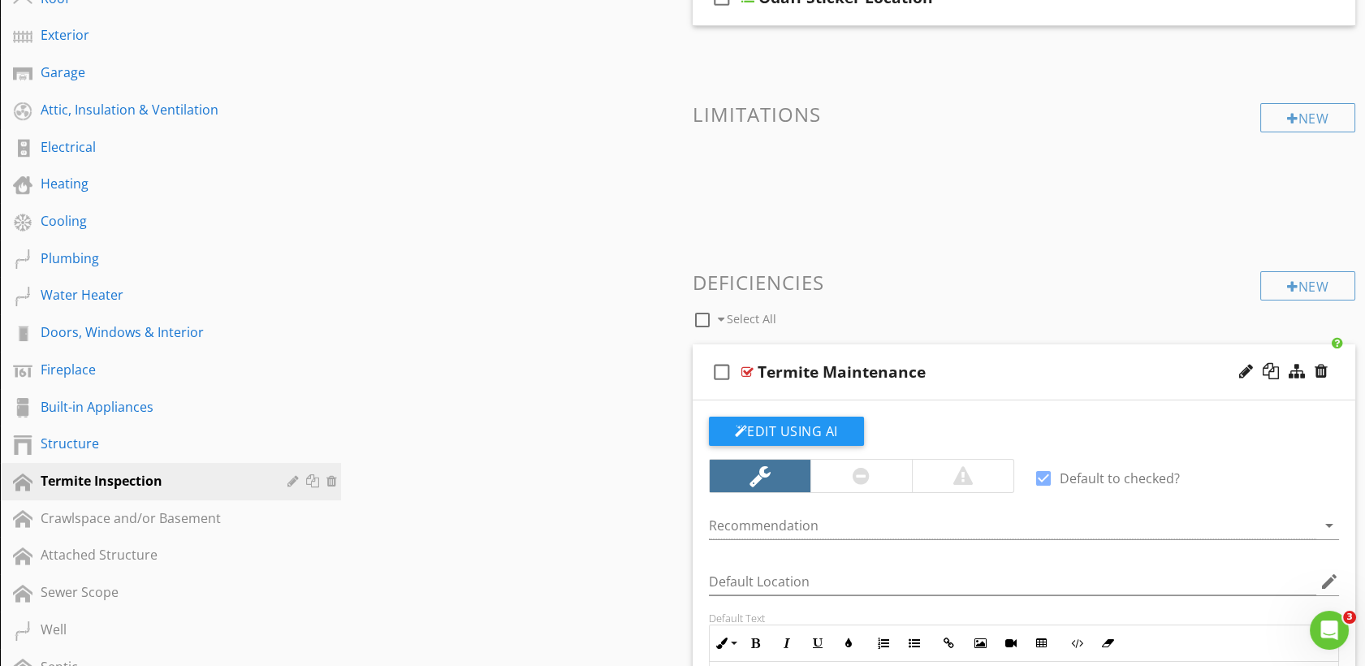
scroll to position [318, 0]
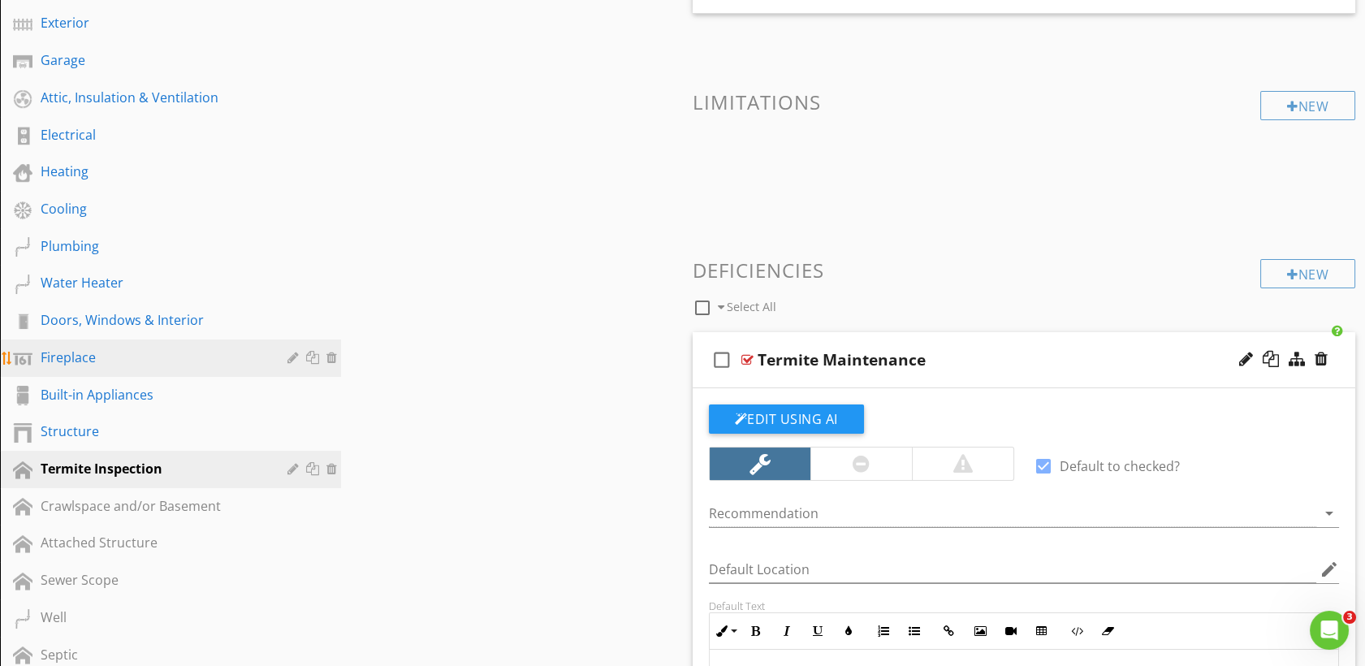
click at [84, 352] on div "Fireplace" at bounding box center [152, 356] width 223 height 19
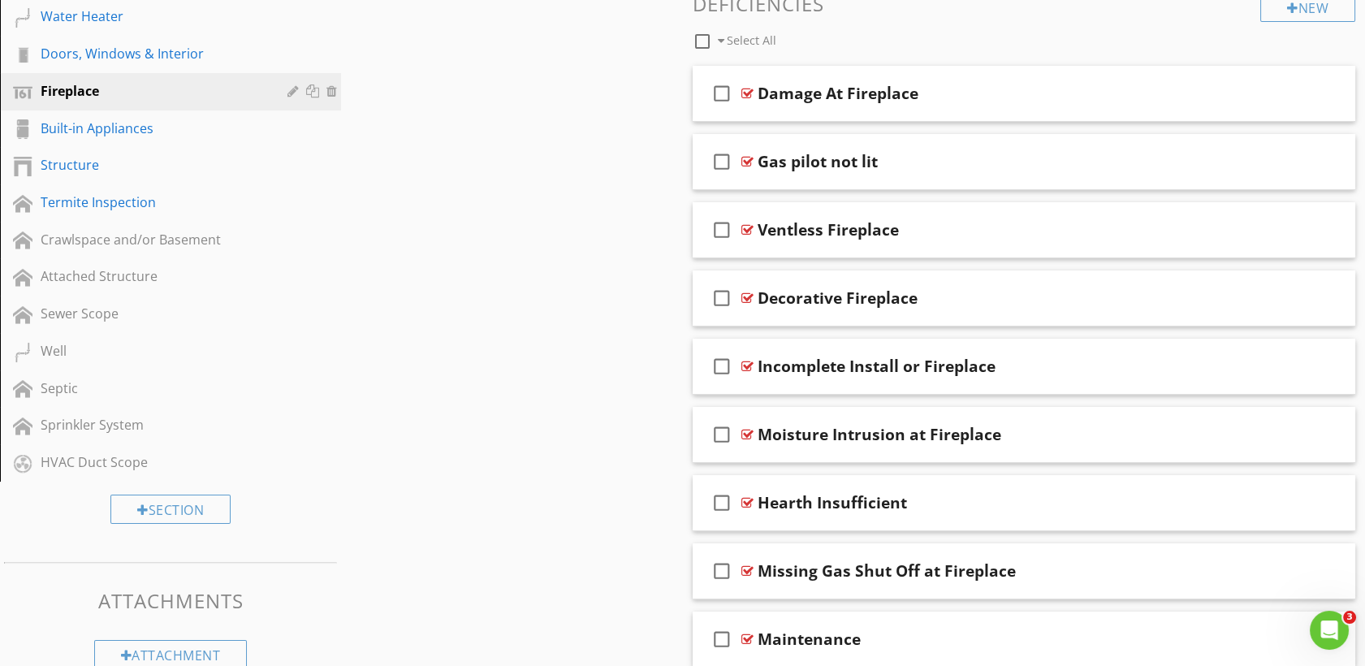
scroll to position [653, 0]
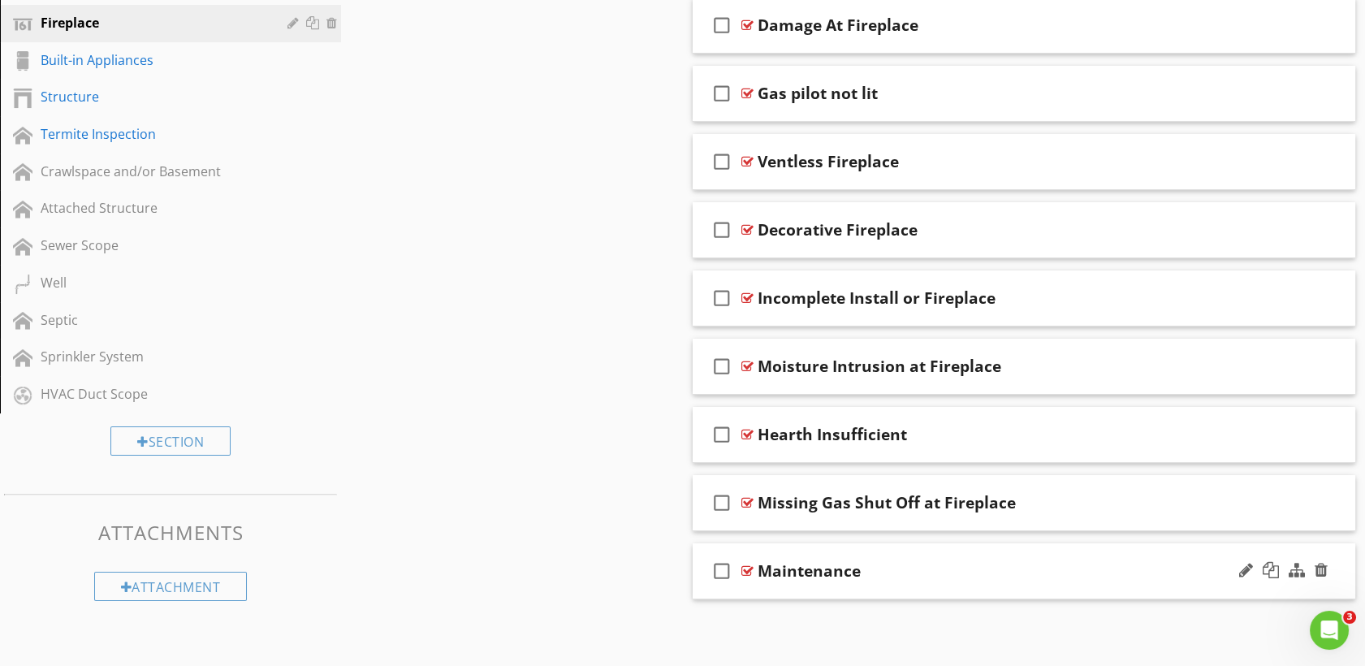
click at [750, 567] on div at bounding box center [747, 570] width 12 height 13
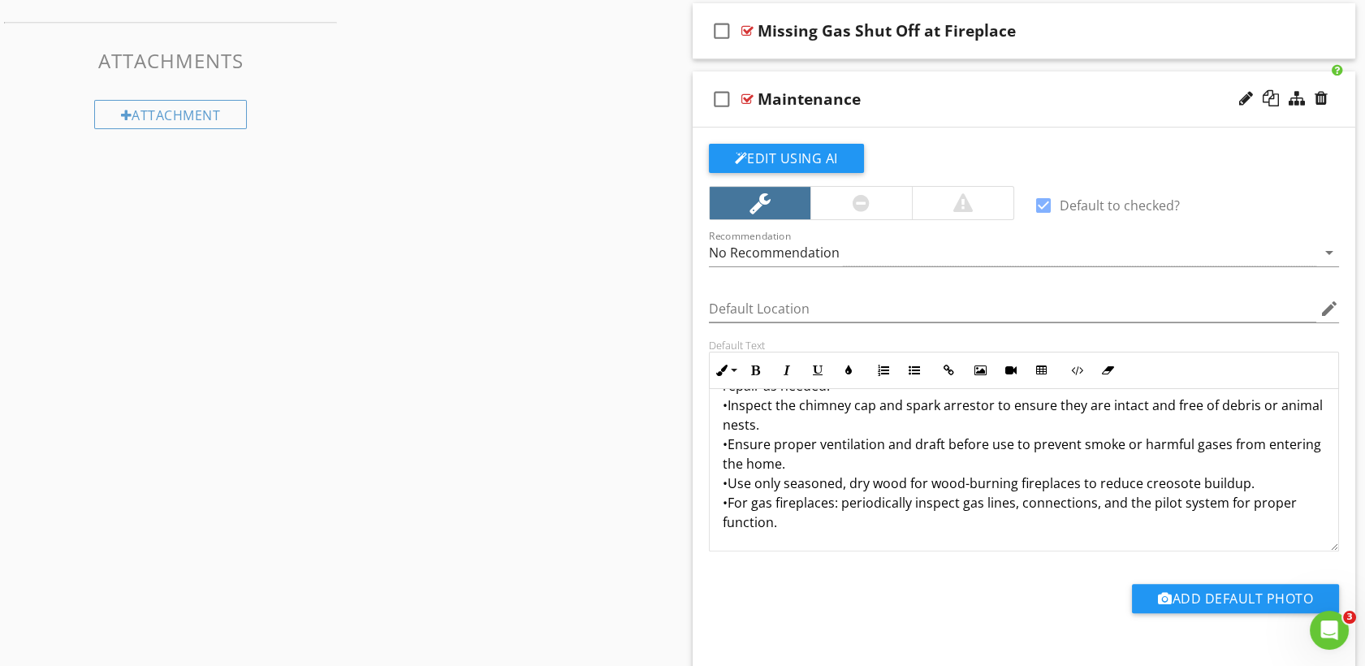
scroll to position [0, 0]
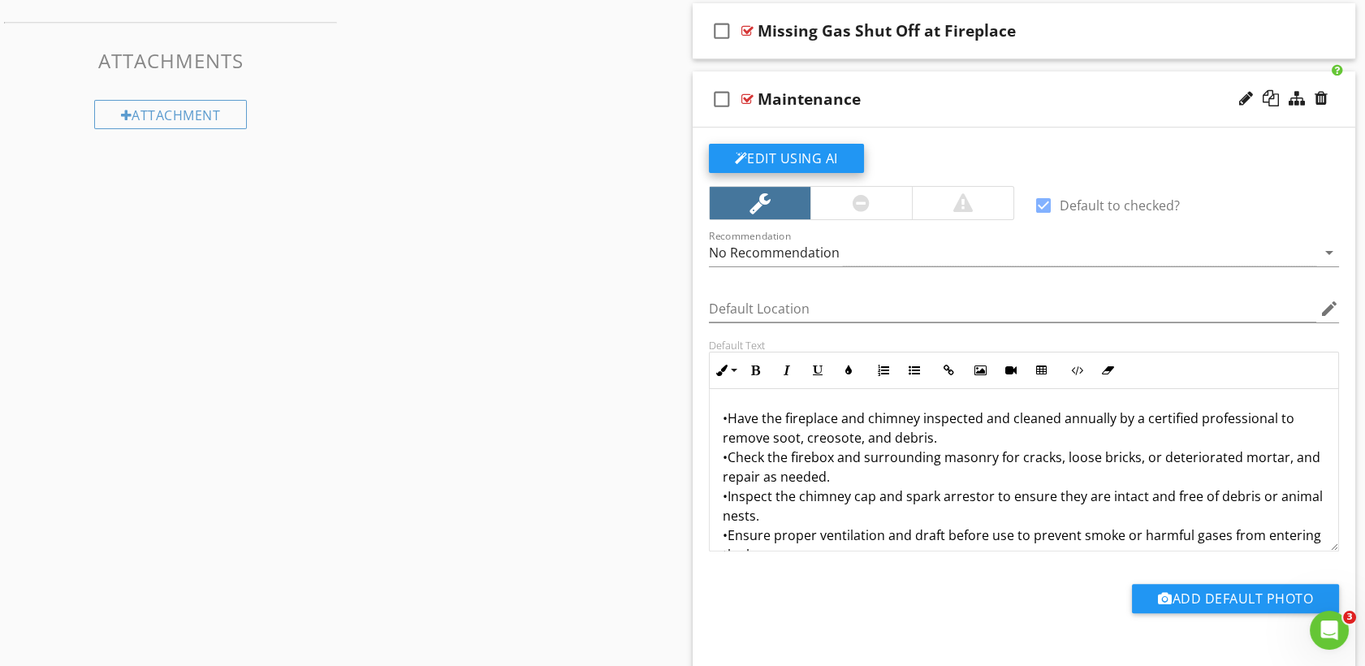
click at [827, 151] on button "Edit Using AI" at bounding box center [786, 158] width 155 height 29
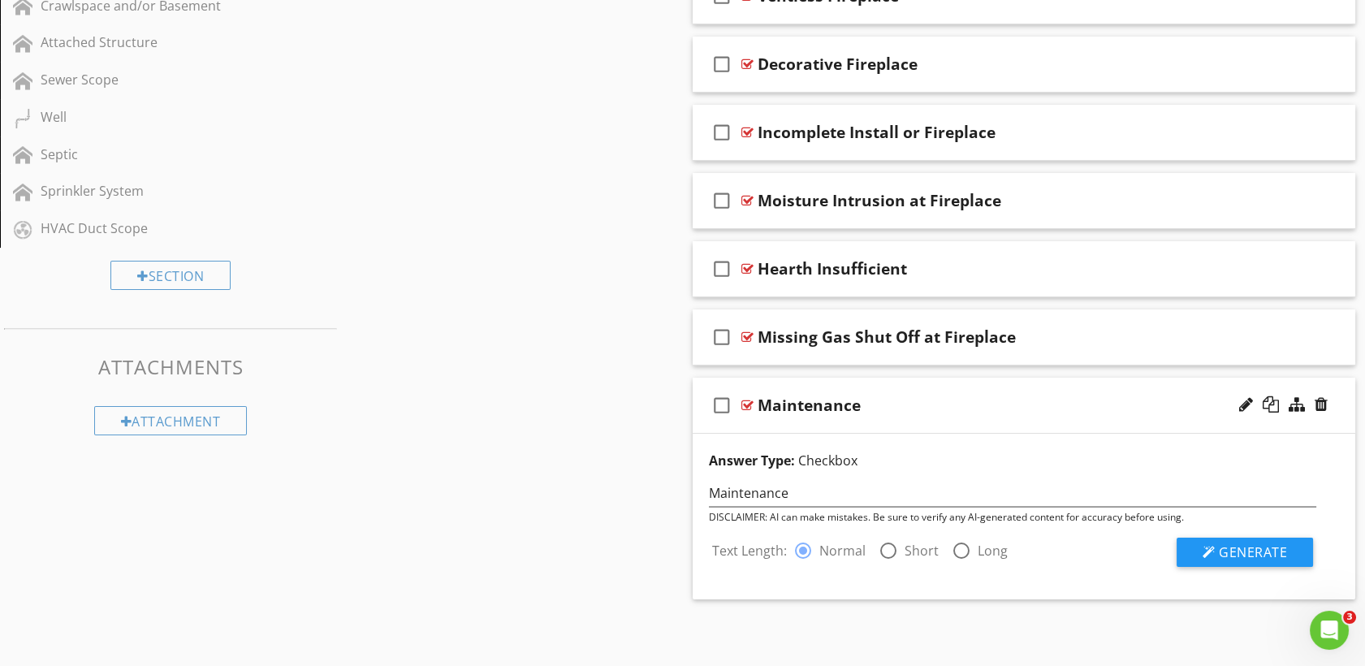
click at [955, 549] on div at bounding box center [961, 551] width 28 height 28
radio input "false"
radio input "true"
click at [1228, 541] on button "Generate" at bounding box center [1244, 551] width 136 height 29
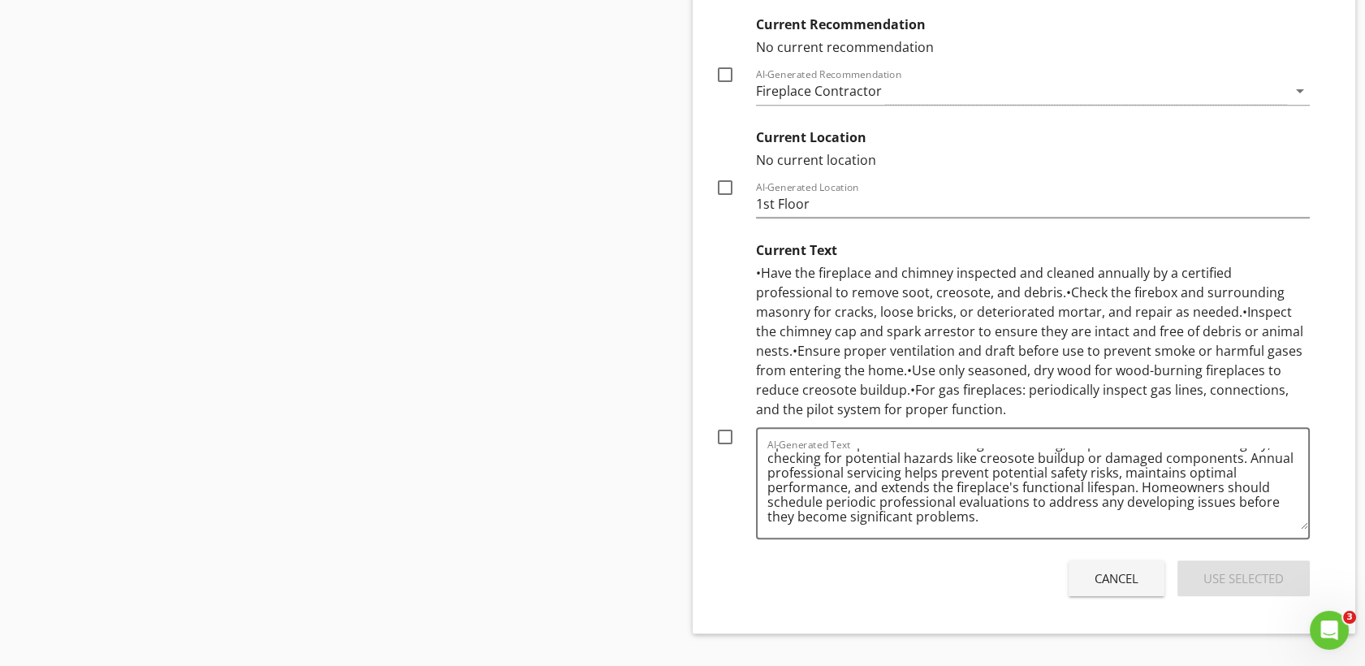
scroll to position [1568, 0]
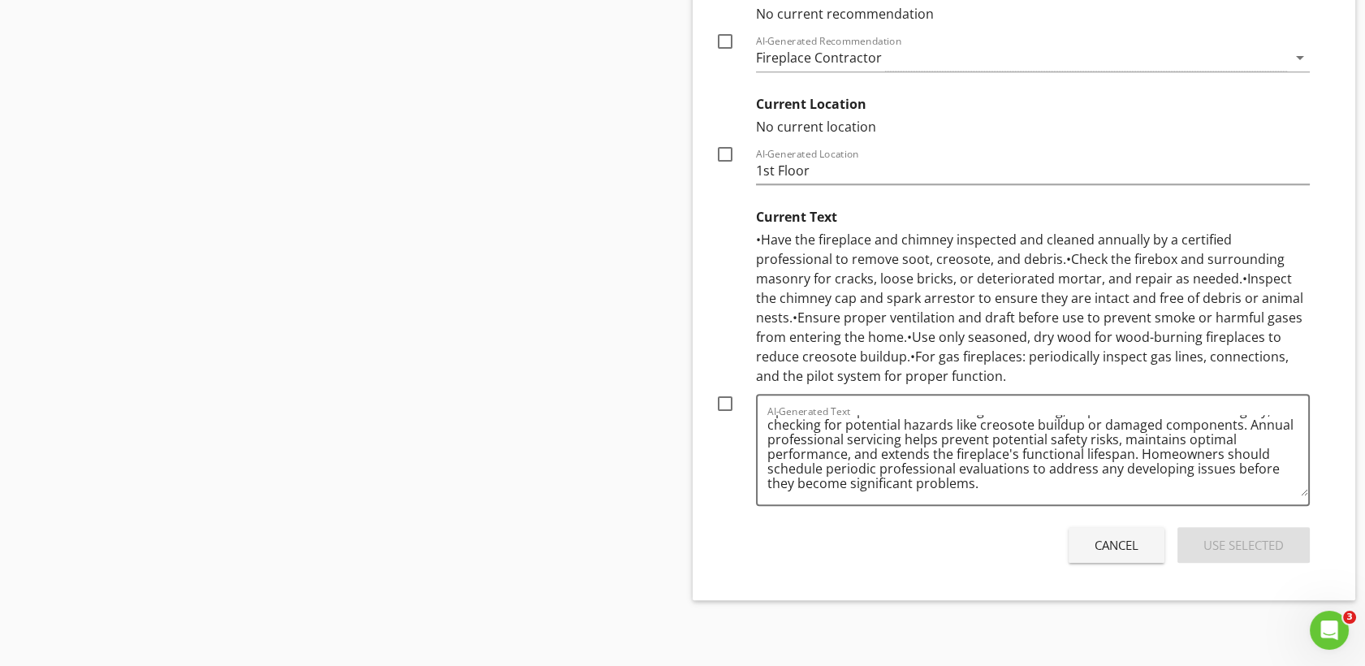
click at [731, 399] on div at bounding box center [725, 404] width 28 height 28
checkbox input "true"
click at [1235, 550] on div "Use Selected" at bounding box center [1243, 545] width 80 height 19
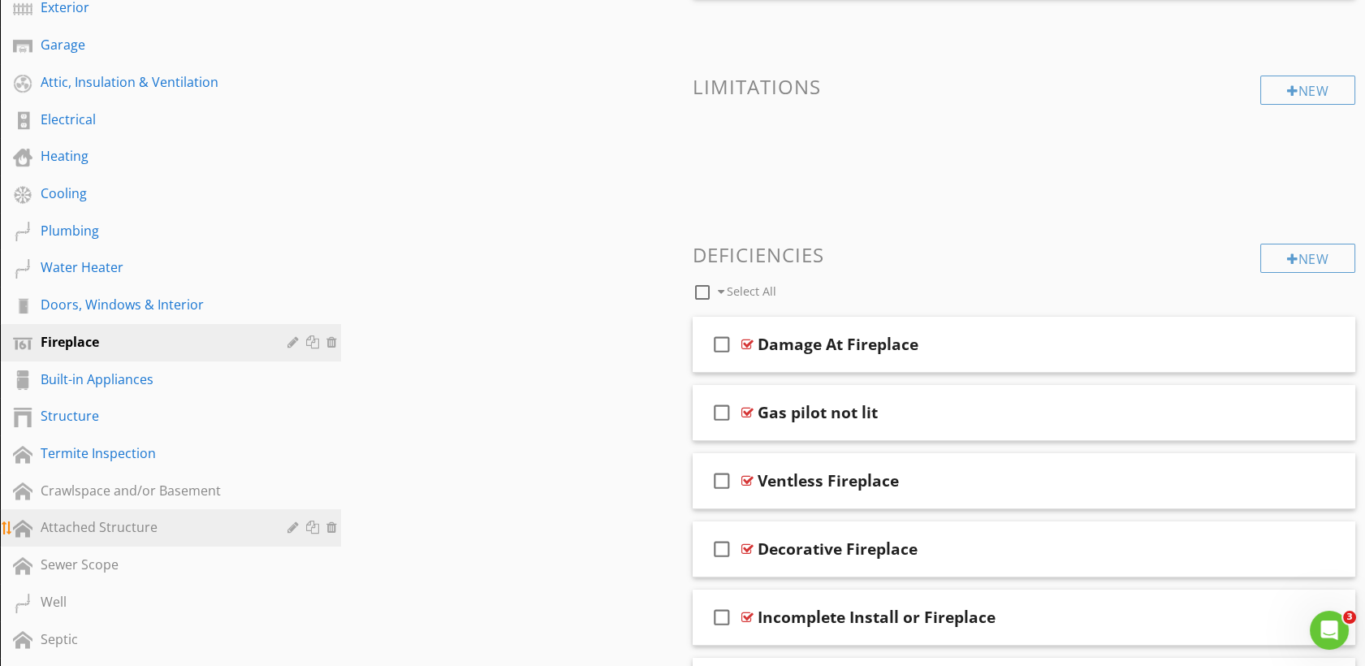
scroll to position [331, 0]
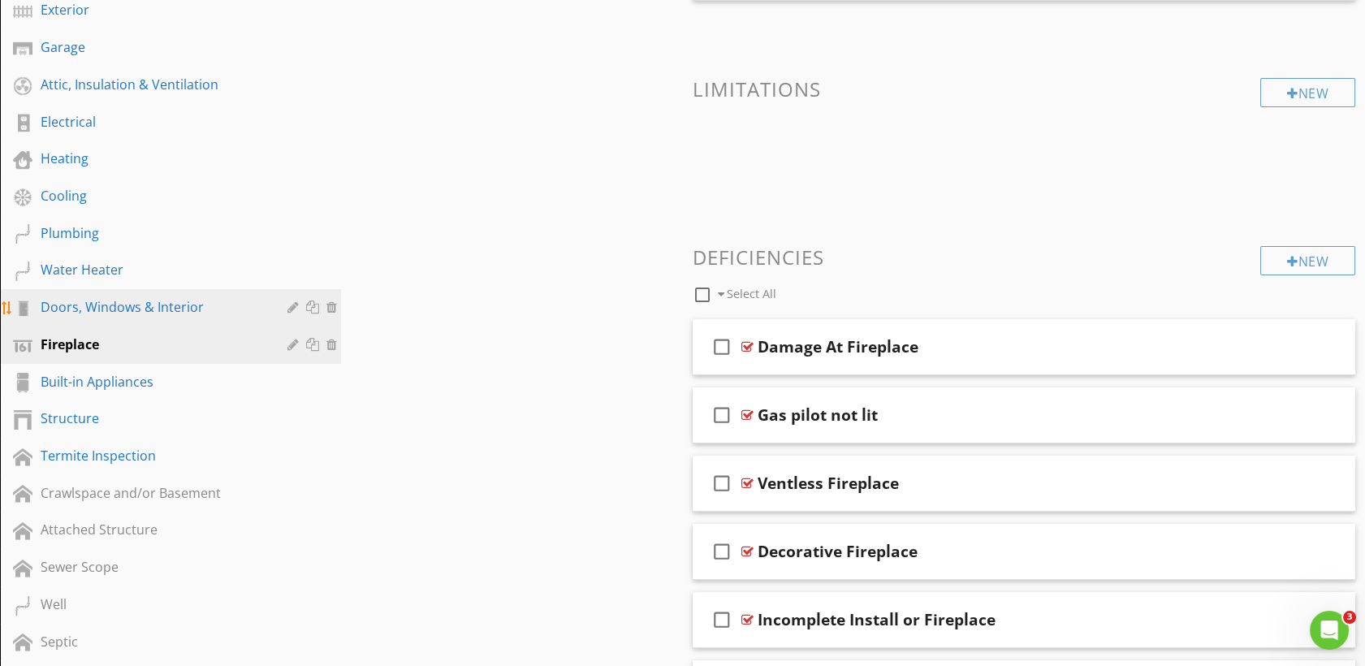
click at [177, 311] on div "Doors, Windows & Interior" at bounding box center [152, 306] width 223 height 19
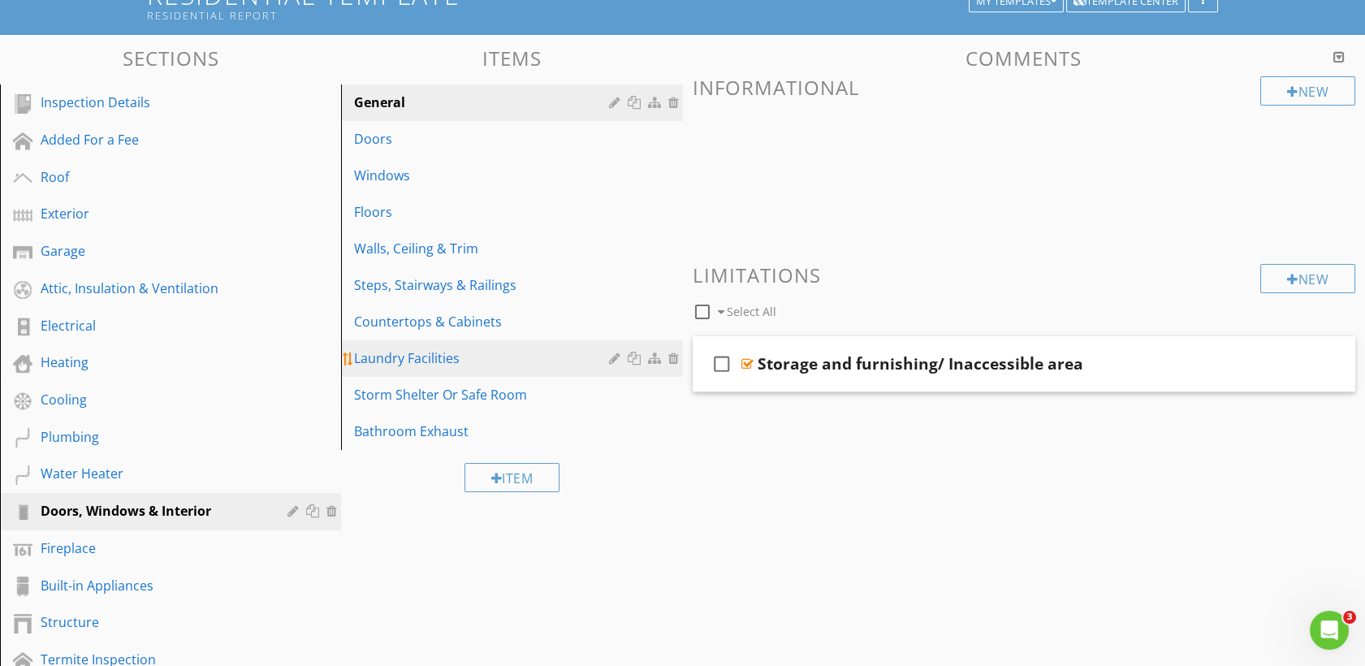
scroll to position [124, 0]
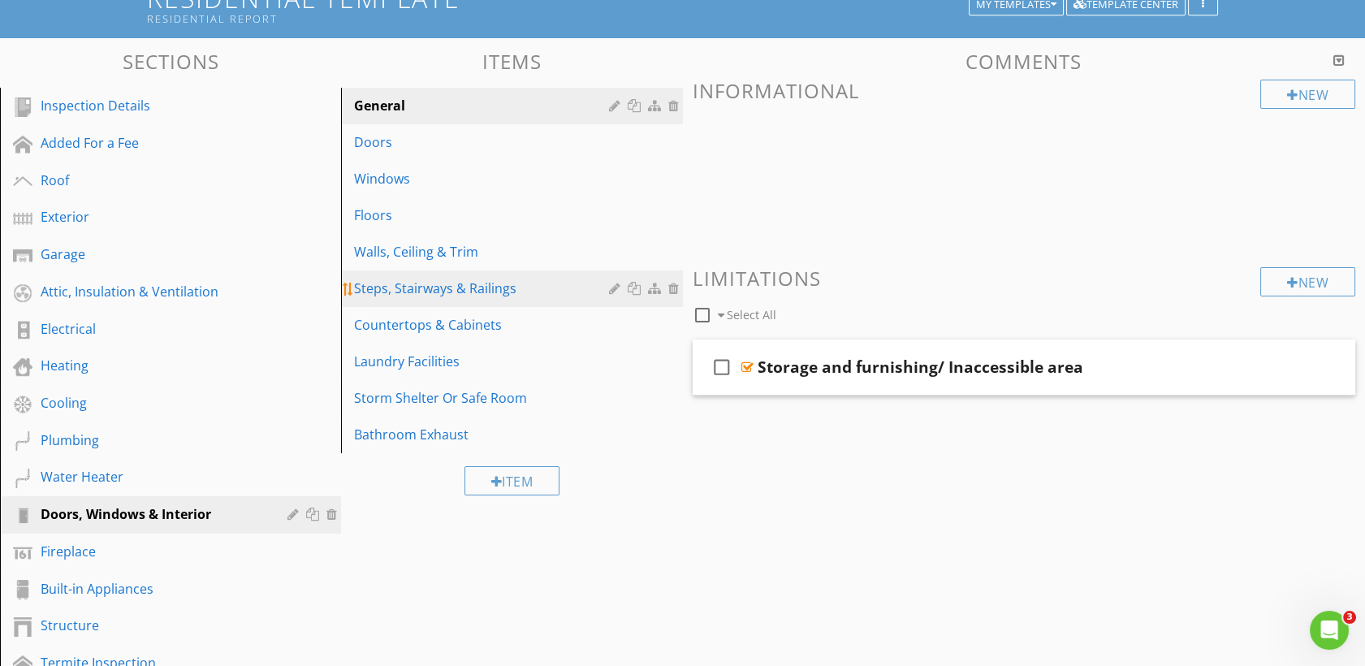
click at [446, 296] on div "Steps, Stairways & Railings" at bounding box center [483, 287] width 259 height 19
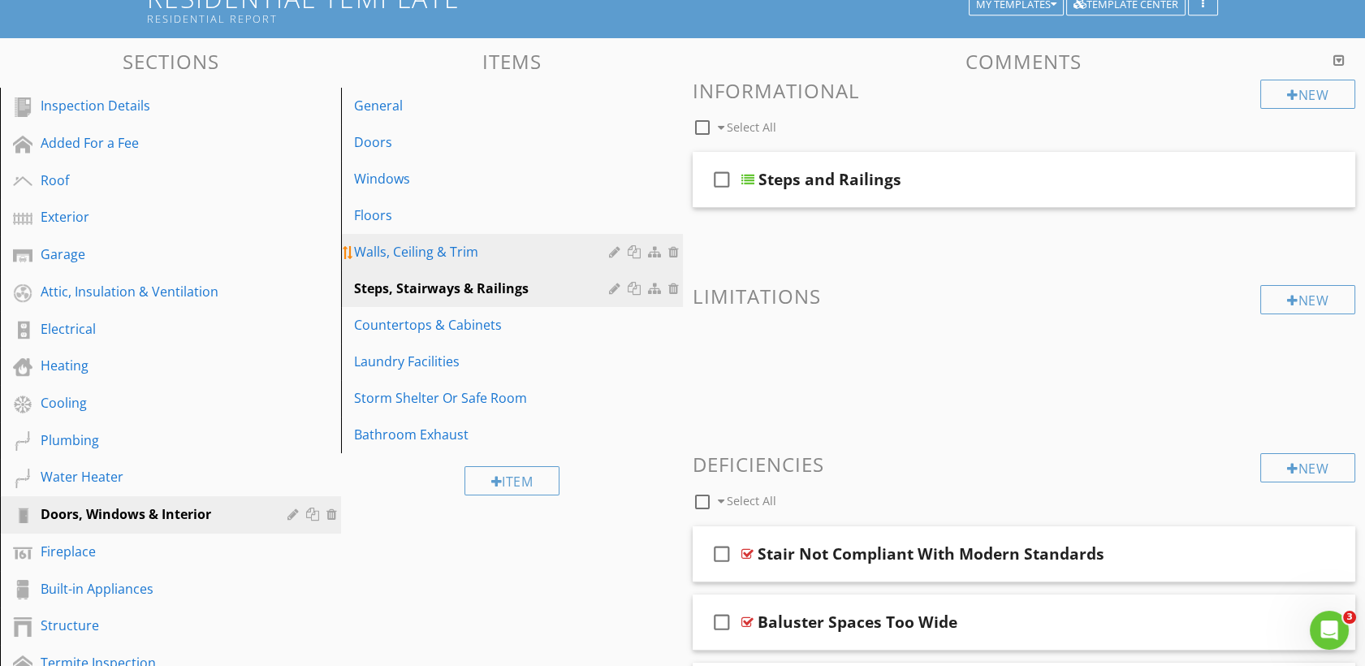
click at [445, 263] on link "Walls, Ceiling & Trim" at bounding box center [514, 252] width 336 height 36
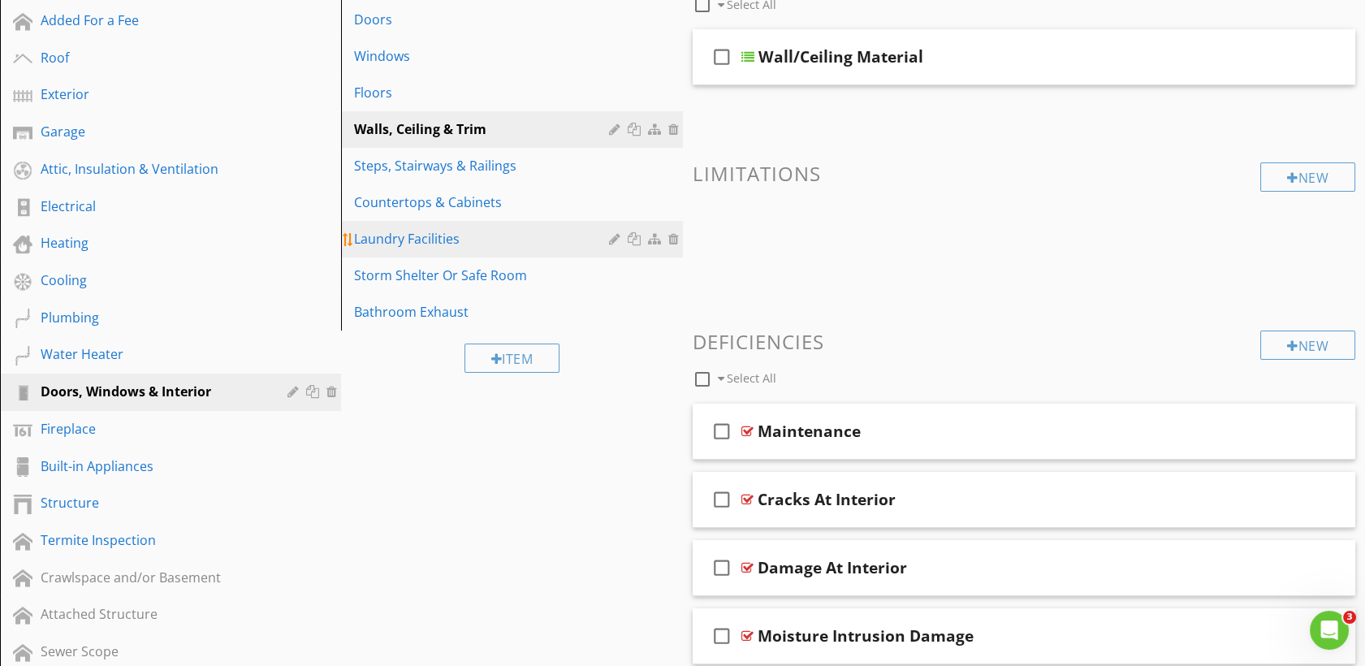
scroll to position [249, 0]
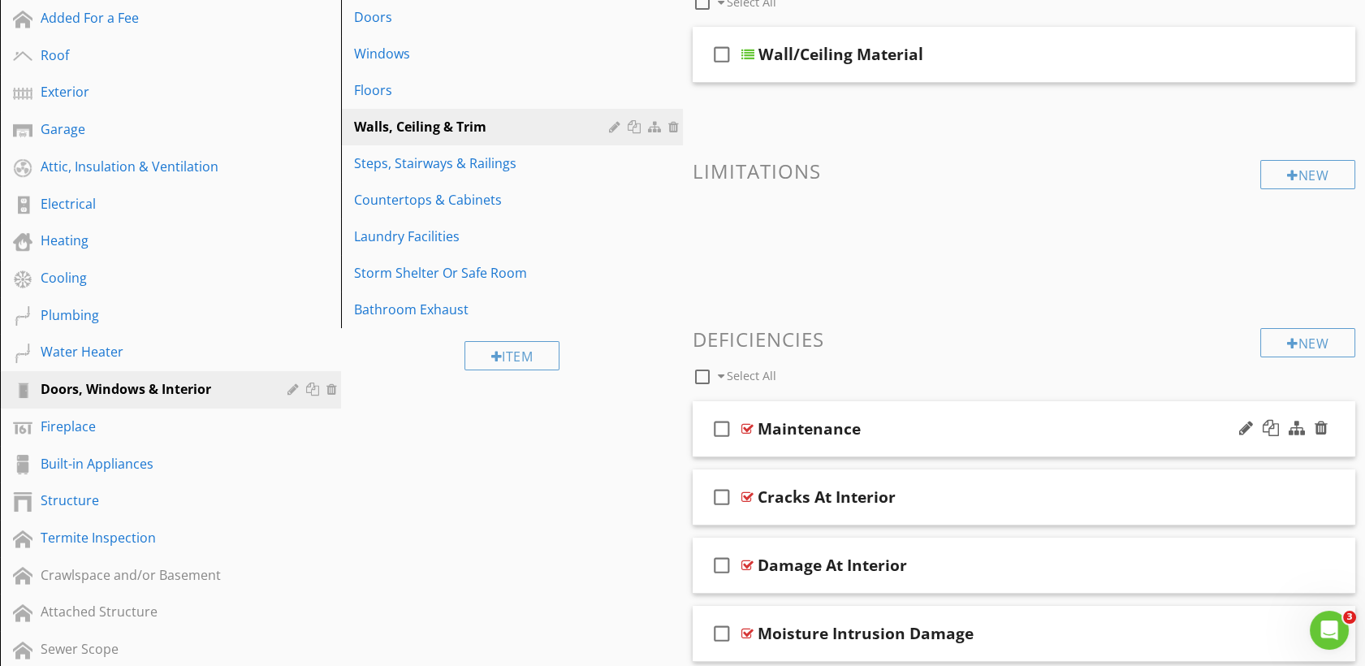
click at [744, 429] on div at bounding box center [747, 428] width 12 height 13
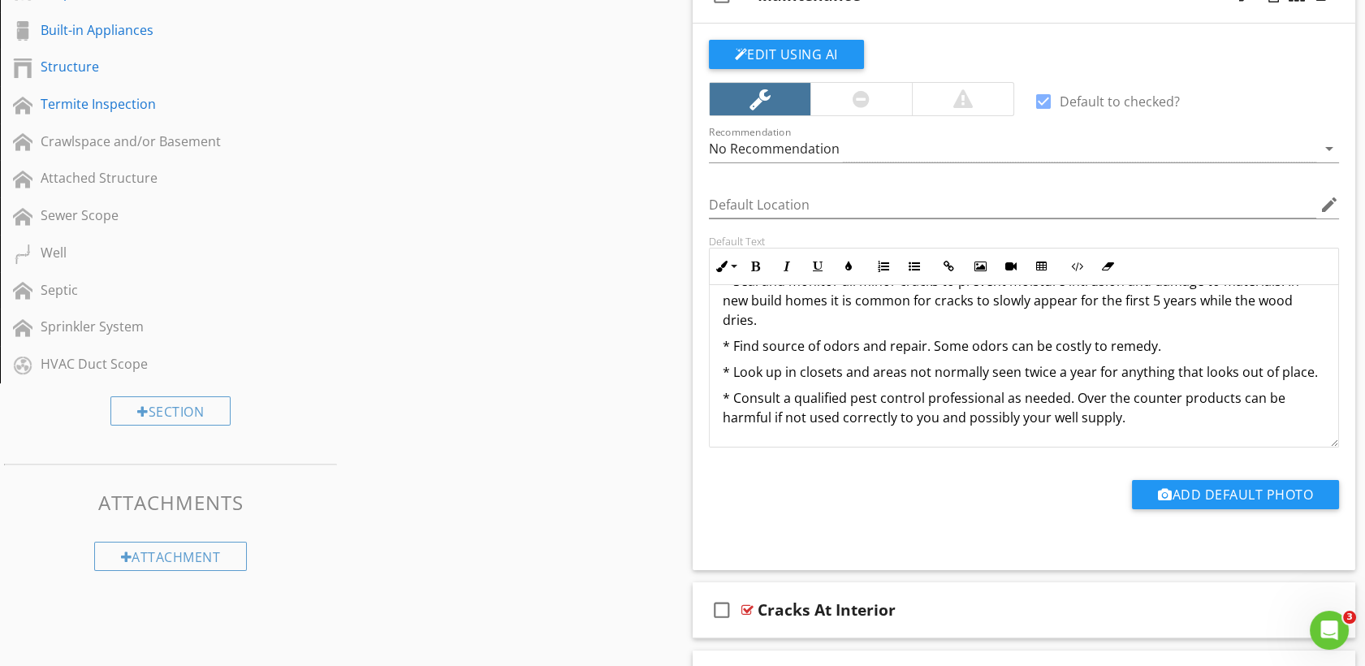
scroll to position [0, 0]
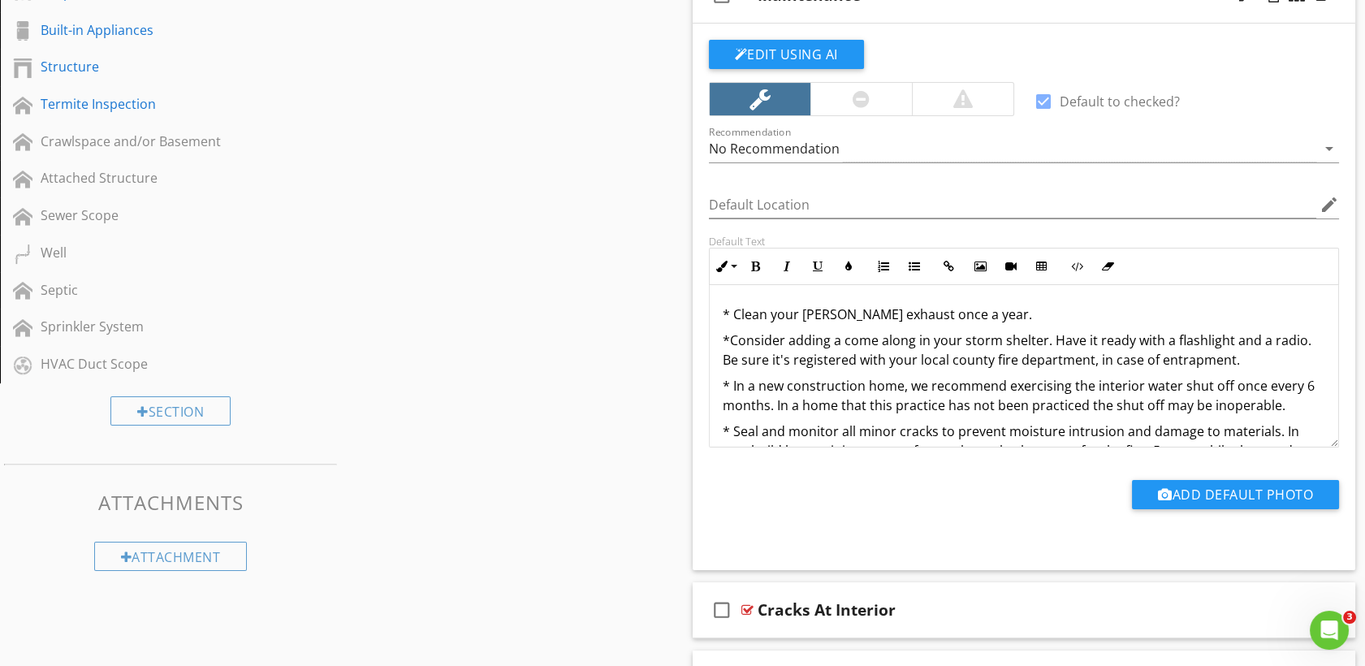
click at [835, 68] on div "Edit Using AI" at bounding box center [1024, 61] width 631 height 42
click at [835, 58] on button "Edit Using AI" at bounding box center [786, 54] width 155 height 29
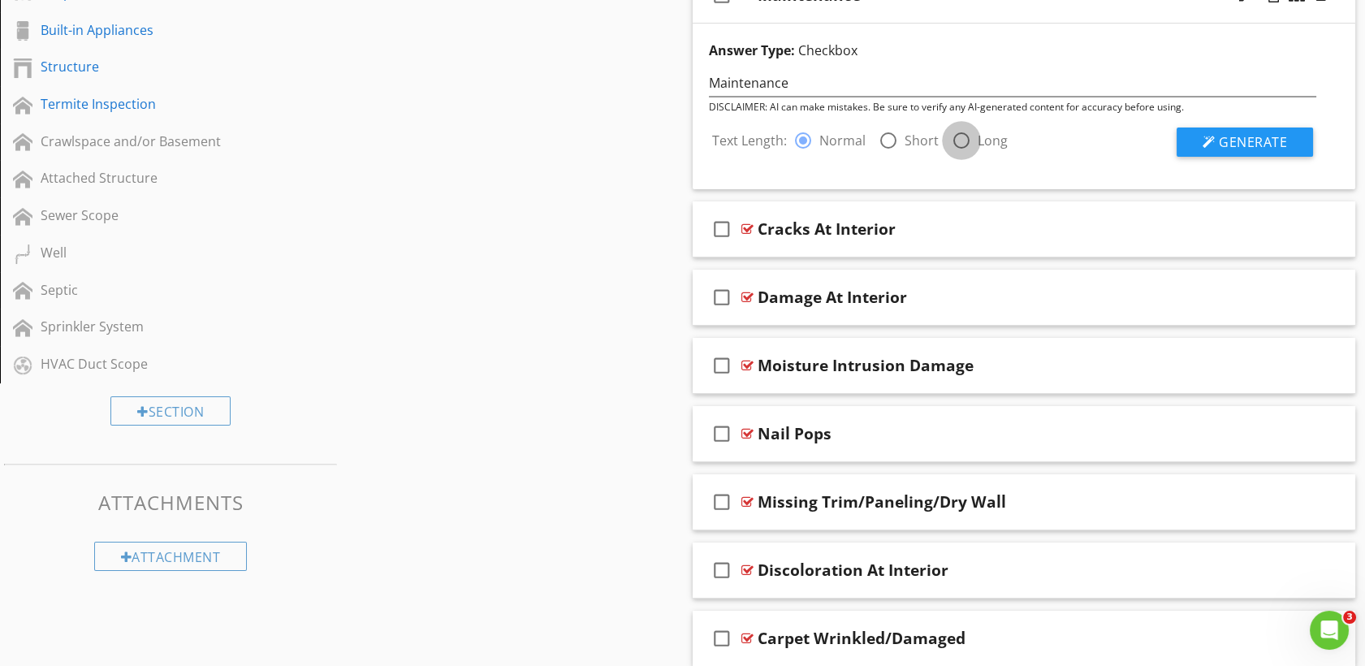
click at [965, 140] on div at bounding box center [961, 141] width 28 height 28
radio input "false"
radio input "true"
click at [1184, 127] on button "Generate" at bounding box center [1244, 141] width 136 height 29
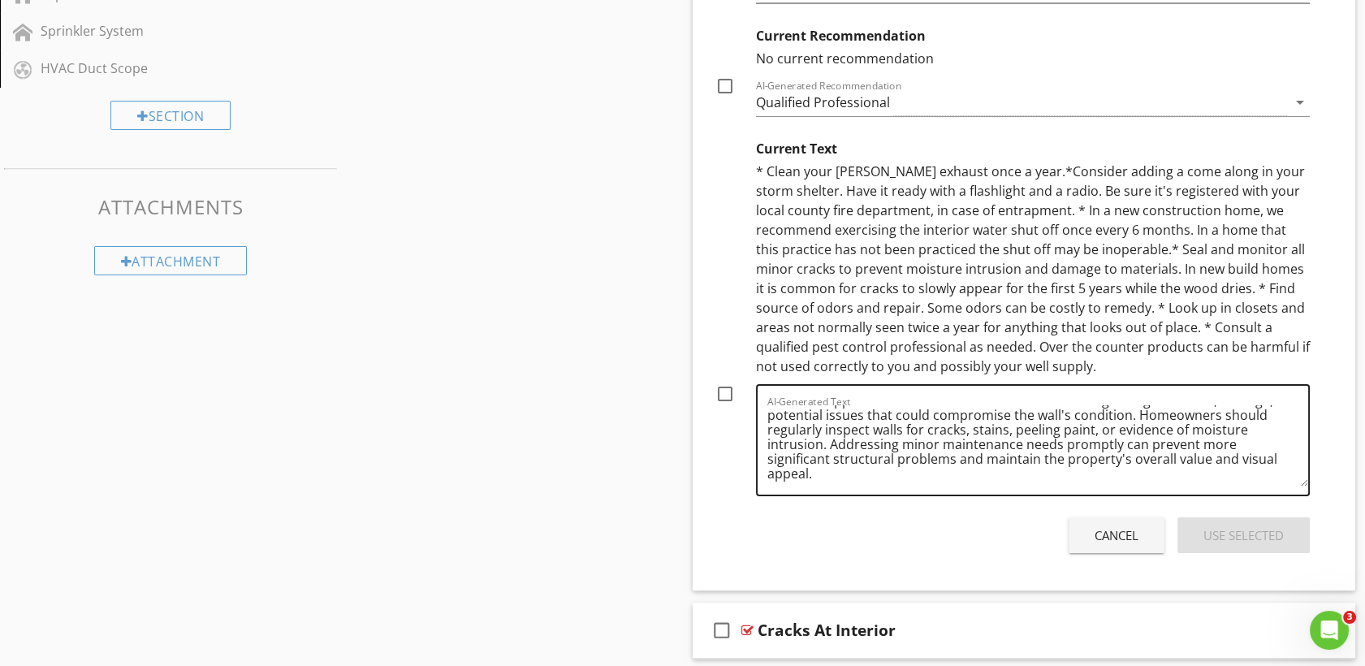
scroll to position [32, 0]
click at [599, 300] on div "Sections Inspection Details Added For a Fee Roof Exterior Garage Attic, Insulat…" at bounding box center [682, 390] width 1365 height 2413
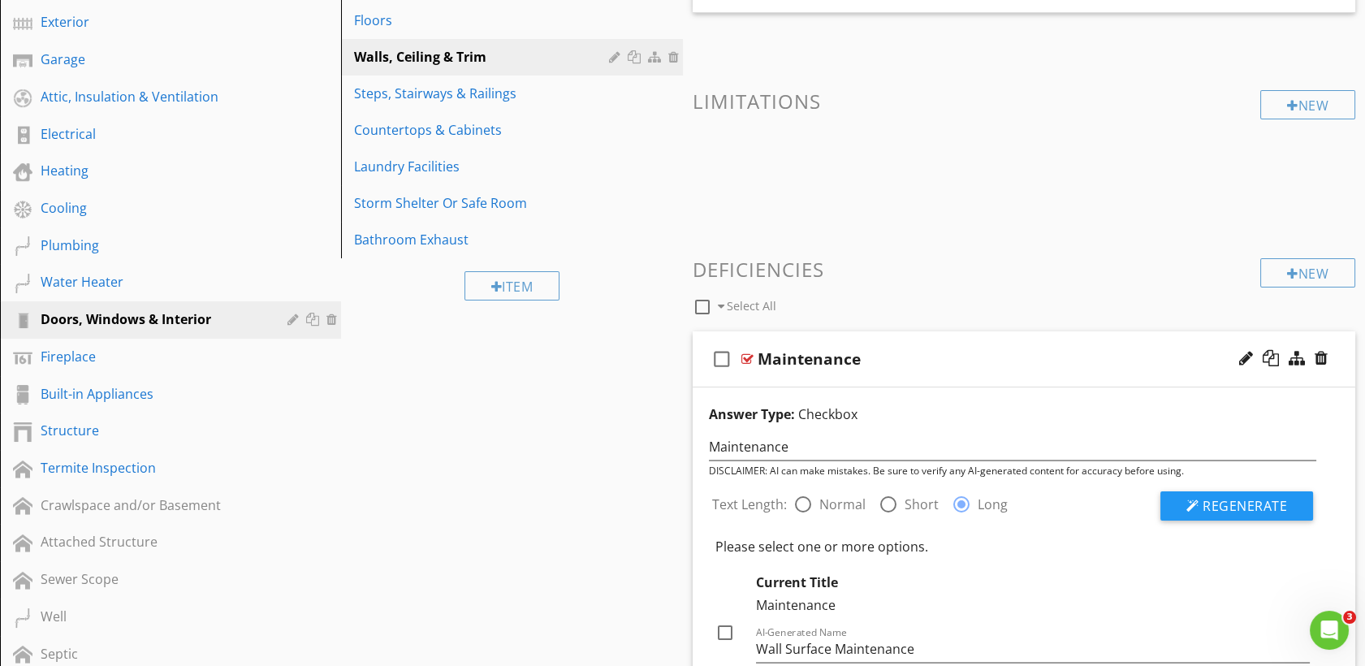
scroll to position [308, 0]
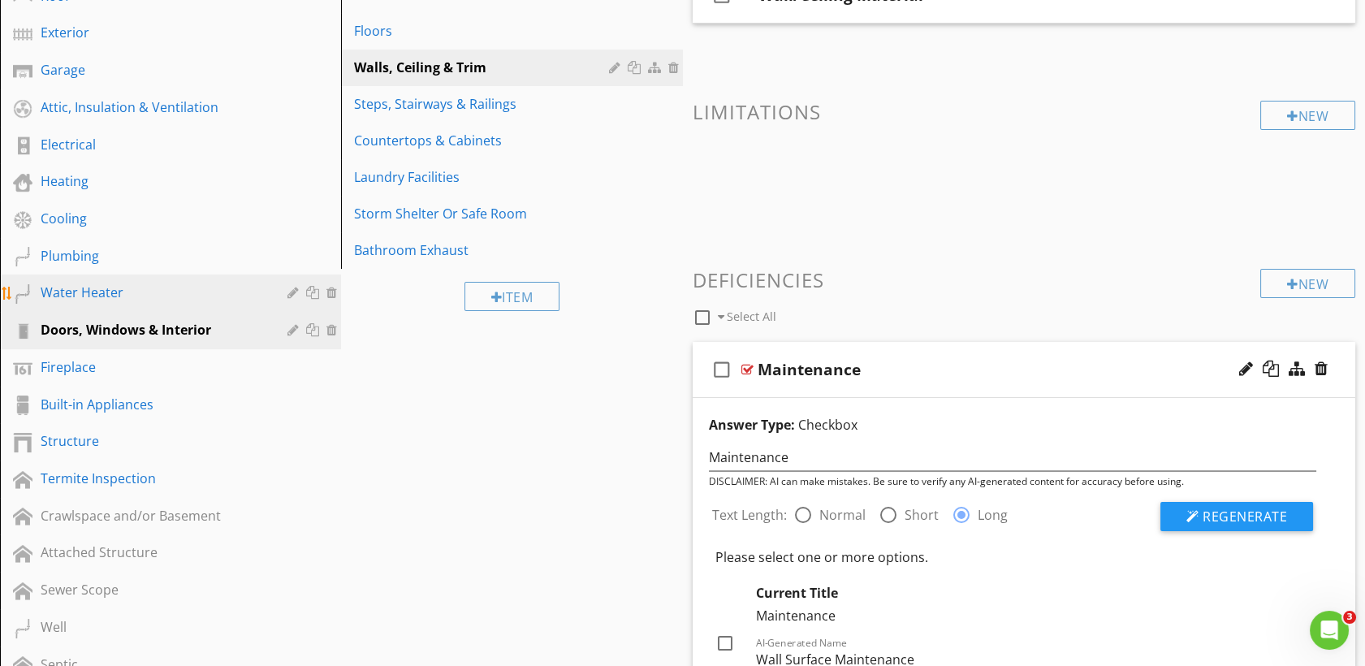
click at [102, 284] on div "Water Heater" at bounding box center [152, 291] width 223 height 19
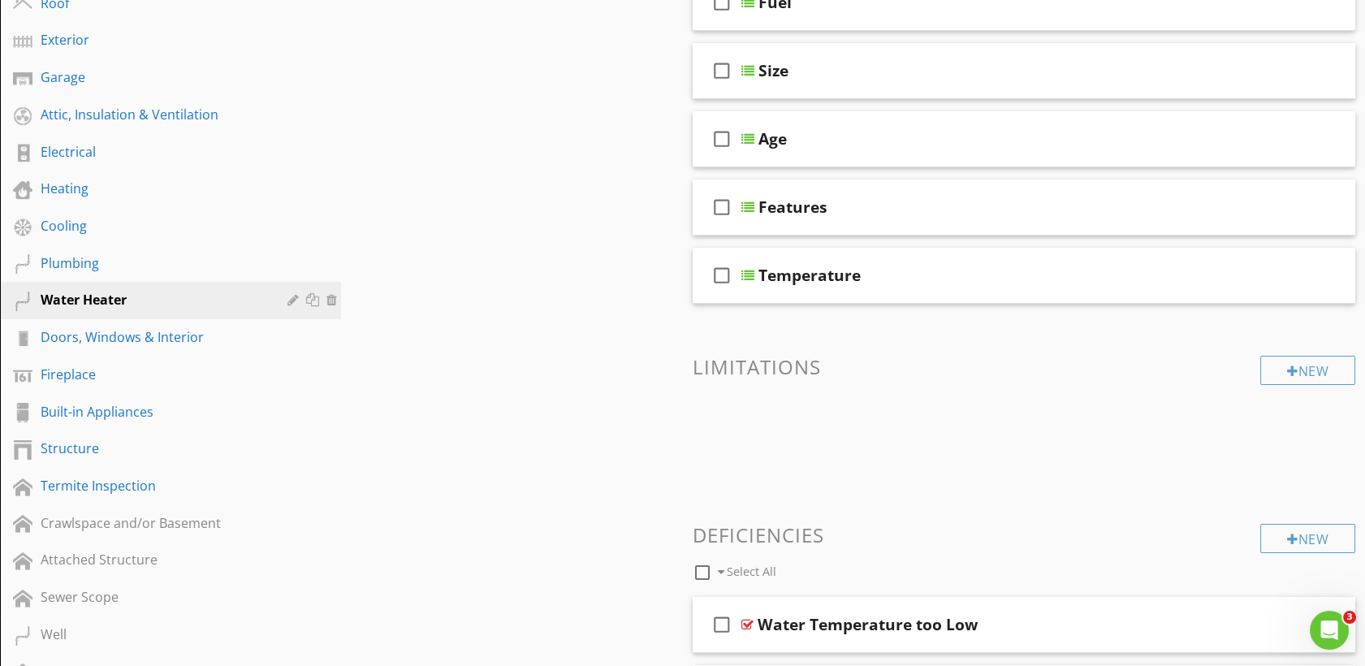
scroll to position [295, 0]
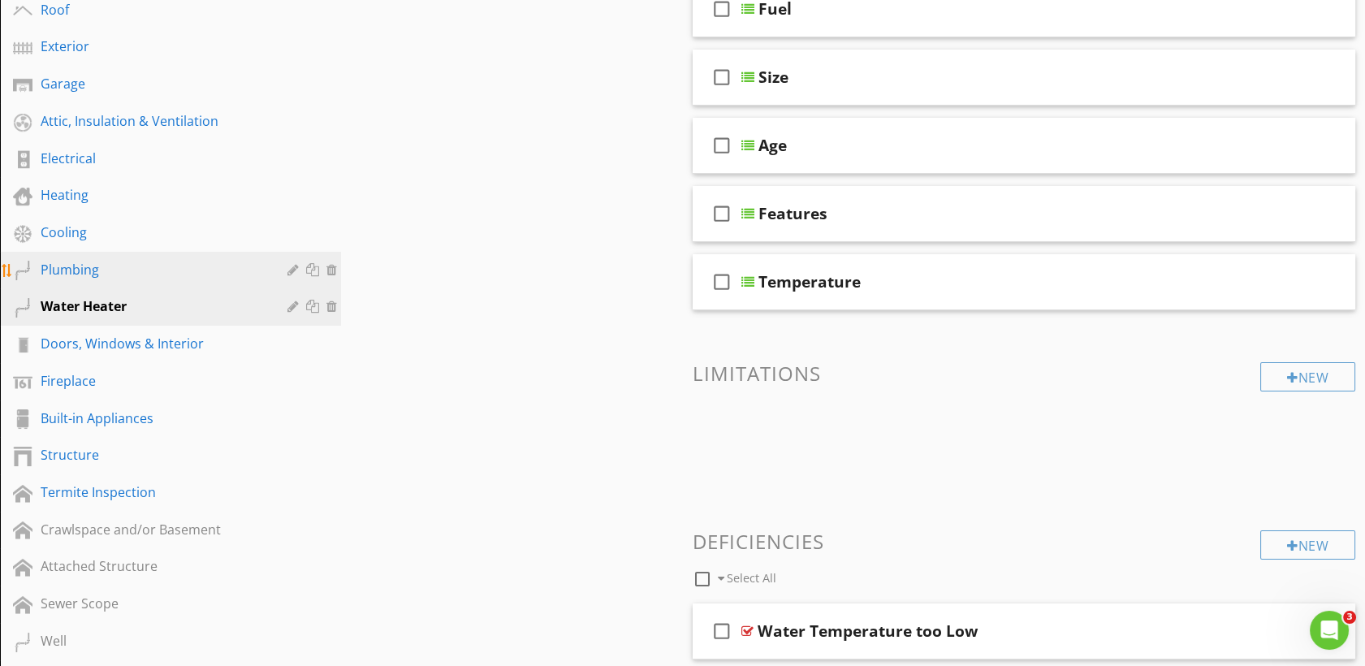
click at [97, 260] on div "Plumbing" at bounding box center [152, 269] width 223 height 19
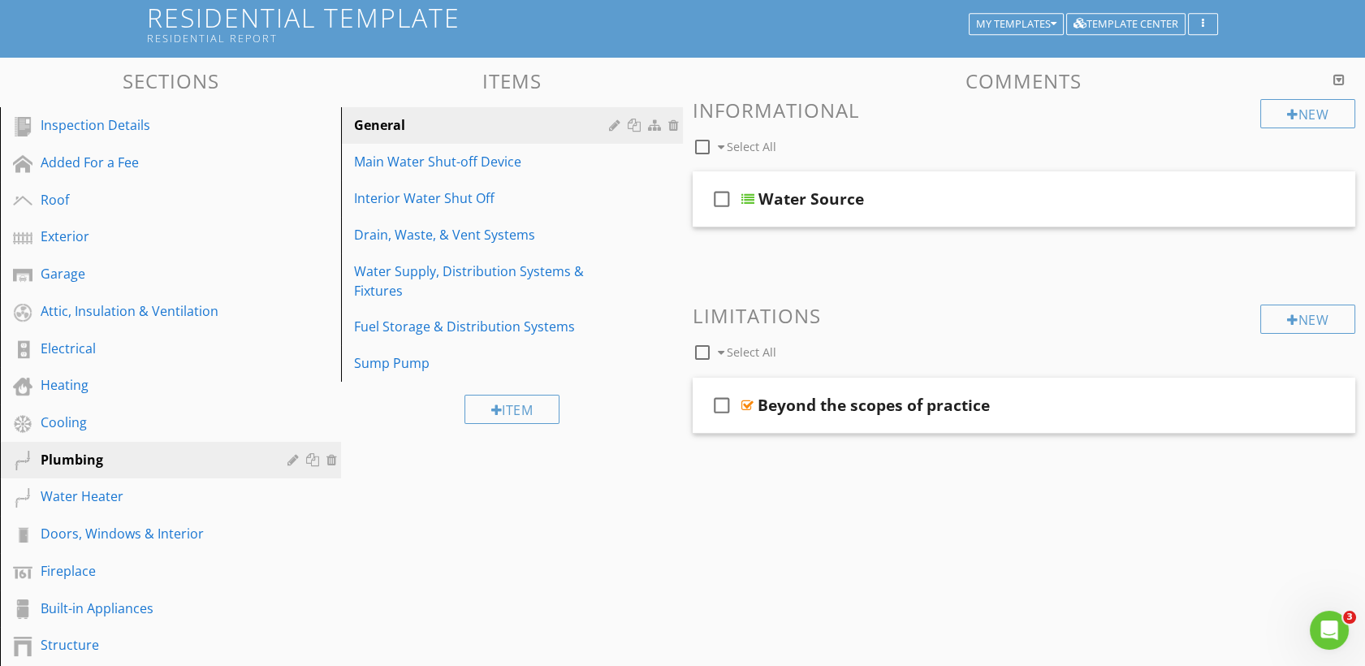
scroll to position [106, 0]
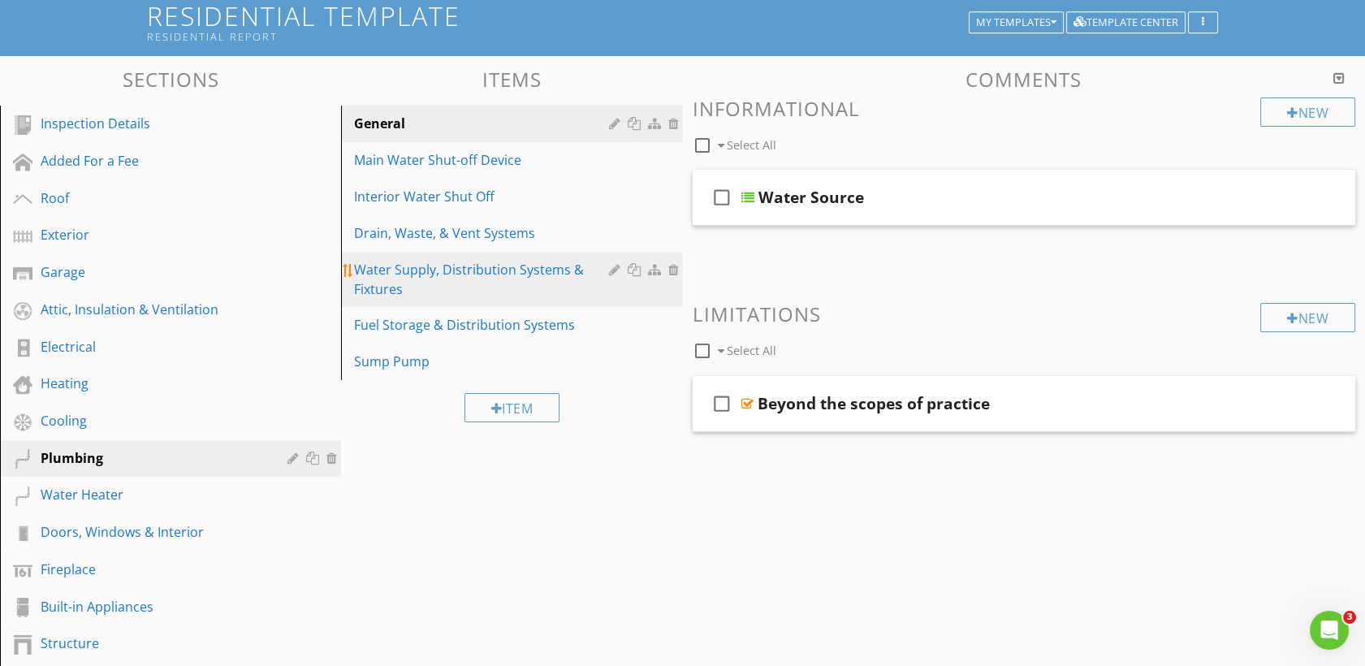
click at [481, 265] on div "Water Supply, Distribution Systems & Fixtures" at bounding box center [483, 279] width 259 height 39
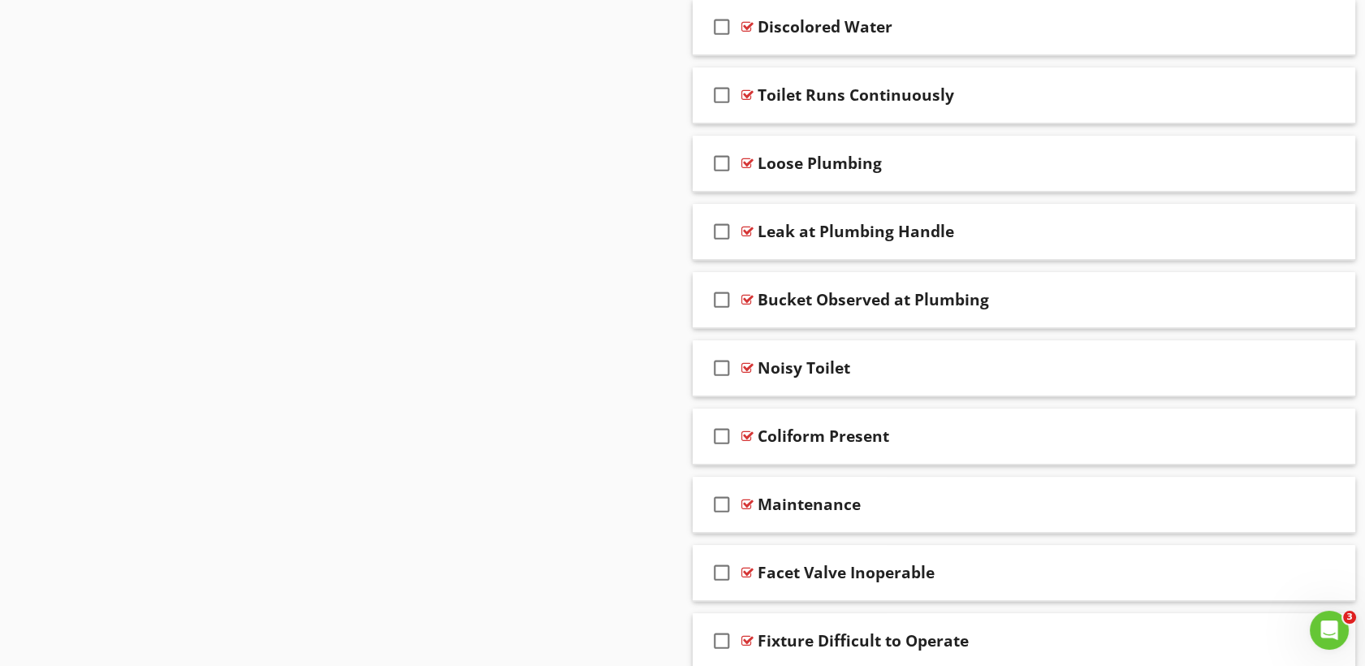
scroll to position [2739, 0]
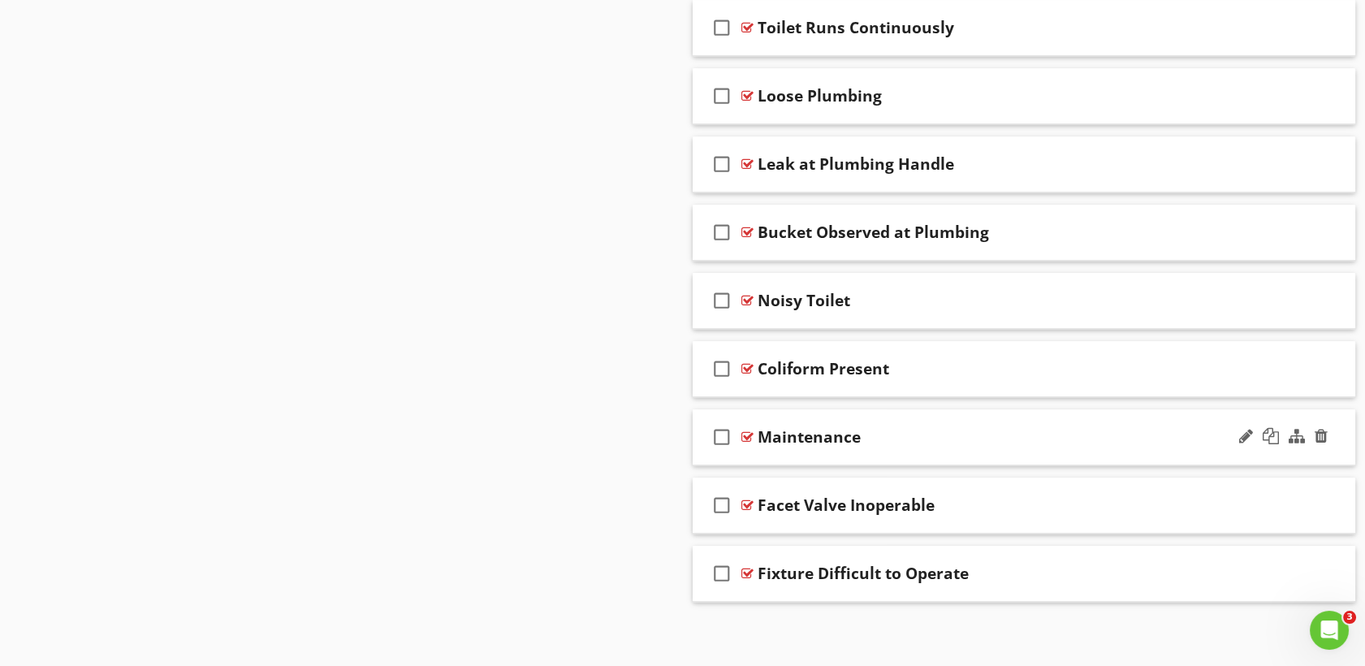
click at [752, 434] on div at bounding box center [747, 436] width 12 height 13
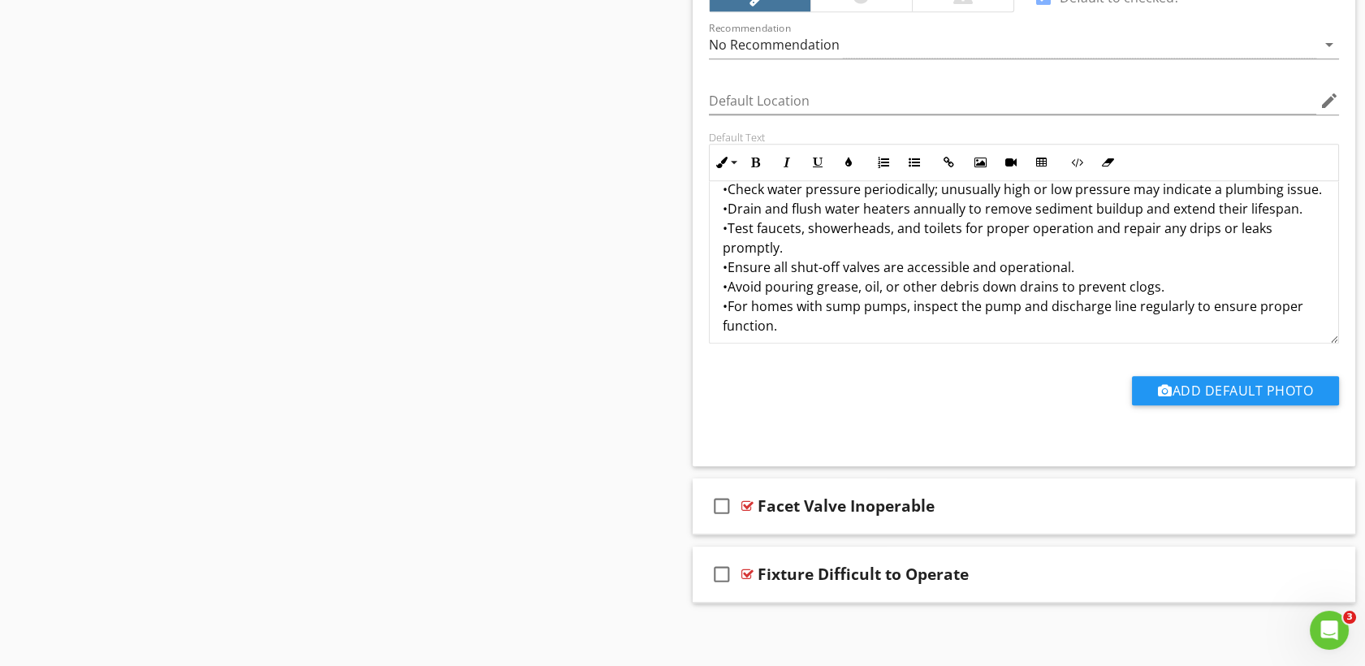
scroll to position [91, 0]
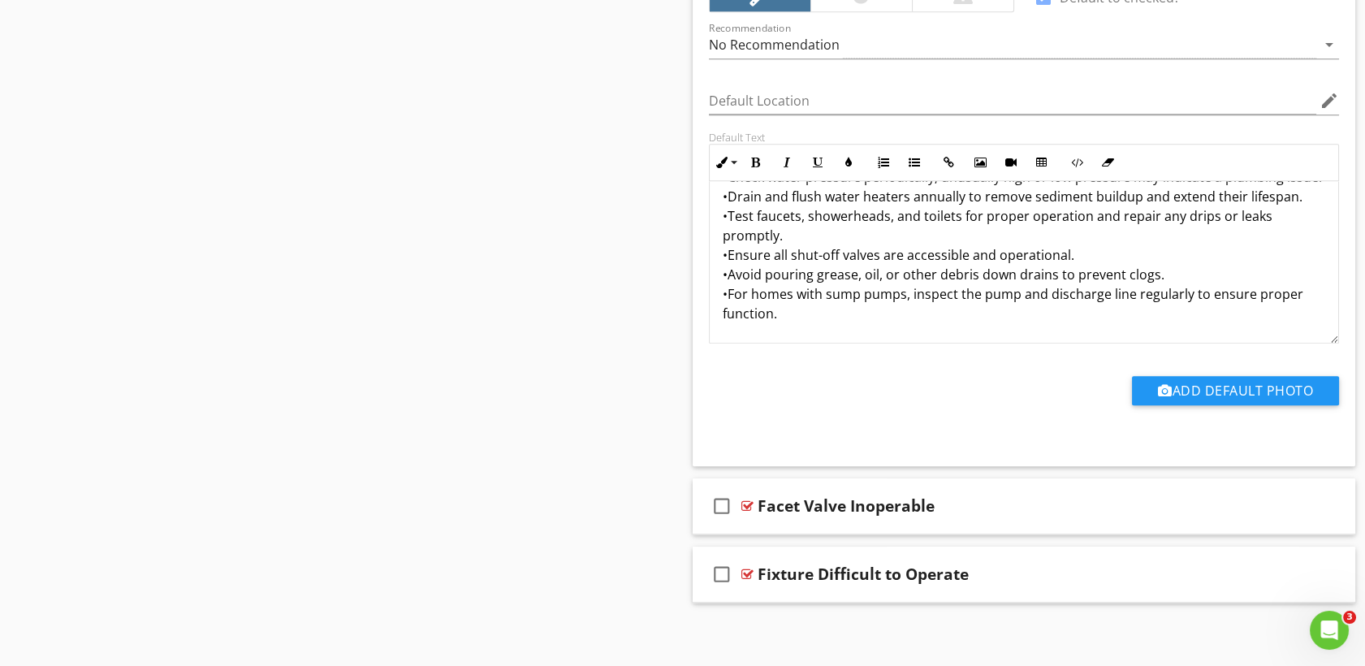
click at [727, 289] on p "•Inspect visible pipes under sinks, around toilets, and near appliances for lea…" at bounding box center [1023, 225] width 603 height 195
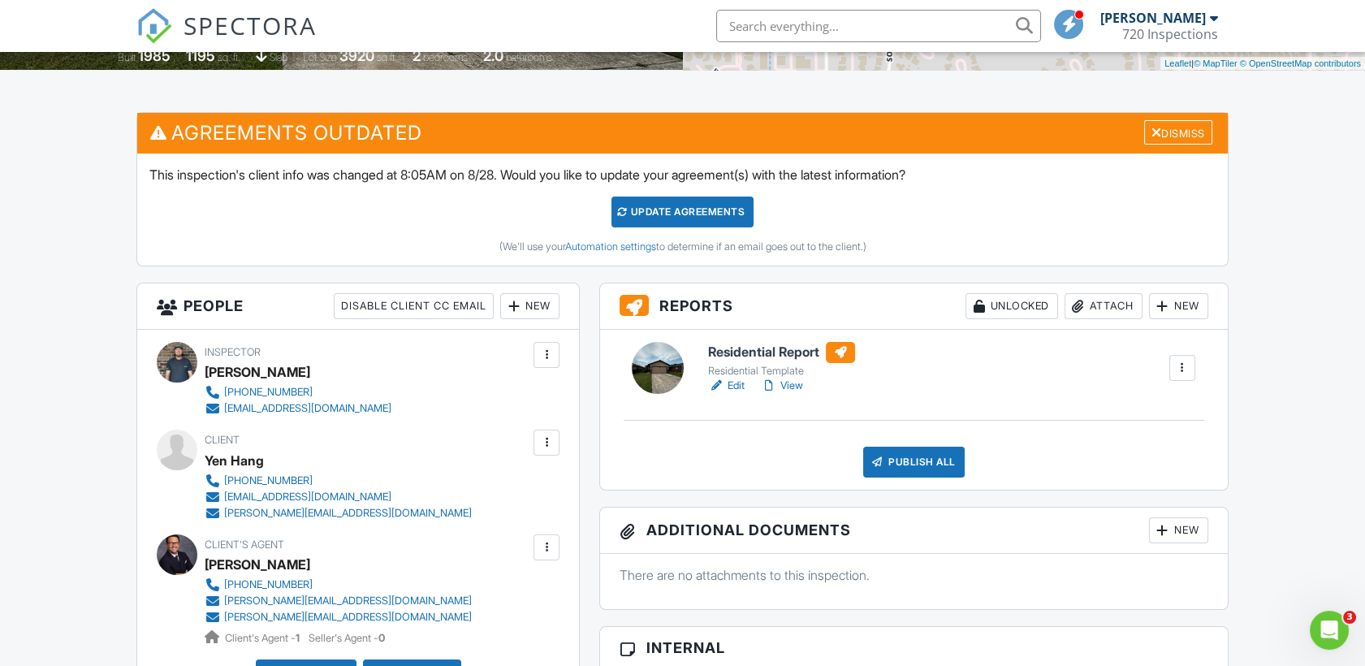
click at [784, 380] on link "View" at bounding box center [782, 385] width 42 height 16
